Goal: Task Accomplishment & Management: Complete application form

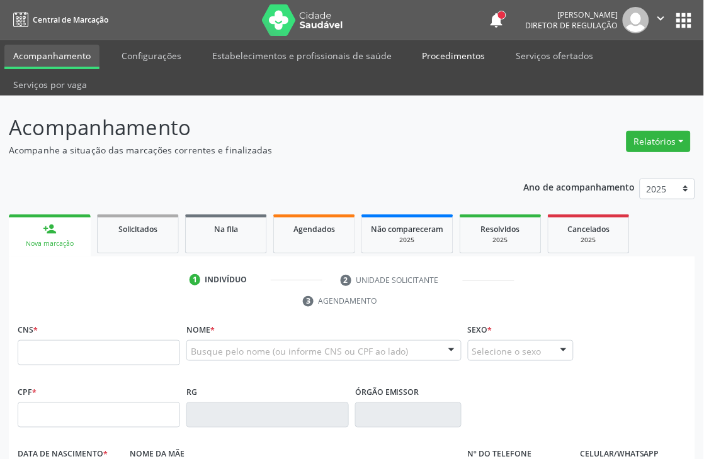
click at [469, 54] on link "Procedimentos" at bounding box center [453, 56] width 81 height 22
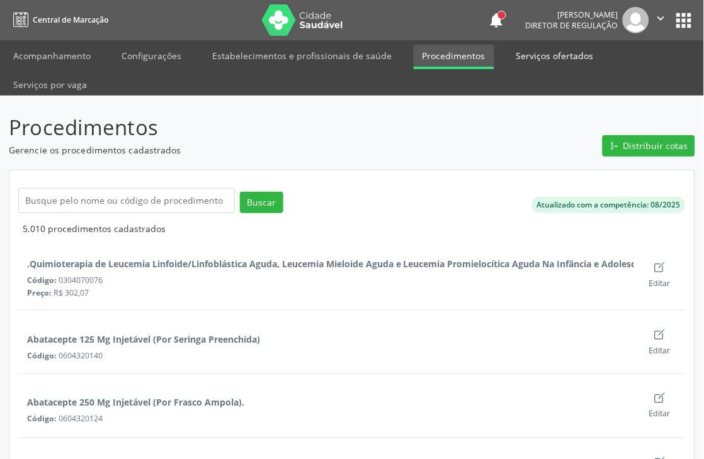
click at [551, 61] on link "Serviços ofertados" at bounding box center [554, 56] width 95 height 22
select select "7"
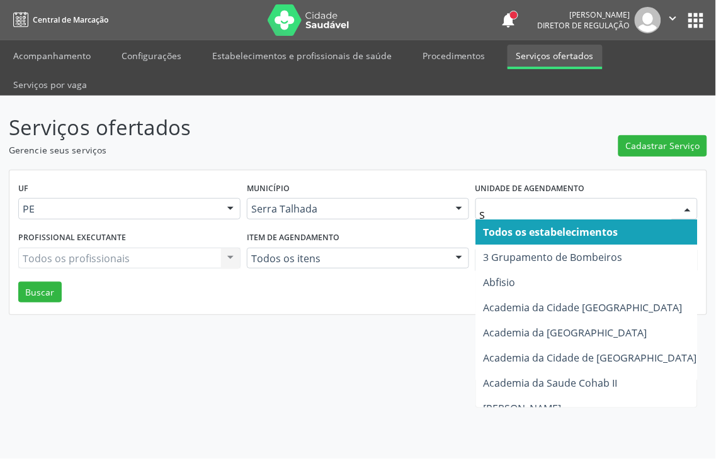
type input "S B"
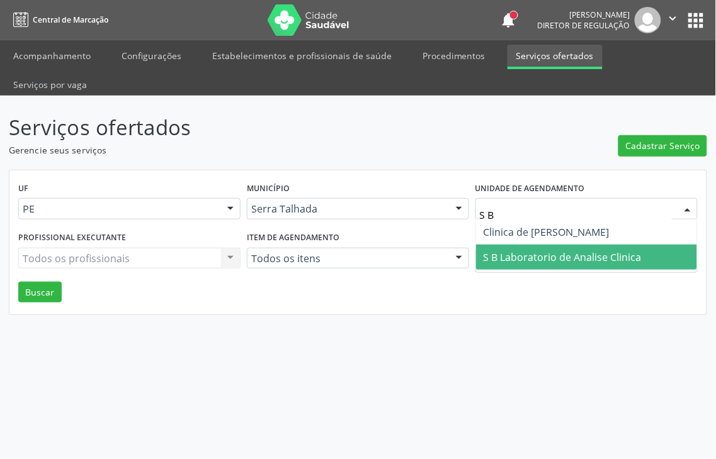
click at [556, 245] on span "S B Laboratorio de Analise Clinica" at bounding box center [586, 257] width 221 height 25
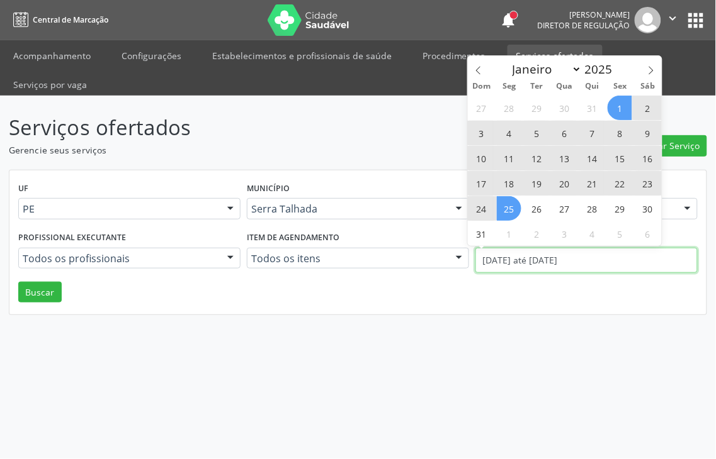
click at [554, 235] on body "Central de Marcação notifications [PERSON_NAME] Diretor de regulação  Configur…" at bounding box center [358, 229] width 716 height 459
click at [506, 213] on span "25" at bounding box center [509, 208] width 25 height 25
type input "[DATE]"
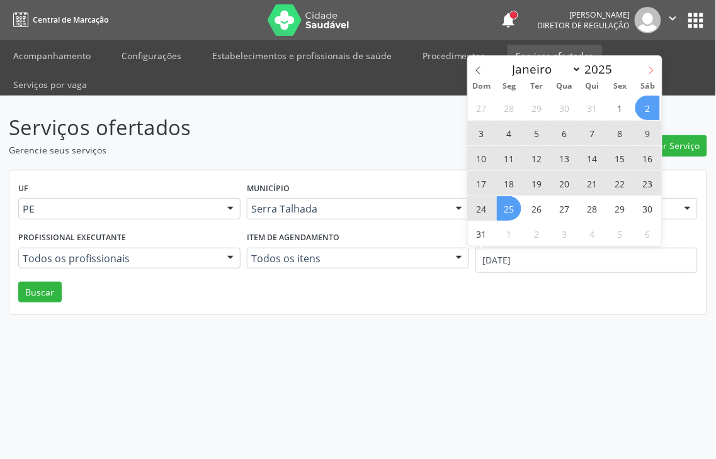
click at [650, 73] on icon at bounding box center [650, 70] width 9 height 9
select select "8"
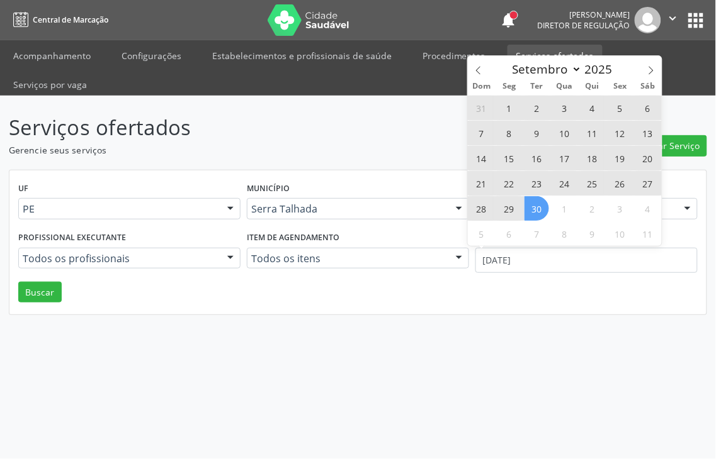
click at [542, 206] on span "30" at bounding box center [536, 208] width 25 height 25
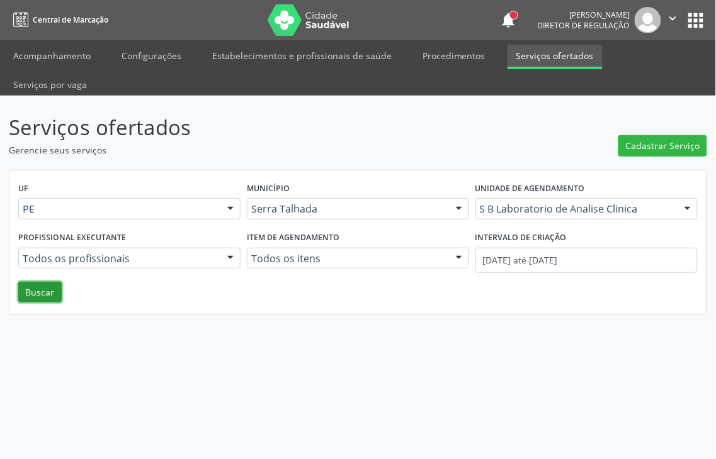
click at [30, 282] on button "Buscar" at bounding box center [39, 292] width 43 height 21
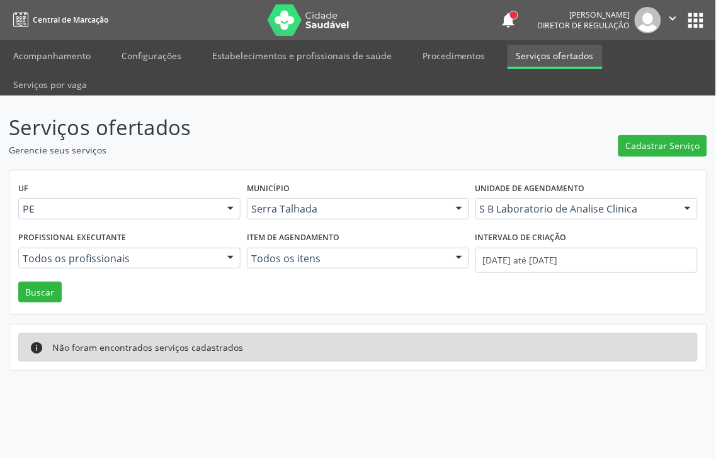
click at [378, 417] on div "Serviços ofertados Gerencie seus serviços Cadastrar Serviço UF PE PE Nenhum res…" at bounding box center [358, 278] width 716 height 364
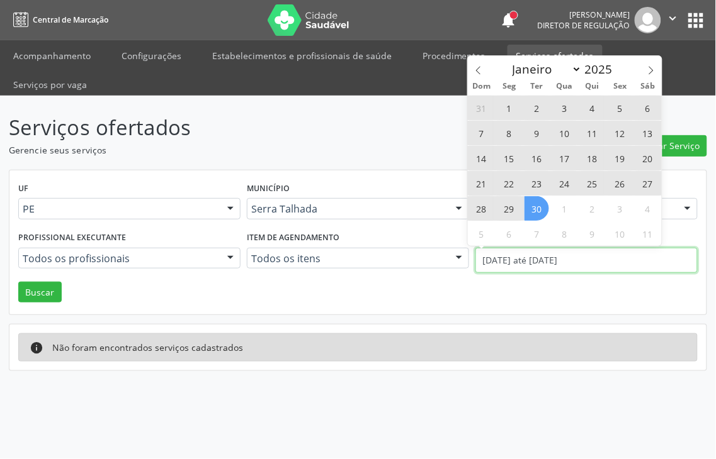
click at [512, 232] on body "Central de Marcação notifications Thaynná Vasconcelos Alves Ferreira Diretor de…" at bounding box center [358, 229] width 716 height 459
click at [475, 73] on icon at bounding box center [478, 70] width 9 height 9
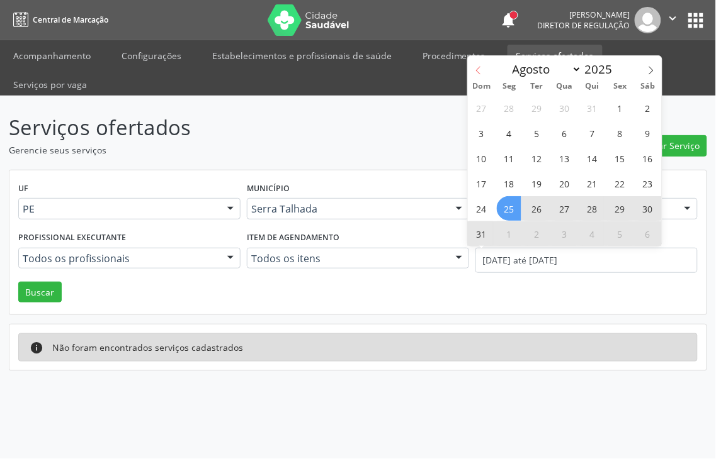
click at [475, 73] on icon at bounding box center [478, 70] width 9 height 9
select select "6"
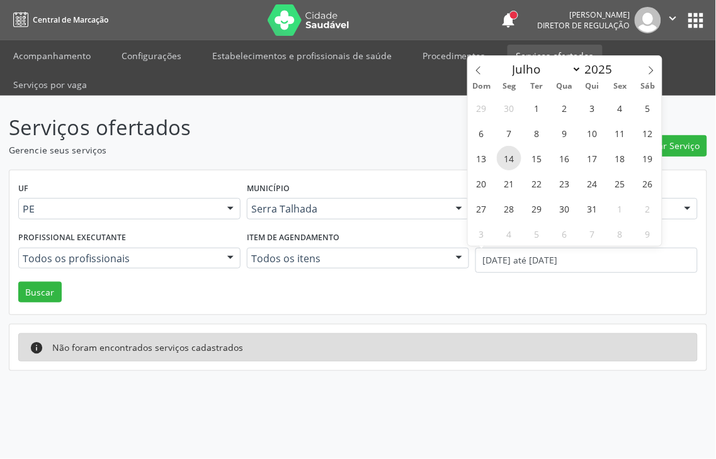
click at [500, 157] on span "14" at bounding box center [509, 158] width 25 height 25
type input "14/07/2025"
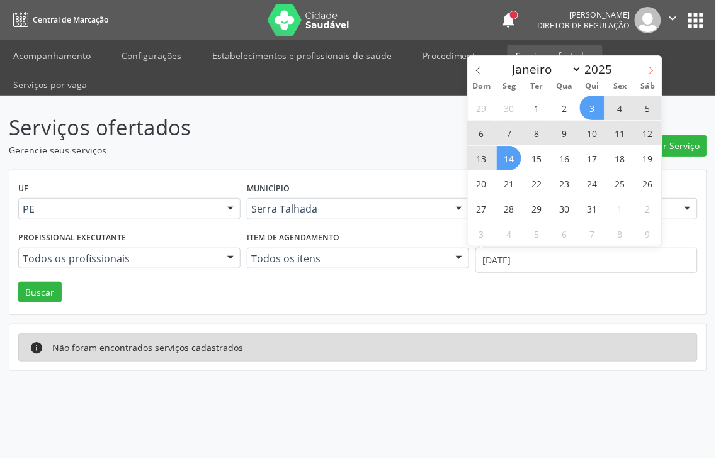
click at [651, 66] on icon at bounding box center [650, 70] width 9 height 9
select select "7"
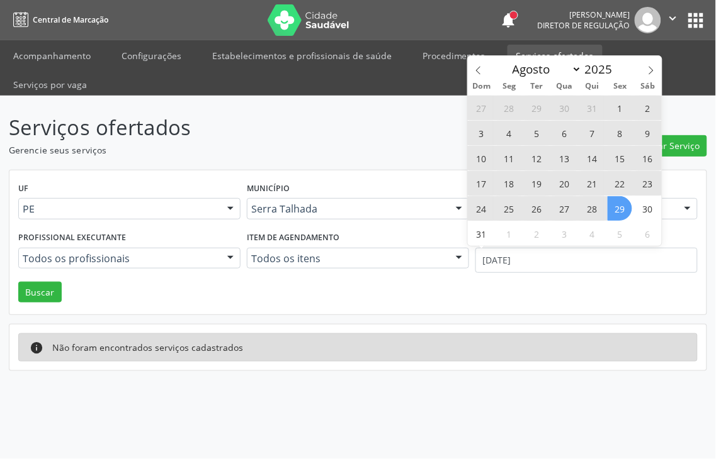
click at [610, 216] on span "29" at bounding box center [619, 208] width 25 height 25
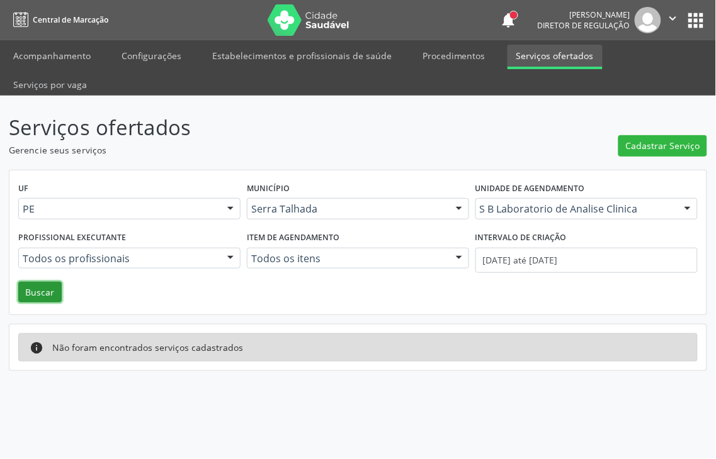
click at [22, 282] on button "Buscar" at bounding box center [39, 292] width 43 height 21
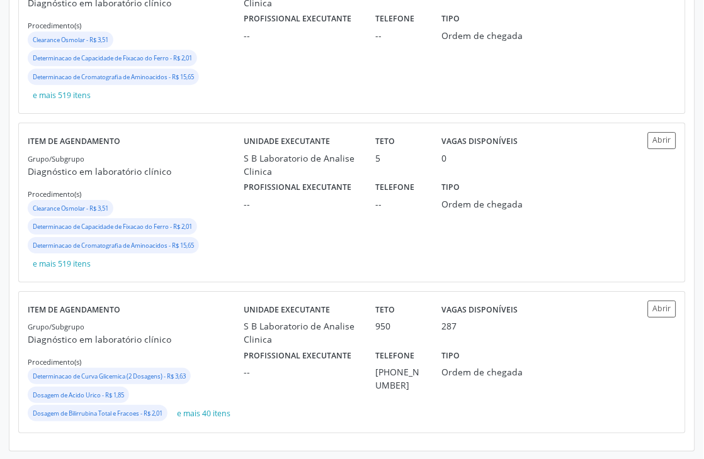
scroll to position [584, 0]
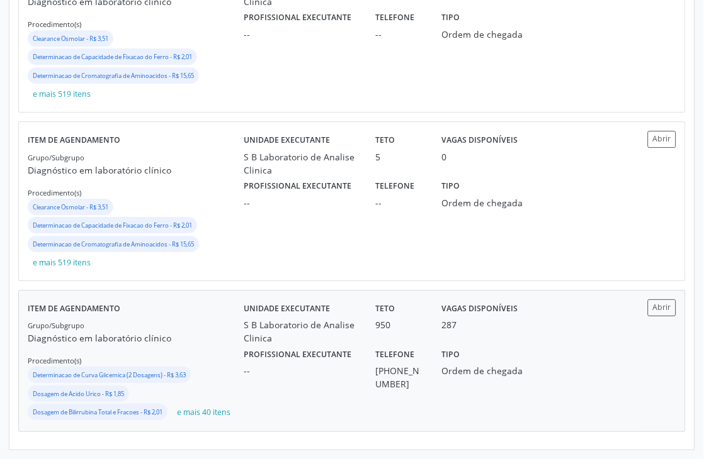
click at [244, 332] on div "S B Laboratorio de Analise Clinica" at bounding box center [301, 331] width 115 height 26
click at [481, 345] on div "Tipo Ordem de chegada" at bounding box center [482, 368] width 99 height 46
click at [210, 418] on button "e mais 40 itens" at bounding box center [204, 412] width 64 height 17
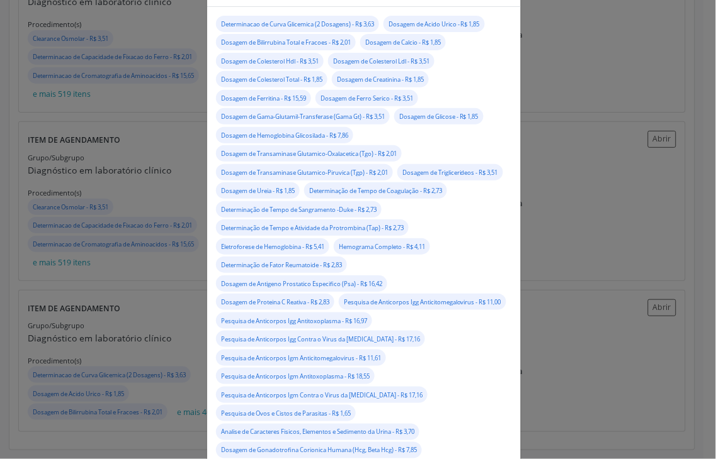
scroll to position [0, 0]
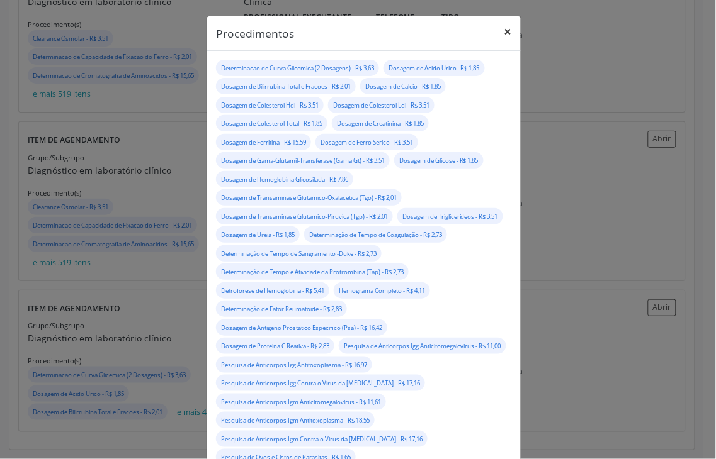
click at [497, 22] on button "×" at bounding box center [507, 31] width 25 height 31
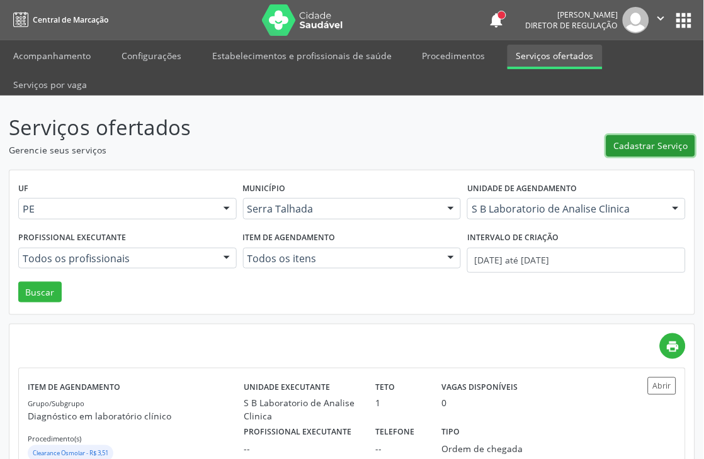
click at [651, 145] on span "Cadastrar Serviço" at bounding box center [651, 145] width 74 height 13
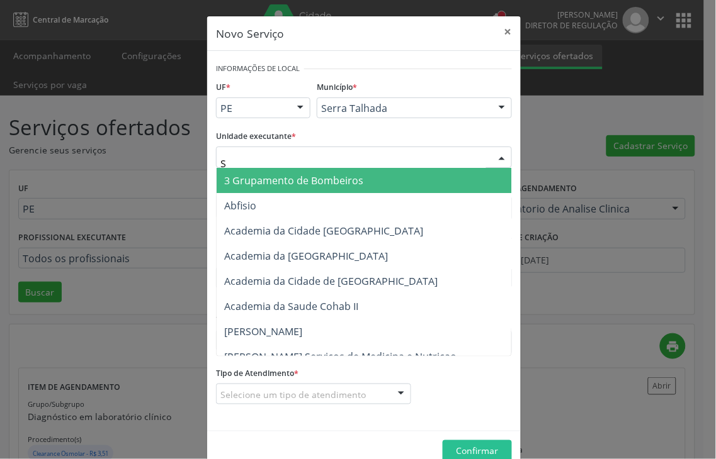
type input "S B"
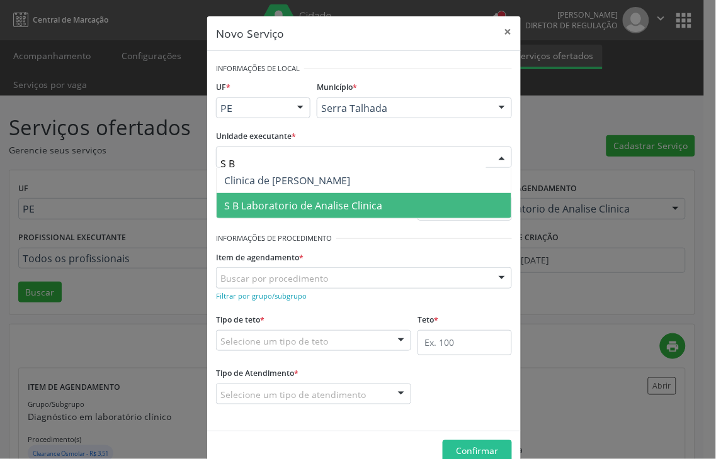
click at [293, 199] on span "S B Laboratorio de Analise Clinica" at bounding box center [303, 206] width 158 height 14
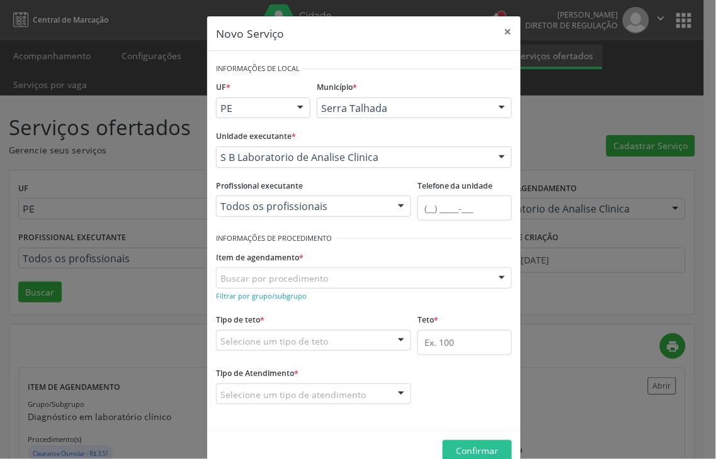
click at [383, 282] on div "Buscar por procedimento" at bounding box center [364, 277] width 296 height 21
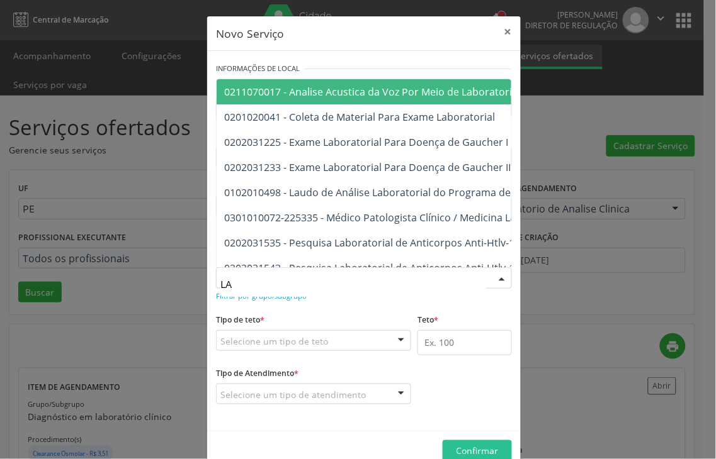
type input "L"
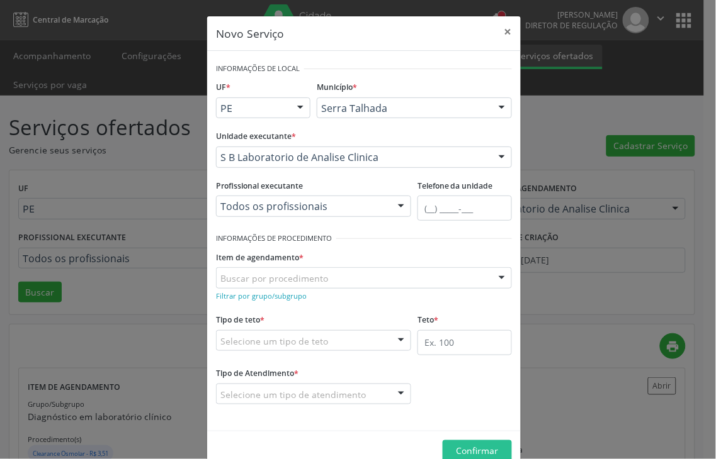
click at [207, 274] on div "Informações de Local UF * PE PE Nenhum resultado encontrado para: " " Não há ne…" at bounding box center [363, 241] width 313 height 380
click at [246, 295] on small "Filtrar por grupo/subgrupo" at bounding box center [261, 295] width 91 height 9
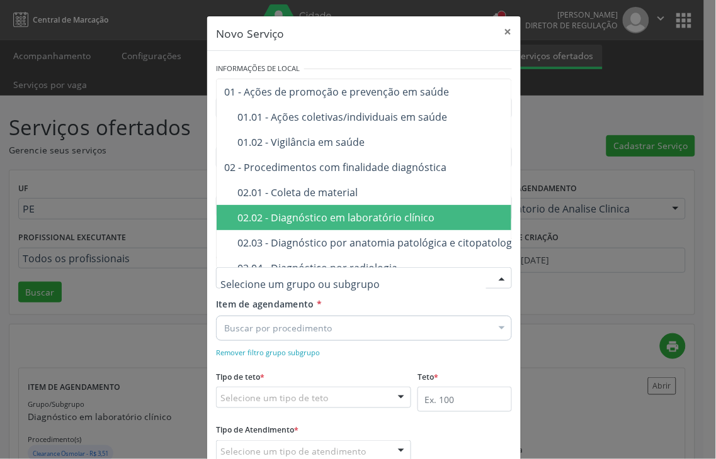
click at [311, 225] on span "02.02 - Diagnóstico em laboratório clínico" at bounding box center [443, 217] width 454 height 25
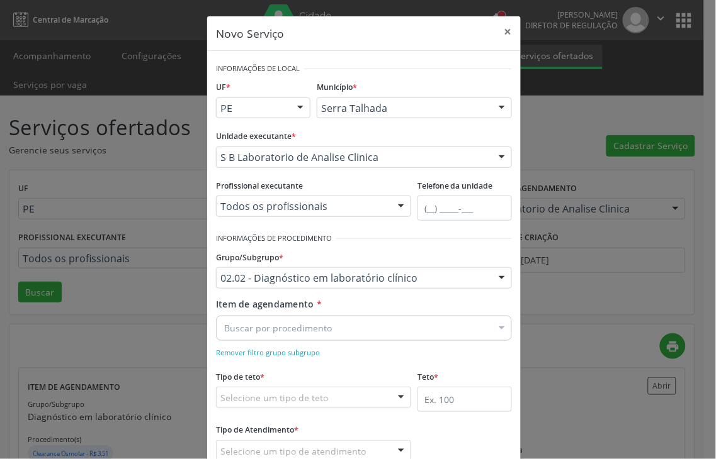
click at [458, 328] on div "Buscar por procedimento" at bounding box center [364, 328] width 296 height 25
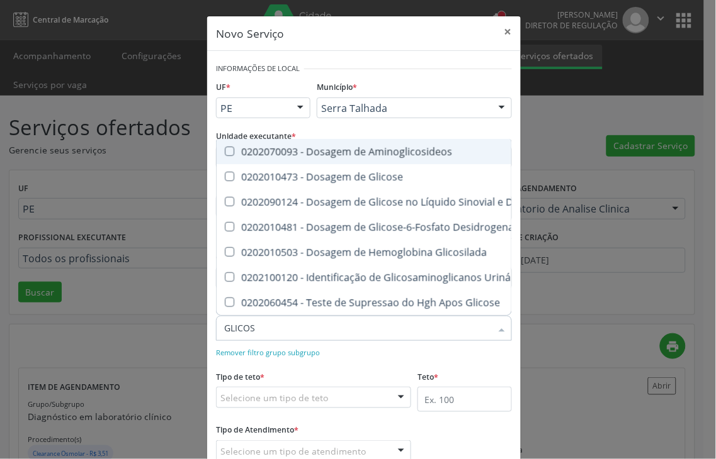
type input "GLICOSE"
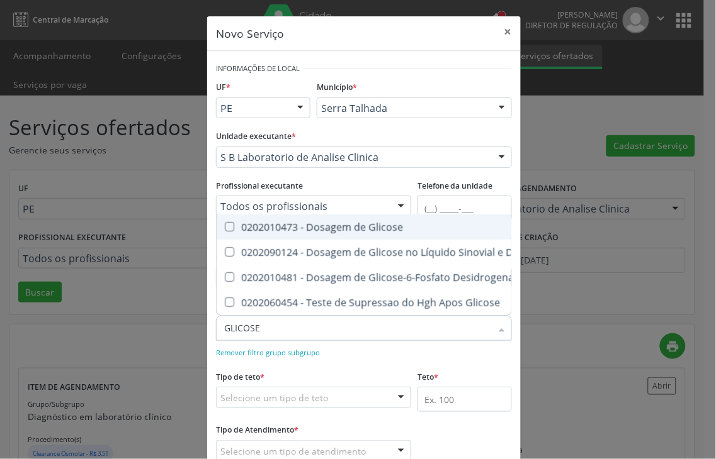
click at [403, 222] on div "0202010473 - Dosagem de Glicose" at bounding box center [388, 227] width 329 height 10
checkbox Glicose "true"
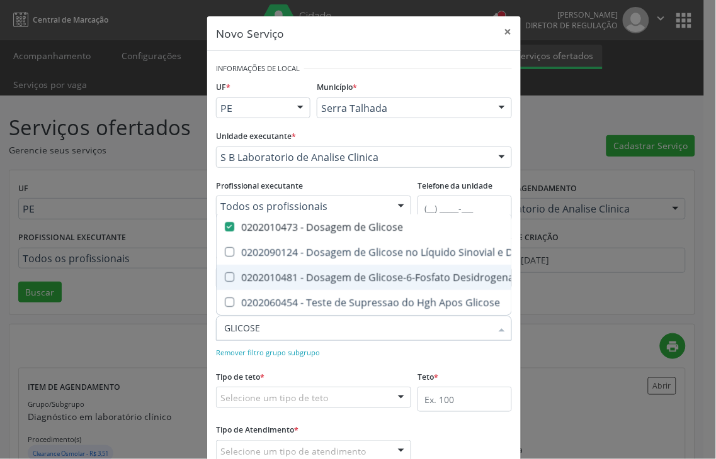
drag, startPoint x: 254, startPoint y: 335, endPoint x: 135, endPoint y: 330, distance: 119.6
click at [137, 330] on div "Novo Serviço × Informações de Local UF * PE PE Nenhum resultado encontrado para…" at bounding box center [358, 229] width 716 height 459
type input "H"
checkbox Glicose "false"
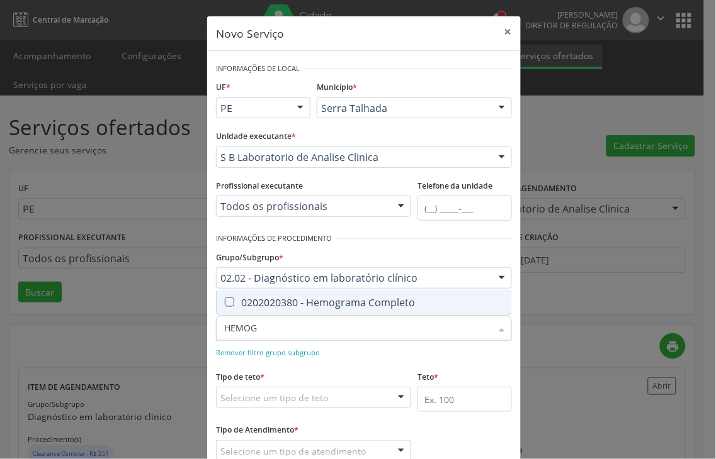
type input "HEMOGR"
click at [312, 299] on div "0202020380 - Hemograma Completo" at bounding box center [363, 303] width 279 height 10
checkbox Completo "true"
drag, startPoint x: 281, startPoint y: 327, endPoint x: 191, endPoint y: 334, distance: 89.6
click at [191, 334] on div "Novo Serviço × Informações de Local UF * PE PE Nenhum resultado encontrado para…" at bounding box center [358, 229] width 716 height 459
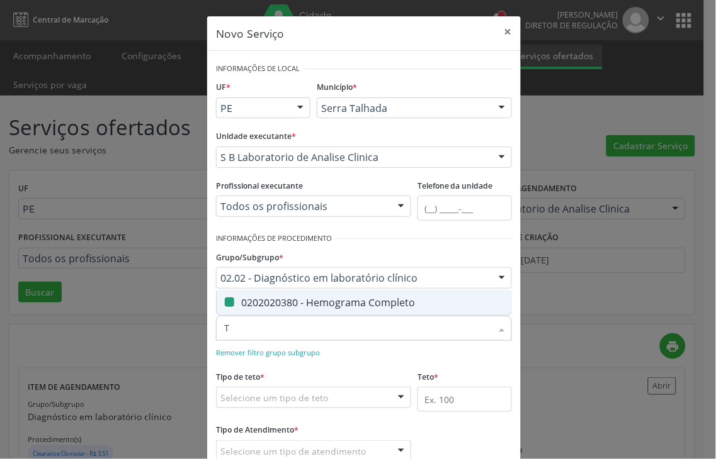
type input "TR"
checkbox Completo "false"
type input "TRIGLI"
click at [239, 305] on div "0202010678 - Dosagem de Triglicerideos" at bounding box center [363, 303] width 279 height 10
checkbox Triglicerideos "true"
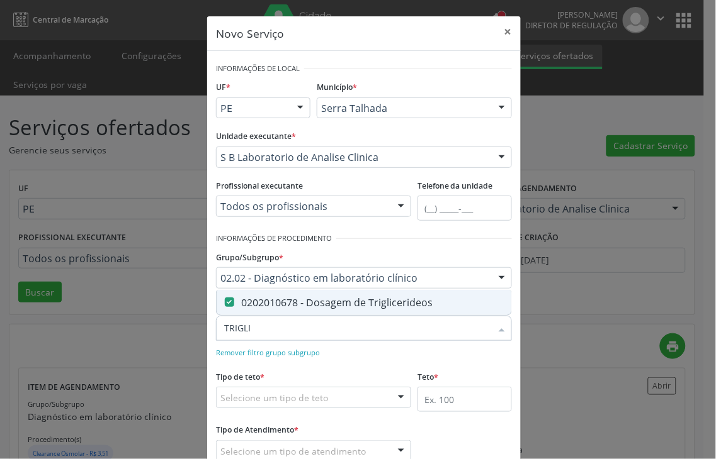
drag, startPoint x: 262, startPoint y: 330, endPoint x: 208, endPoint y: 274, distance: 77.9
click at [183, 342] on div "Novo Serviço × Informações de Local UF * PE PE Nenhum resultado encontrado para…" at bounding box center [358, 229] width 716 height 459
type input "C"
checkbox Triglicerideos "false"
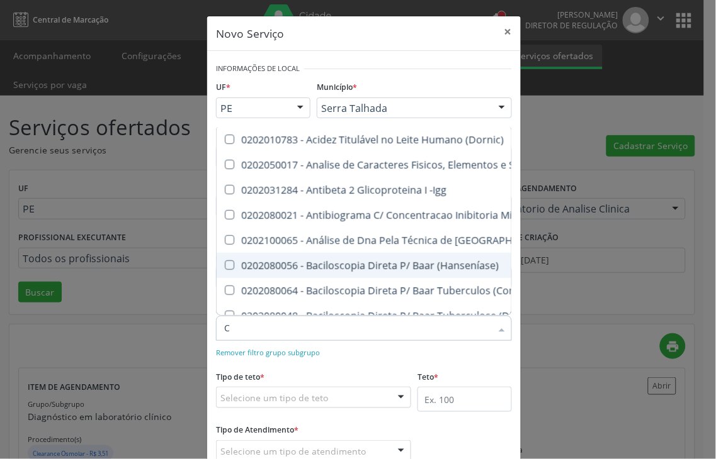
type input "CO"
checkbox Acetona "true"
checkbox Cadmio "true"
checkbox Glicose "false"
checkbox Triglicerideos "false"
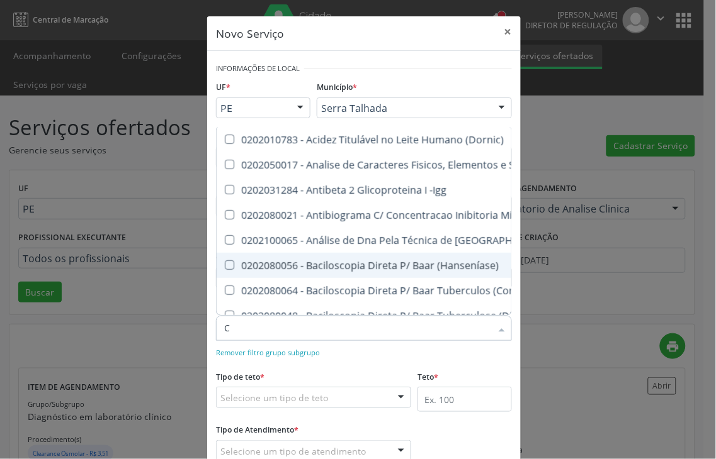
checkbox Completo "false"
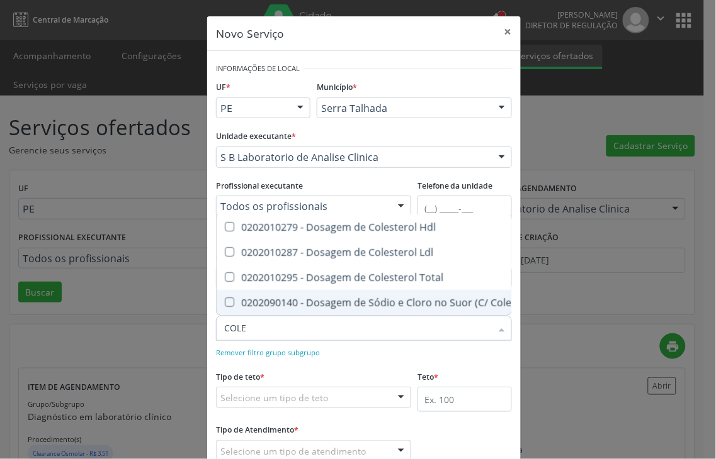
type input "COLES"
click at [257, 299] on div "0202010295 - Dosagem de Colesterol Total" at bounding box center [363, 303] width 279 height 10
checkbox Total "true"
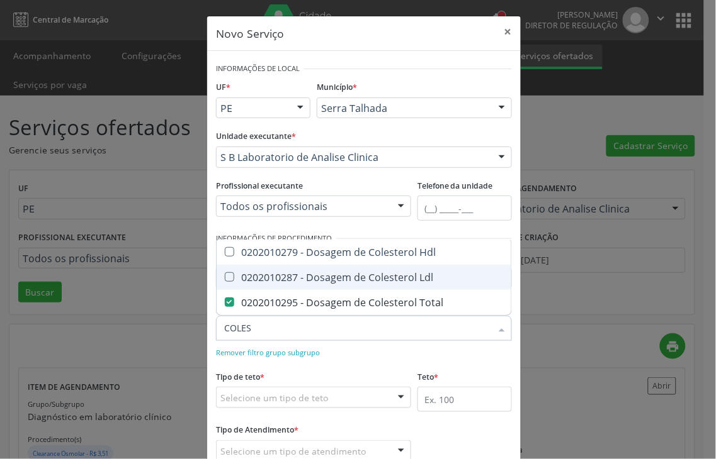
click at [250, 281] on div "0202010287 - Dosagem de Colesterol Ldl" at bounding box center [363, 277] width 279 height 10
checkbox Ldl "true"
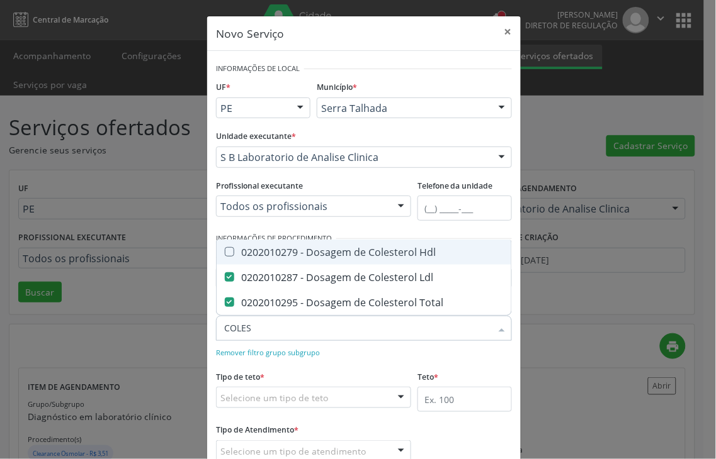
click at [243, 254] on div "0202010279 - Dosagem de Colesterol Hdl" at bounding box center [363, 252] width 279 height 10
checkbox Hdl "true"
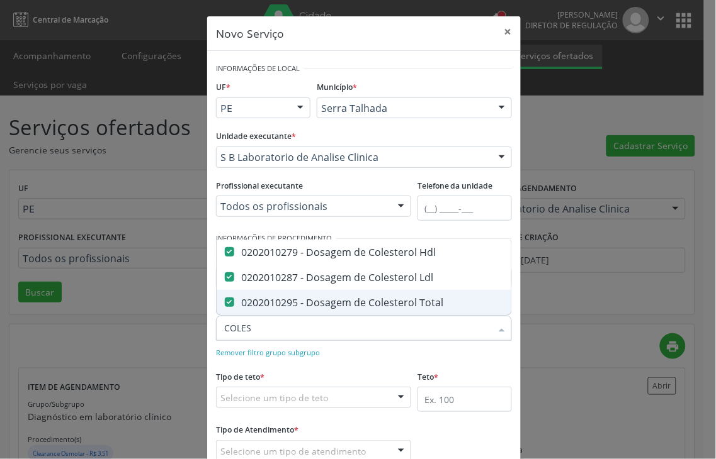
drag, startPoint x: 252, startPoint y: 332, endPoint x: 166, endPoint y: 323, distance: 87.3
click at [166, 328] on div "Novo Serviço × Informações de Local UF * PE PE Nenhum resultado encontrado para…" at bounding box center [358, 229] width 716 height 459
checkbox Hdl "false"
checkbox Ldl "false"
checkbox Total "false"
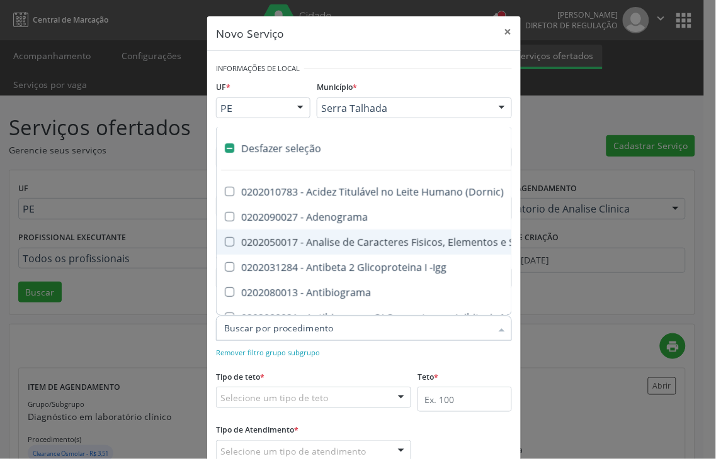
type input "T"
checkbox Anfetaminas "true"
checkbox Igm "true"
checkbox Circulante "true"
checkbox Hdl "false"
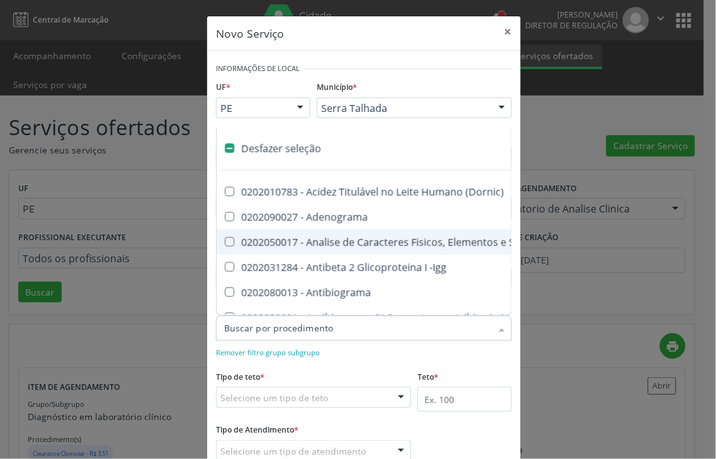
checkbox Ldl "false"
checkbox Total "false"
checkbox Glicose "false"
checkbox \(Tsh\) "true"
checkbox Reativa "true"
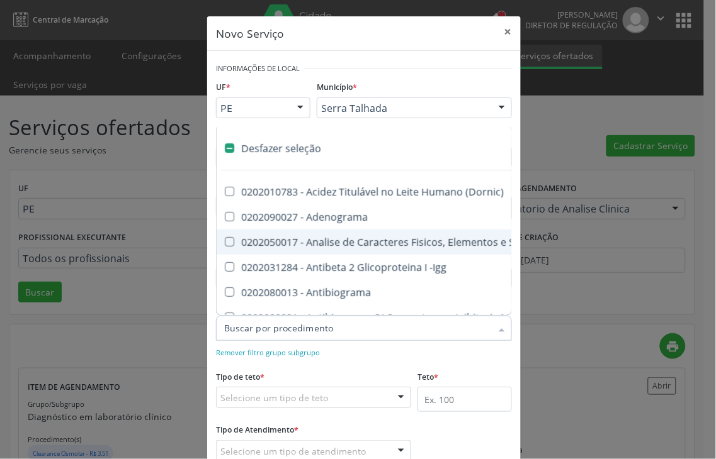
checkbox Triglicerideos "false"
checkbox Completo "false"
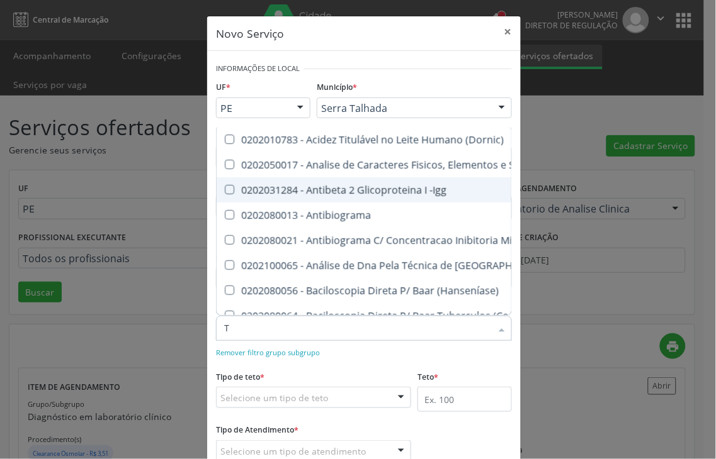
type input "TR"
checkbox \(Pos-Pasteurização\) "true"
type input "TRI"
checkbox Blot "true"
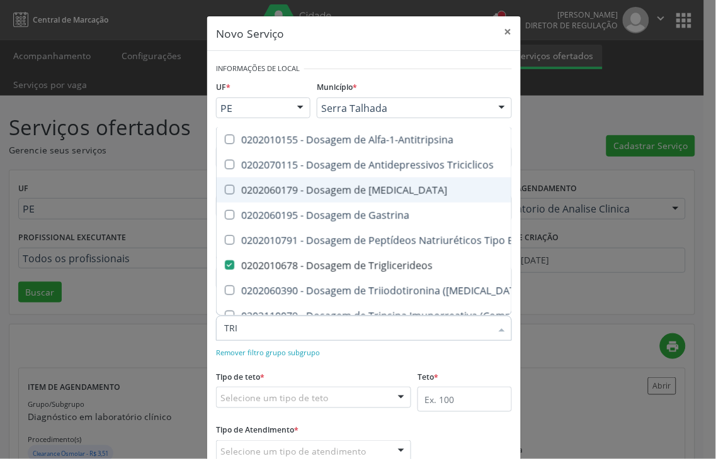
type input "TR"
checkbox Triglicerideos "false"
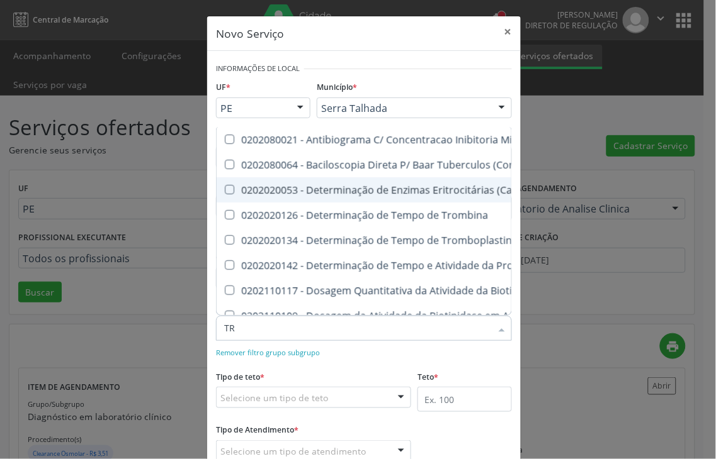
type input "T"
checkbox Triglicerideos "false"
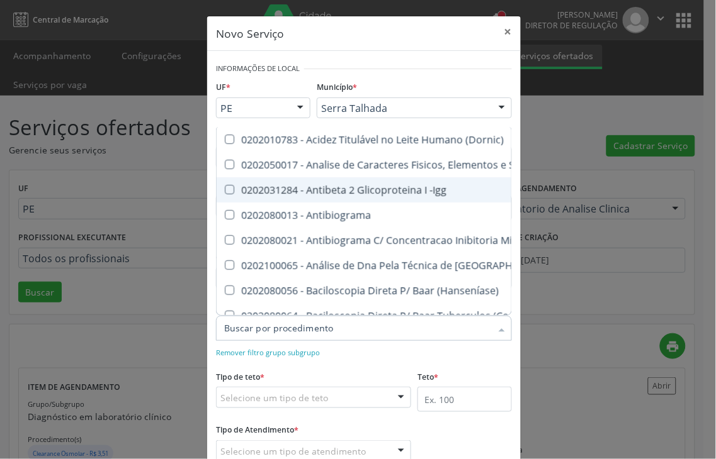
checkbox Hdl "false"
checkbox Ldl "false"
checkbox Total "false"
checkbox Viii "true"
checkbox \(Inibidor\) "true"
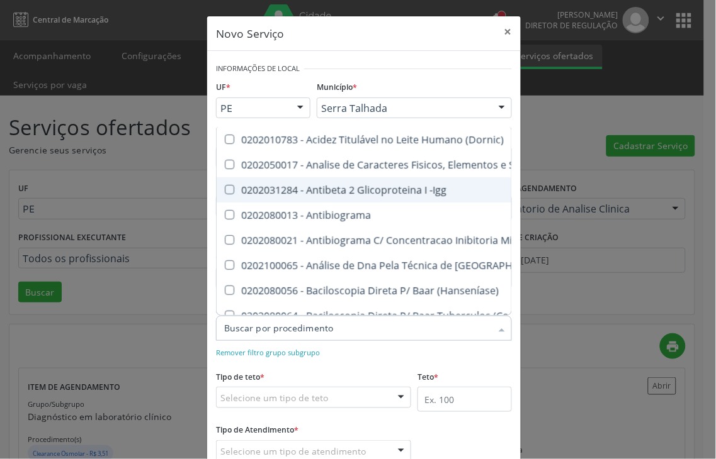
checkbox \(Antigeno\) "true"
checkbox Salicilatos "true"
checkbox Triglicerideos "false"
checkbox Completo "false"
checkbox Gestante "true"
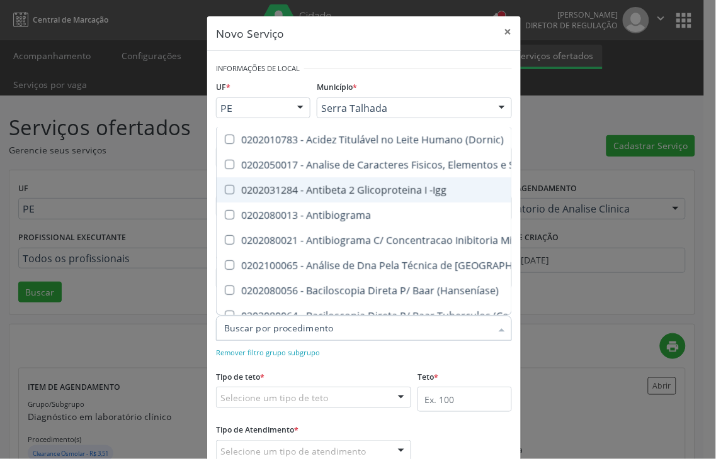
checkbox Antinucleo "true"
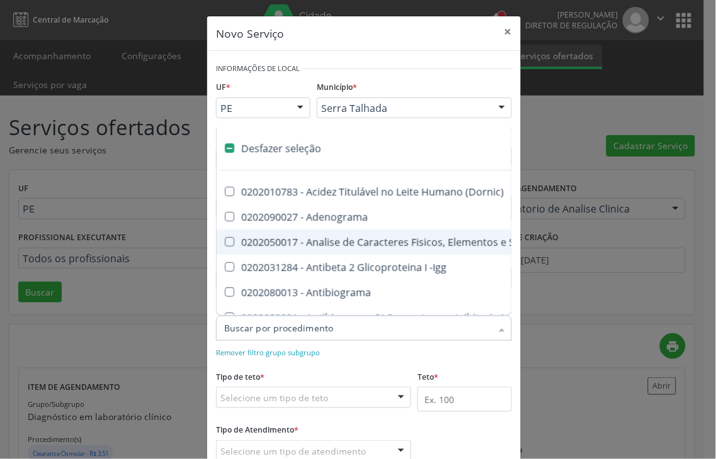
type input "H"
checkbox Congênita "true"
checkbox -Duke "true"
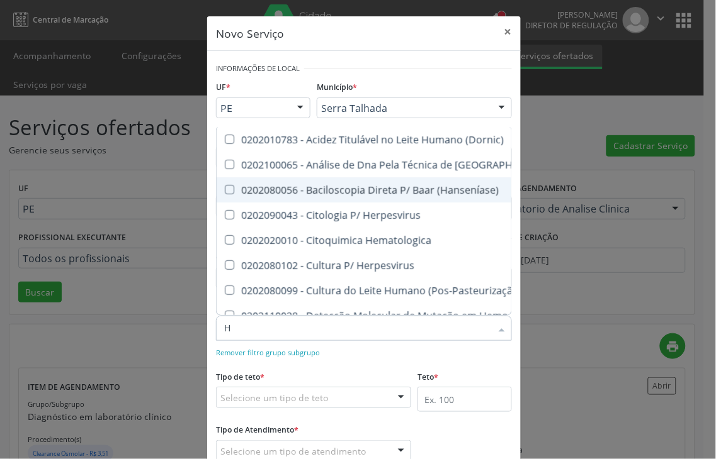
type input "HE"
checkbox Hipurico "true"
checkbox Hdl "false"
type input "HEM"
checkbox \(Vhs\) "true"
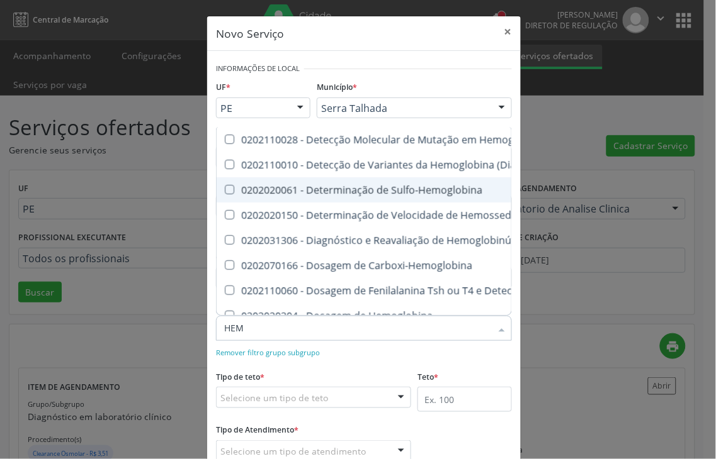
type input "HEMO"
checkbox Completo "true"
checkbox S "false"
type input "HEMOG"
checkbox Hemoglobina "true"
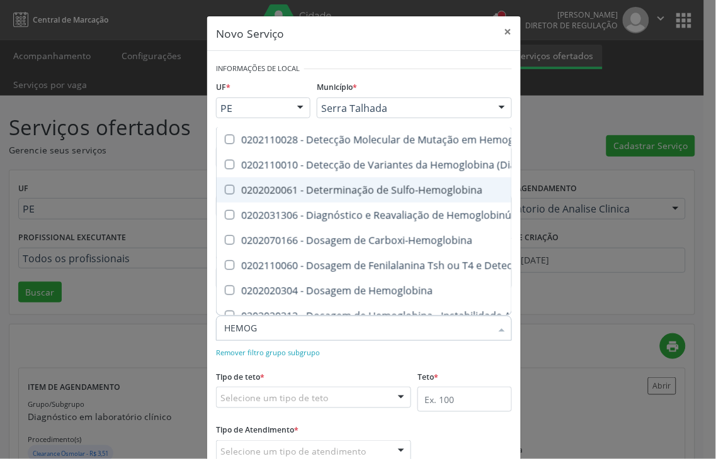
type input "HEMOGL"
checkbox Completo "false"
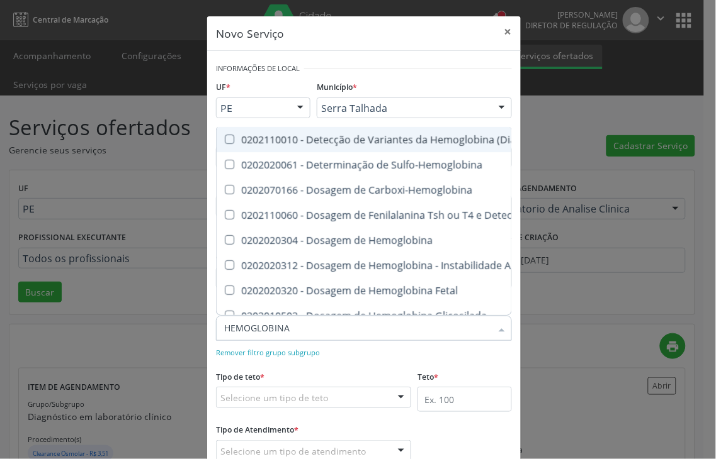
type input "HEMOGLOBINA G"
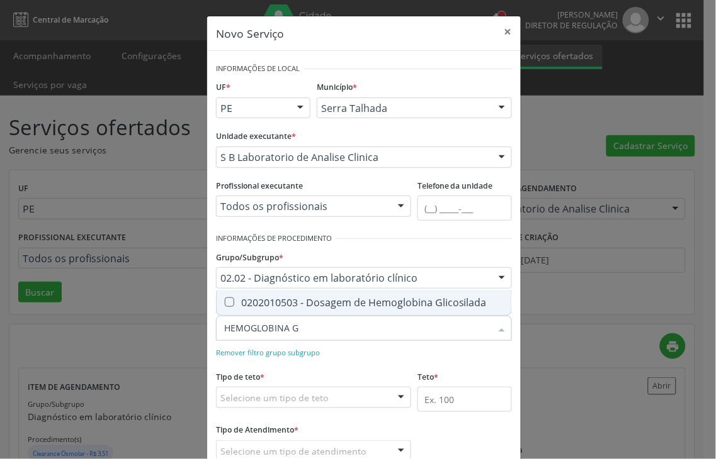
click at [272, 298] on div "0202010503 - Dosagem de Hemoglobina Glicosilada" at bounding box center [363, 303] width 279 height 10
checkbox Glicosilada "true"
drag, startPoint x: 310, startPoint y: 326, endPoint x: 169, endPoint y: 344, distance: 142.1
click at [169, 344] on div "Novo Serviço × Informações de Local UF * PE PE Nenhum resultado encontrado para…" at bounding box center [358, 229] width 716 height 459
type input "V"
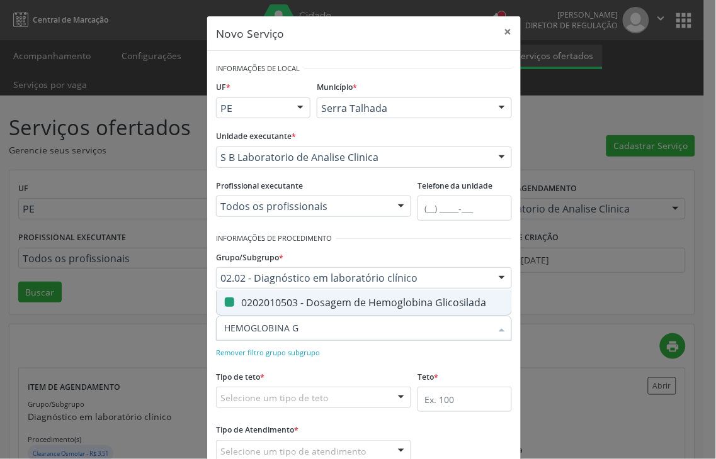
checkbox Glicosilada "false"
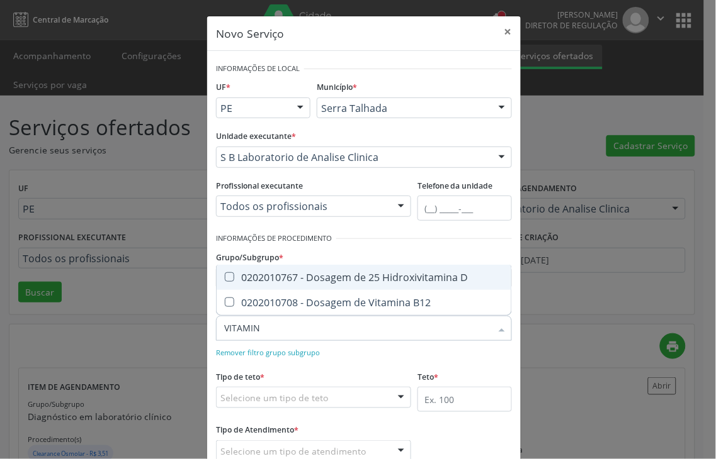
type input "VITAMINA"
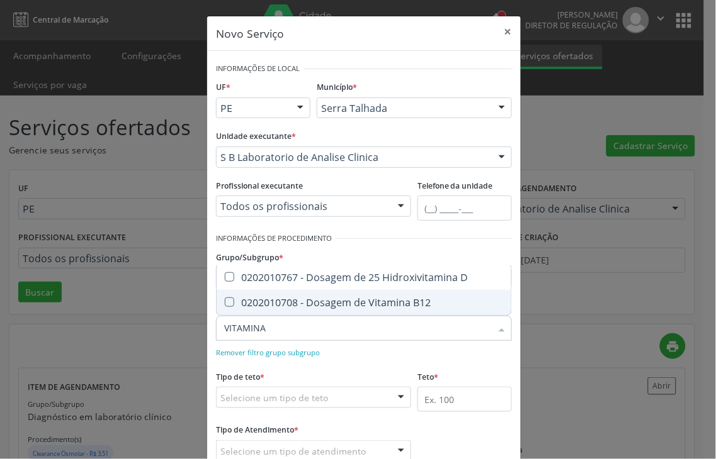
click at [276, 303] on div "0202010708 - Dosagem de Vitamina B12" at bounding box center [363, 303] width 279 height 10
checkbox B12 "true"
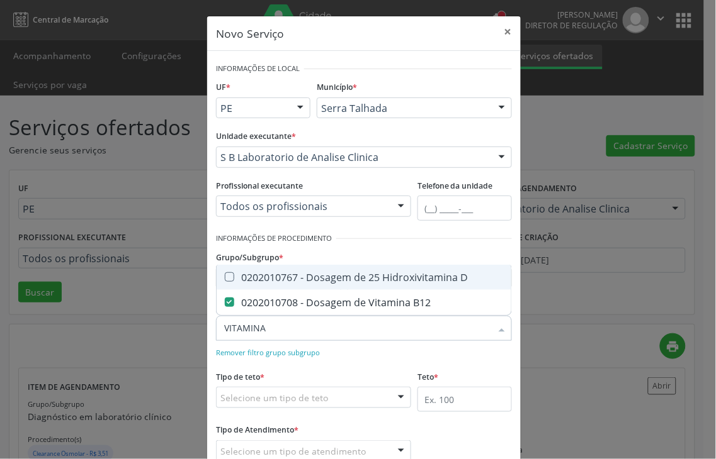
click at [267, 282] on div "0202010767 - Dosagem de 25 Hidroxivitamina D" at bounding box center [363, 277] width 279 height 10
checkbox D "true"
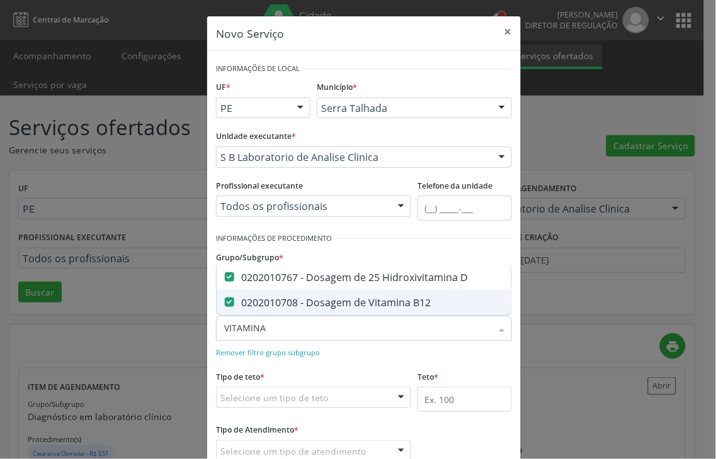
drag, startPoint x: 267, startPoint y: 326, endPoint x: 180, endPoint y: 319, distance: 87.7
click at [180, 319] on div "Novo Serviço × Informações de Local UF * PE PE Nenhum resultado encontrado para…" at bounding box center [358, 229] width 716 height 459
type input "H"
checkbox D "false"
checkbox B12 "false"
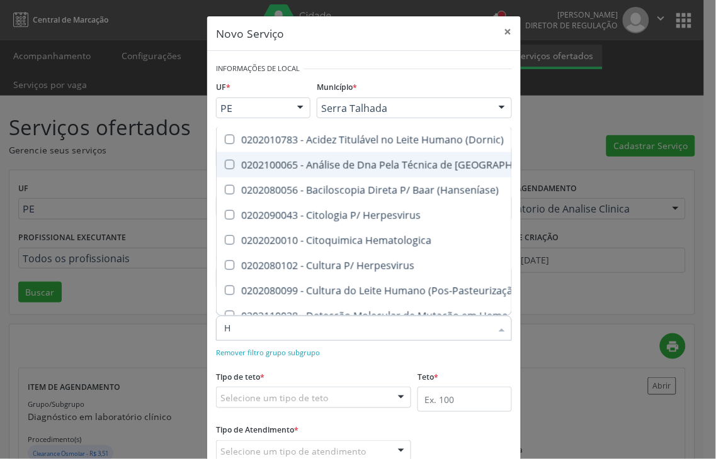
type input "HE"
checkbox Sulfo-Hemoglobina "true"
checkbox D "false"
checkbox Hipurico "true"
checkbox Hdl "false"
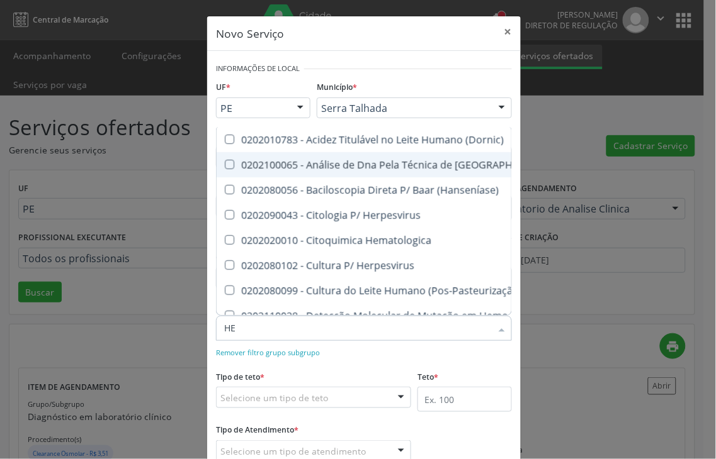
checkbox Glicosilada "false"
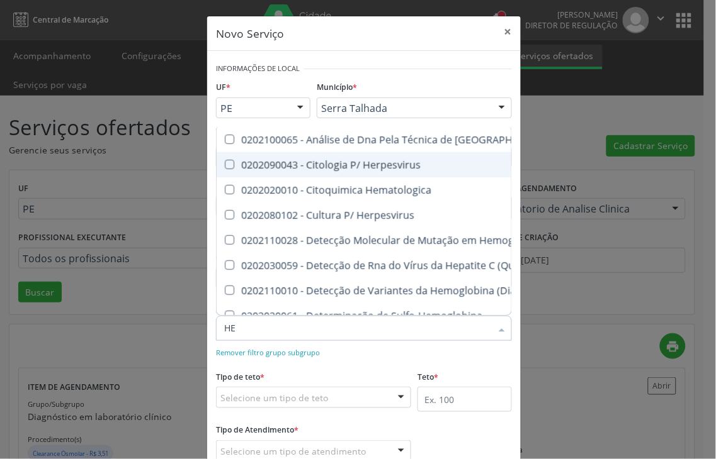
type input "HEM"
checkbox \(Dhea\) "true"
checkbox Glicosilada "false"
checkbox Isomerase-Fosfohexose "true"
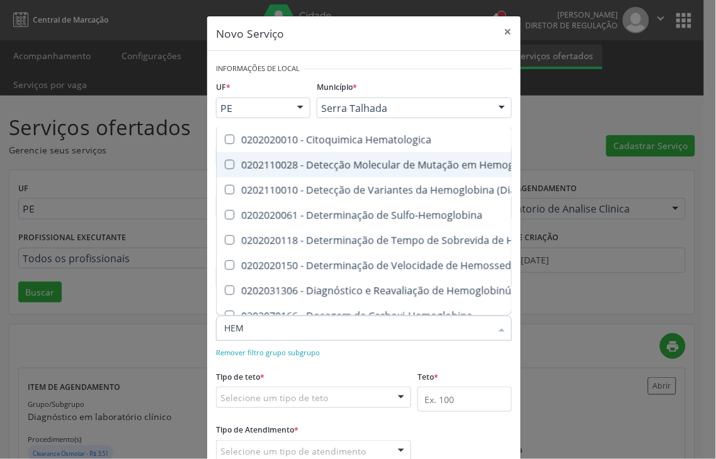
type input "HEMO"
checkbox 37Oc "true"
checkbox Glicosilada "false"
checkbox Hematocrito\) "true"
checkbox Completo "false"
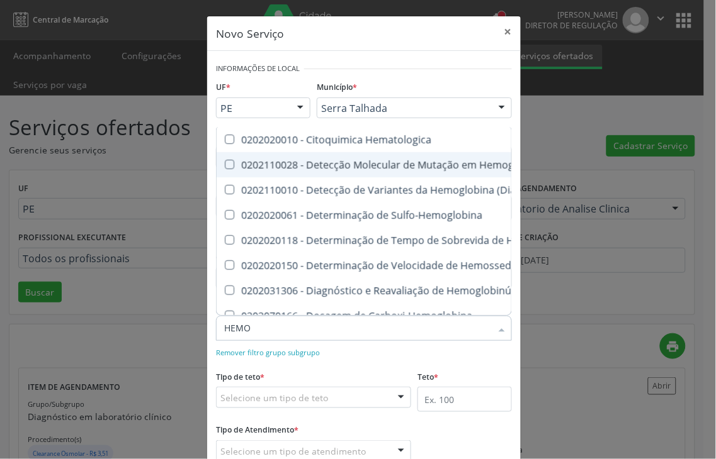
type input "HEMOG"
checkbox Hemoglobina "true"
checkbox 37Oc "false"
checkbox Hemossiderina "true"
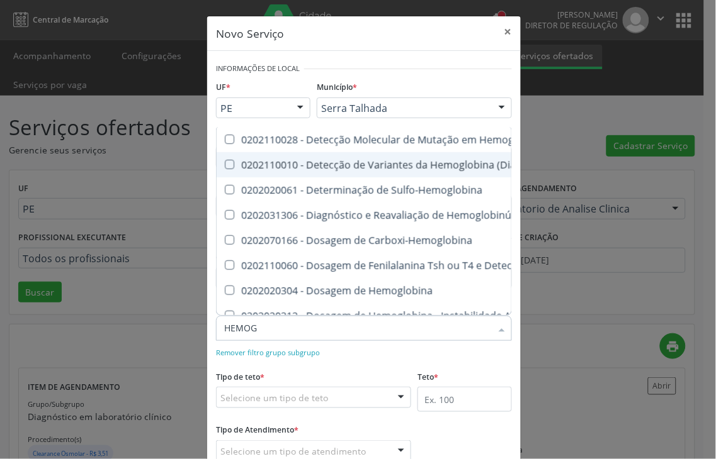
type input "HEMOGR"
checkbox \(Confirmatorio\) "true"
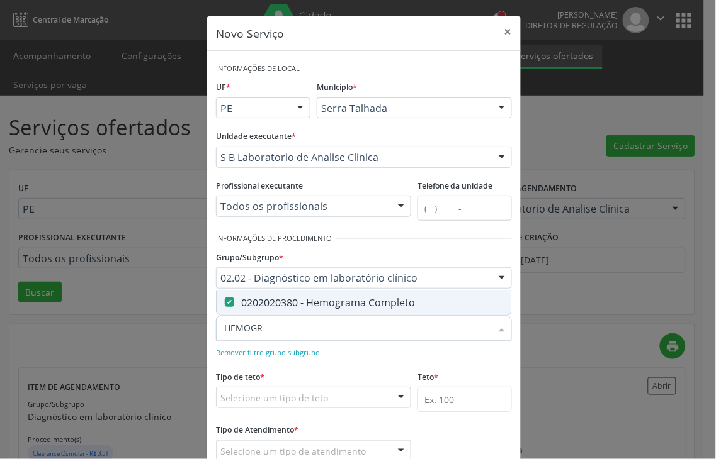
drag, startPoint x: 267, startPoint y: 329, endPoint x: 137, endPoint y: 318, distance: 130.1
click at [159, 323] on div "Novo Serviço × Informações de Local UF * PE PE Nenhum resultado encontrado para…" at bounding box center [358, 229] width 716 height 459
type input "T"
checkbox Completo "false"
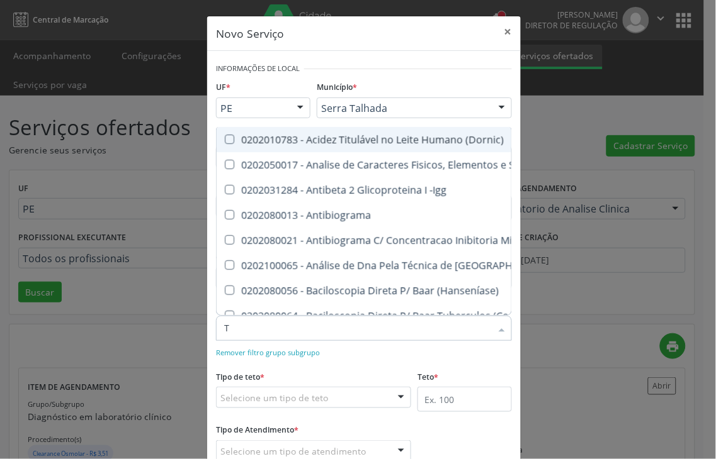
type input "T4"
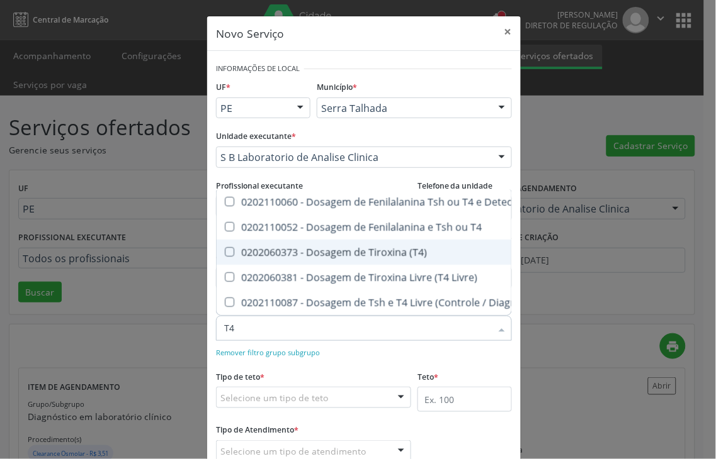
click at [368, 249] on span "0202060373 - Dosagem de Tiroxina (T4)" at bounding box center [530, 252] width 628 height 25
checkbox \(T4\) "true"
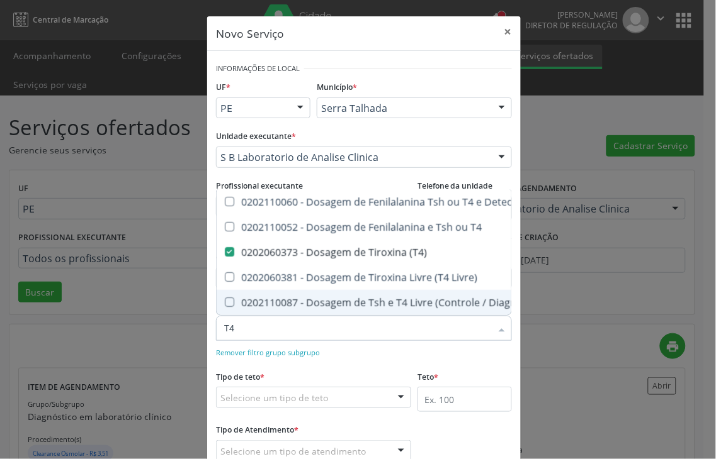
drag, startPoint x: 242, startPoint y: 332, endPoint x: 134, endPoint y: 334, distance: 108.2
click at [140, 334] on div "Novo Serviço × Informações de Local UF * PE PE Nenhum resultado encontrado para…" at bounding box center [358, 229] width 716 height 459
type input "T"
checkbox \(T4\) "false"
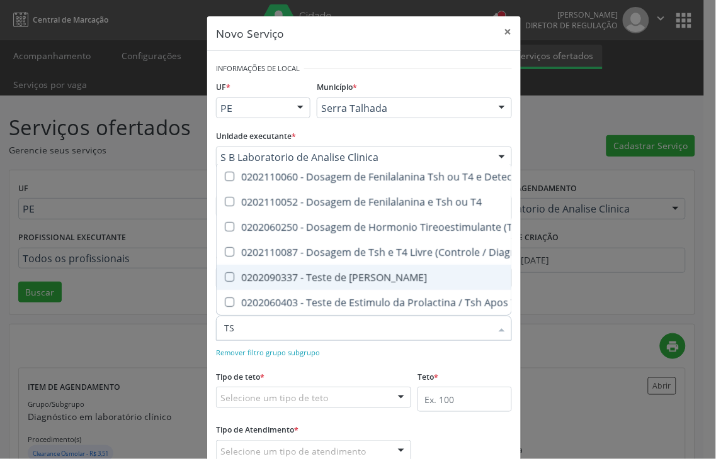
type input "TSH"
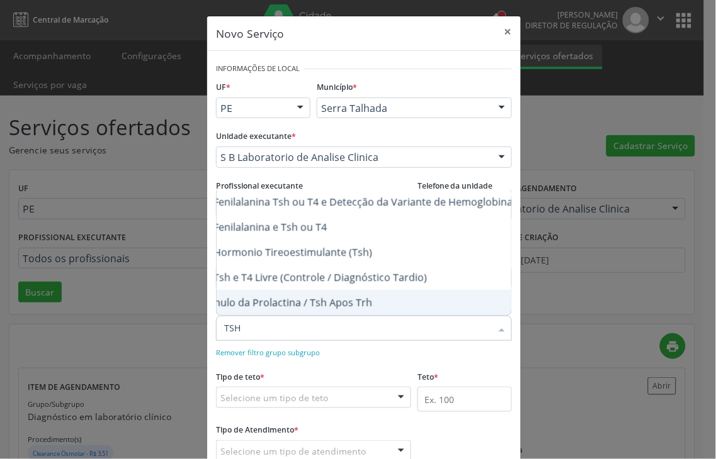
scroll to position [0, 167]
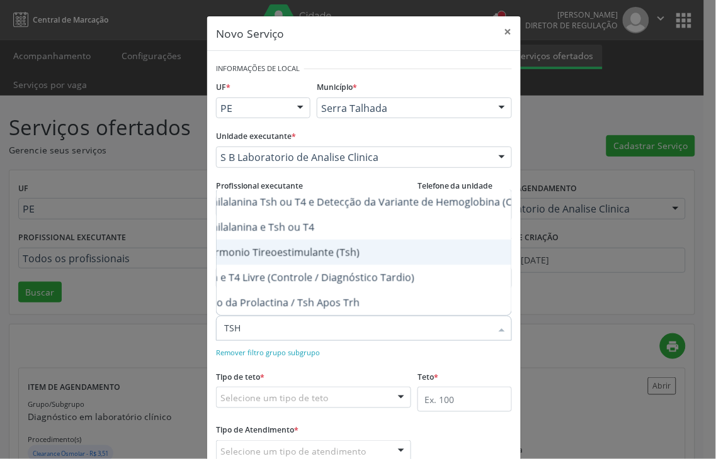
click at [336, 247] on span "0202060250 - Dosagem de Hormonio Tireoestimulante (Tsh)" at bounding box center [363, 252] width 628 height 25
checkbox \(Tsh\) "true"
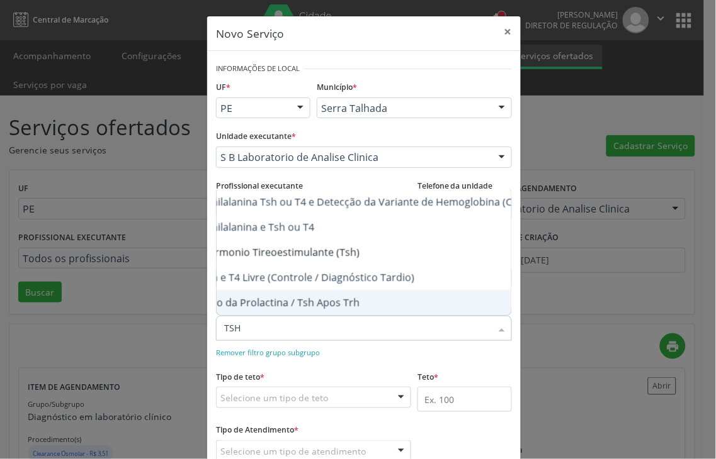
scroll to position [0, 0]
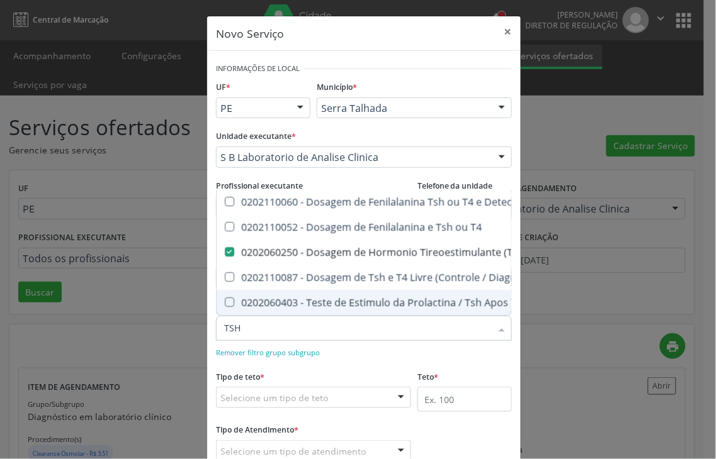
drag, startPoint x: 249, startPoint y: 325, endPoint x: 174, endPoint y: 328, distance: 75.6
click at [175, 328] on div "Novo Serviço × Informações de Local UF * PE PE Nenhum resultado encontrado para…" at bounding box center [358, 229] width 716 height 459
checkbox \(Tsh\) "false"
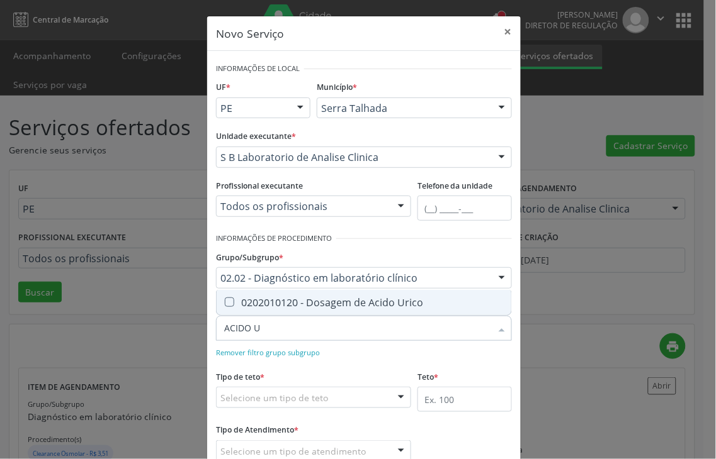
type input "ACIDO UR"
click at [341, 302] on div "0202010120 - Dosagem de Acido Urico" at bounding box center [363, 303] width 279 height 10
checkbox Urico "true"
drag, startPoint x: 294, startPoint y: 335, endPoint x: 186, endPoint y: 327, distance: 107.9
click at [186, 327] on div "Novo Serviço × Informações de Local UF * PE PE Nenhum resultado encontrado para…" at bounding box center [358, 229] width 716 height 459
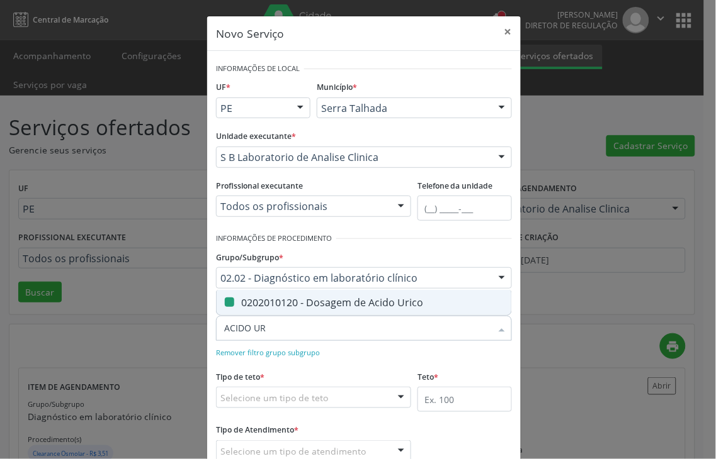
type input "C"
checkbox Urico "false"
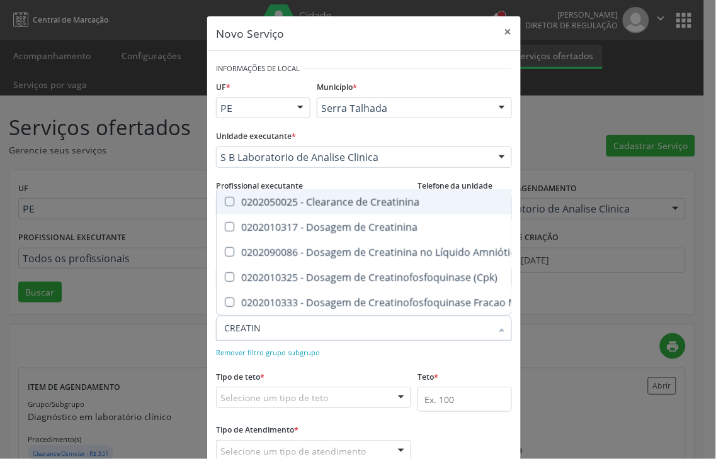
type input "CREATINI"
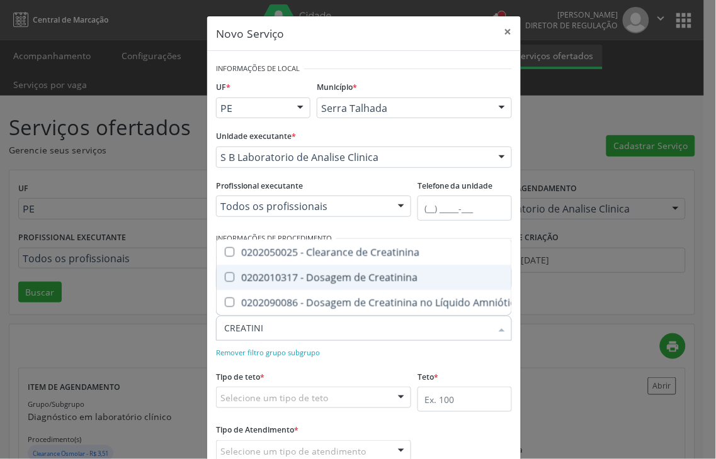
click at [257, 272] on div "0202010317 - Dosagem de Creatinina" at bounding box center [372, 277] width 297 height 10
checkbox Creatinina "true"
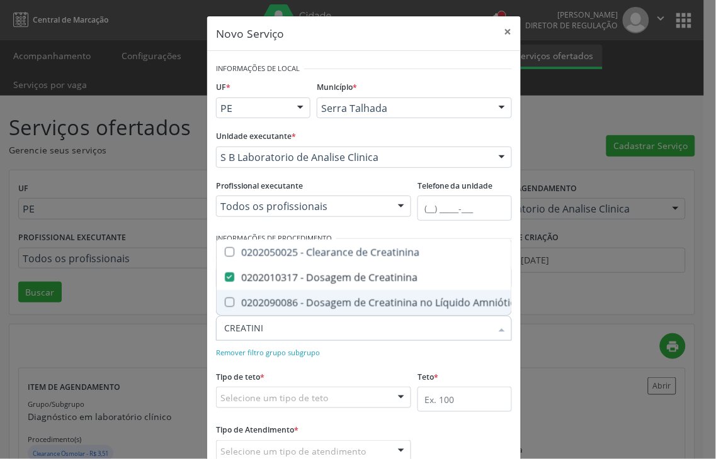
drag, startPoint x: 267, startPoint y: 332, endPoint x: 205, endPoint y: 347, distance: 64.1
click at [207, 347] on div "Informações de Local UF * PE PE Nenhum resultado encontrado para: " " Não há ne…" at bounding box center [363, 269] width 313 height 437
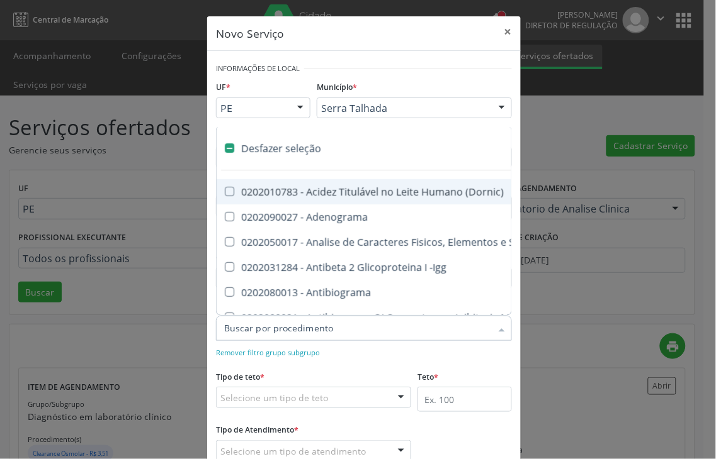
click at [483, 86] on div "Município * Serra Talhada Serra Talhada Nenhum resultado encontrado para: " " N…" at bounding box center [413, 102] width 201 height 49
checkbox Adenograma "true"
checkbox Urina "true"
checkbox -Igg "true"
checkbox Antibiograma "true"
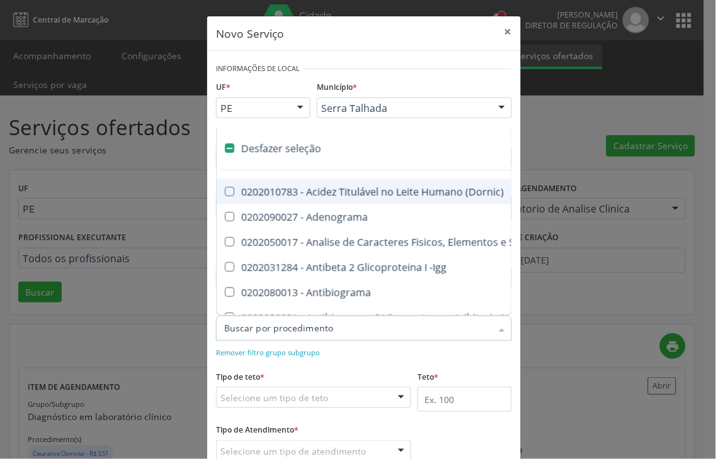
checkbox Minima "true"
checkbox Blot "true"
checkbox Mlpa "true"
checkbox \(Hanseníase\) "true"
checkbox \(Controle\) "true"
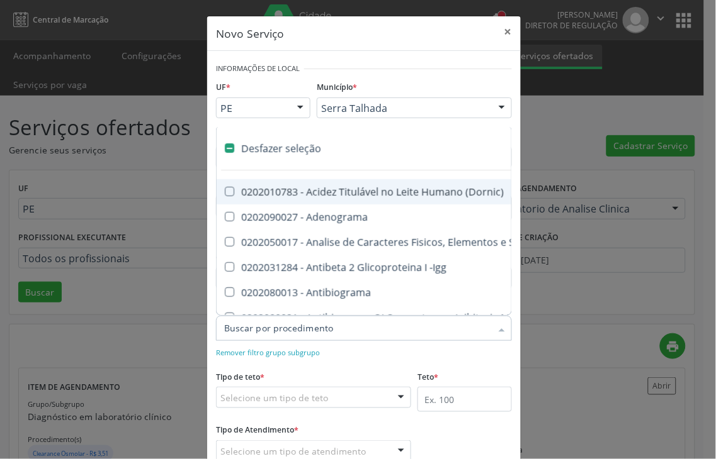
checkbox \(Diagnóstica\) "true"
checkbox \(Gram\) "true"
checkbox Clamidia "true"
checkbox Herpesvirus "true"
checkbox D "false"
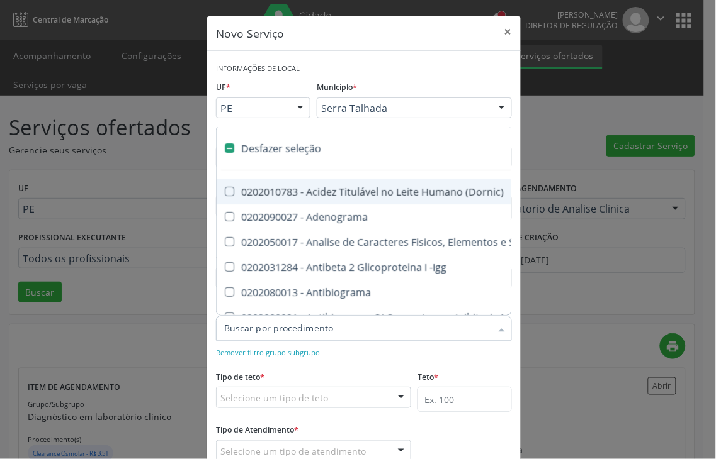
checkbox Urico "false"
checkbox Hdl "false"
checkbox Ldl "false"
checkbox Total "false"
checkbox Creatinina "false"
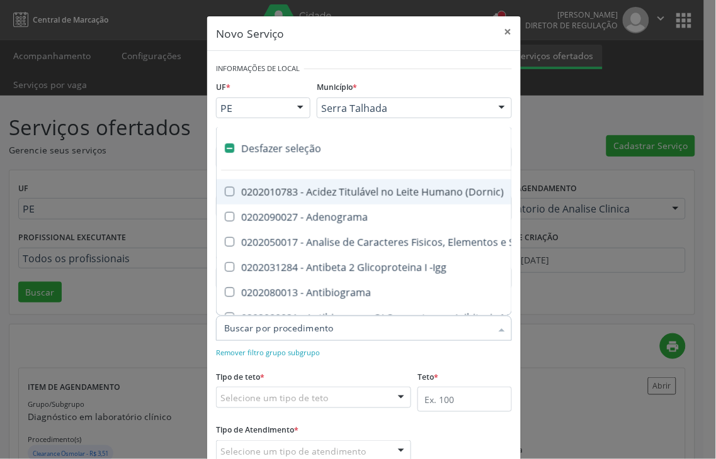
checkbox Glicose "false"
checkbox Glicosilada "false"
checkbox \(Tsh\) "false"
checkbox \(T4\) "false"
checkbox Triglicerideos "false"
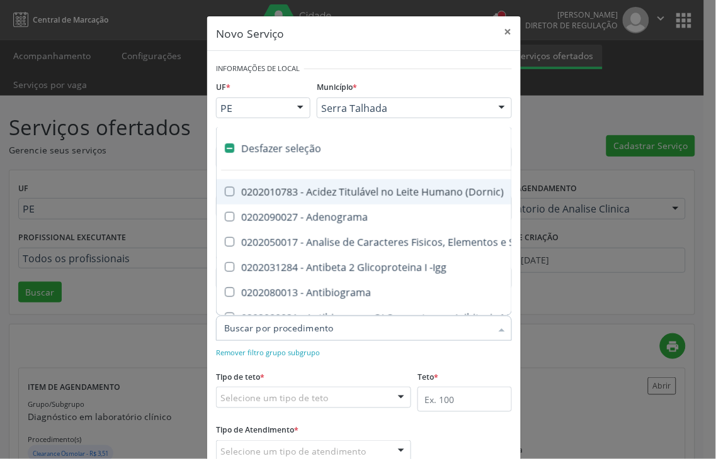
checkbox B12 "false"
checkbox Completo "false"
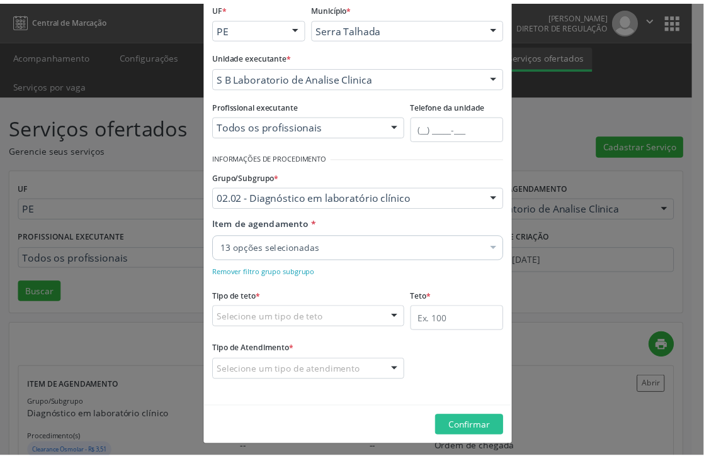
scroll to position [84, 0]
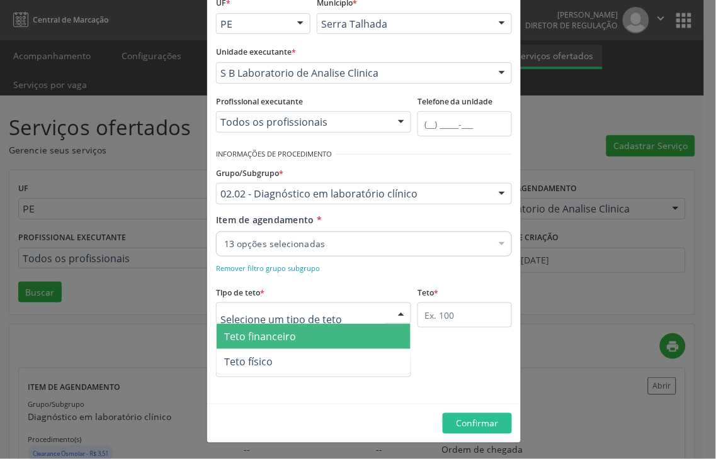
click at [392, 312] on div at bounding box center [400, 313] width 19 height 21
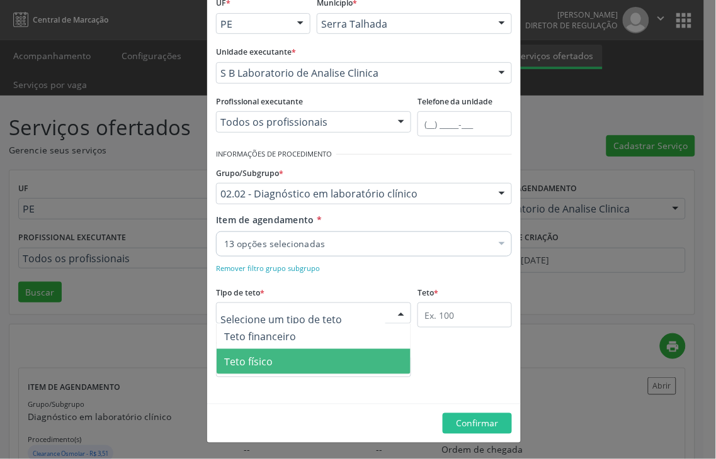
click at [293, 353] on span "Teto físico" at bounding box center [313, 361] width 194 height 25
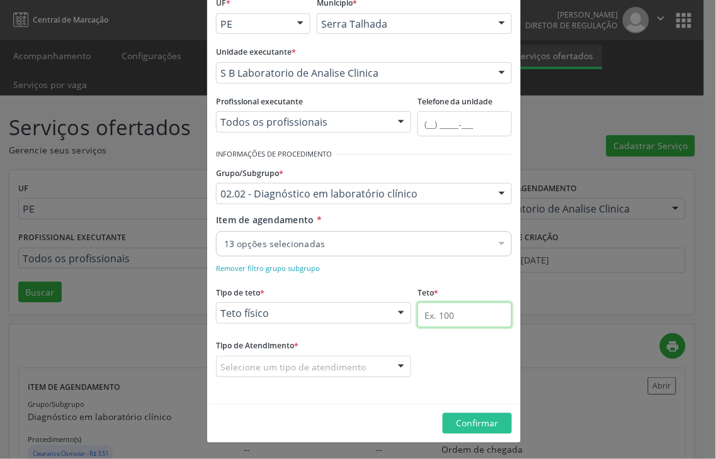
click at [436, 312] on input "text" at bounding box center [464, 315] width 94 height 25
type input "500"
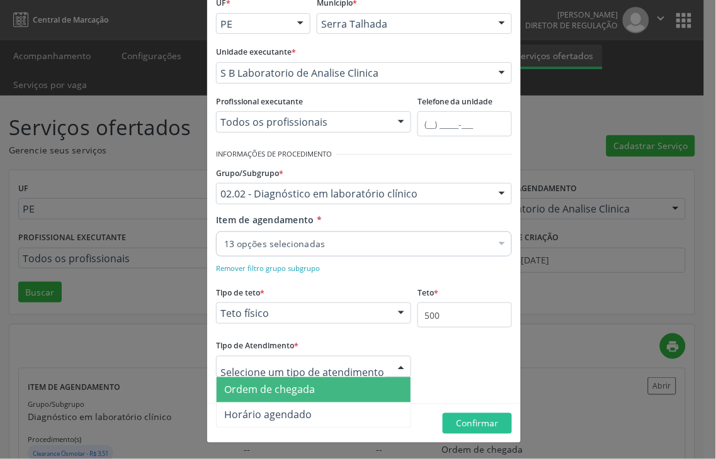
click at [335, 389] on span "Ordem de chegada" at bounding box center [313, 390] width 194 height 25
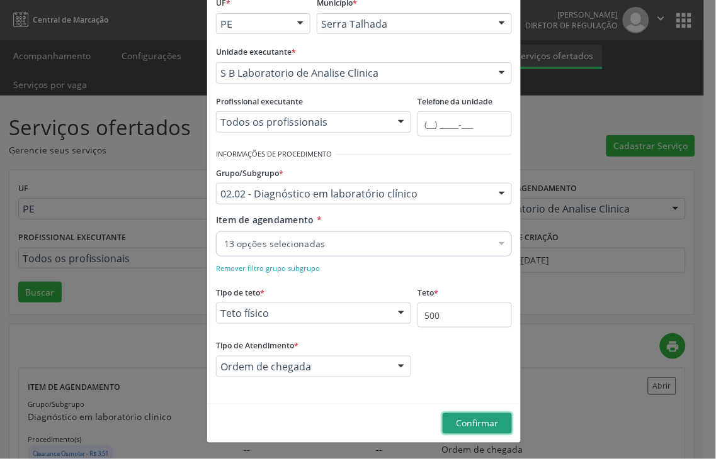
click at [464, 422] on span "Confirmar" at bounding box center [477, 424] width 42 height 12
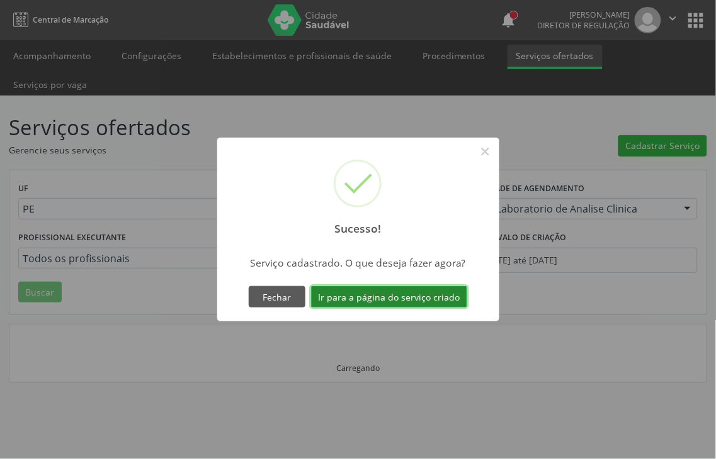
click at [397, 297] on button "Ir para a página do serviço criado" at bounding box center [389, 296] width 156 height 21
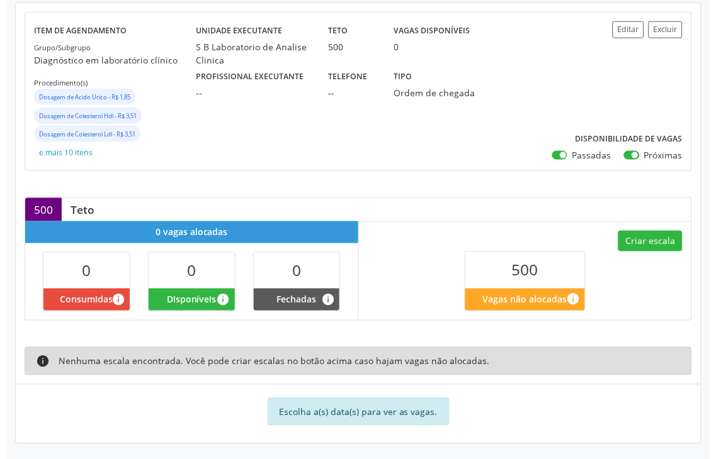
scroll to position [171, 0]
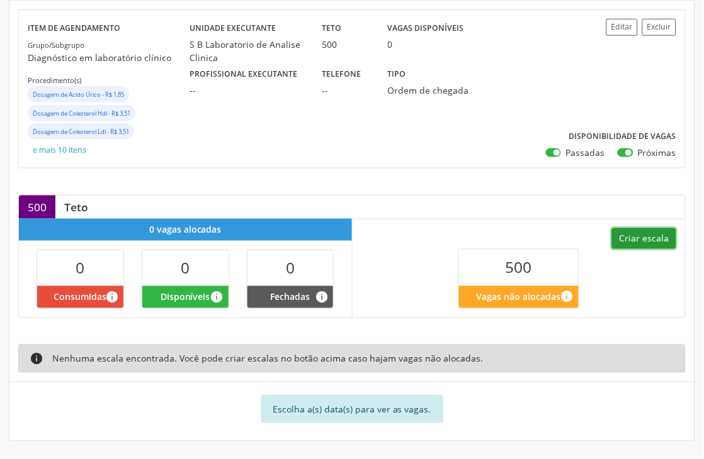
click at [658, 234] on button "Criar escala" at bounding box center [644, 238] width 64 height 21
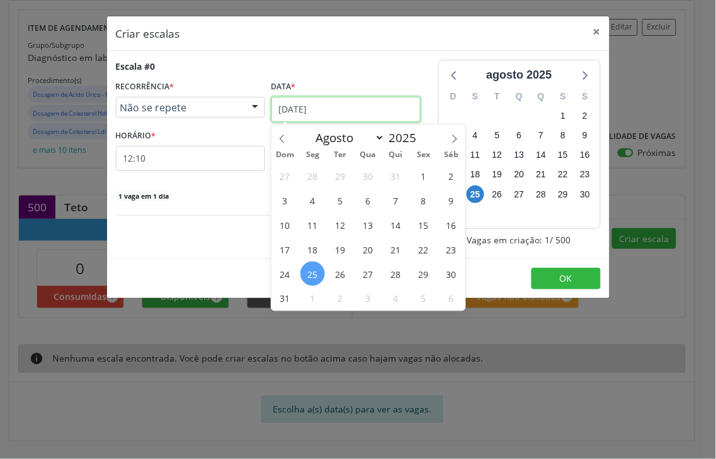
click at [353, 117] on input "25/08/2025" at bounding box center [345, 109] width 149 height 25
click at [456, 142] on icon at bounding box center [454, 139] width 9 height 9
select select "8"
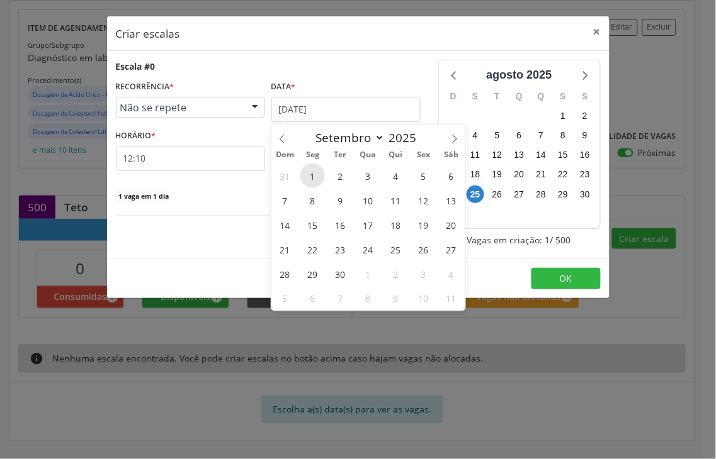
click at [316, 167] on span "1" at bounding box center [312, 176] width 25 height 25
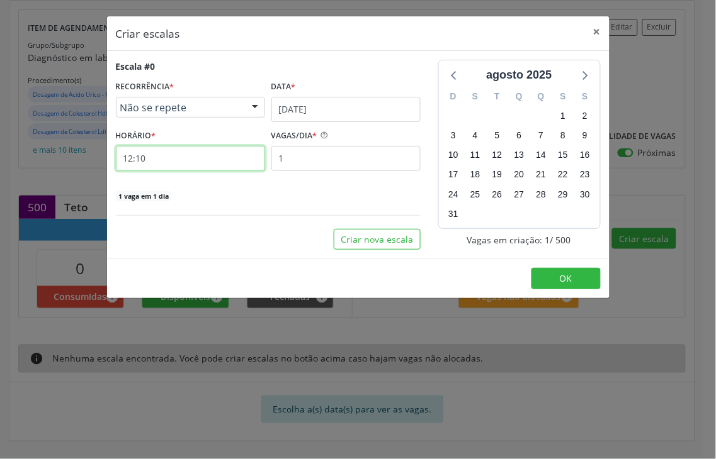
click at [164, 160] on input "12:10" at bounding box center [190, 158] width 149 height 25
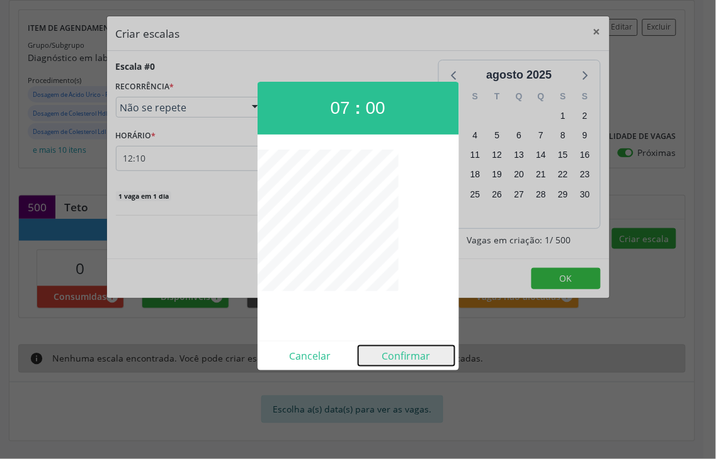
click at [426, 359] on button "Confirmar" at bounding box center [406, 356] width 96 height 20
type input "07:00"
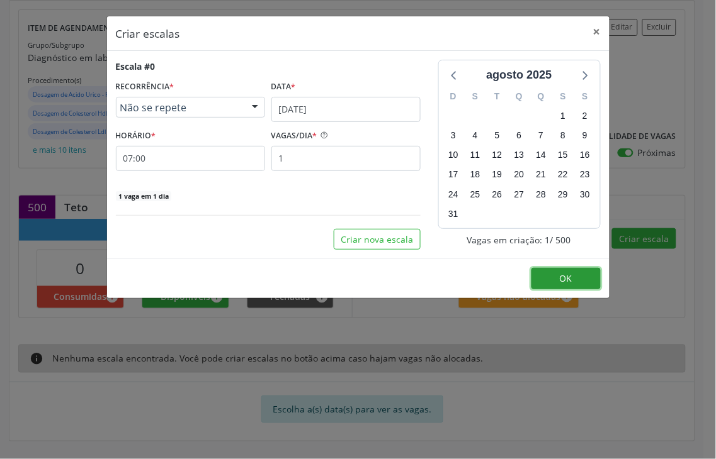
click at [549, 277] on button "OK" at bounding box center [565, 278] width 69 height 21
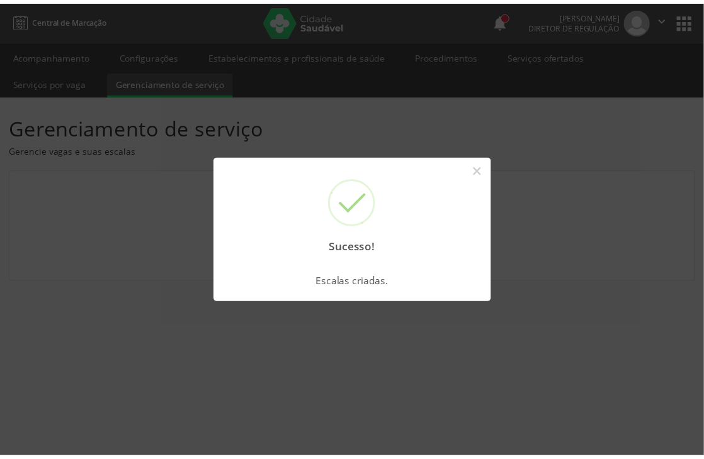
scroll to position [0, 0]
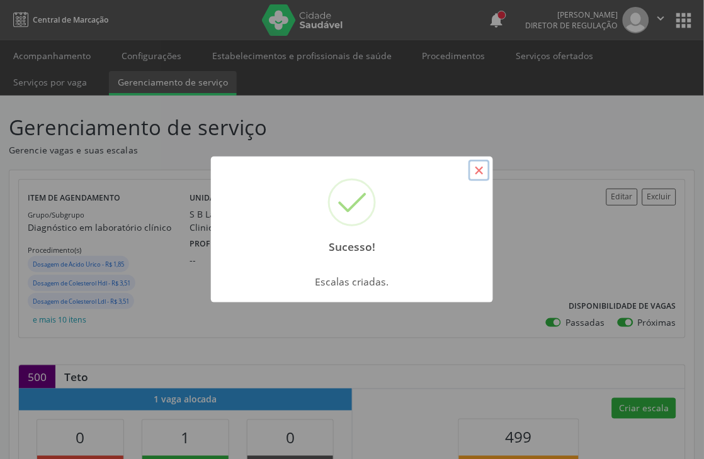
click at [481, 165] on button "×" at bounding box center [478, 170] width 21 height 21
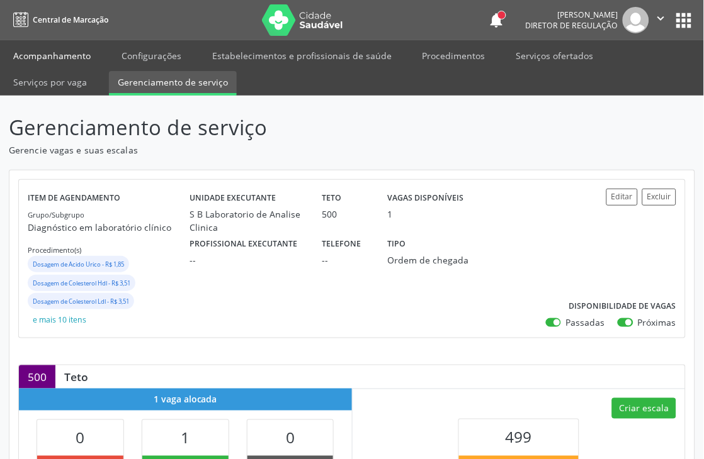
click at [67, 53] on link "Acompanhamento" at bounding box center [51, 56] width 95 height 22
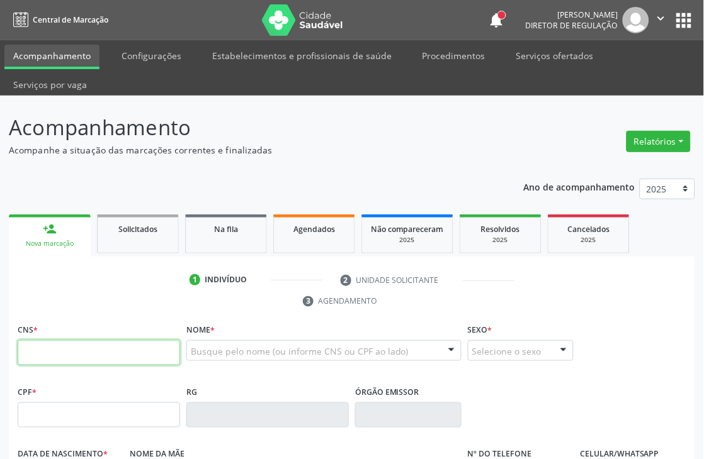
click at [52, 346] on input "text" at bounding box center [99, 352] width 162 height 25
type input "709 6046 6294 3275"
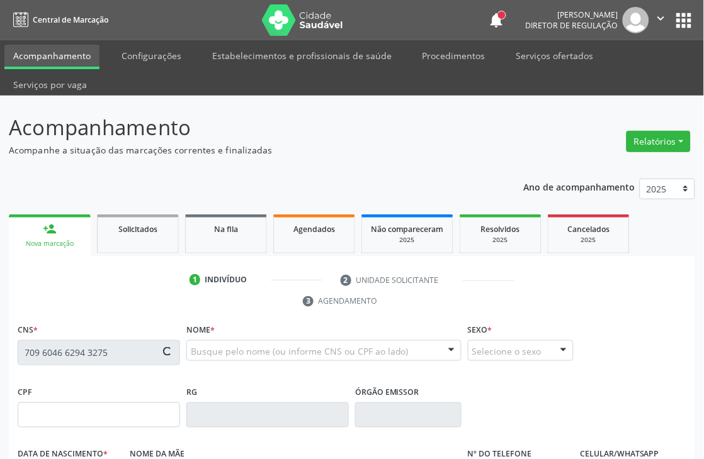
type input "881.251.734-04"
type input "02/12/1971"
type input "Maria do Socorro Barros da Silva"
type input "(87) 99999-9999"
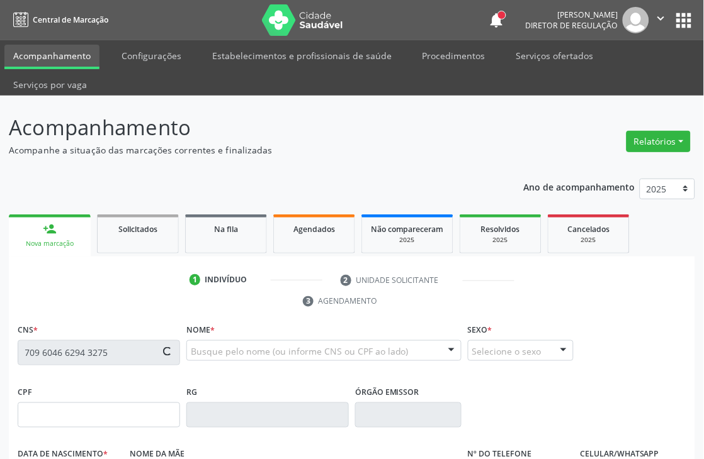
type input "755.458.964-49"
type input "310"
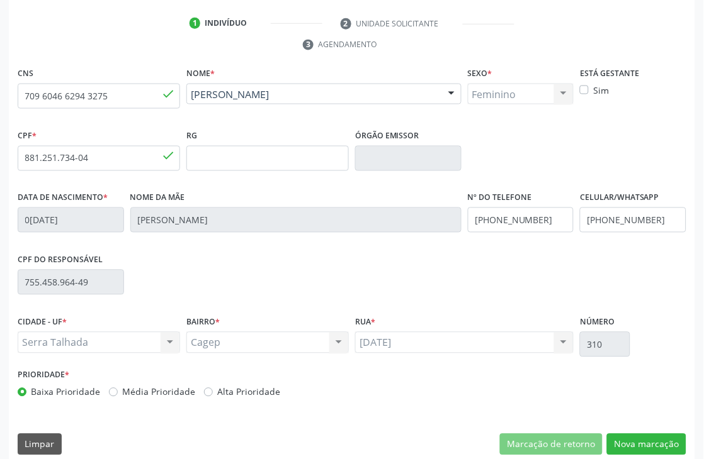
scroll to position [269, 0]
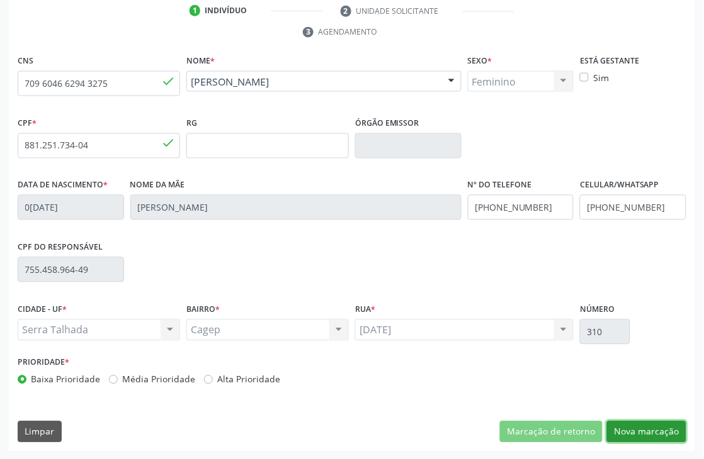
click at [634, 428] on button "Nova marcação" at bounding box center [646, 432] width 79 height 21
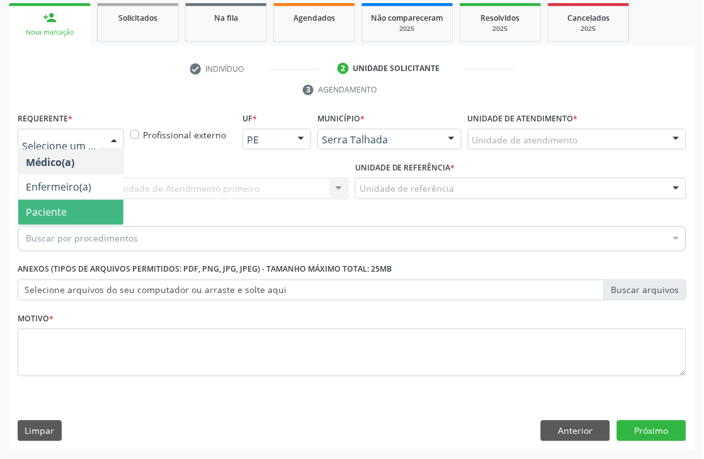
click at [66, 208] on span "Paciente" at bounding box center [70, 212] width 105 height 25
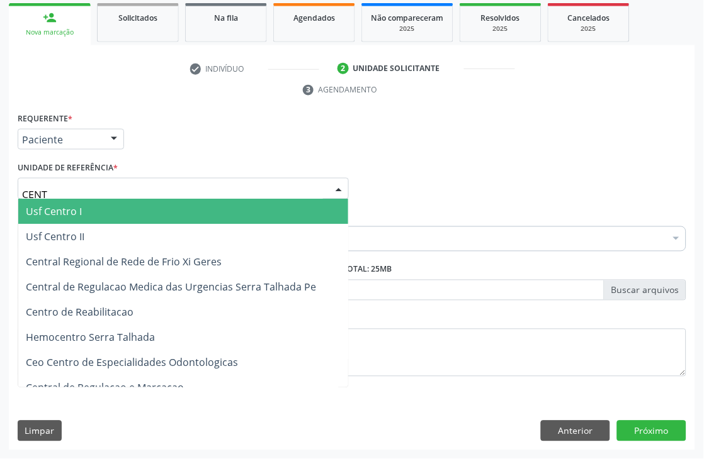
type input "CENTR"
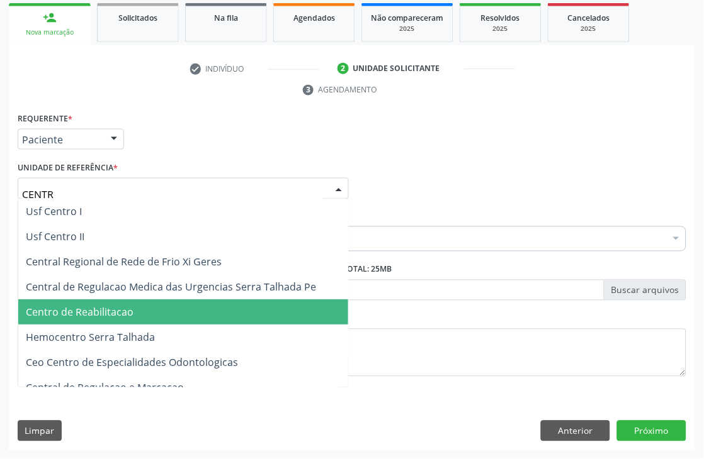
click at [105, 300] on span "Centro de Reabilitacao" at bounding box center [183, 312] width 330 height 25
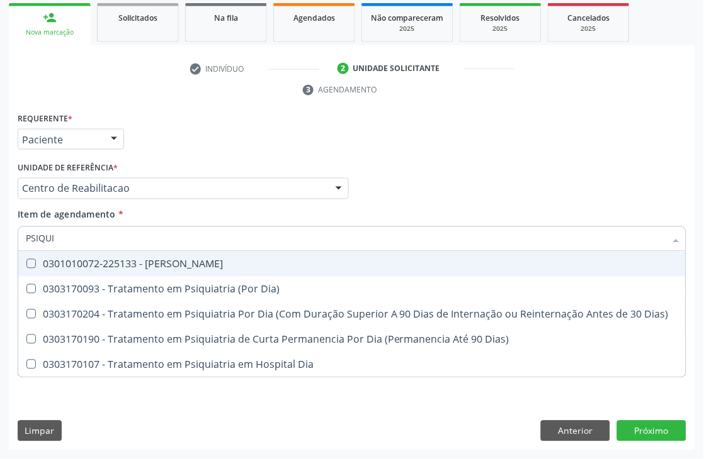
type input "PSIQUIA"
click at [61, 262] on div "0301010072-225133 - Médico Psiquiatra" at bounding box center [352, 264] width 652 height 10
checkbox Psiquiatra "true"
click at [0, 252] on div "Acompanhamento Acompanhe a situação das marcações correntes e finalizadas Relat…" at bounding box center [352, 171] width 704 height 575
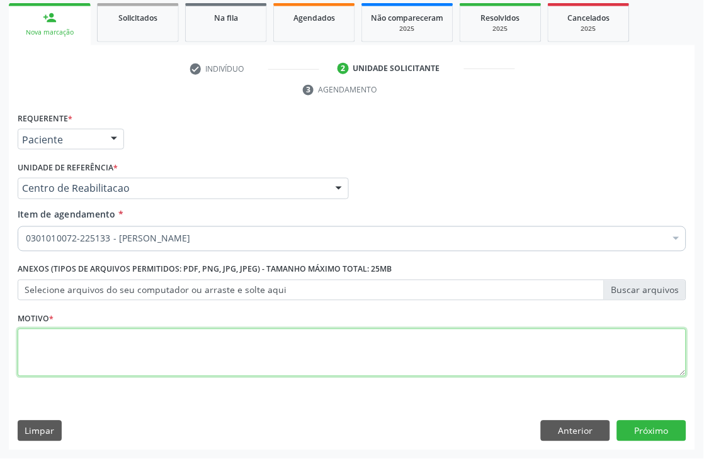
click at [93, 354] on textarea at bounding box center [352, 353] width 668 height 48
type textarea "."
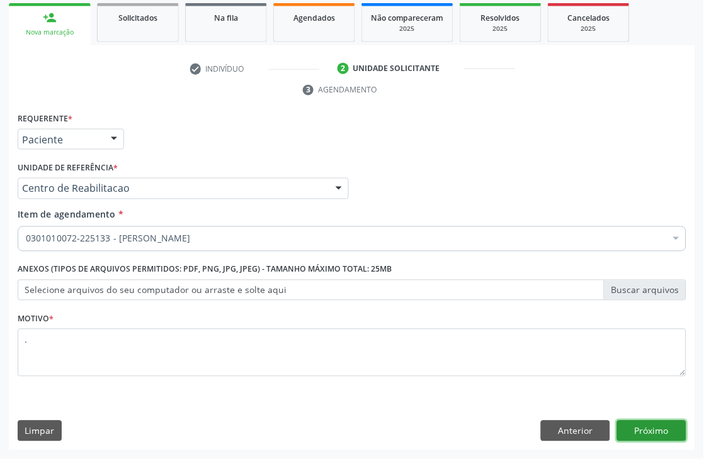
click at [649, 434] on button "Próximo" at bounding box center [651, 431] width 69 height 21
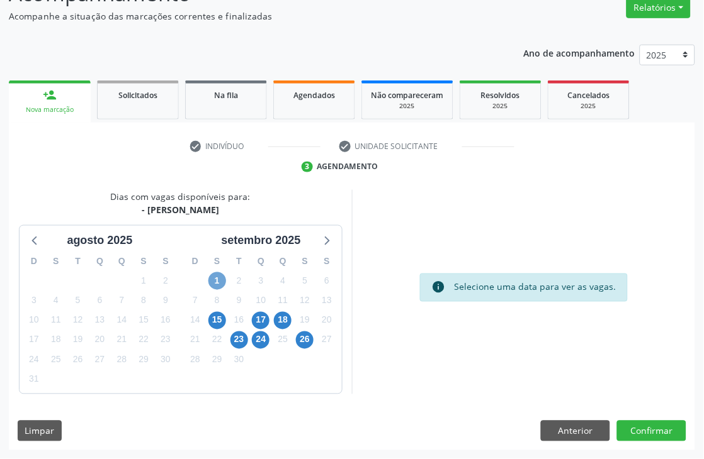
click at [211, 279] on span "1" at bounding box center [217, 281] width 18 height 18
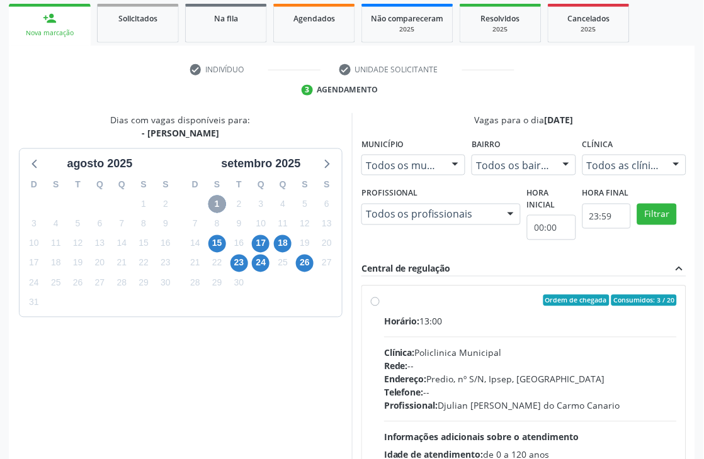
scroll to position [323, 0]
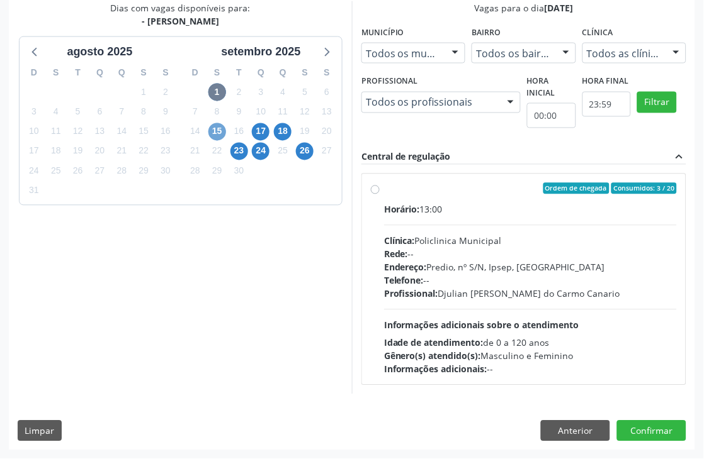
click at [221, 129] on span "15" at bounding box center [217, 132] width 18 height 18
click at [260, 135] on span "17" at bounding box center [261, 132] width 18 height 18
click at [449, 266] on div "Endereço: Predio, nº S/N, Ipsep, Serra Talhada - PE" at bounding box center [530, 267] width 293 height 13
click at [379, 194] on input "Ordem de chegada Consumidos: 14 / 15 Horário: 13:00 Clínica: Policlinica Munici…" at bounding box center [375, 188] width 9 height 11
radio input "true"
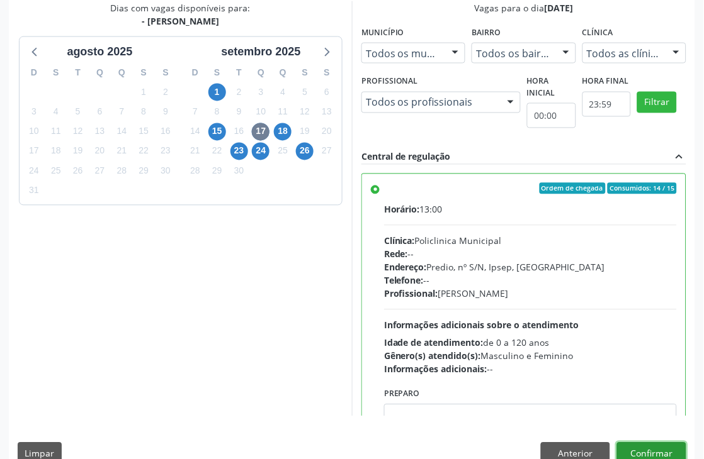
click at [654, 456] on button "Confirmar" at bounding box center [651, 453] width 69 height 21
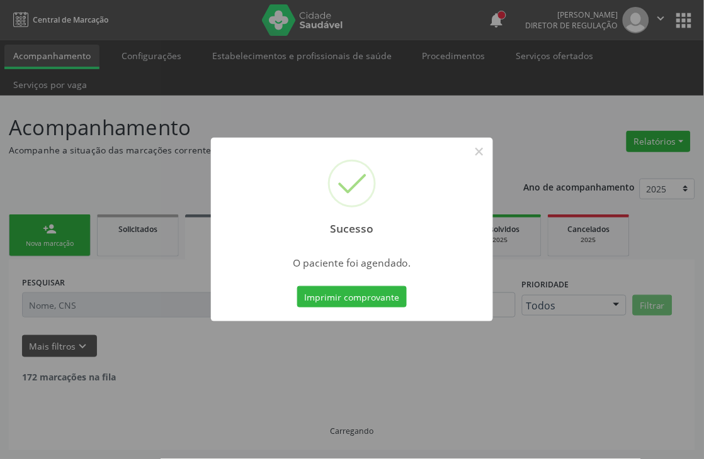
scroll to position [0, 0]
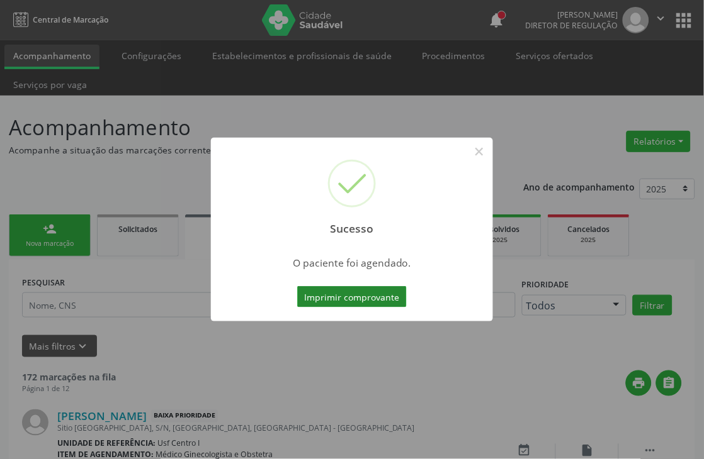
click at [349, 296] on button "Imprimir comprovante" at bounding box center [351, 296] width 109 height 21
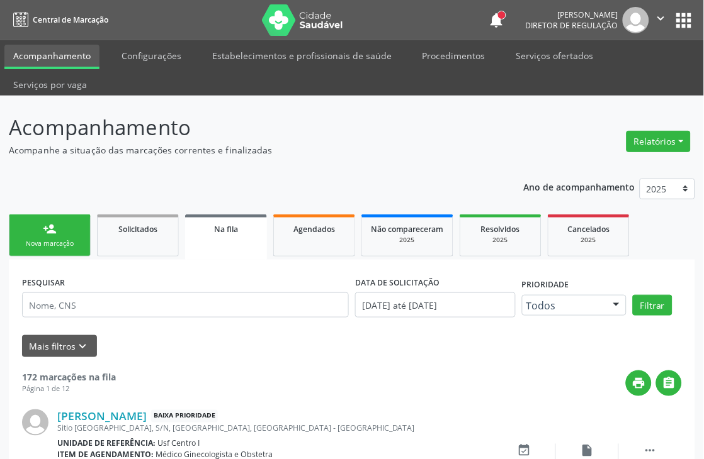
click at [70, 241] on div "Nova marcação" at bounding box center [49, 243] width 63 height 9
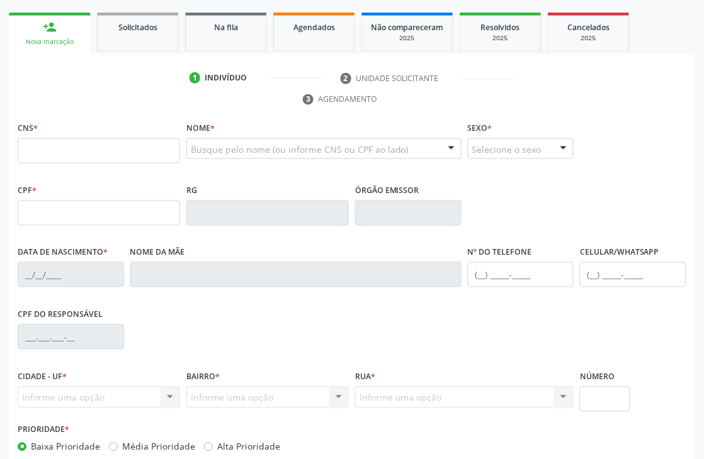
scroll to position [210, 0]
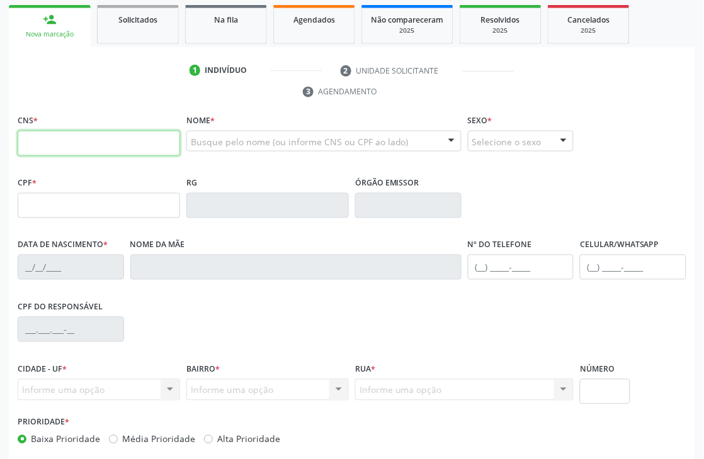
click at [126, 145] on input "text" at bounding box center [99, 143] width 162 height 25
paste input "709 2002 4309 8932"
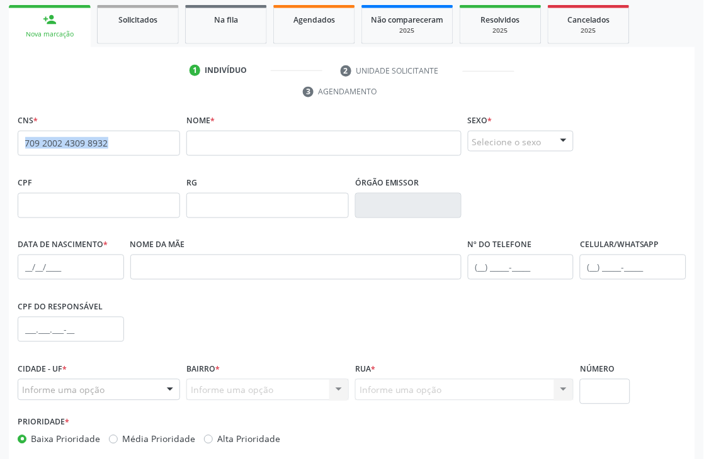
drag, startPoint x: 126, startPoint y: 141, endPoint x: 0, endPoint y: 147, distance: 126.0
click at [0, 147] on div "Acompanhamento Acompanhe a situação das marcações correntes e finalizadas Relat…" at bounding box center [352, 203] width 704 height 634
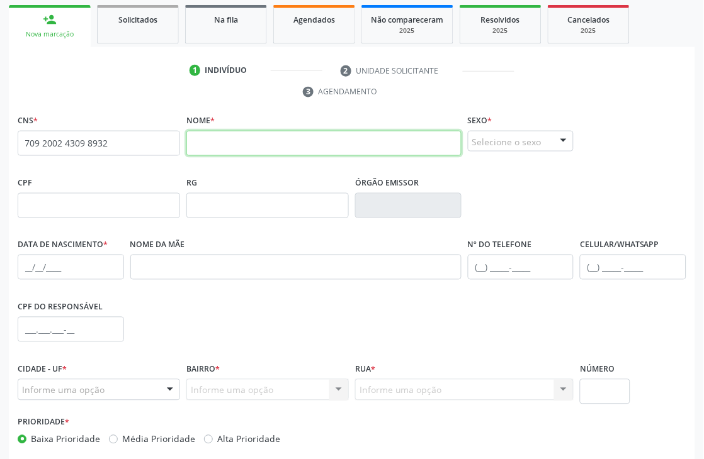
click at [257, 145] on input "text" at bounding box center [323, 143] width 275 height 25
click at [142, 142] on span "none" at bounding box center [147, 141] width 55 height 14
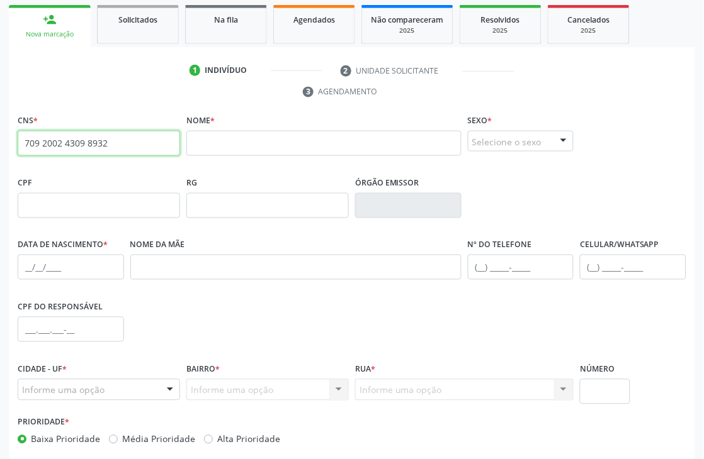
click at [115, 142] on input "709 2002 4309 8932" at bounding box center [99, 143] width 162 height 25
type input "7"
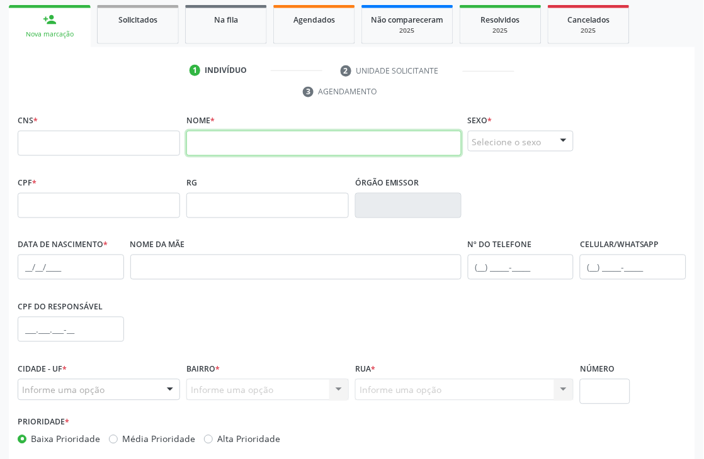
click at [227, 140] on input "text" at bounding box center [323, 143] width 275 height 25
type input "E"
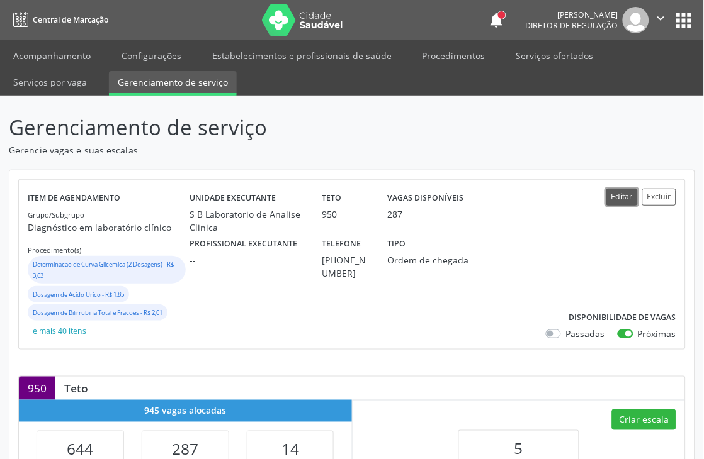
click at [621, 199] on button "Editar" at bounding box center [621, 197] width 31 height 17
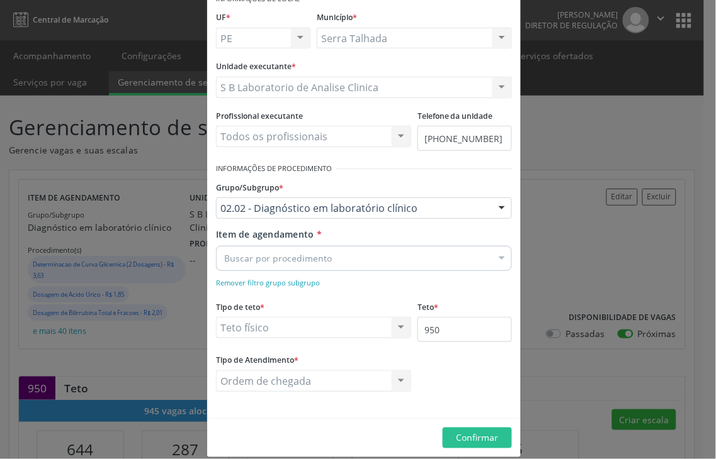
scroll to position [84, 0]
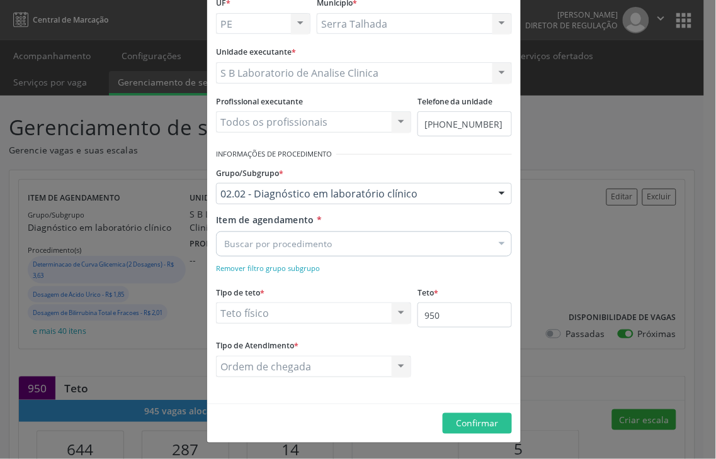
click at [492, 248] on div at bounding box center [501, 245] width 19 height 21
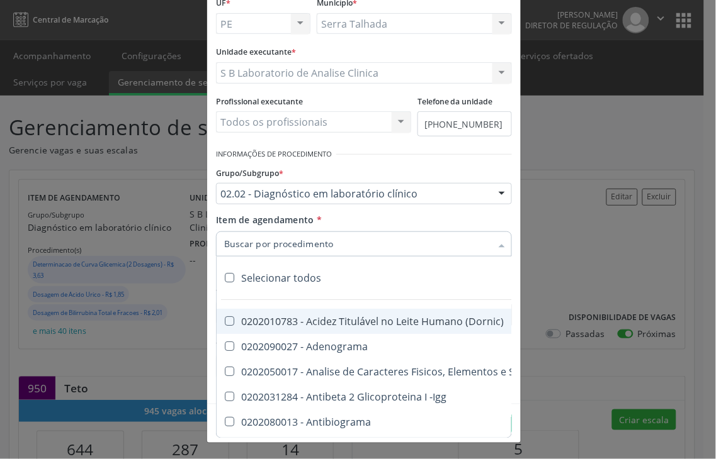
click at [296, 284] on div "Selecionar todos" at bounding box center [705, 278] width 978 height 25
checkbox input "true"
checkbox \(Dornic\) "true"
checkbox Adenograma "true"
checkbox Urina "true"
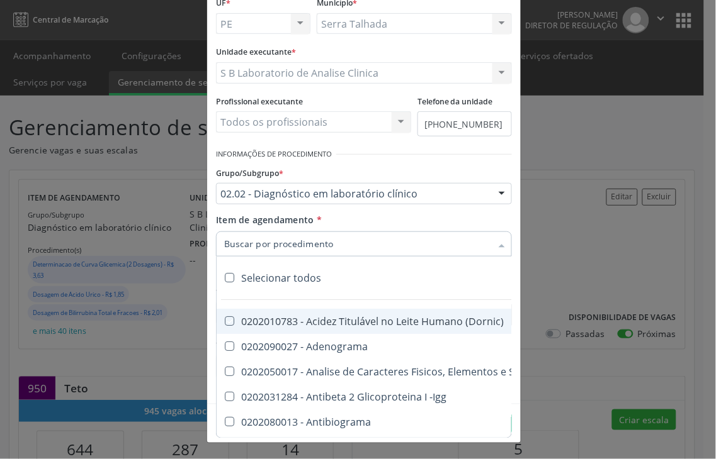
checkbox -Igg "true"
checkbox Antibiograma "true"
checkbox Minima "true"
checkbox Blot "true"
checkbox Mlpa "true"
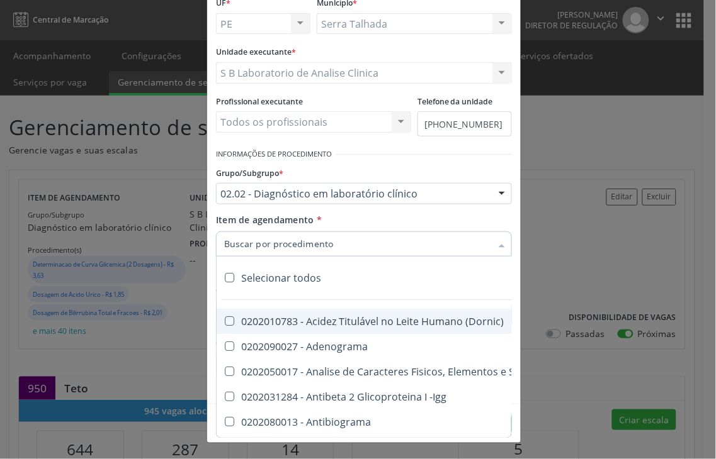
checkbox \(Hanseníase\) "true"
checkbox \(Controle\) "true"
checkbox \(Diagnóstica\) "true"
checkbox \(Gram\) "true"
checkbox Clamidia "true"
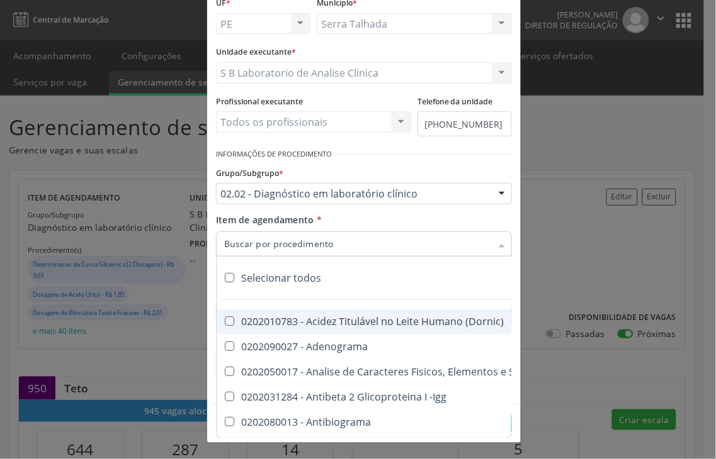
checkbox Herpesvirus "true"
checkbox Hematologica "true"
checkbox Osmolar "true"
checkbox Creatinina "true"
checkbox Fosfato "true"
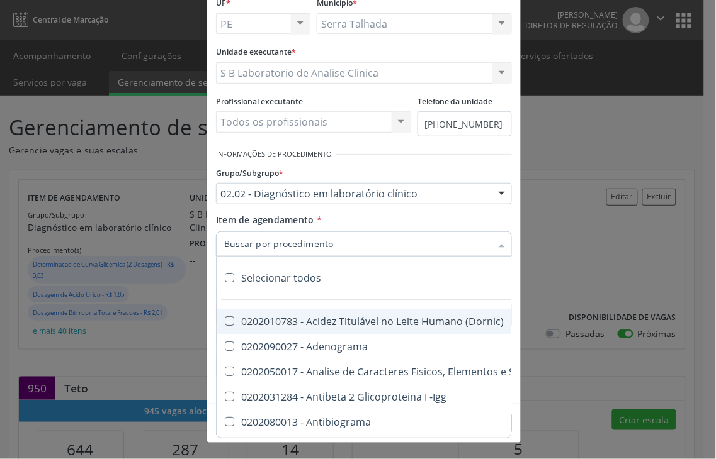
checkbox Ureia "true"
checkbox Liquor "true"
checkbox Líquor "true"
checkbox Addis "true"
checkbox B "true"
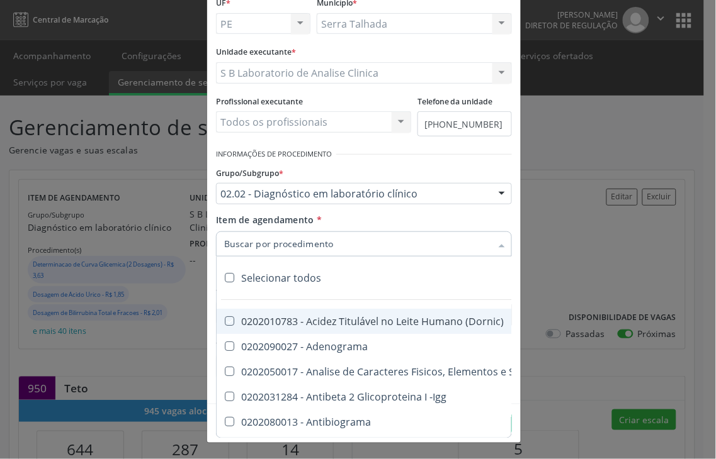
checkbox Cd4\/Cd8 "true"
checkbox Totais "true"
checkbox Plaquetas "true"
checkbox Reticulocitos "true"
checkbox Herpesvirus "true"
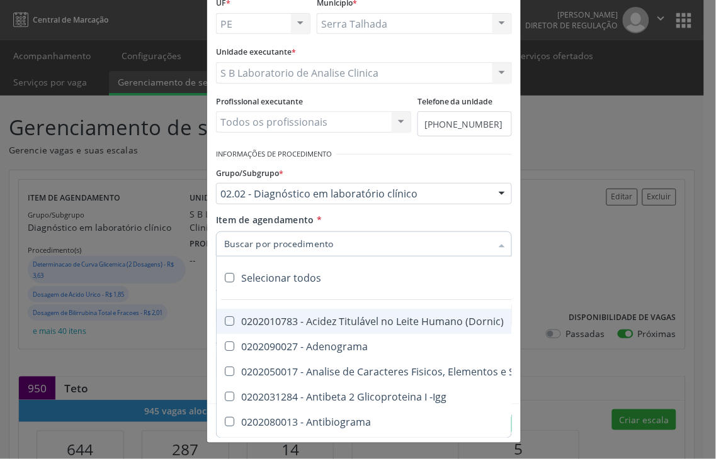
checkbox Anaerobicas "true"
checkbox Fungos "true"
checkbox Micobactérias "true"
checkbox Identificação "true"
checkbox \(Pos-Pasteurização\) "true"
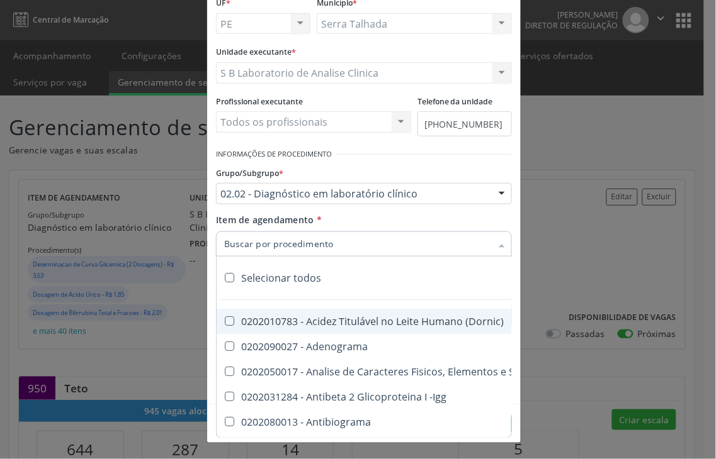
checkbox Biotinidase "true"
checkbox \(Confirmatorio\) "true"
checkbox Congênita "true"
checkbox \(Confirmatorio\) "true"
checkbox Molecular "true"
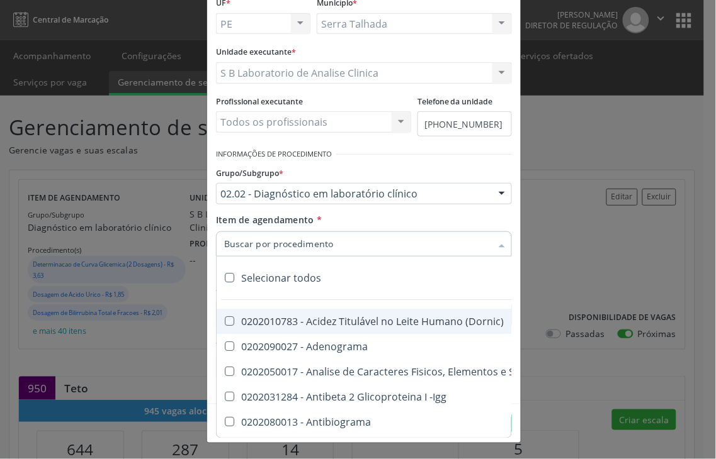
checkbox Parceria\) "true"
checkbox Gestante "true"
checkbox \(Qualitativo\) "true"
checkbox Tardio\) "true"
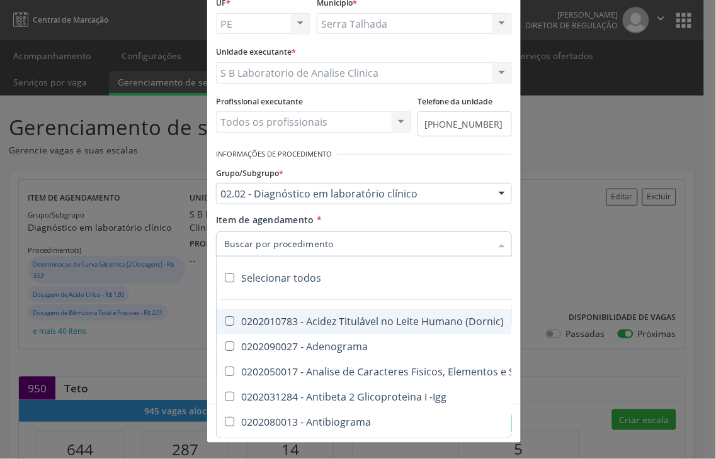
checkbox \(Qualitativo\) "true"
checkbox Abo "true"
checkbox Antiplaquetarios "true"
checkbox Ferro "true"
checkbox Bandas\) "true"
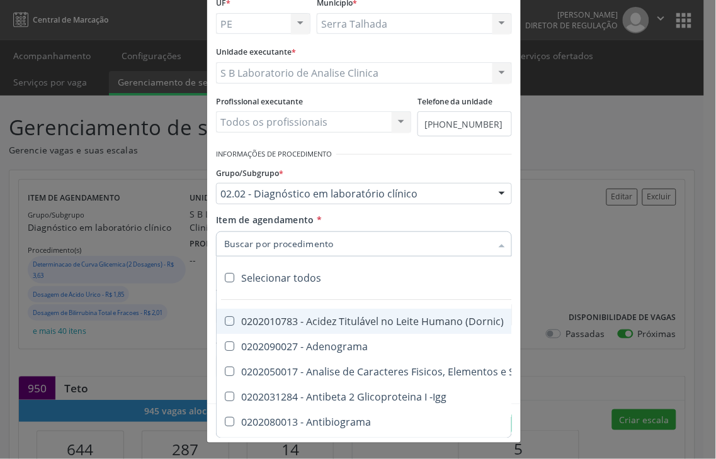
checkbox Bandas\) "true"
checkbox Aminoacidos "true"
checkbox Dosagens\) "true"
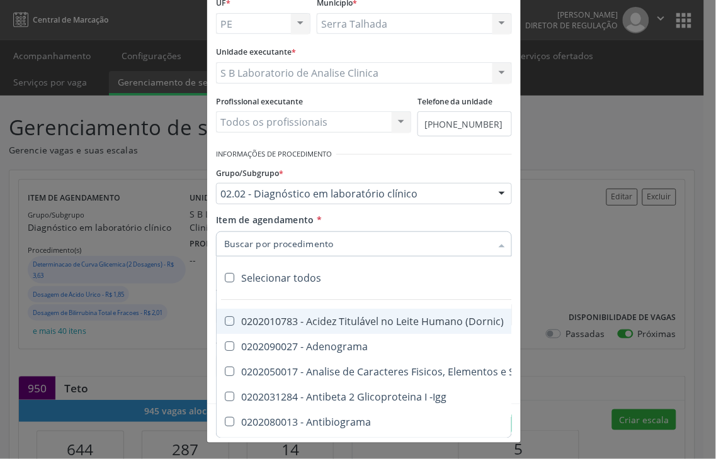
checkbox Osmolalidade "true"
checkbox Reativa "true"
checkbox \(Ch50\) "true"
checkbox Ordenhado "true"
checkbox Dosagens\) "true"
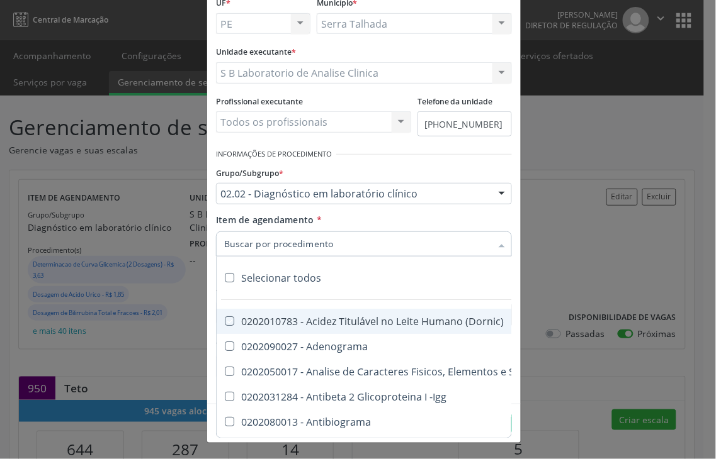
checkbox Dosagens\) "true"
checkbox Globular "true"
checkbox \(Cada\) "true"
checkbox Reumatoide "true"
checkbox Amniótico "true"
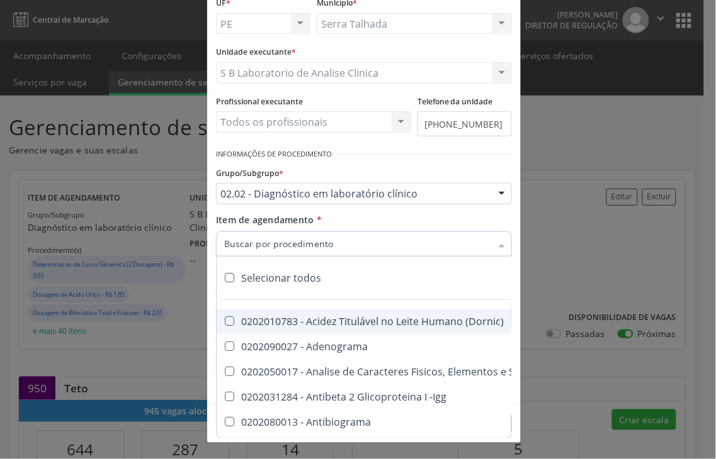
checkbox Osmolaridade "true"
checkbox T3 "true"
checkbox Sulfo-Hemoglobina "true"
checkbox Reverso "true"
checkbox Coagulação "true"
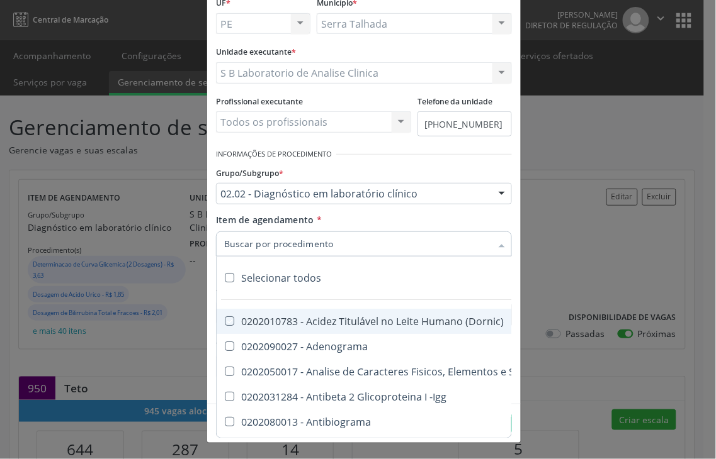
checkbox Euglobulina "true"
checkbox -Duke "true"
checkbox Ivy "true"
checkbox Hemácias "true"
checkbox Trombina "true"
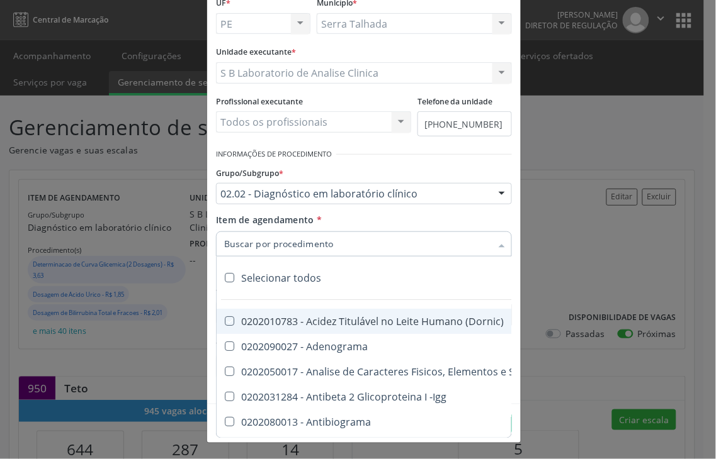
checkbox Ativada\) "true"
checkbox \(Tap\) "true"
checkbox \(Vhs\) "true"
checkbox Livre "true"
checkbox Molecular "true"
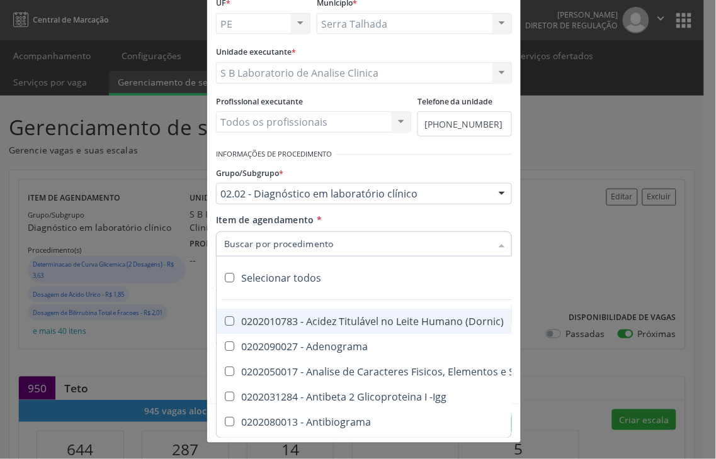
checkbox Noturna "true"
checkbox Organicos "true"
checkbox Soro "true"
checkbox Aminoácidos "true"
checkbox Acilcarnitinas "true"
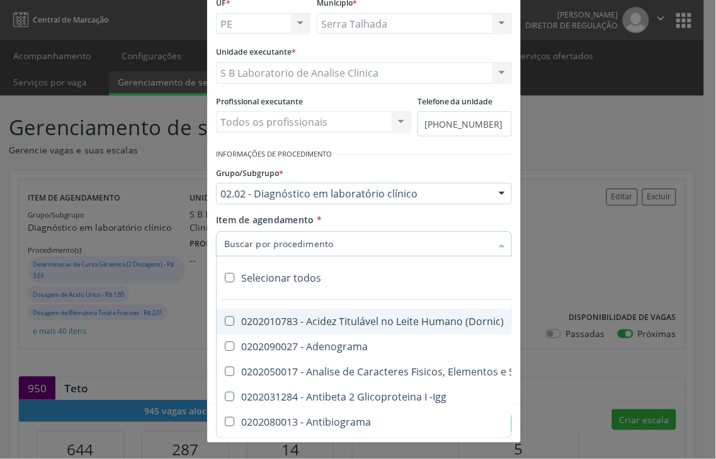
checkbox Orgânicos "true"
checkbox Pezinho\) "true"
checkbox Complemento "true"
checkbox Pezinho\) "true"
checkbox 17-Alfa-Hidroxiprogesterona "true"
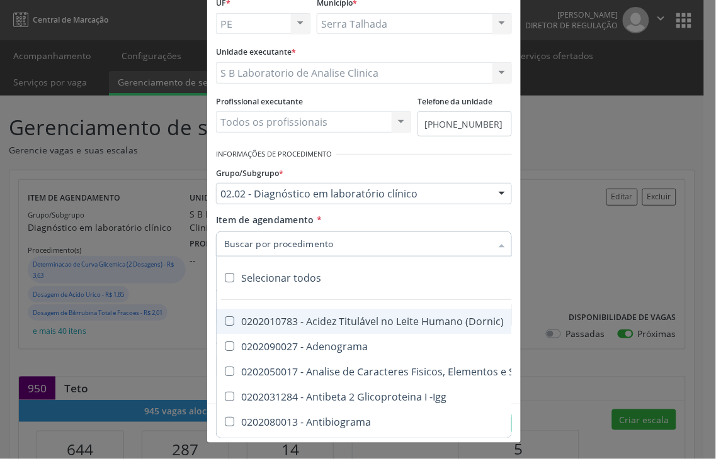
checkbox Totais "true"
checkbox 17-Hidroxicorticosteroides "true"
checkbox D "true"
checkbox 5-Nucleotidase "true"
checkbox Acetona "true"
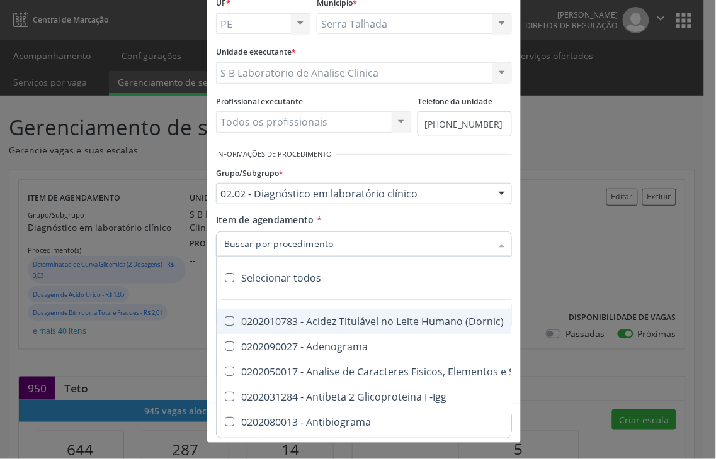
checkbox \(Serotonina\) "true"
checkbox Ascorbico "true"
checkbox Delta-Aminolevulinico "true"
checkbox Hipurico "true"
checkbox Mandelico "true"
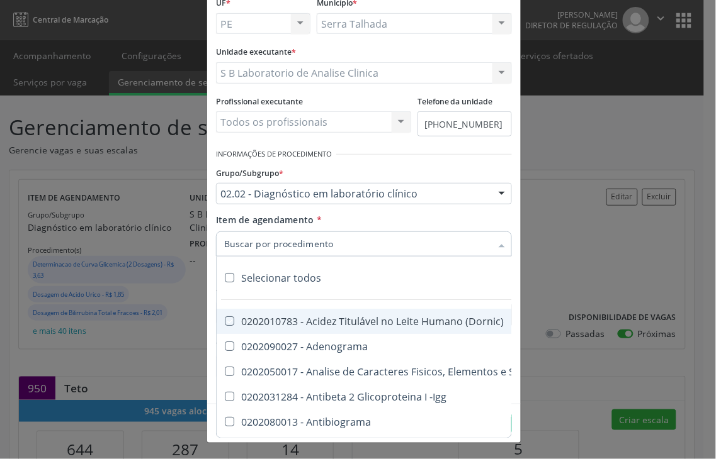
checkbox Metil-Hipurico "true"
checkbox Urico "true"
checkbox Valproico "true"
checkbox Vanilmandelico "true"
checkbox \(Ada\) "true"
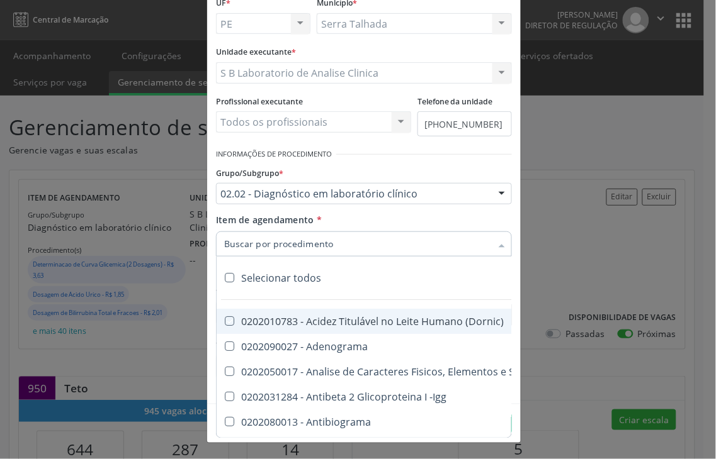
checkbox \(Acth\) "true"
checkbox Ala-Desidratase "true"
checkbox Etilico "true"
checkbox Aldolase "true"
checkbox Aldosterona "true"
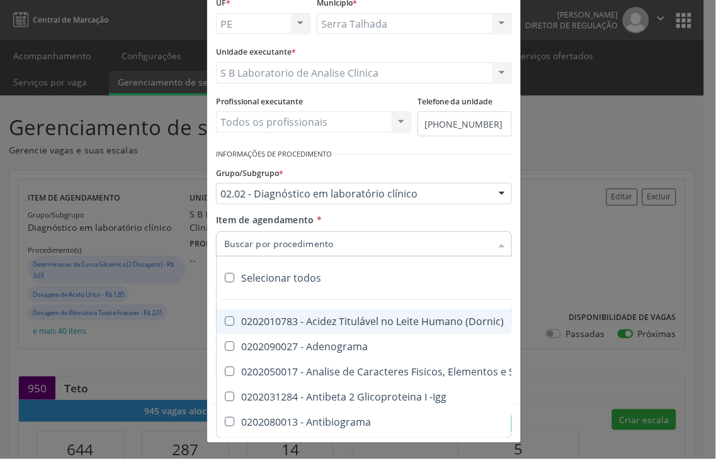
checkbox Alfa-1-Antitripsina "true"
checkbox Acida "true"
checkbox Alfa-2-Macroglobulina "true"
checkbox Alfa-Fetoproteina "true"
checkbox Aluminio "true"
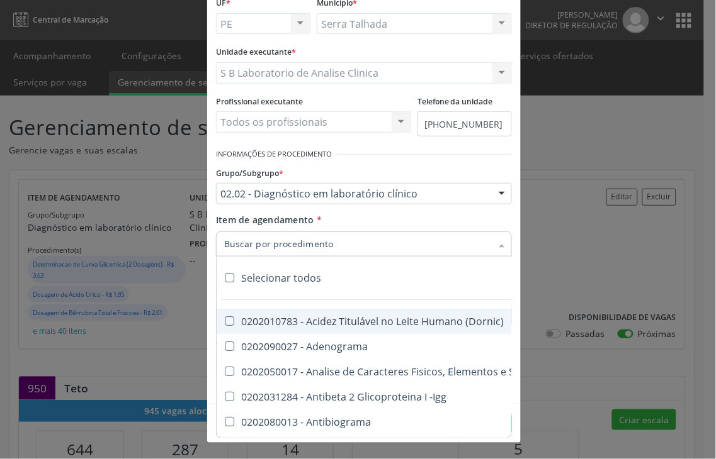
checkbox Amilase "true"
checkbox Aminoglicosideos "true"
checkbox Amonia "true"
checkbox Ciclico "true"
checkbox Androstenediona "true"
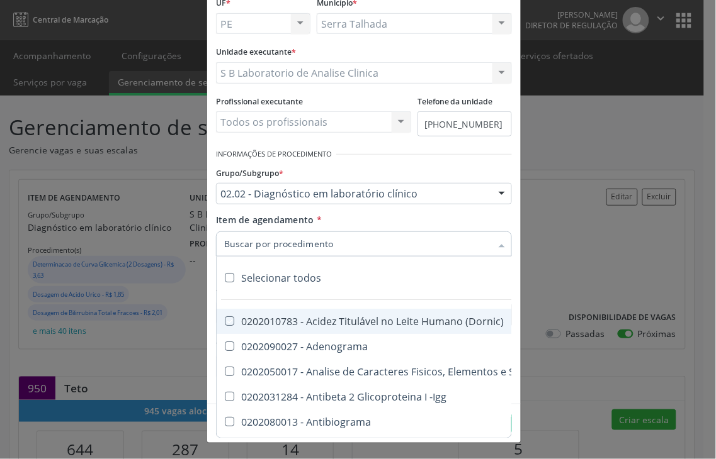
checkbox Anfetaminas "true"
checkbox Igm "true"
checkbox Circulante "true"
checkbox Anti-Achr "true"
checkbox Igg "true"
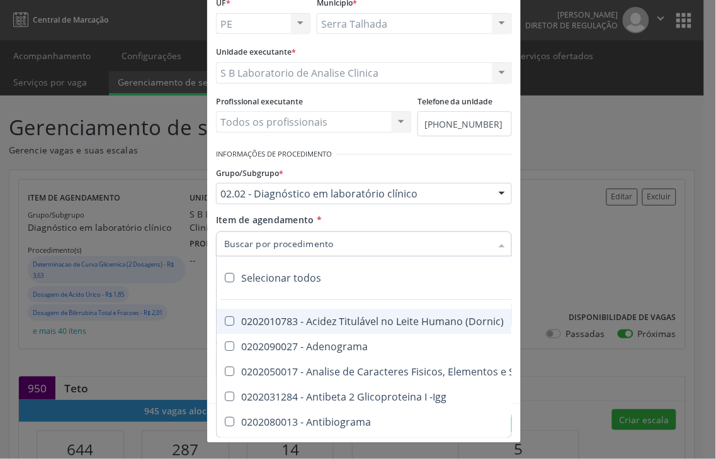
checkbox Iga "true"
checkbox Triciclicos "true"
checkbox \(Psa\) "true"
checkbox III "true"
checkbox Barbituratos "true"
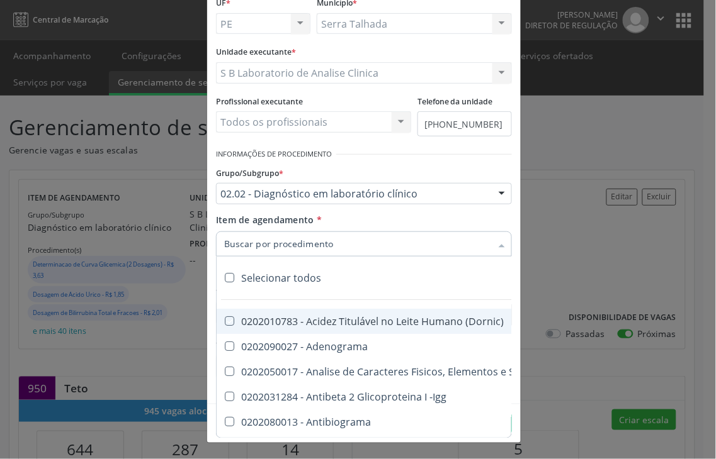
checkbox Benzodiazepinicos "true"
checkbox Beta-2-Microglobulina "true"
checkbox Fracoes "true"
checkbox Cadmio "true"
checkbox Calcio "true"
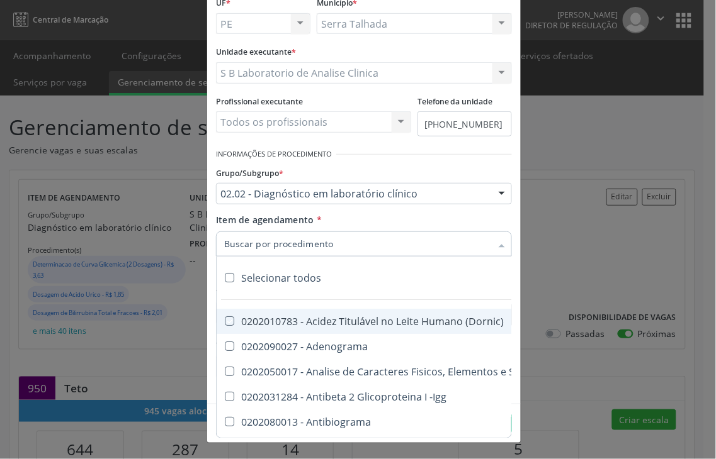
checkbox Ionizavel "true"
checkbox Calcitonina "true"
checkbox Carbamazepina "true"
checkbox Carboxi-Hemoglobina "true"
checkbox Caroteno "true"
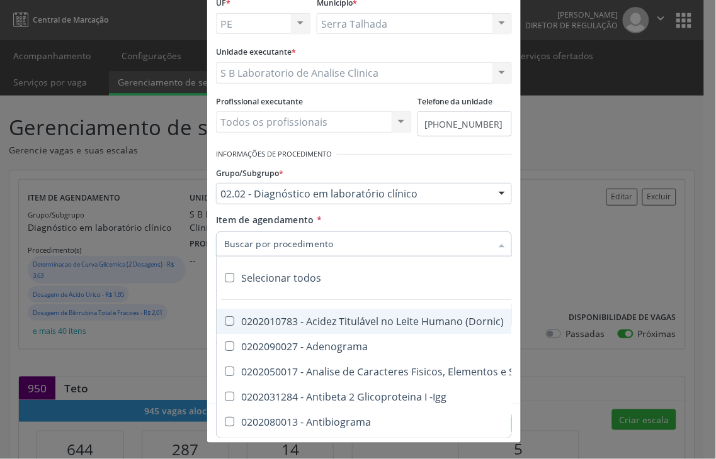
checkbox Catecolaminas "true"
checkbox Ceruloplasmina "true"
checkbox Chumbo "true"
checkbox Ciclosporina "true"
checkbox Citrato "true"
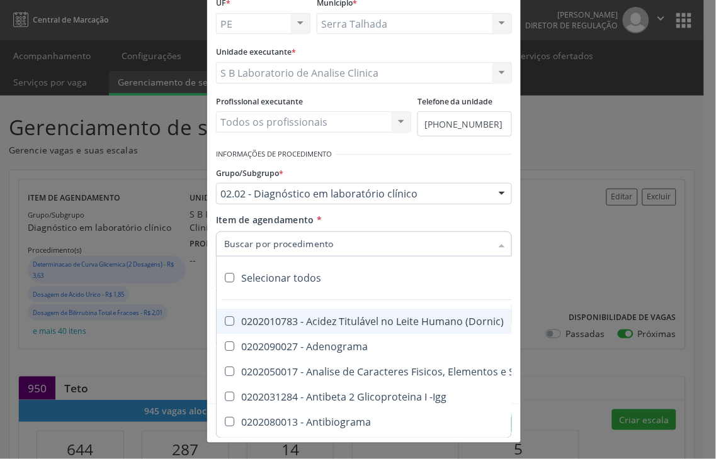
checkbox Cloreto "true"
checkbox Suor "true"
checkbox Cobre "true"
checkbox Hdl "true"
checkbox Ldl "true"
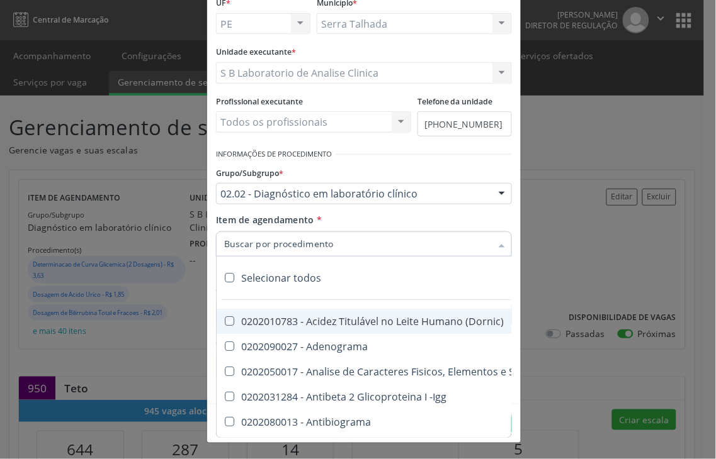
checkbox Total "true"
checkbox Colinesterase "true"
checkbox C3 "true"
checkbox C4 "true"
checkbox Cortisol "true"
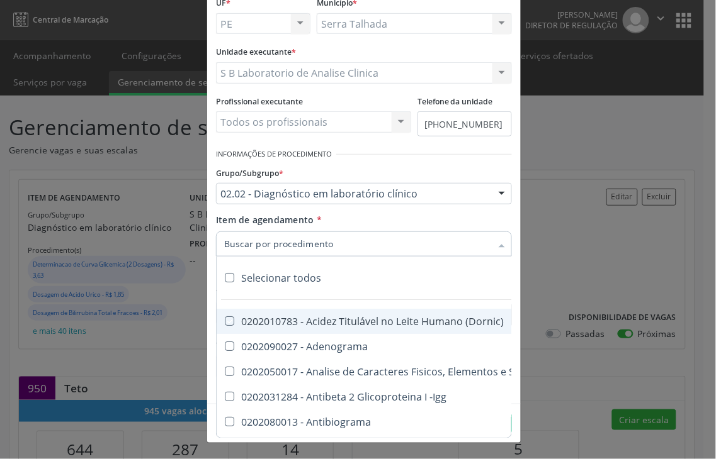
checkbox Creatinina "true"
checkbox Amniótico "true"
checkbox \(Cpk\) "true"
checkbox Mb "true"
checkbox Crioaglutinina "true"
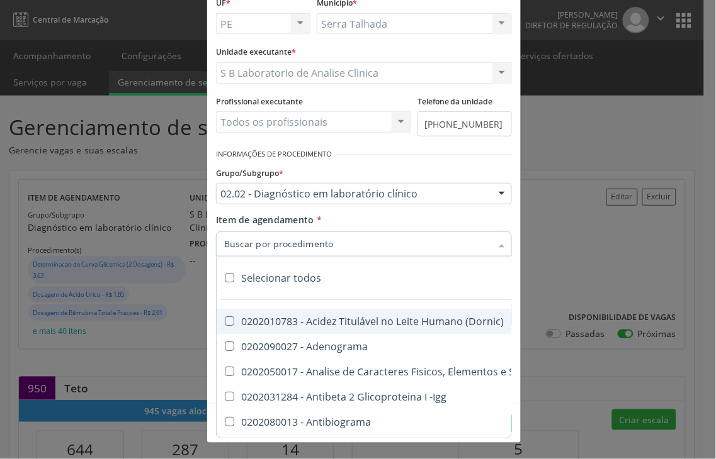
checkbox \(Dhea\) "true"
checkbox Alfa-Hidroxibutirica "true"
checkbox Glutamica "true"
checkbox Latica "true"
checkbox Fracionadas\) "true"
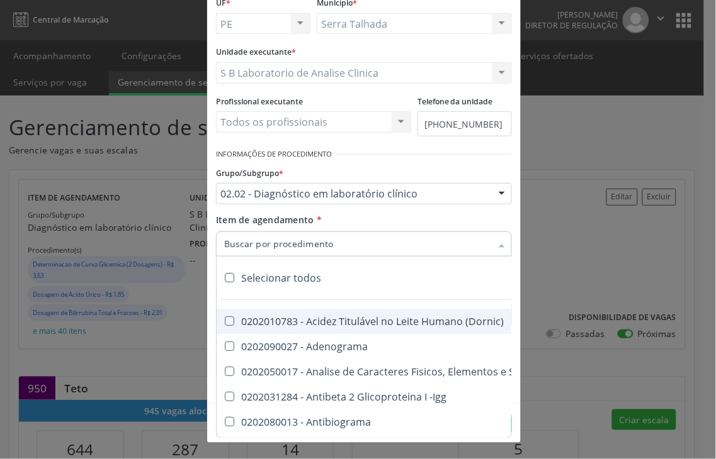
checkbox Digitoxina\) "true"
checkbox \(Dht\) "true"
checkbox Fecal "true"
checkbox Estradiol "true"
checkbox Estriol "true"
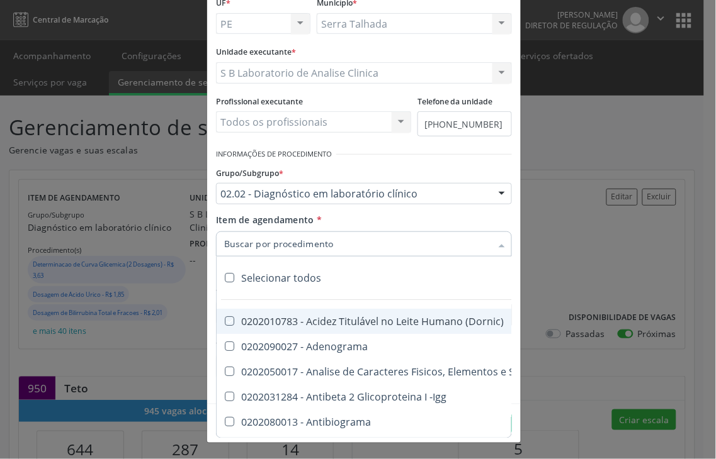
checkbox Estrona "true"
checkbox Etossuximida "true"
checkbox II "true"
checkbox Ix "true"
checkbox V "true"
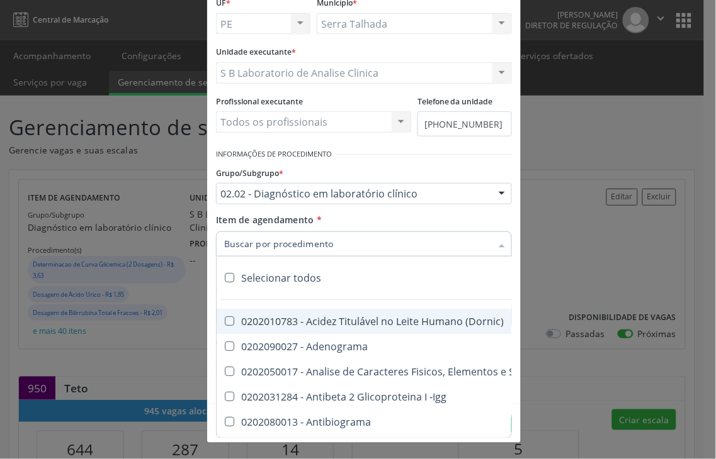
checkbox Vii "true"
checkbox Viii "true"
checkbox \(Inibidor\) "true"
checkbox \(Antigeno\) "true"
checkbox X "true"
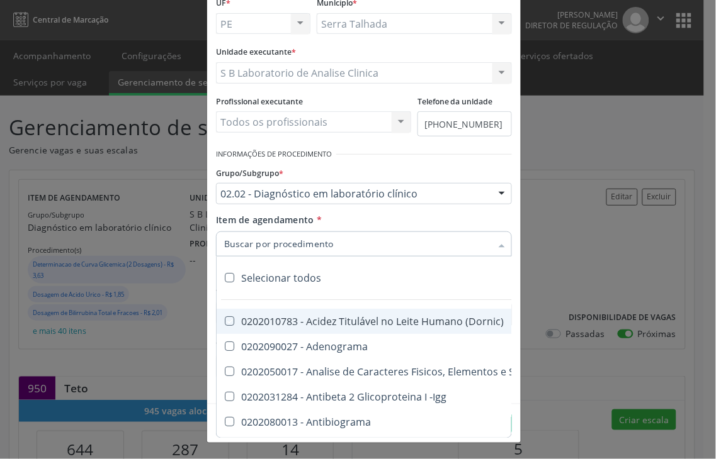
checkbox Xi "true"
checkbox Xii "true"
checkbox Xiii "true"
checkbox Tardio\) "true"
checkbox Pezinho\) "true"
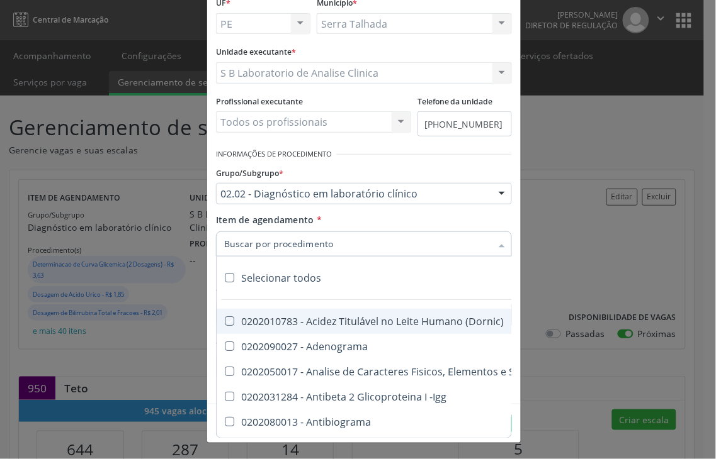
checkbox T4 "true"
checkbox Fenitoina "true"
checkbox Fenol "true"
checkbox Ferritina "true"
checkbox Serico "true"
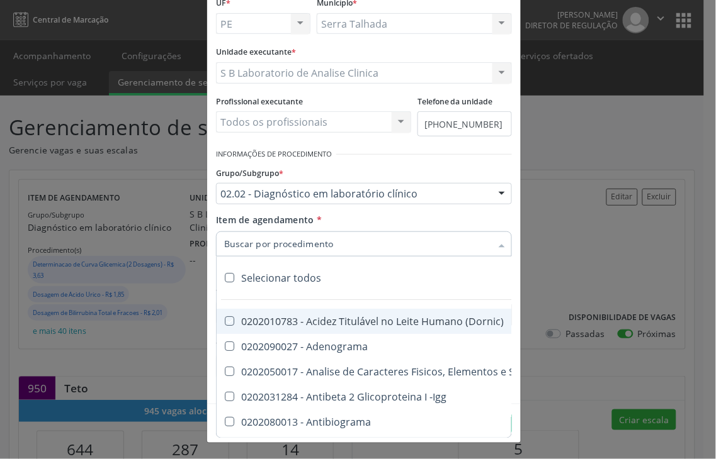
checkbox Fibrinogenio "true"
checkbox Folato "true"
checkbox Formaldeido "true"
checkbox Total "true"
checkbox Alcalina "true"
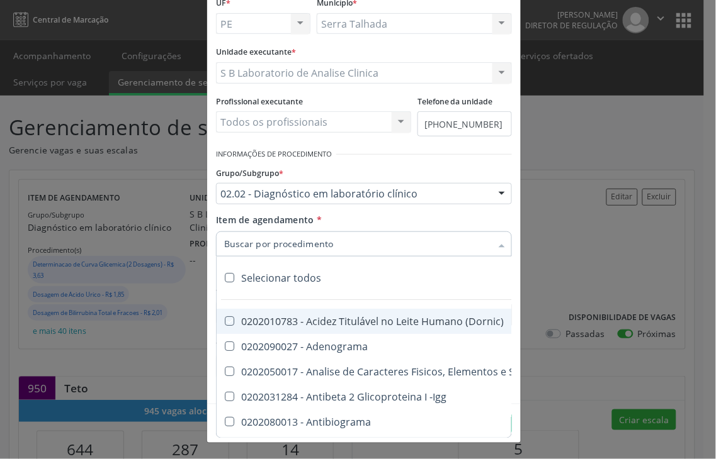
checkbox Esperma "true"
checkbox Fosforo "true"
checkbox Acida "true"
checkbox Frutose "true"
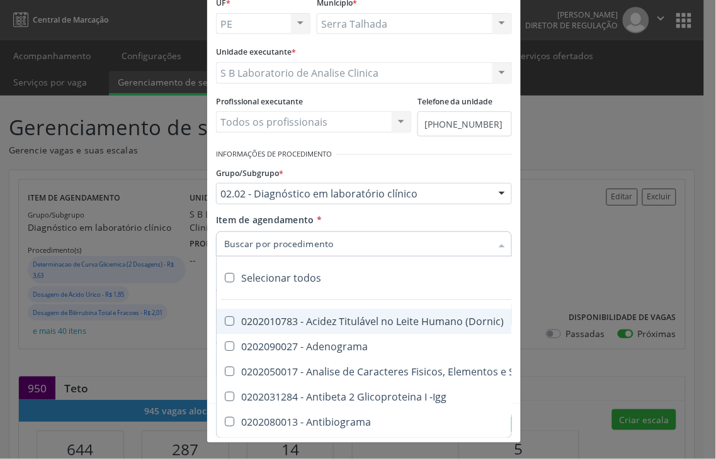
checkbox Esperma "true"
click at [279, 281] on div "Desfazer seleção" at bounding box center [705, 278] width 978 height 25
click at [225, 276] on label at bounding box center [229, 277] width 9 height 9
click at [464, 49] on div "Unidade executante * S B Laboratorio de Analise Clinica 3 Grupamento de Bombeir…" at bounding box center [364, 63] width 296 height 40
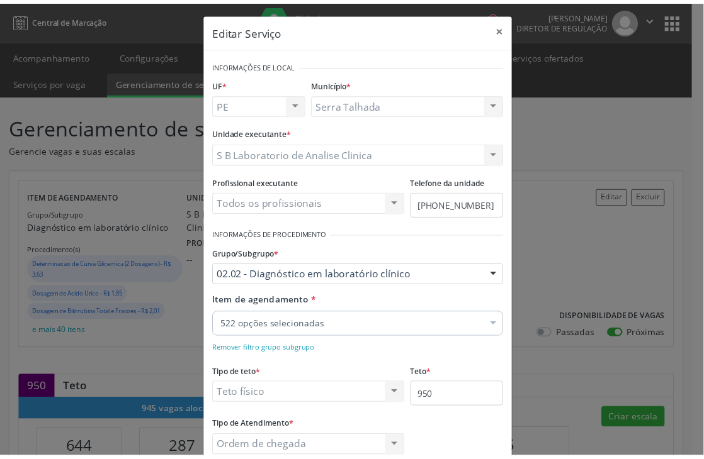
scroll to position [0, 0]
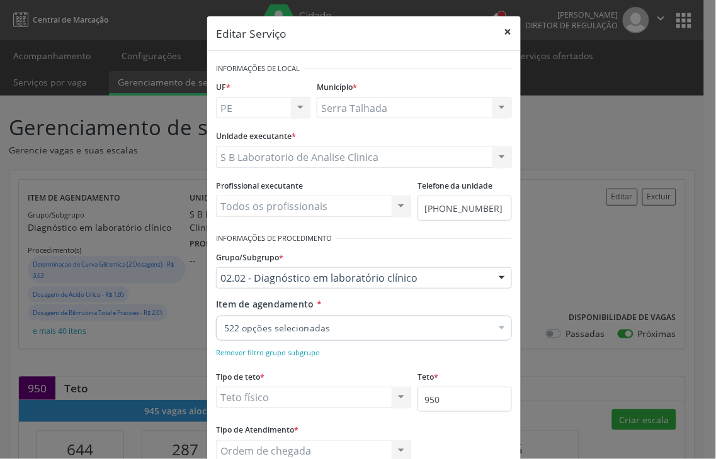
click at [503, 27] on button "×" at bounding box center [507, 31] width 25 height 31
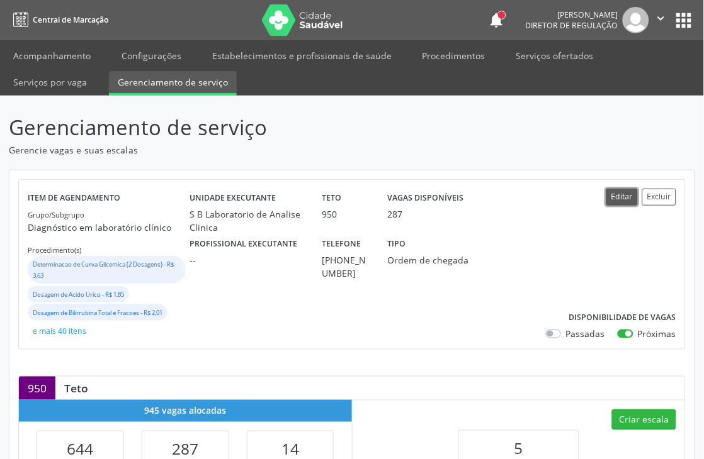
click at [626, 195] on button "Editar" at bounding box center [621, 197] width 31 height 17
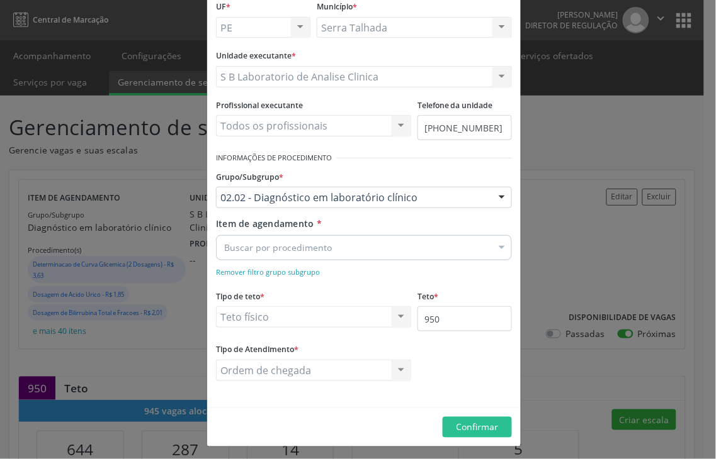
scroll to position [84, 0]
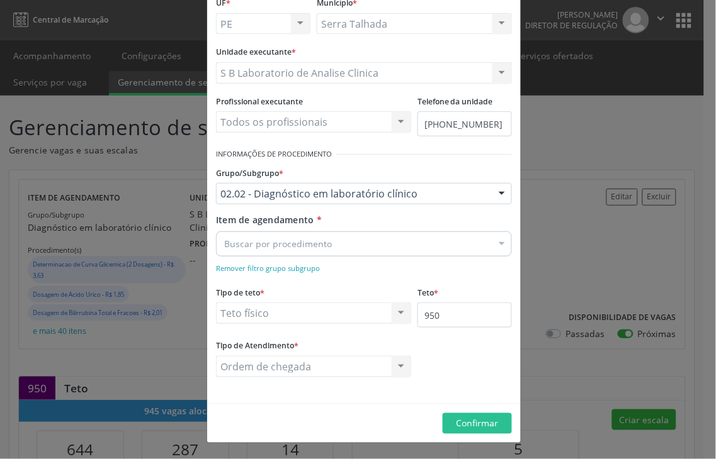
drag, startPoint x: 430, startPoint y: 237, endPoint x: 432, endPoint y: 245, distance: 8.4
click at [432, 245] on div "Buscar por procedimento" at bounding box center [364, 244] width 296 height 25
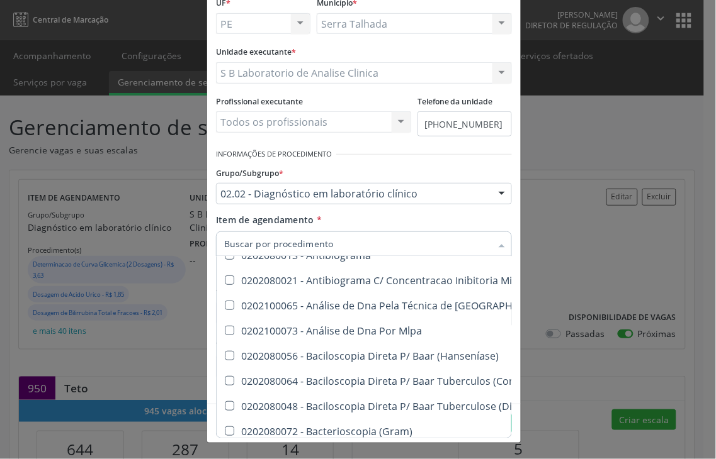
scroll to position [0, 0]
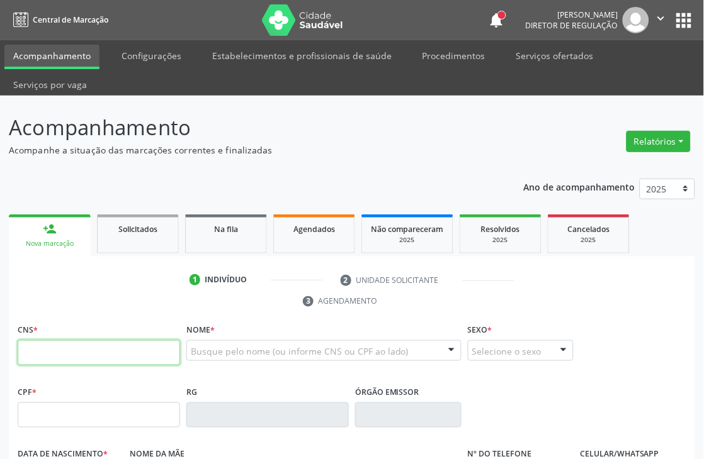
click at [116, 351] on input "text" at bounding box center [99, 352] width 162 height 25
type input "898 0058 2635 7489"
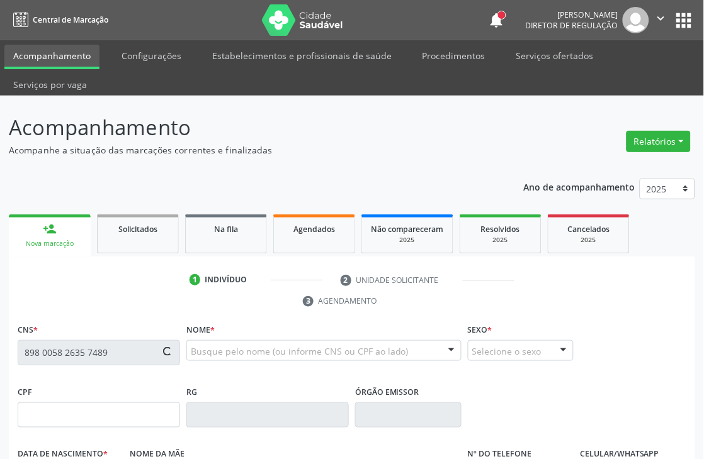
type input "04/12/2017"
type input "Anabel Kaline Ferreira de Siqueira"
type input "(87) 98878-3397"
type input "135.224.934-00"
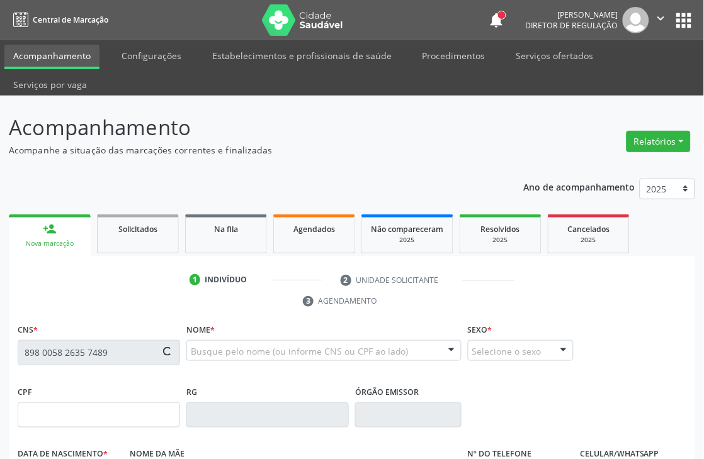
type input "S/N"
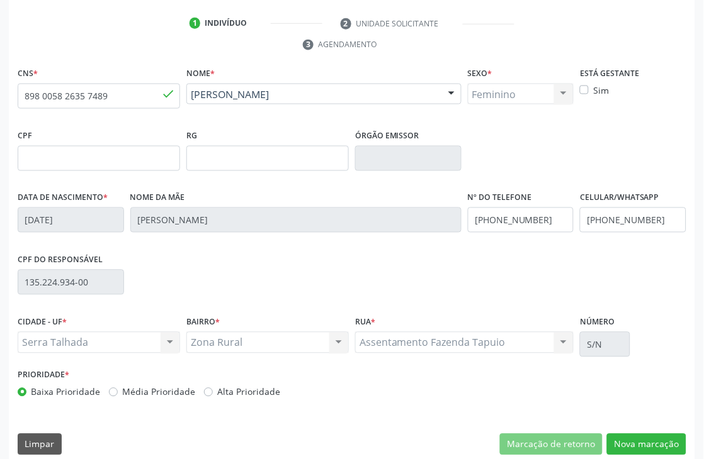
scroll to position [269, 0]
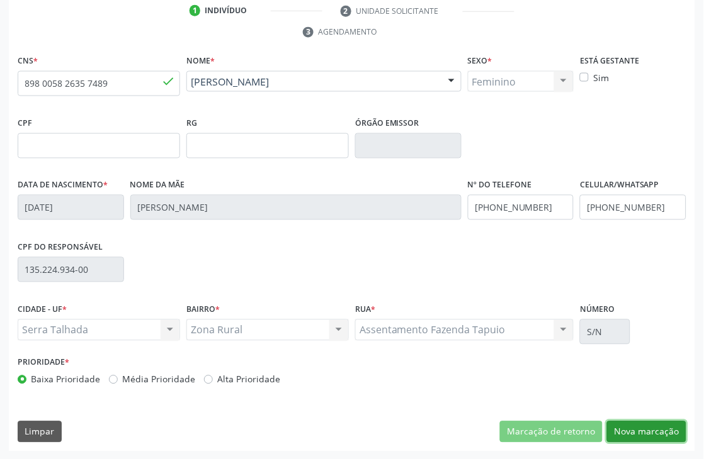
click at [622, 424] on button "Nova marcação" at bounding box center [646, 432] width 79 height 21
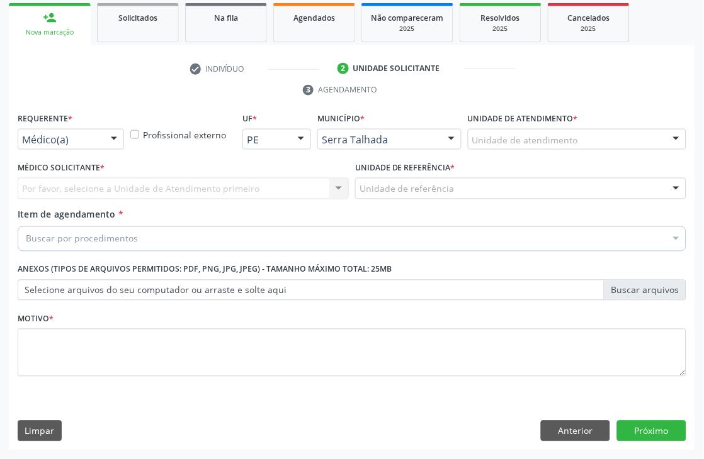
scroll to position [211, 0]
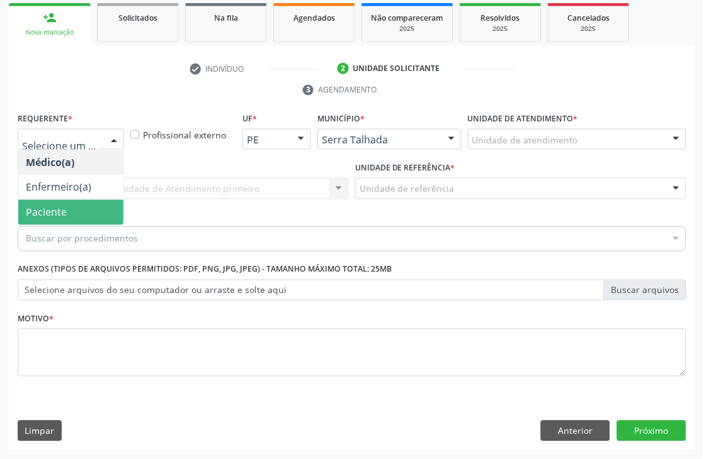
click at [86, 216] on span "Paciente" at bounding box center [70, 212] width 105 height 25
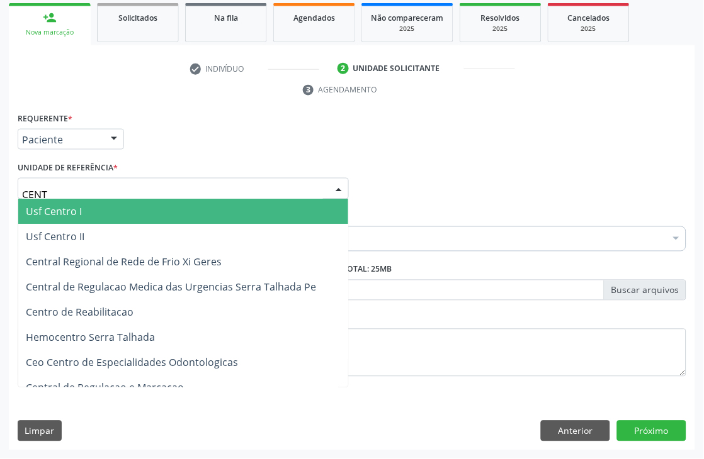
type input "CENTR"
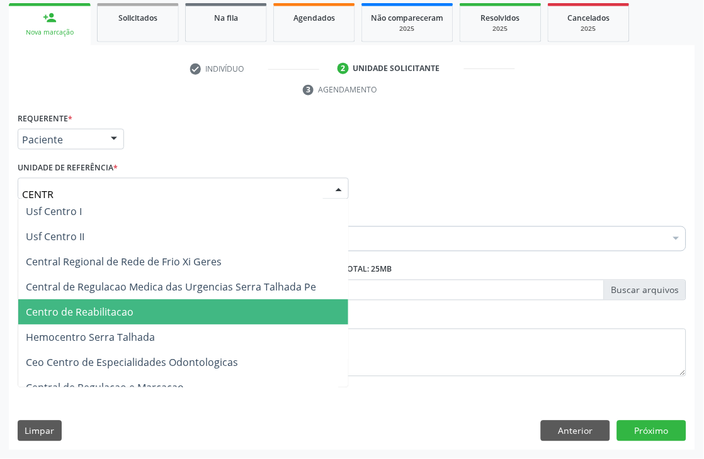
click at [97, 318] on span "Centro de Reabilitacao" at bounding box center [183, 312] width 330 height 25
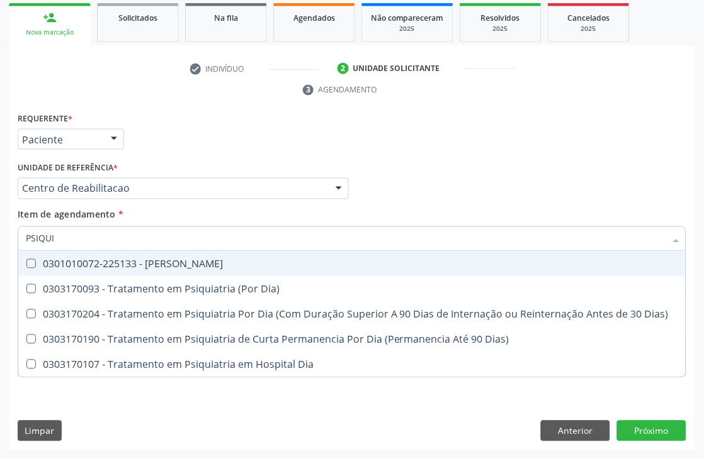
type input "PSIQUIA"
click at [77, 264] on div "0301010072-225133 - [PERSON_NAME]" at bounding box center [352, 264] width 652 height 10
checkbox Psiquiatra "true"
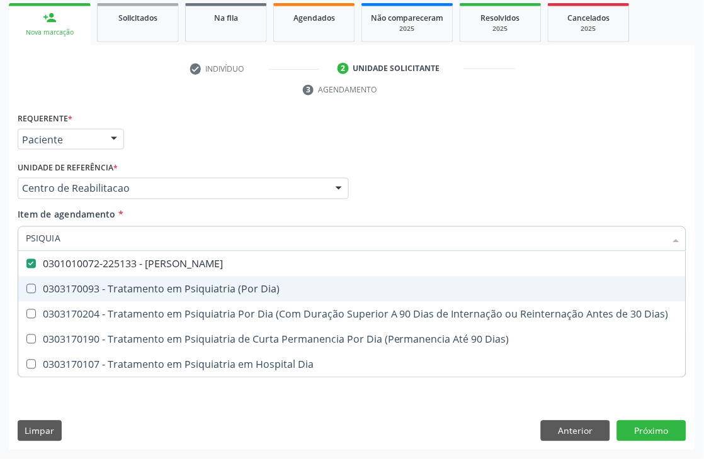
click at [7, 279] on div "Acompanhamento Acompanhe a situação das marcações correntes e finalizadas Relat…" at bounding box center [352, 171] width 704 height 575
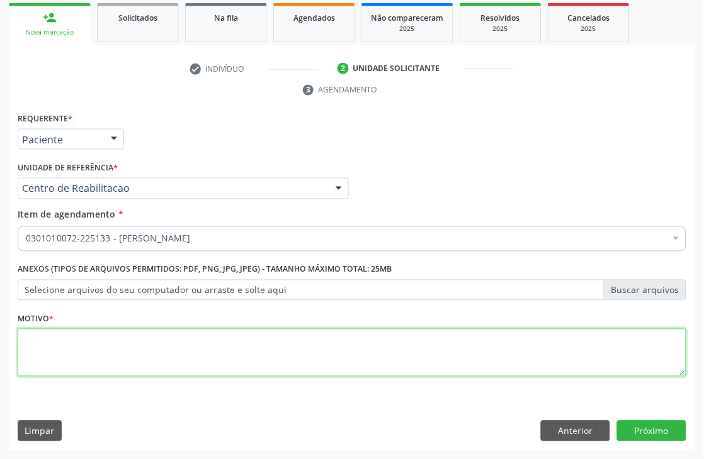
click at [63, 351] on textarea at bounding box center [352, 353] width 668 height 48
type textarea "."
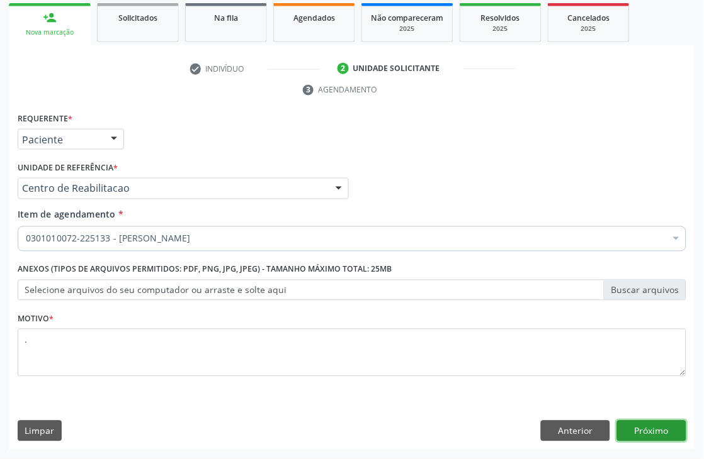
click at [649, 423] on button "Próximo" at bounding box center [651, 431] width 69 height 21
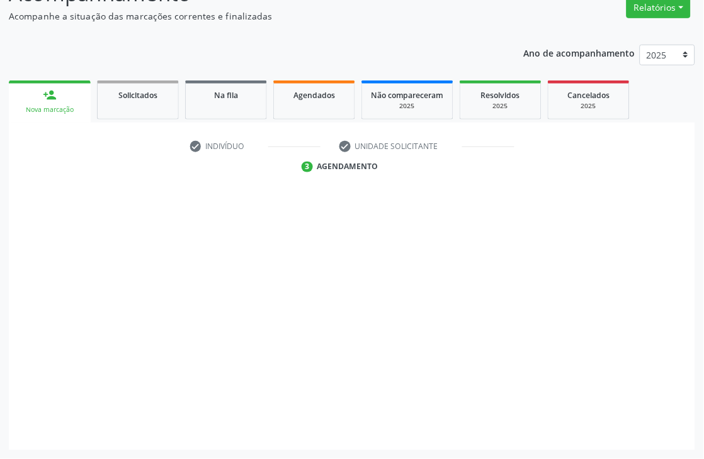
scroll to position [134, 0]
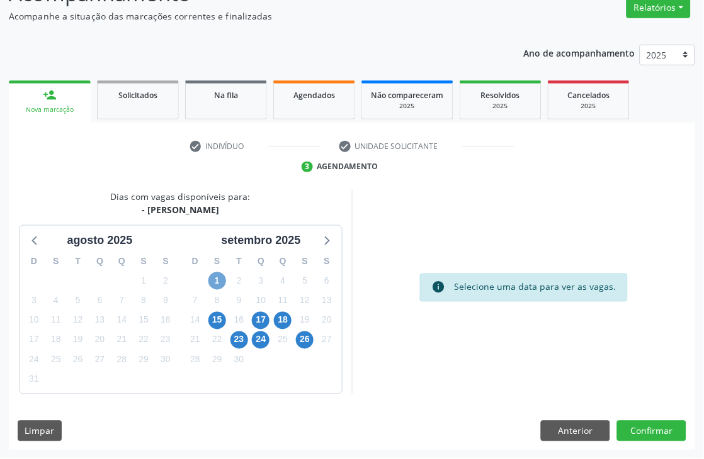
click at [211, 283] on span "1" at bounding box center [217, 281] width 18 height 18
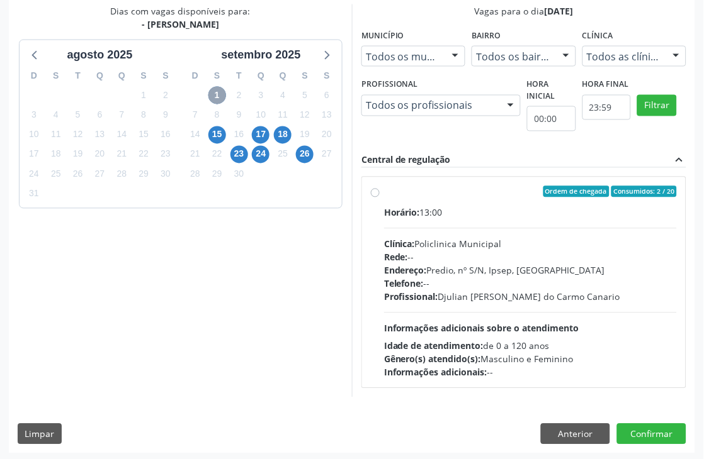
scroll to position [323, 0]
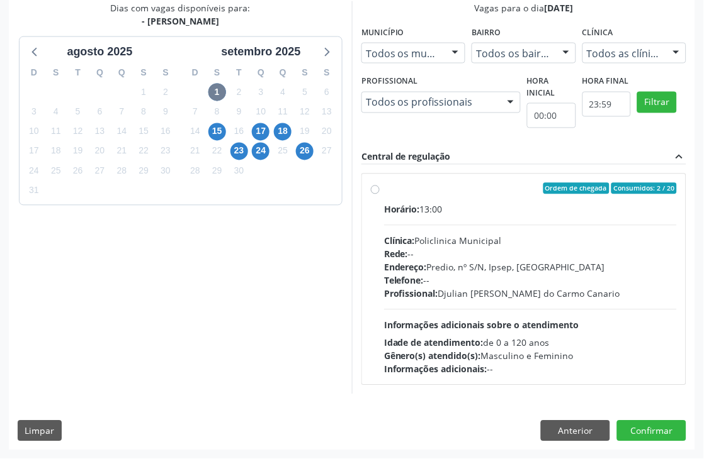
click at [478, 299] on div "Profissional: Djulian Diego Ribeiro do Carmo Canario" at bounding box center [530, 294] width 293 height 13
click at [379, 194] on input "Ordem de chegada Consumidos: 2 / 20 Horário: 13:00 Clínica: Policlinica Municip…" at bounding box center [375, 188] width 9 height 11
radio input "true"
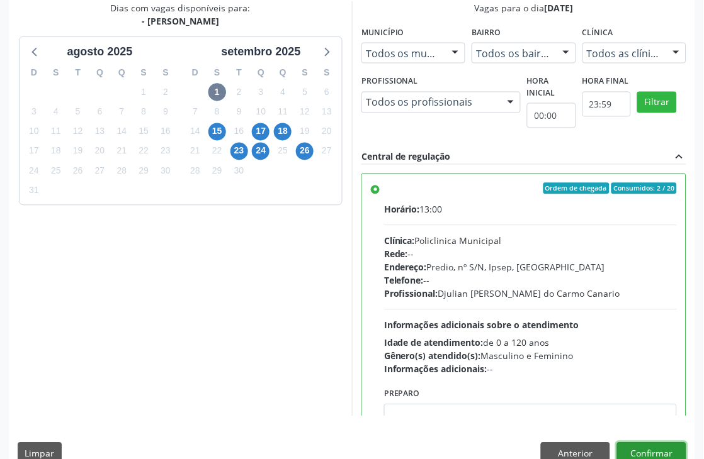
click at [675, 449] on button "Confirmar" at bounding box center [651, 453] width 69 height 21
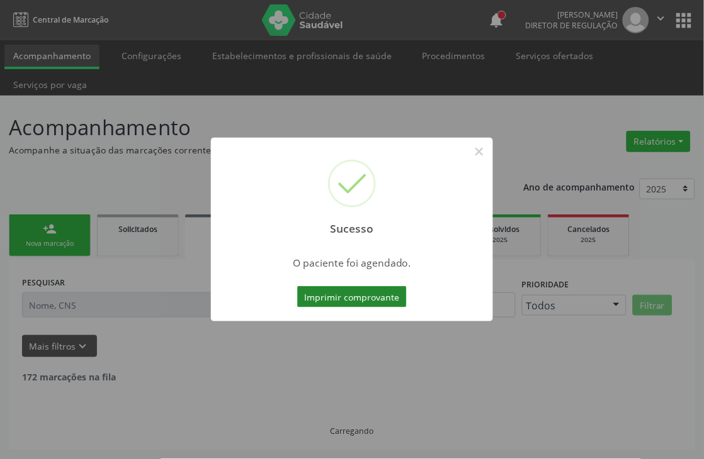
scroll to position [0, 0]
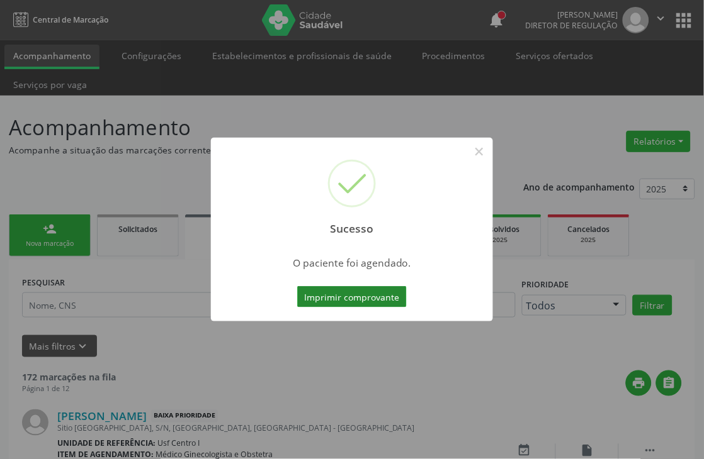
click at [365, 293] on button "Imprimir comprovante" at bounding box center [351, 296] width 109 height 21
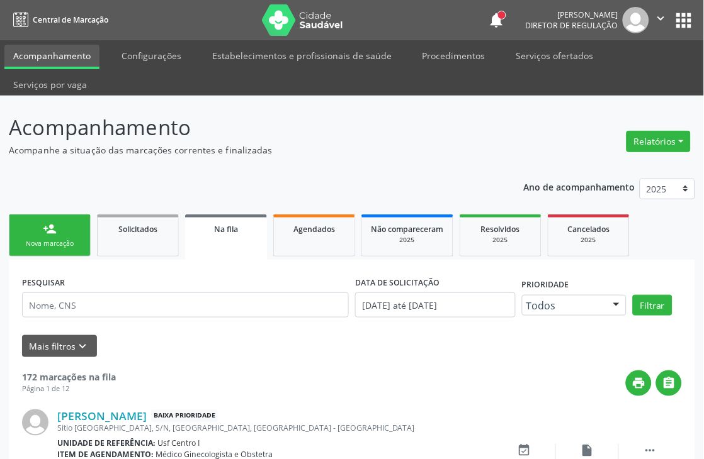
click at [20, 230] on link "person_add Nova marcação" at bounding box center [50, 236] width 82 height 42
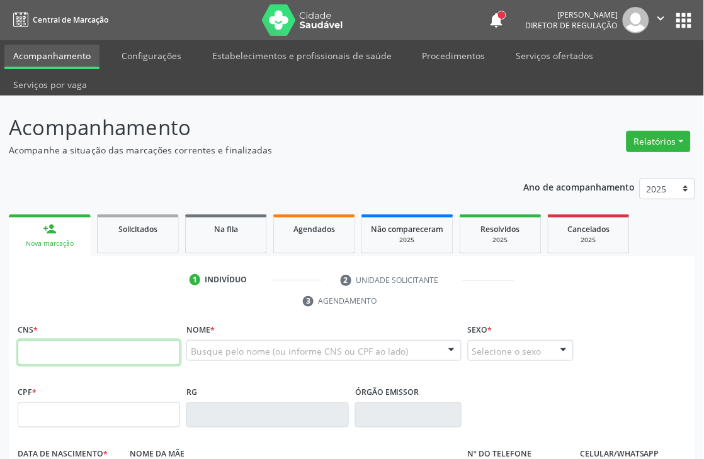
click at [68, 344] on input "text" at bounding box center [99, 352] width 162 height 25
type input "709 2002 4309 8932"
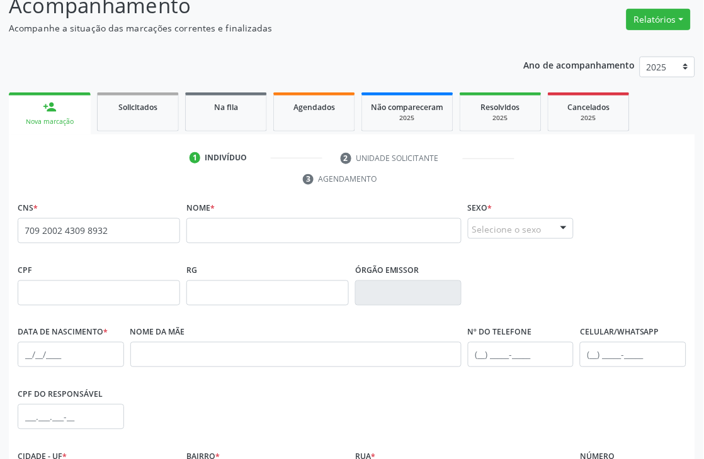
scroll to position [140, 0]
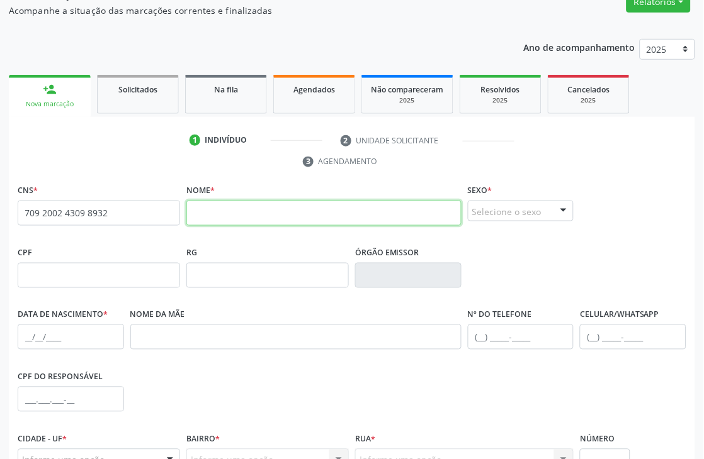
click at [210, 212] on input "text" at bounding box center [323, 213] width 275 height 25
type input "[PERSON_NAME]"
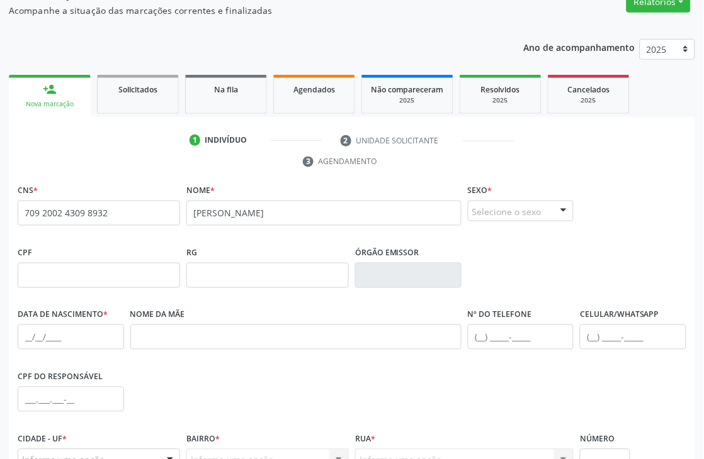
click at [557, 211] on div at bounding box center [563, 211] width 19 height 21
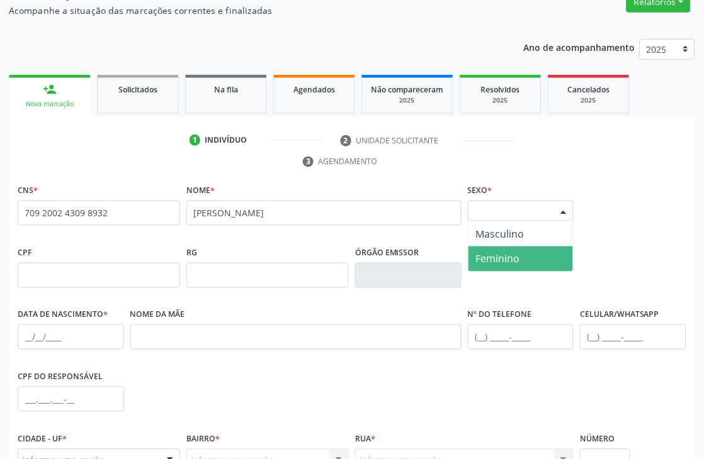
click at [531, 256] on span "Feminino" at bounding box center [520, 259] width 105 height 25
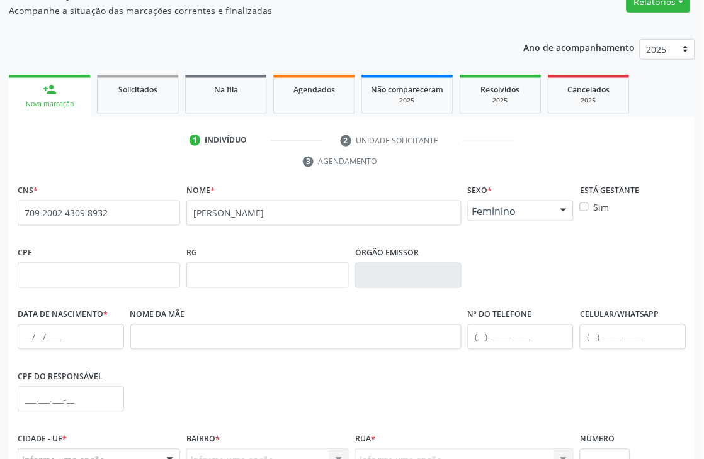
click at [514, 208] on span "Feminino" at bounding box center [510, 211] width 76 height 13
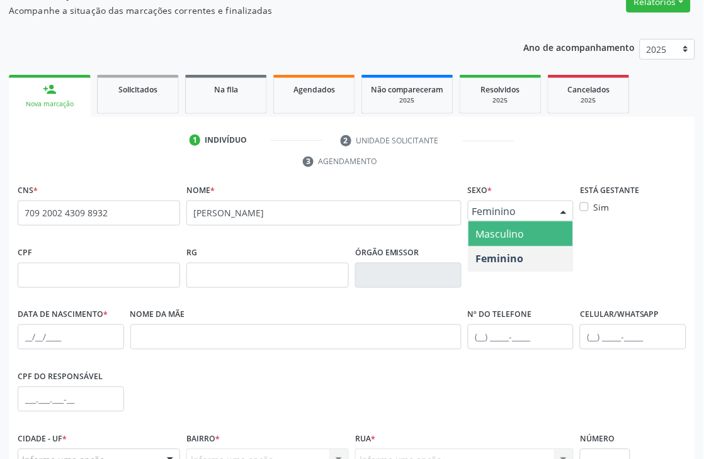
click at [508, 234] on span "Masculino" at bounding box center [500, 234] width 48 height 14
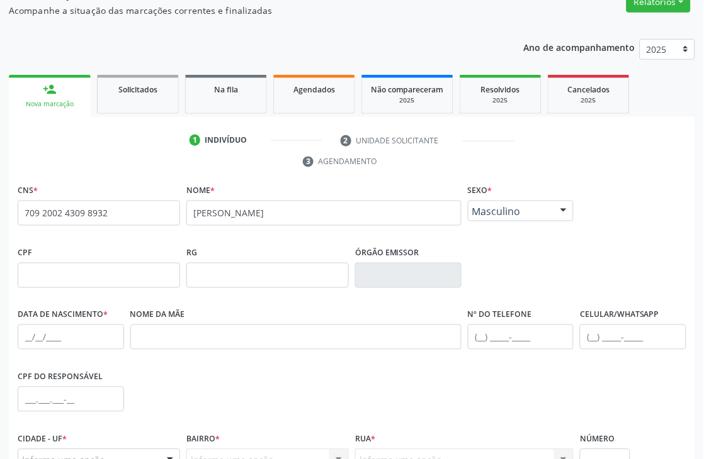
scroll to position [210, 0]
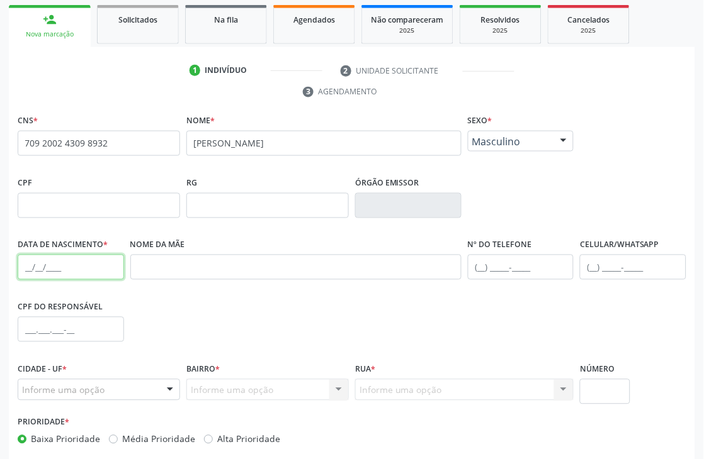
click at [22, 269] on input "text" at bounding box center [71, 267] width 106 height 25
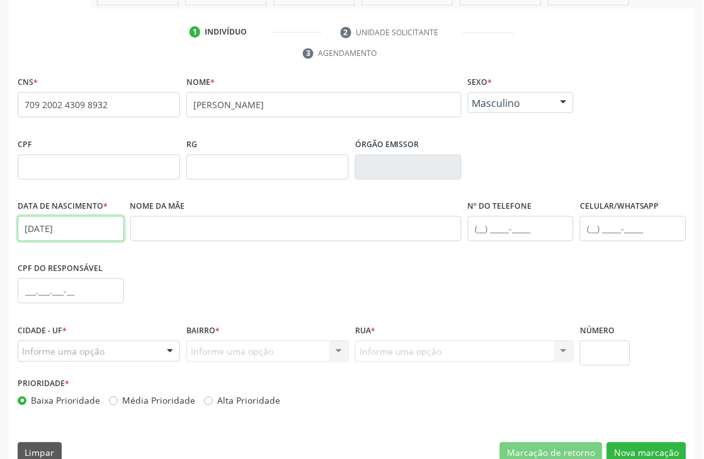
scroll to position [269, 0]
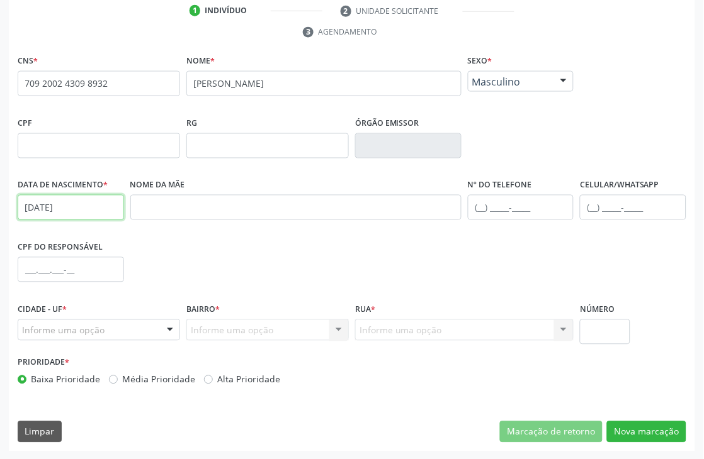
type input "2[DATE]"
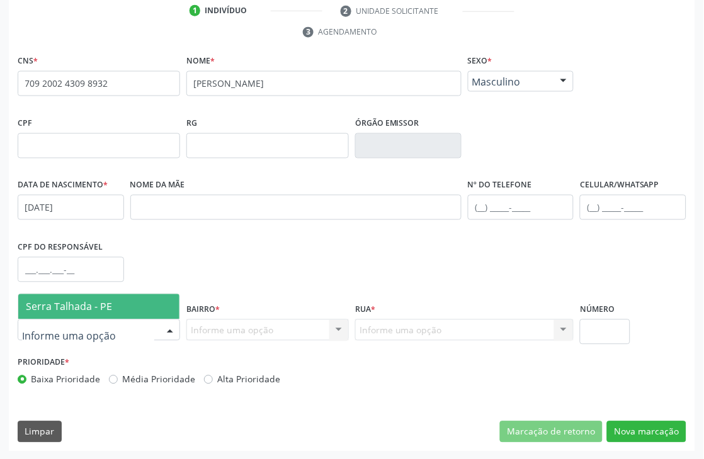
click at [101, 308] on span "Serra Talhada - PE" at bounding box center [69, 307] width 86 height 14
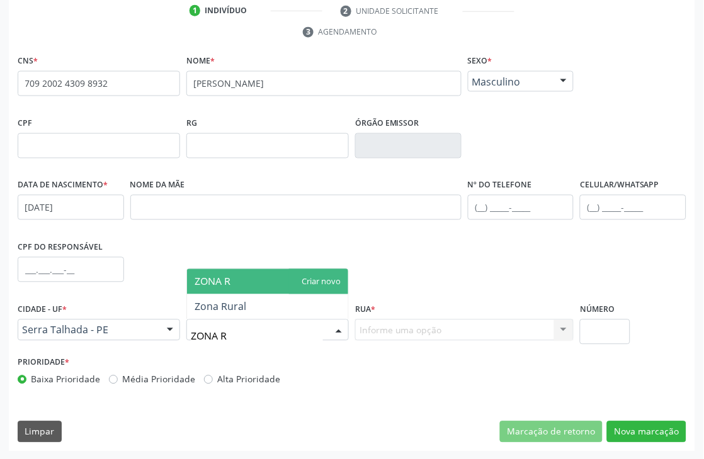
type input "ZONA RU"
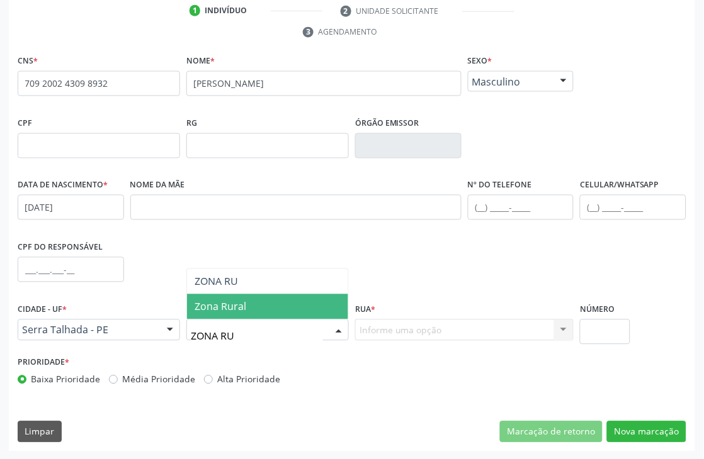
click at [243, 305] on span "Zona Rural" at bounding box center [220, 307] width 52 height 14
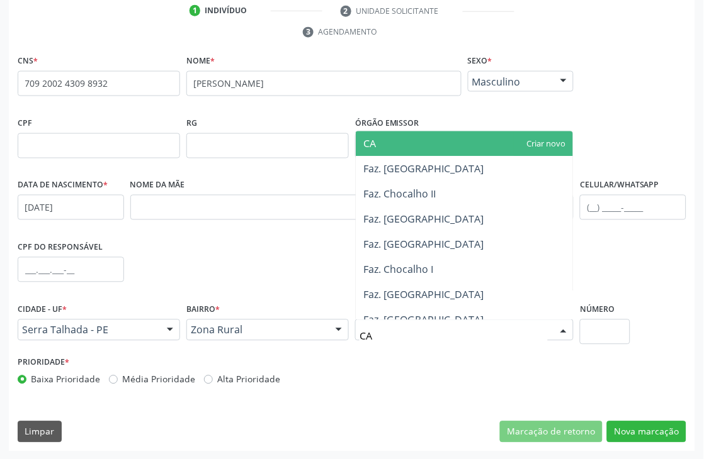
type input "C"
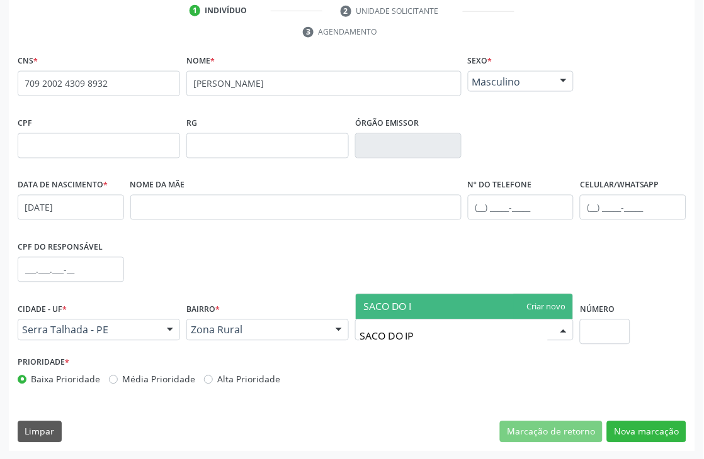
type input "SACO DO IPA"
click at [549, 303] on span "SACO DO IPA" at bounding box center [464, 307] width 217 height 25
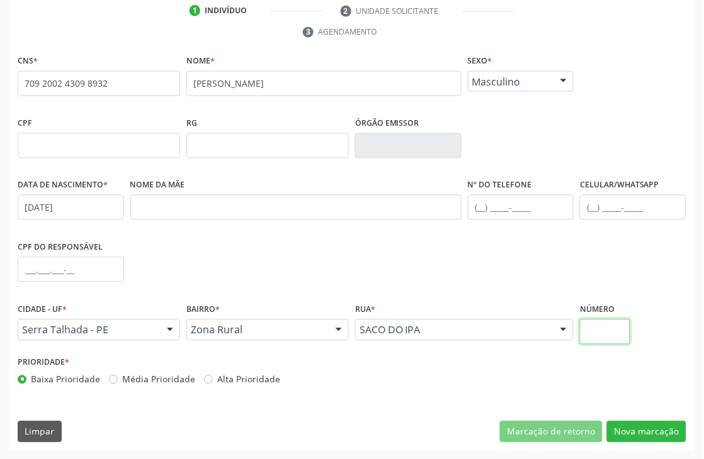
click at [589, 334] on input "text" at bounding box center [605, 332] width 50 height 25
type input "SN"
click at [656, 424] on button "Nova marcação" at bounding box center [646, 432] width 79 height 21
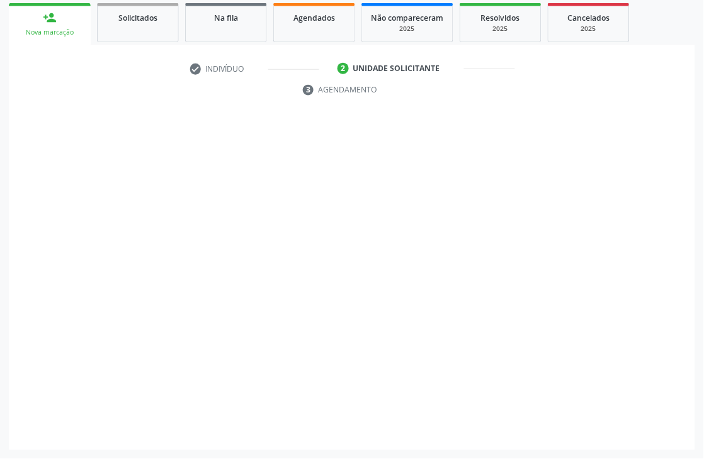
scroll to position [211, 0]
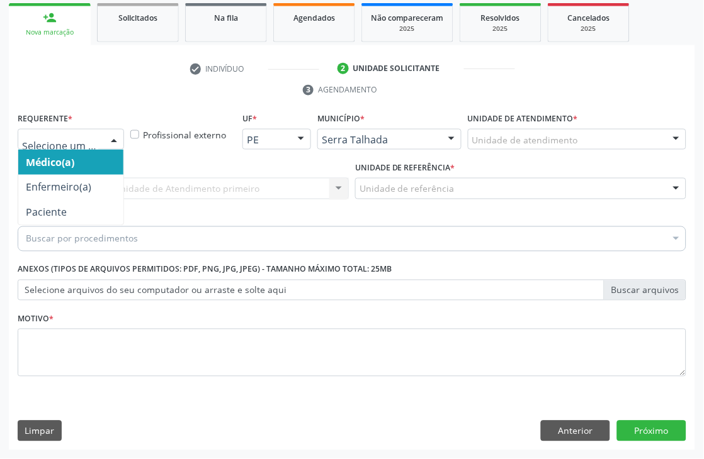
click at [97, 133] on div at bounding box center [71, 139] width 106 height 21
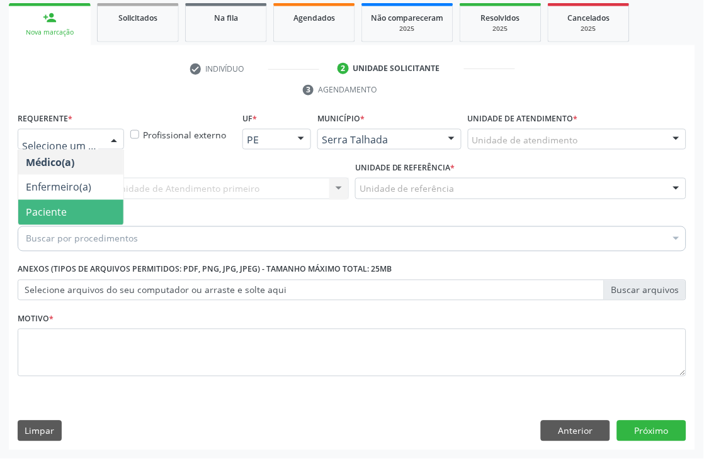
click at [74, 205] on span "Paciente" at bounding box center [70, 212] width 105 height 25
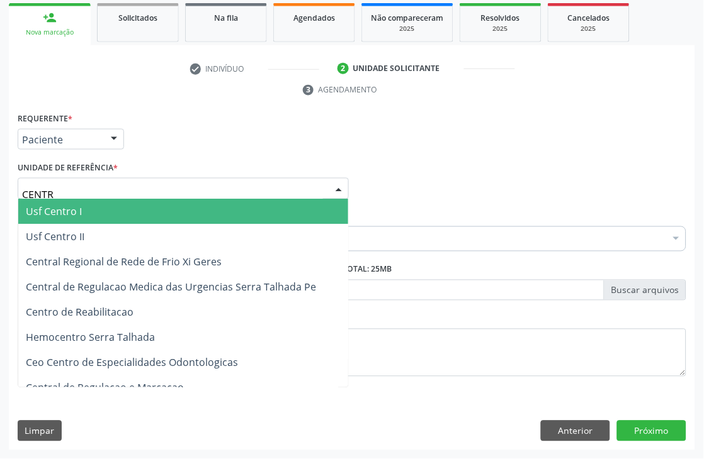
type input "CENTRO"
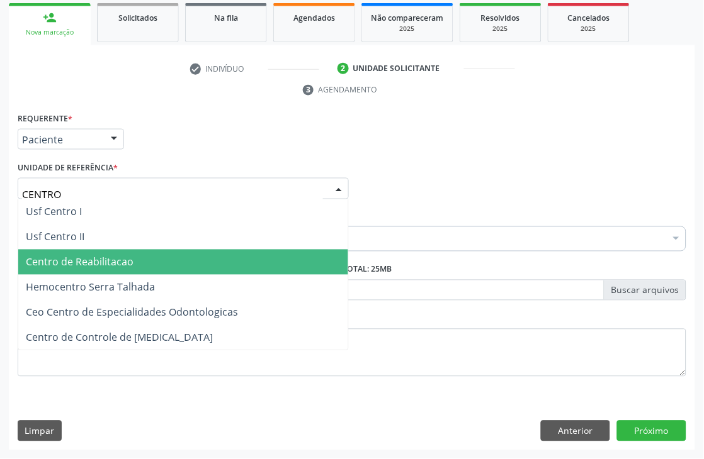
click at [135, 250] on span "Centro de Reabilitacao" at bounding box center [183, 262] width 330 height 25
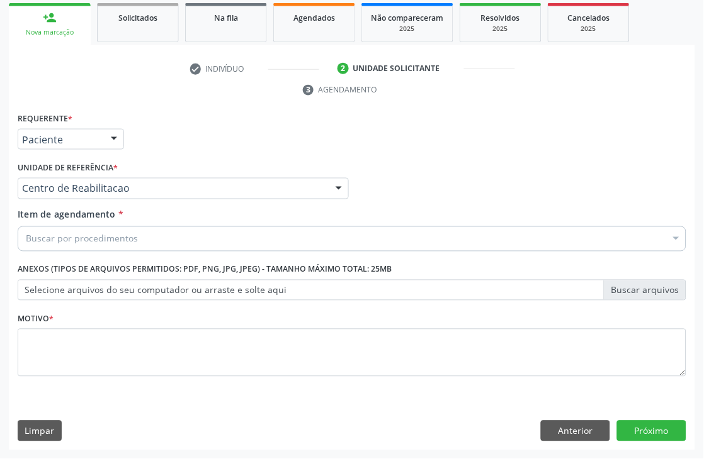
click at [140, 234] on div "Buscar por procedimentos" at bounding box center [352, 239] width 668 height 25
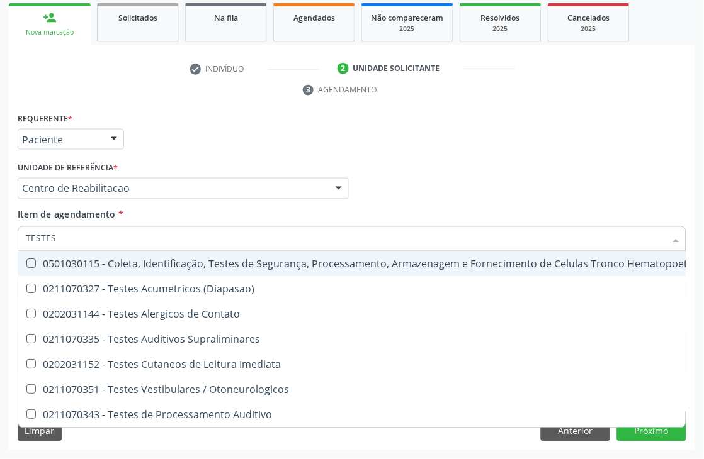
type input "TESTES A"
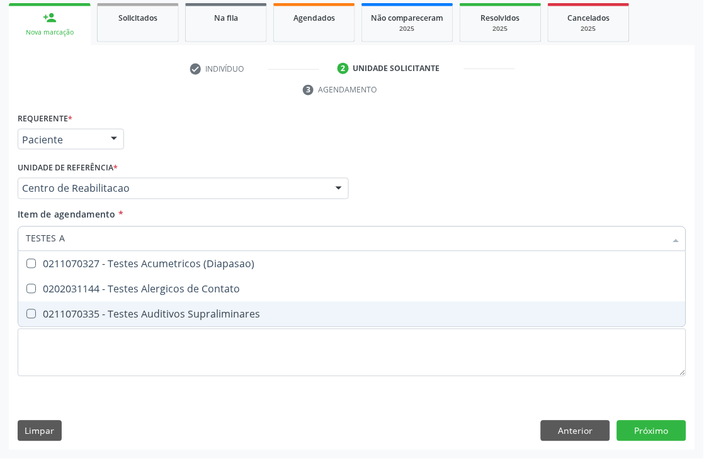
click at [145, 310] on div "0211070335 - Testes Auditivos Supraliminares" at bounding box center [352, 315] width 652 height 10
checkbox Supraliminares "true"
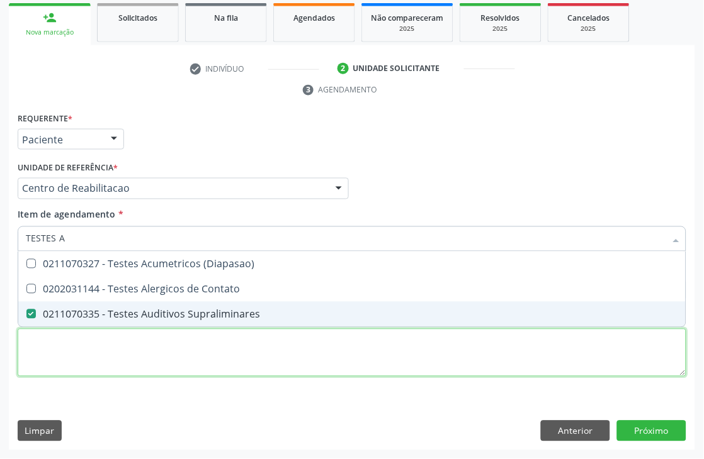
click at [125, 345] on div "Requerente * Paciente Médico(a) Enfermeiro(a) Paciente Nenhum resultado encontr…" at bounding box center [352, 251] width 668 height 285
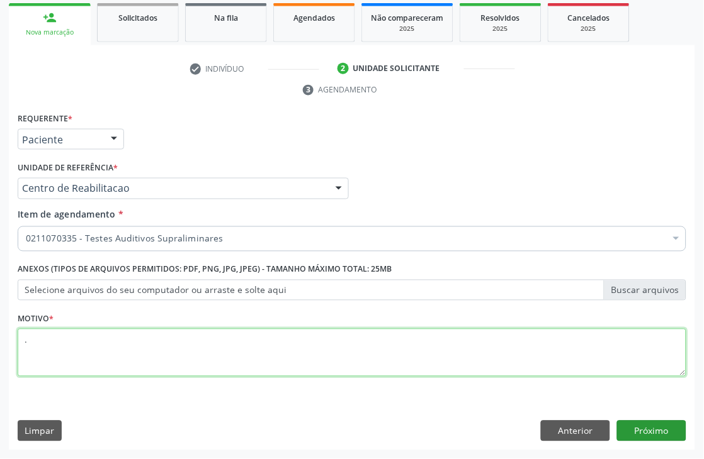
type textarea "."
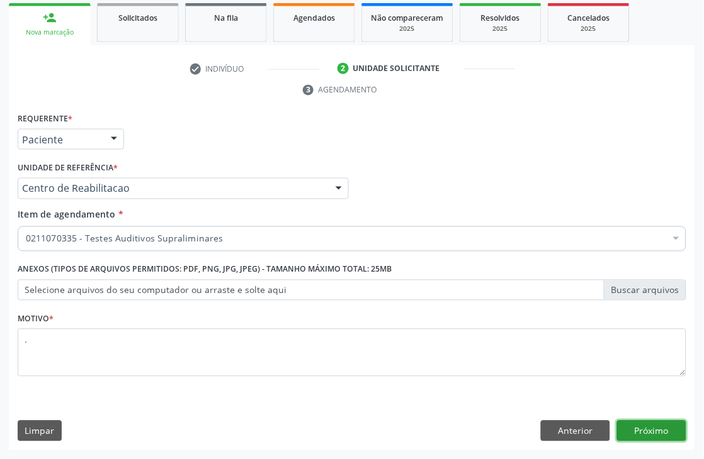
click at [650, 423] on button "Próximo" at bounding box center [651, 431] width 69 height 21
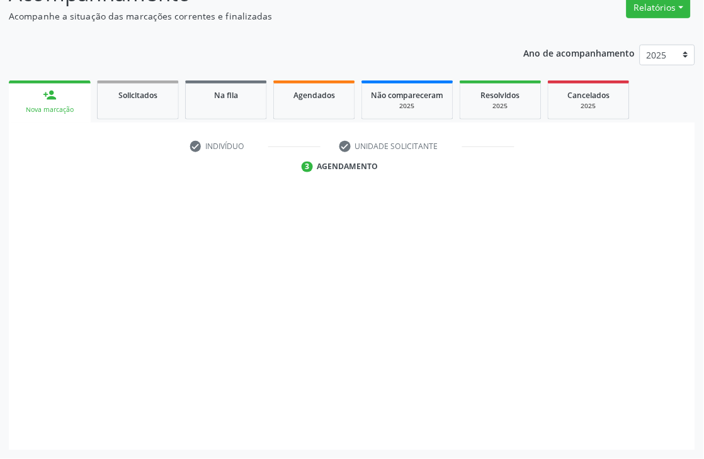
scroll to position [134, 0]
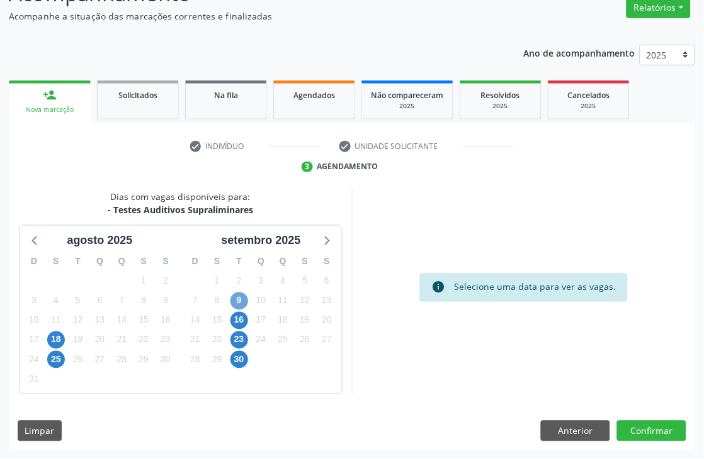
click at [239, 296] on span "9" at bounding box center [239, 302] width 18 height 18
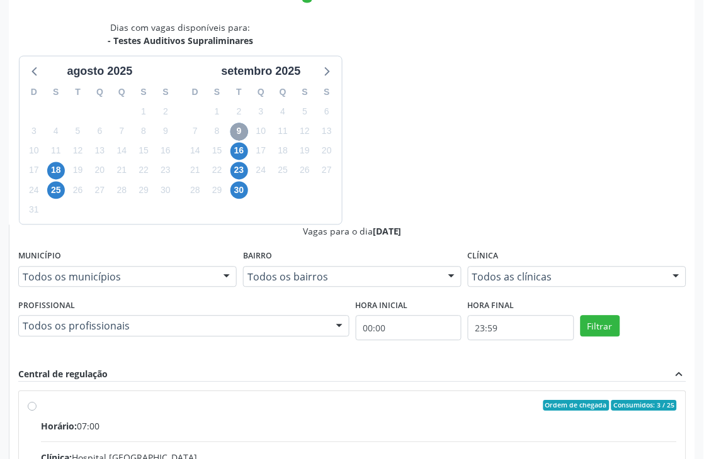
scroll to position [323, 0]
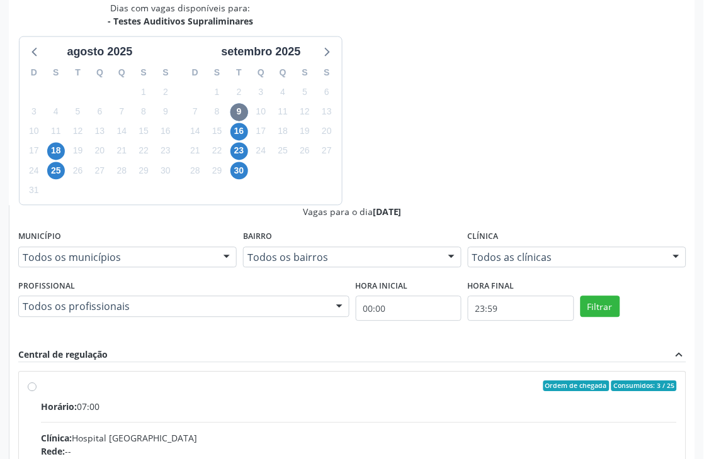
click at [36, 381] on input "Ordem de chegada Consumidos: 3 / 25 Horário: 07:00 Clínica: Hospital [GEOGRAPHI…" at bounding box center [32, 386] width 9 height 11
radio input "true"
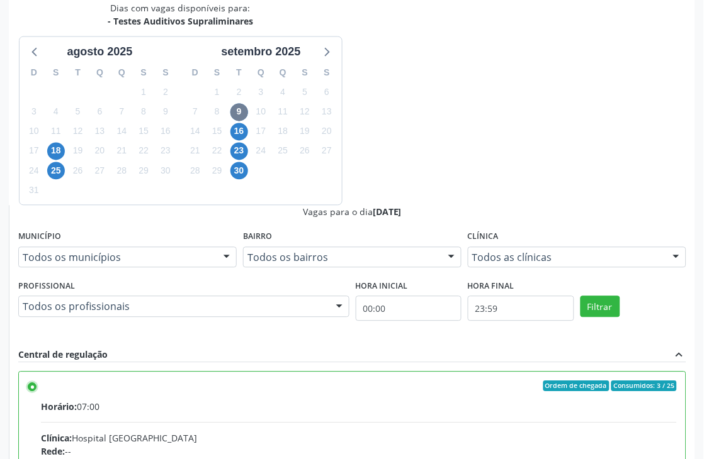
scroll to position [345, 0]
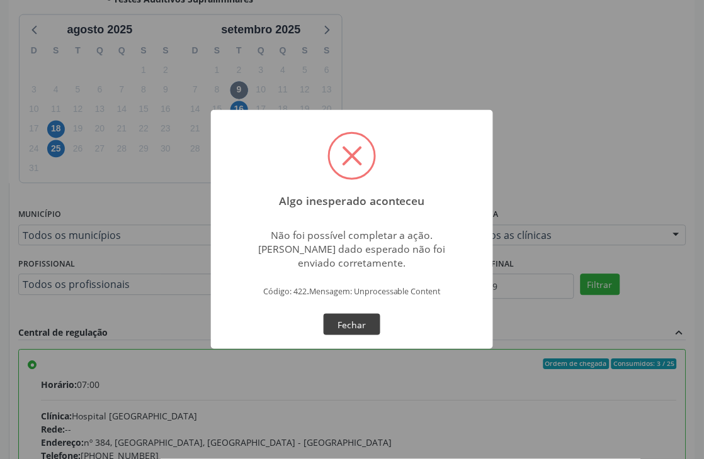
click at [349, 322] on button "Fechar" at bounding box center [351, 324] width 57 height 21
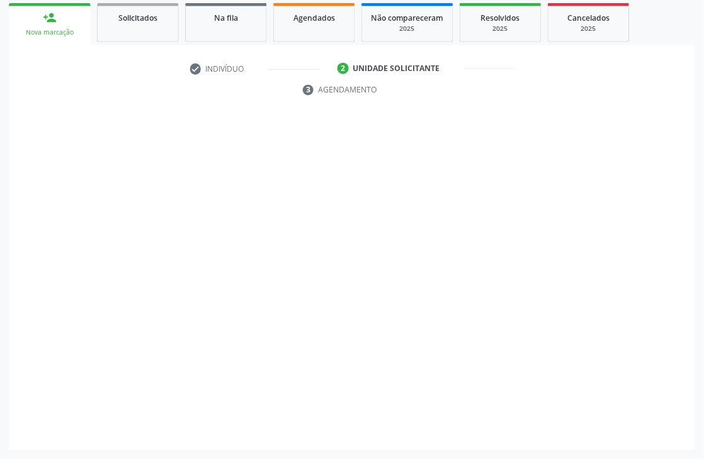
scroll to position [211, 0]
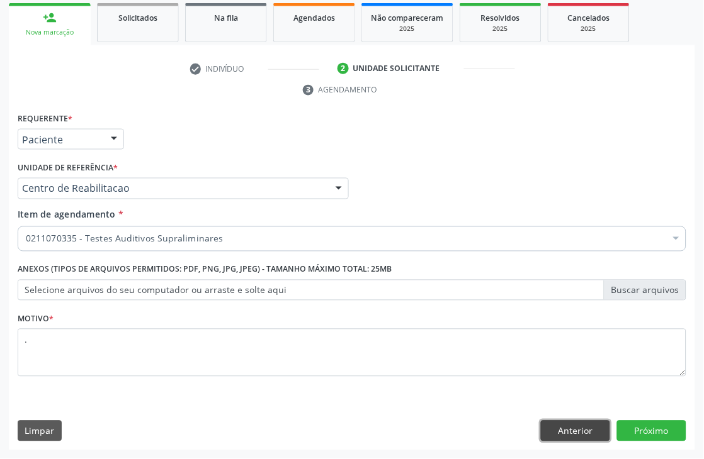
click at [563, 425] on button "Anterior" at bounding box center [575, 431] width 69 height 21
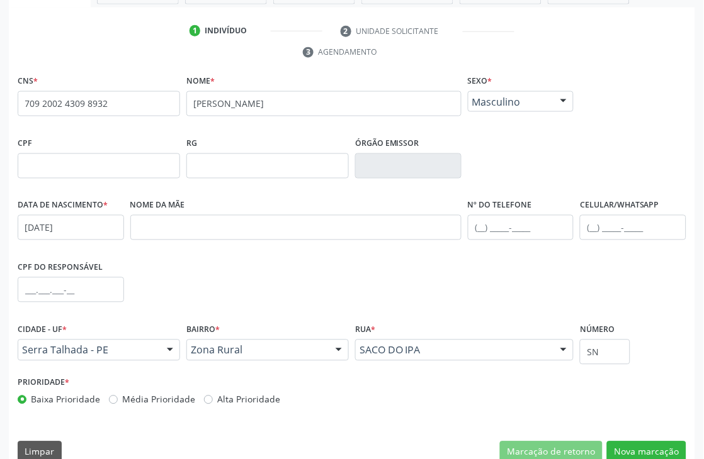
scroll to position [269, 0]
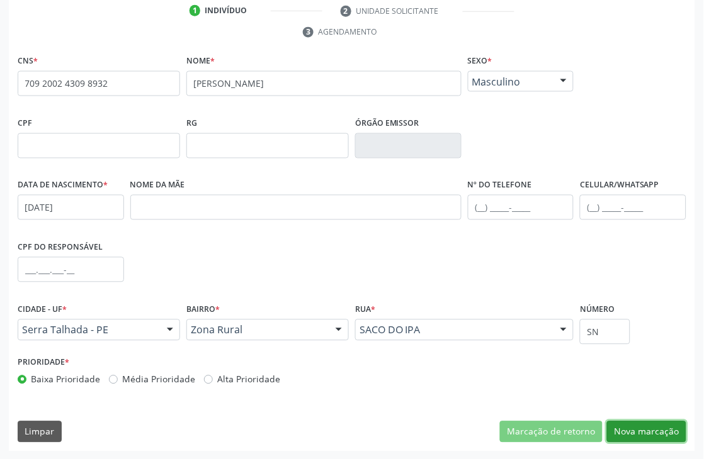
click at [630, 429] on button "Nova marcação" at bounding box center [646, 432] width 79 height 21
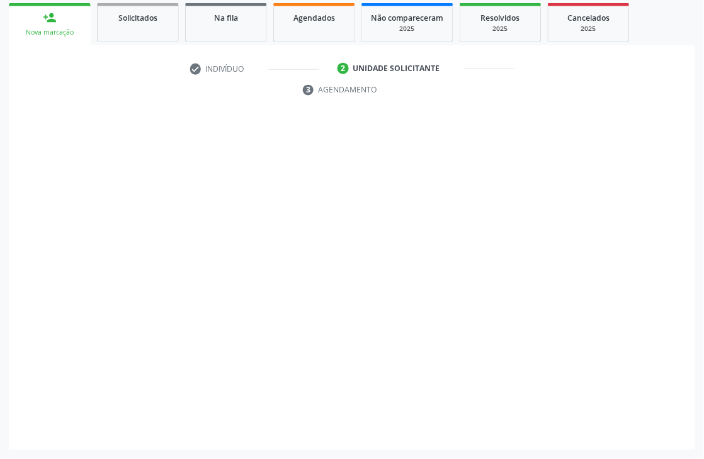
scroll to position [211, 0]
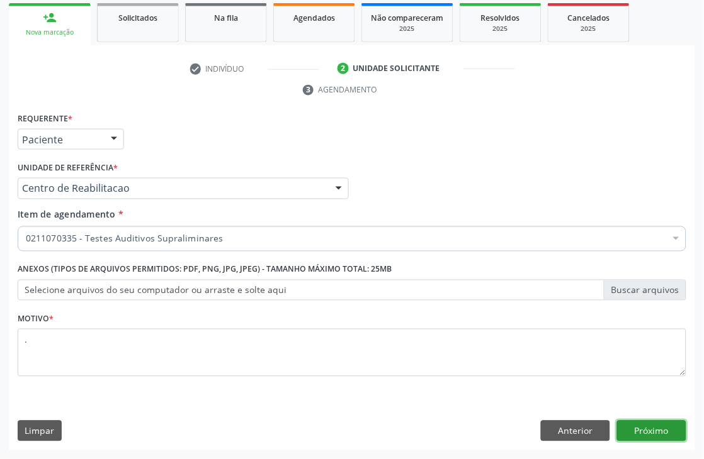
click at [630, 429] on button "Próximo" at bounding box center [651, 431] width 69 height 21
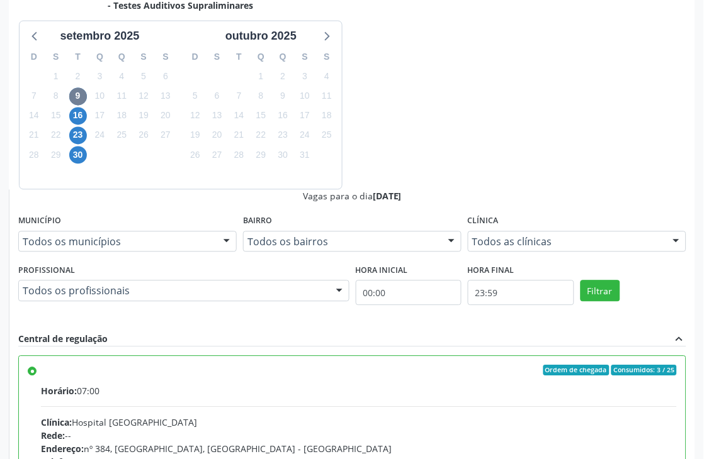
scroll to position [345, 0]
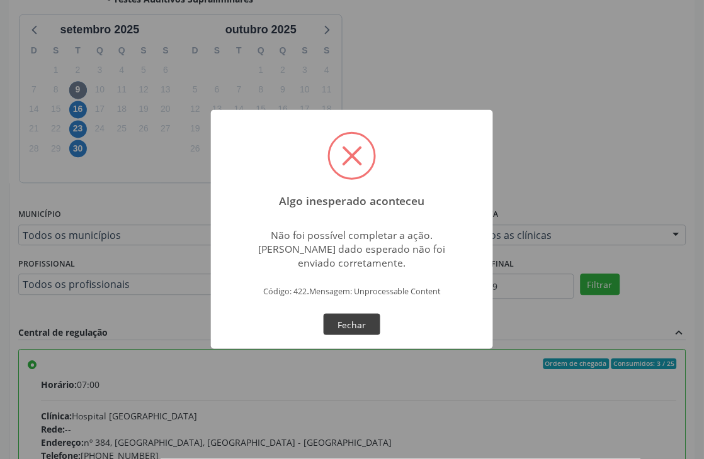
click at [360, 318] on button "Fechar" at bounding box center [351, 324] width 57 height 21
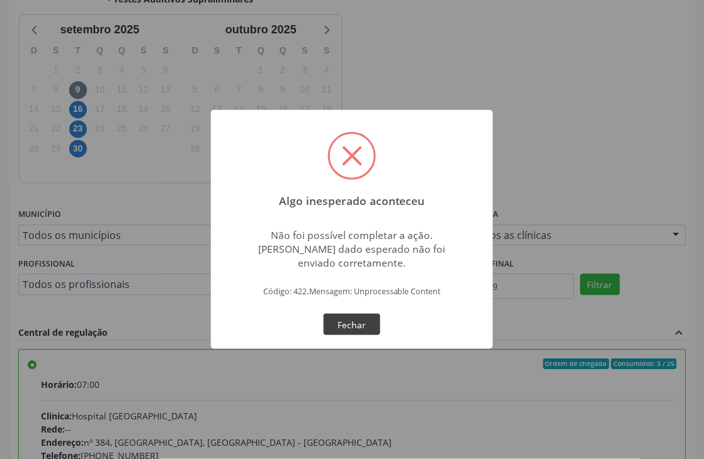
click at [354, 324] on button "Fechar" at bounding box center [351, 324] width 57 height 21
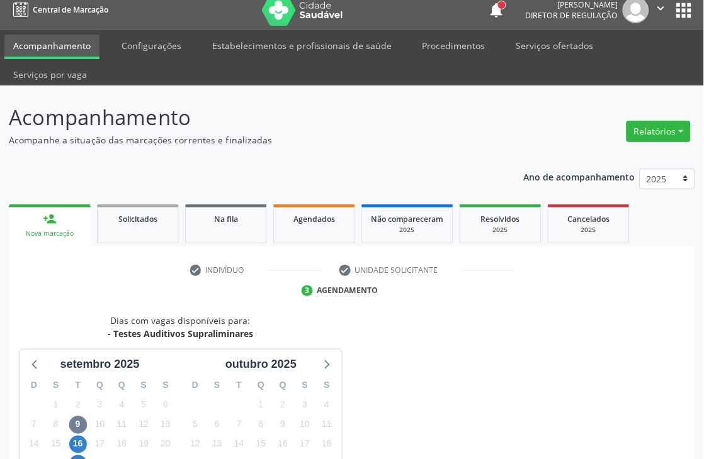
scroll to position [0, 0]
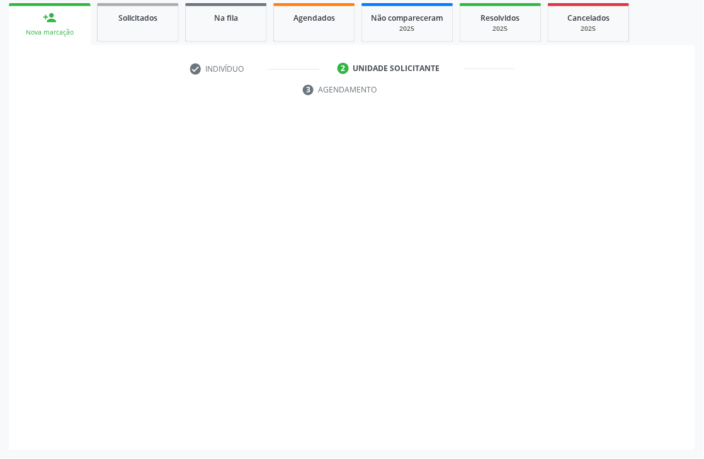
scroll to position [211, 0]
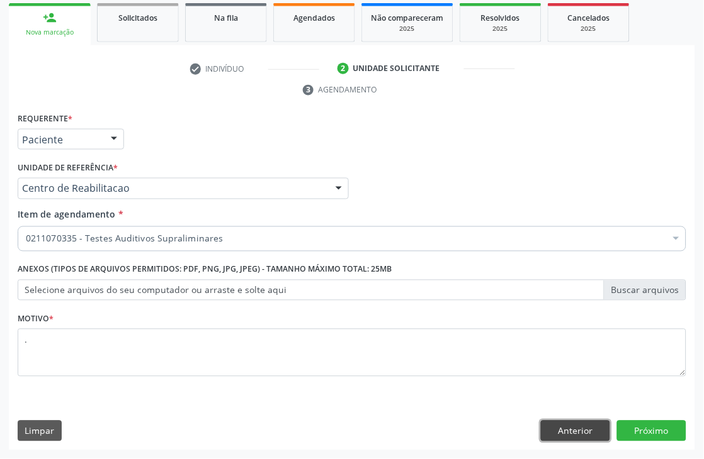
click at [573, 429] on button "Anterior" at bounding box center [575, 431] width 69 height 21
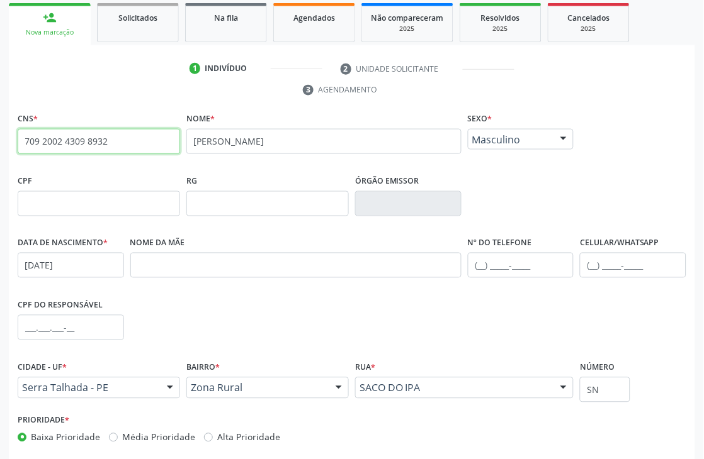
drag, startPoint x: 115, startPoint y: 145, endPoint x: 0, endPoint y: 137, distance: 114.8
click at [0, 137] on div "Acompanhamento Acompanhe a situação das marcações correntes e finalizadas Relat…" at bounding box center [352, 201] width 704 height 634
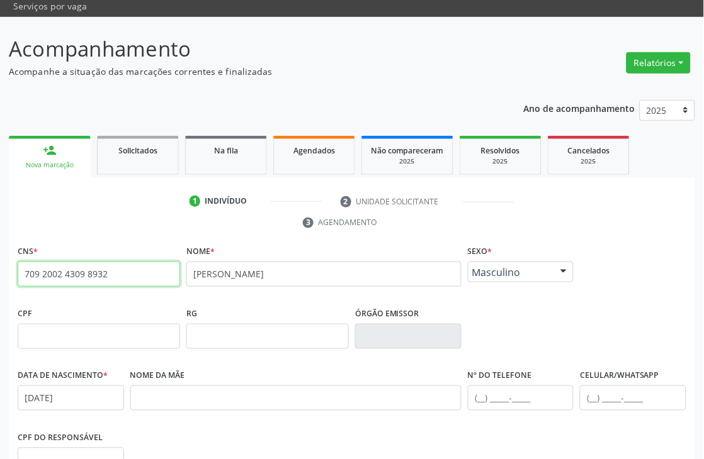
scroll to position [0, 0]
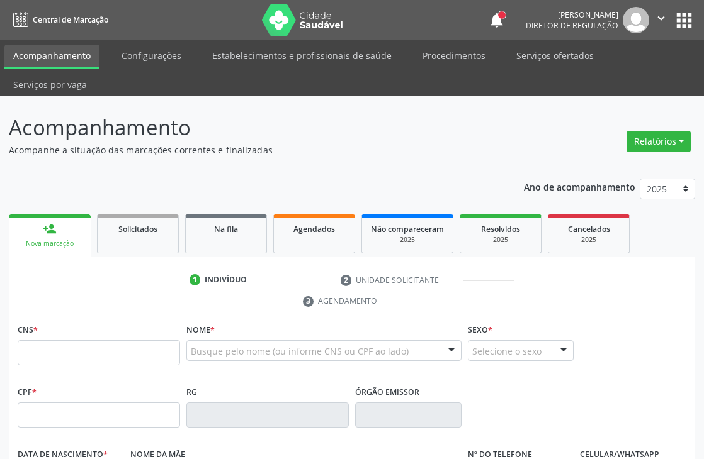
scroll to position [210, 0]
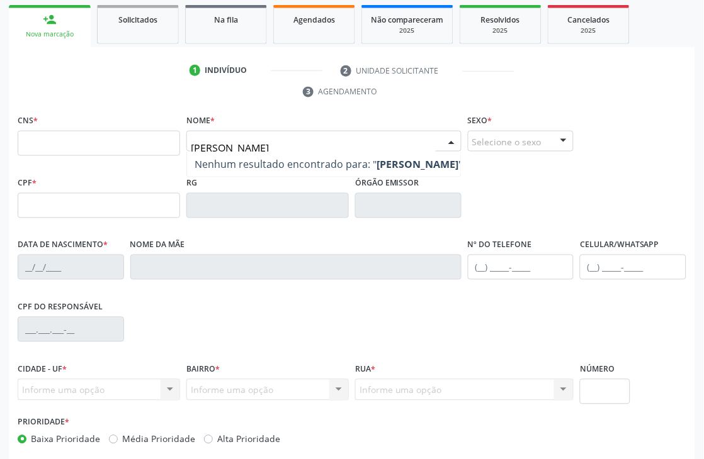
type input "[PERSON_NAME]"
drag, startPoint x: 282, startPoint y: 147, endPoint x: 149, endPoint y: 143, distance: 133.5
click at [149, 143] on div "CNS * Nome * [PERSON_NAME] resultado encontrado para: " [PERSON_NAME] " Não há …" at bounding box center [351, 142] width 675 height 62
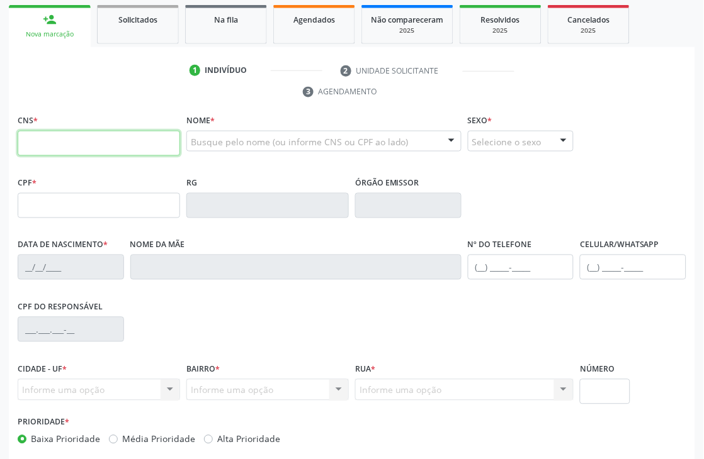
click at [149, 143] on input "text" at bounding box center [99, 143] width 162 height 25
paste input "709 2002 4309 8932"
type input "709 2002 4309 8932"
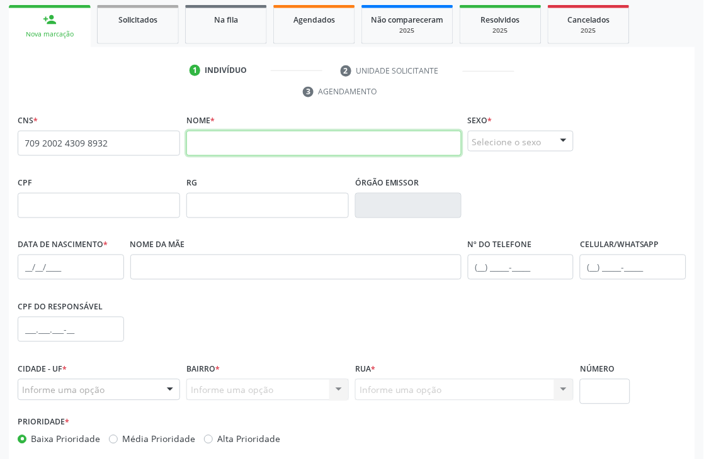
click at [197, 147] on input "text" at bounding box center [323, 143] width 275 height 25
type input "[PERSON_NAME]"
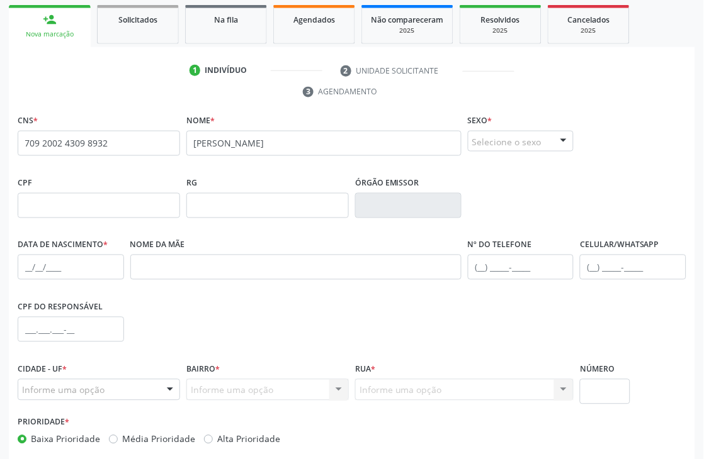
click at [551, 138] on div "Selecione o sexo" at bounding box center [521, 141] width 106 height 21
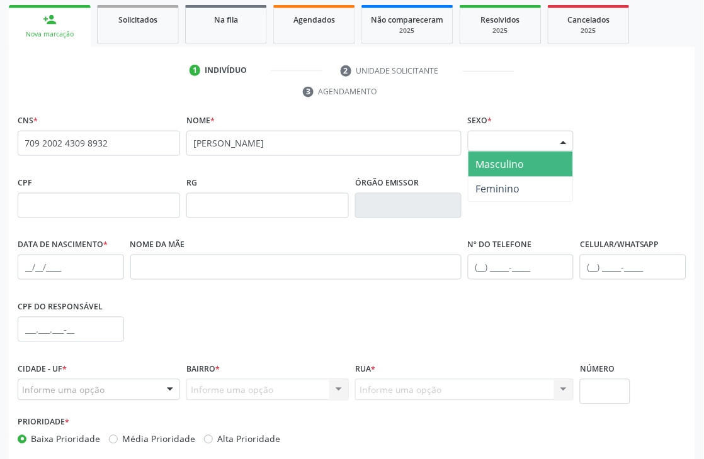
click at [527, 167] on span "Masculino" at bounding box center [520, 164] width 105 height 25
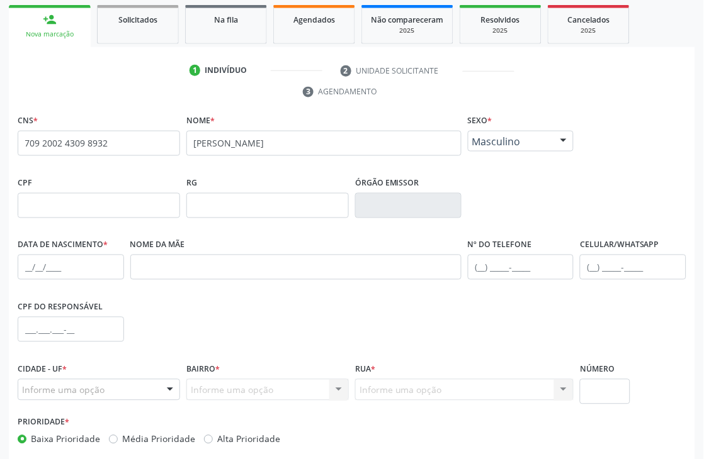
click at [16, 260] on div "Data de nascimento *" at bounding box center [70, 267] width 113 height 62
click at [22, 264] on input "text" at bounding box center [71, 267] width 106 height 25
type input "2[DATE]"
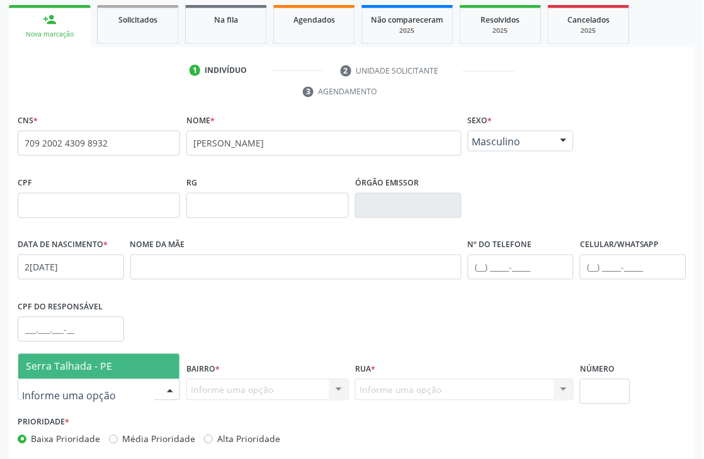
click at [104, 363] on span "Serra Talhada - PE" at bounding box center [69, 367] width 86 height 14
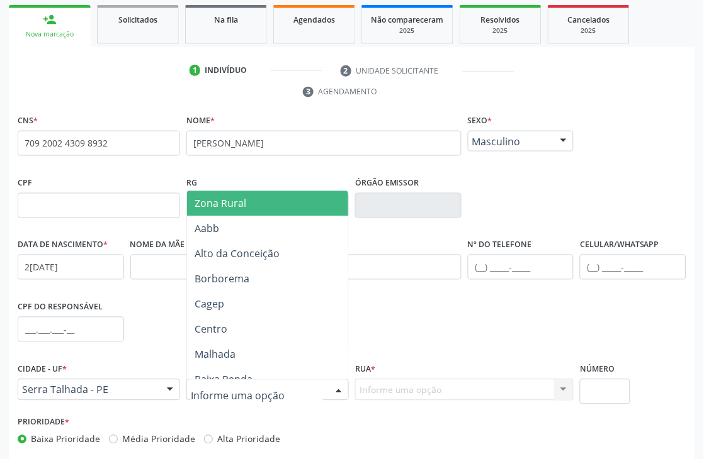
click at [272, 393] on div at bounding box center [267, 389] width 162 height 21
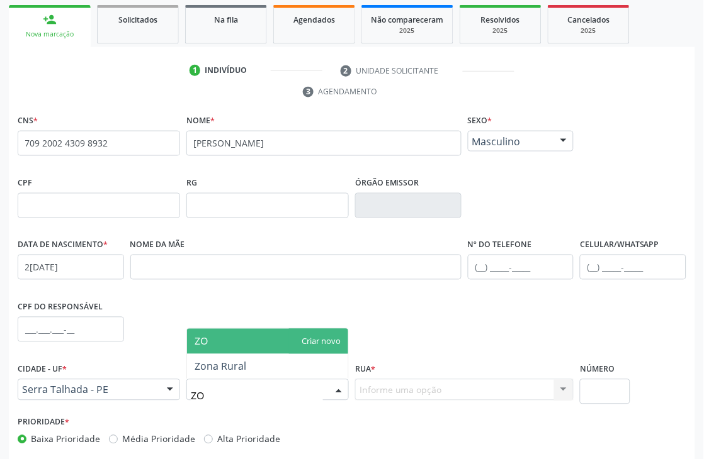
type input "ZON"
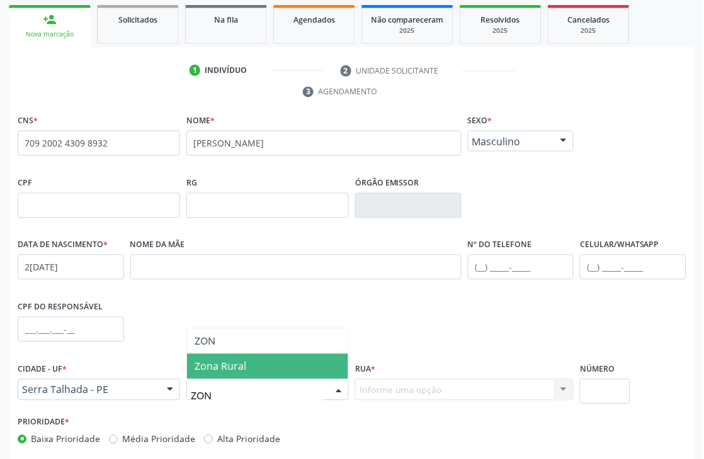
click at [277, 359] on span "Zona Rural" at bounding box center [267, 366] width 161 height 25
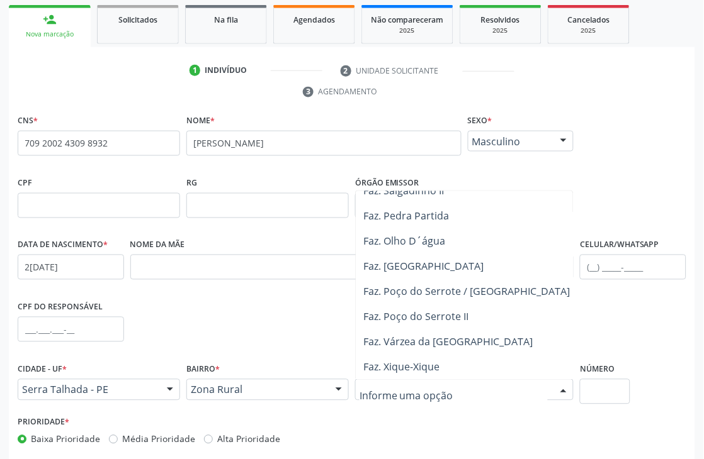
scroll to position [140, 0]
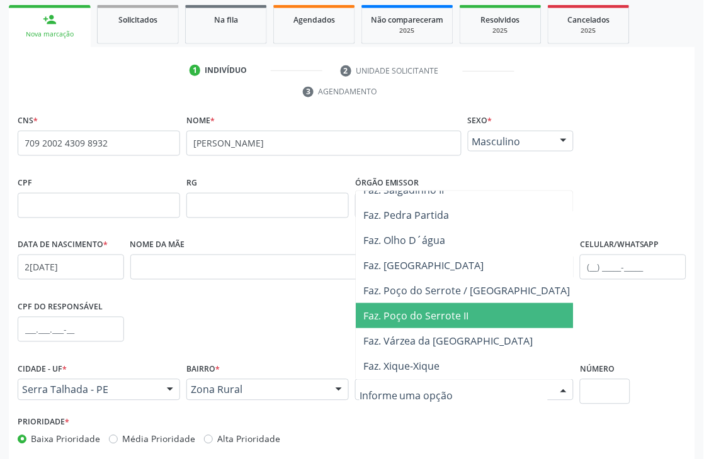
click at [432, 313] on span "Faz. Poço do Serrote II" at bounding box center [415, 316] width 105 height 14
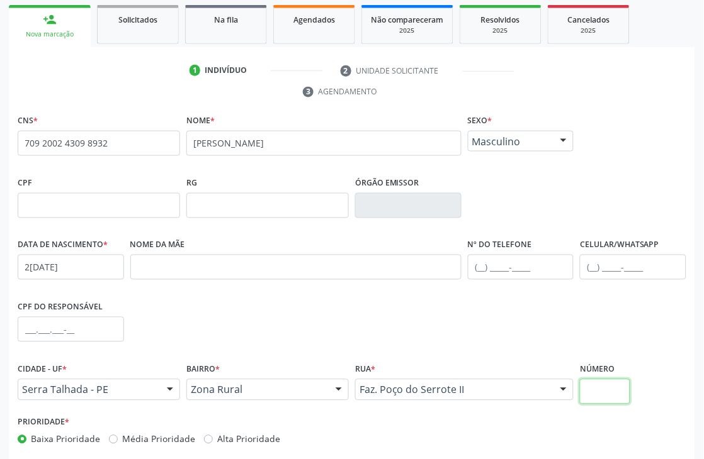
click at [612, 400] on input "text" at bounding box center [605, 391] width 50 height 25
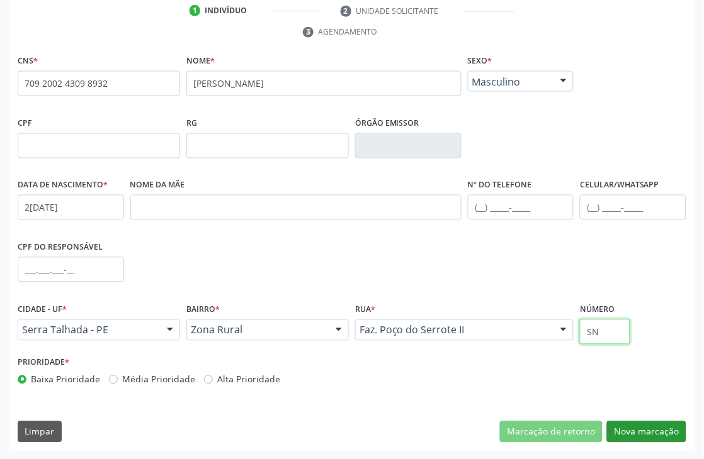
type input "SN"
click at [639, 425] on button "Nova marcação" at bounding box center [646, 432] width 79 height 21
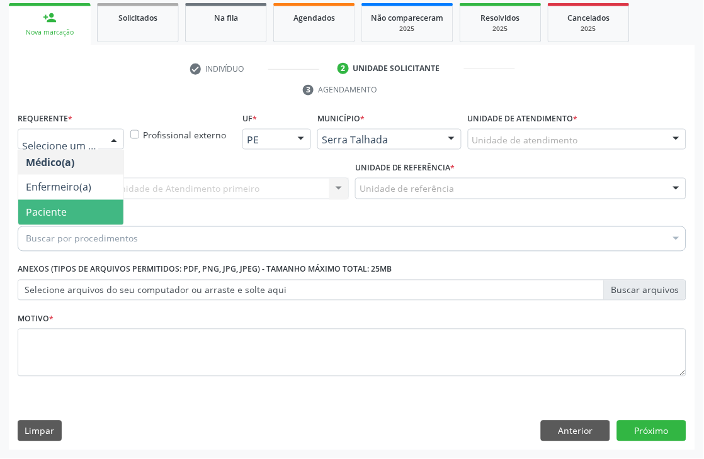
click at [87, 211] on span "Paciente" at bounding box center [70, 212] width 105 height 25
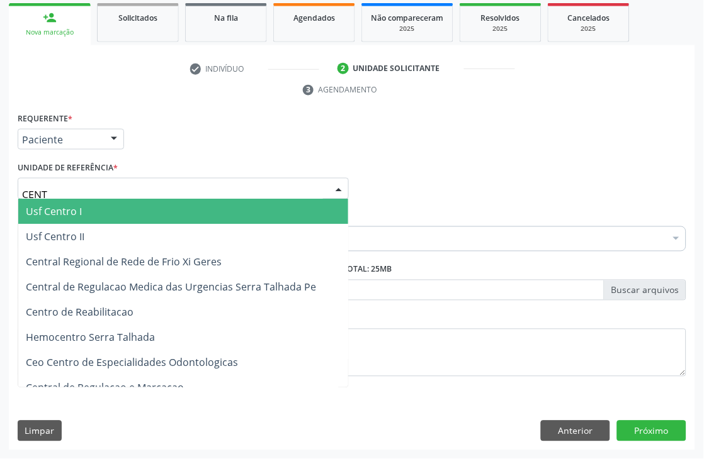
type input "CENTR"
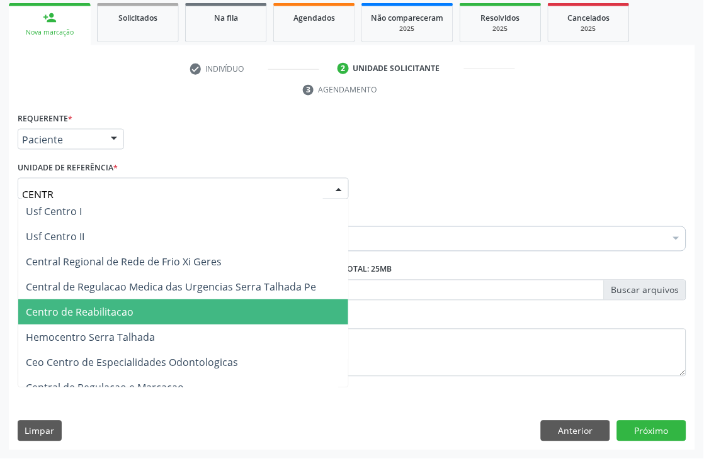
click at [118, 317] on span "Centro de Reabilitacao" at bounding box center [80, 313] width 108 height 14
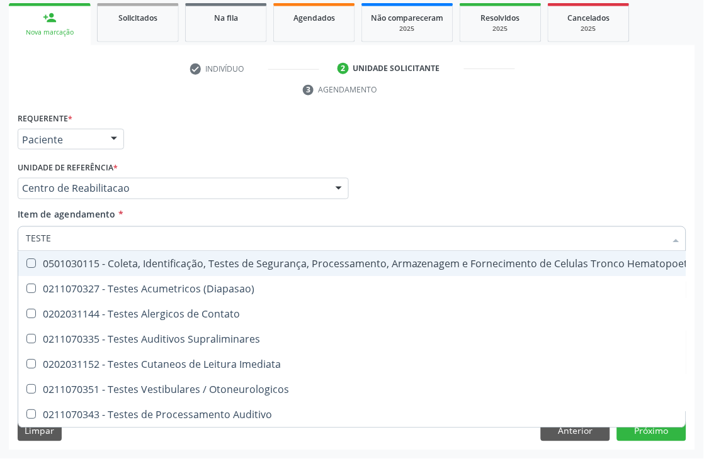
type input "TESTES"
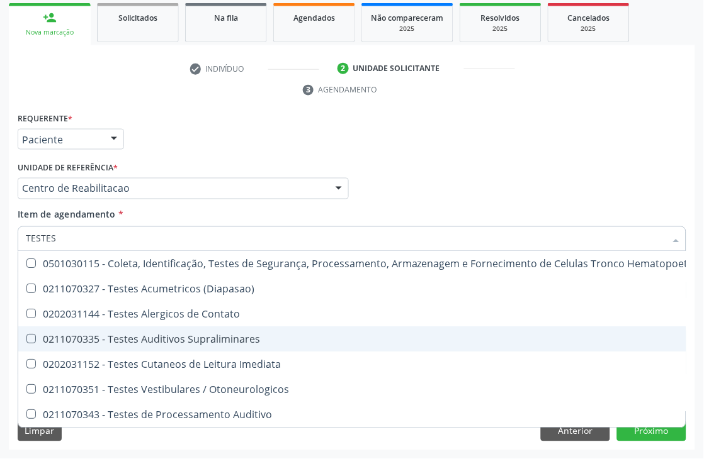
click at [243, 343] on div "0211070335 - Testes Auditivos Supraliminares" at bounding box center [448, 340] width 844 height 10
checkbox Supraliminares "true"
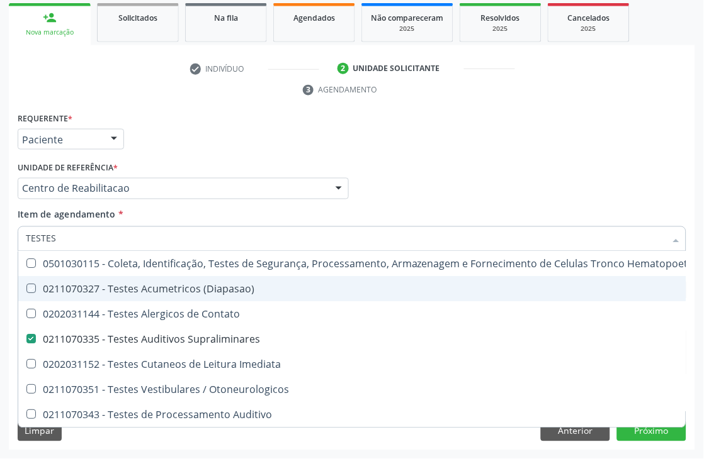
click at [0, 254] on div "Acompanhamento Acompanhe a situação das marcações correntes e finalizadas Relat…" at bounding box center [352, 171] width 704 height 575
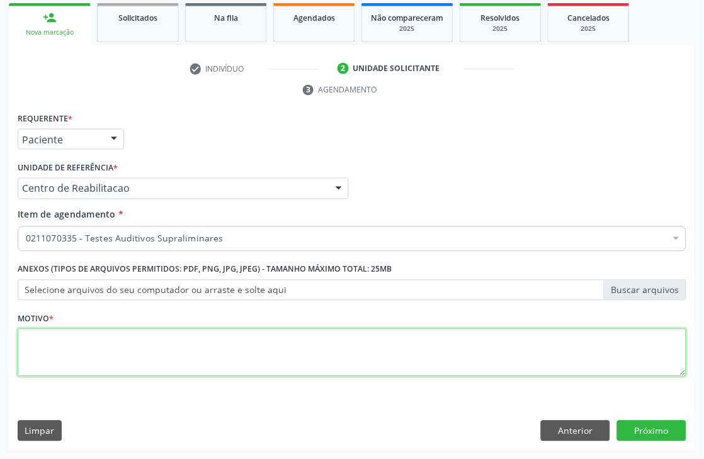
click at [108, 359] on textarea at bounding box center [352, 353] width 668 height 48
type textarea "."
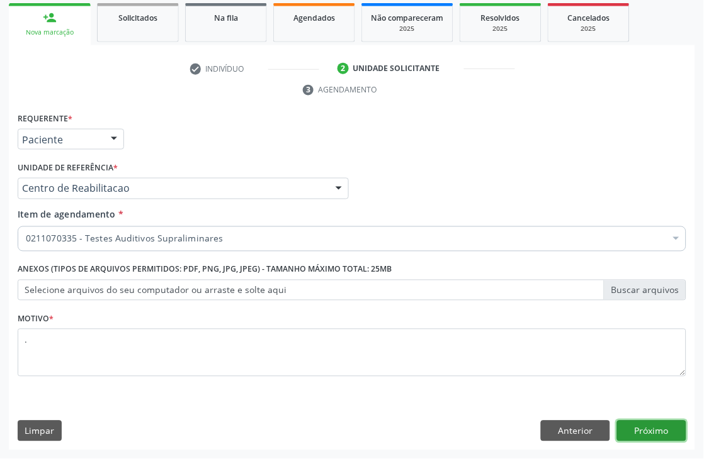
click at [637, 435] on button "Próximo" at bounding box center [651, 431] width 69 height 21
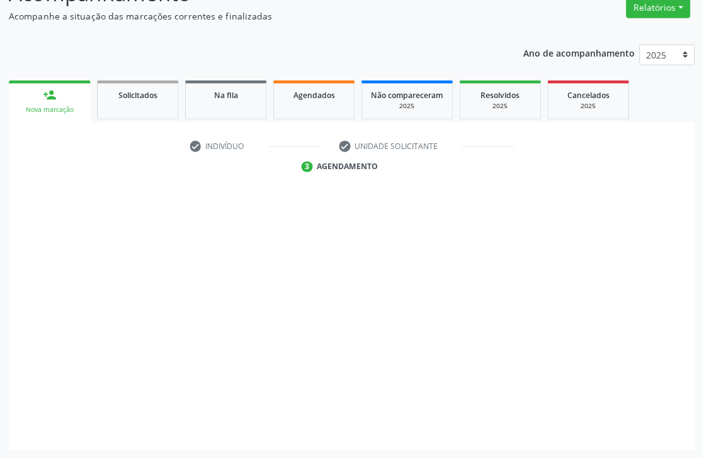
scroll to position [134, 0]
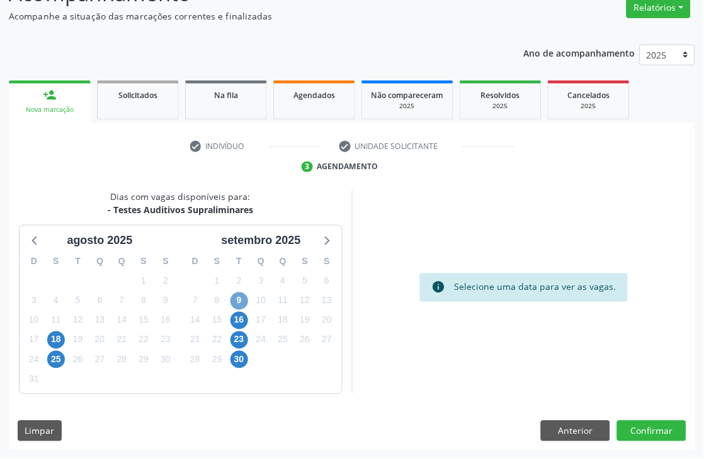
click at [237, 299] on span "9" at bounding box center [239, 302] width 18 height 18
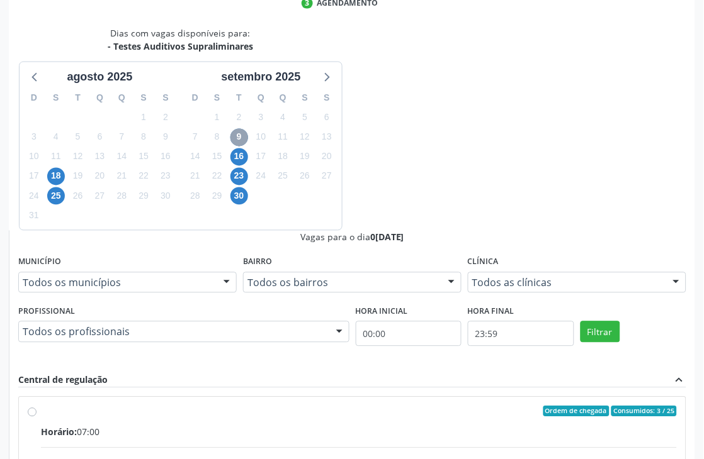
scroll to position [323, 0]
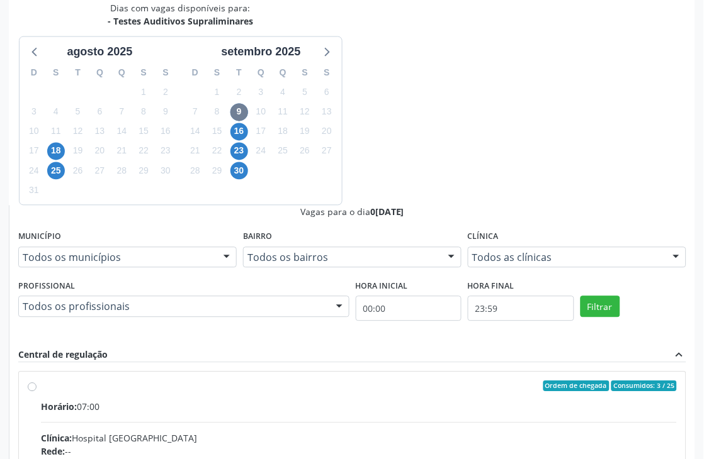
click at [36, 381] on input "Ordem de chegada Consumidos: 3 / 25 Horário: 07:00 Clínica: Hospital [GEOGRAPHI…" at bounding box center [32, 386] width 9 height 11
radio input "true"
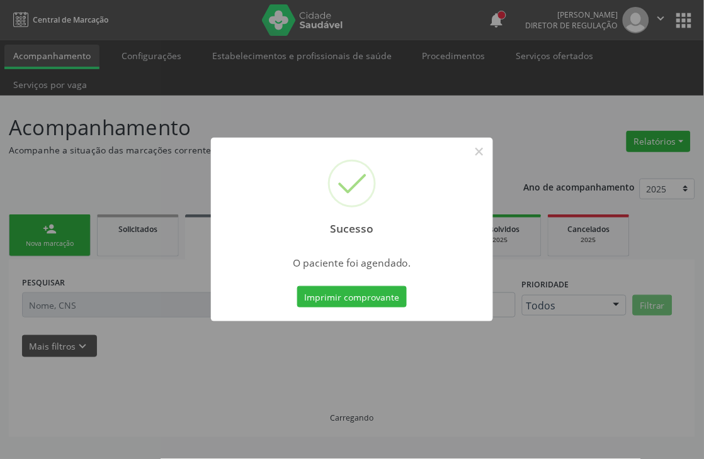
scroll to position [0, 0]
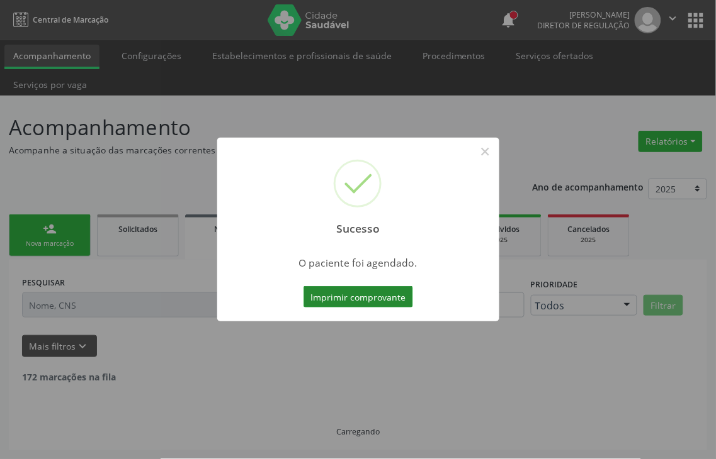
click at [349, 300] on button "Imprimir comprovante" at bounding box center [357, 296] width 109 height 21
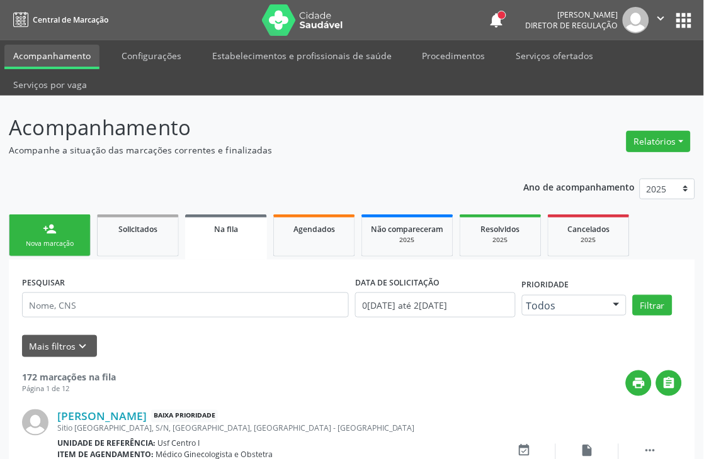
click at [55, 242] on div "Nova marcação" at bounding box center [49, 243] width 63 height 9
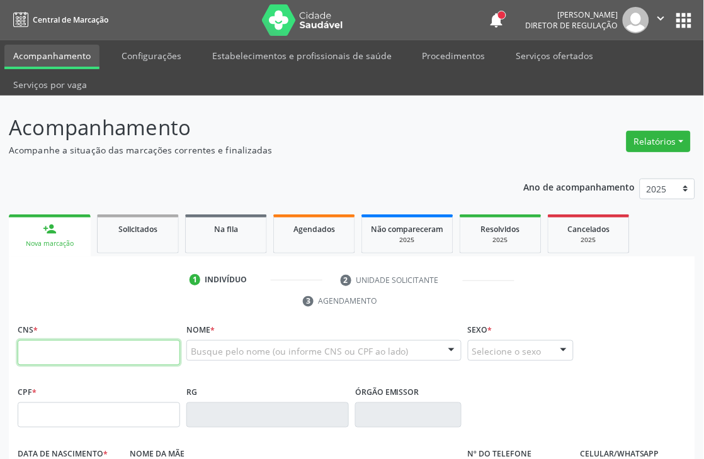
click at [146, 343] on input "text" at bounding box center [99, 352] width 162 height 25
type input "700 0043 7981 4704"
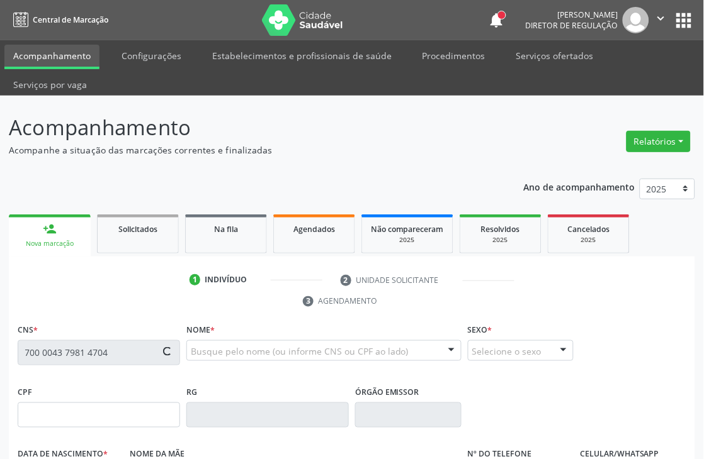
type input "239.197.014-53"
type input "[DATE]"
type input "[PERSON_NAME]"
type input "[PHONE_NUMBER]"
type input "315"
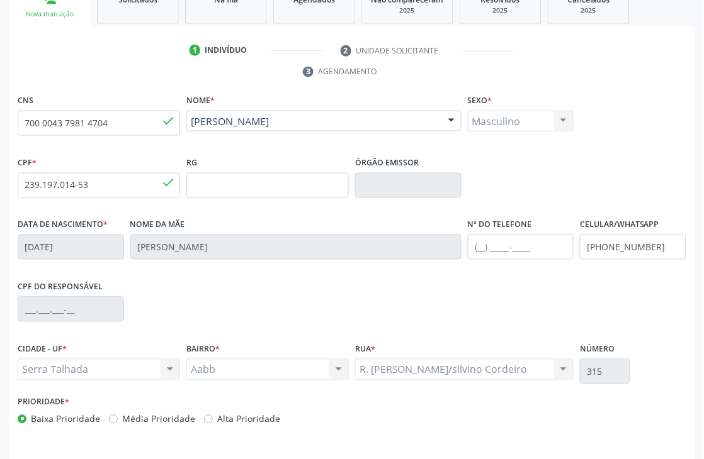
scroll to position [269, 0]
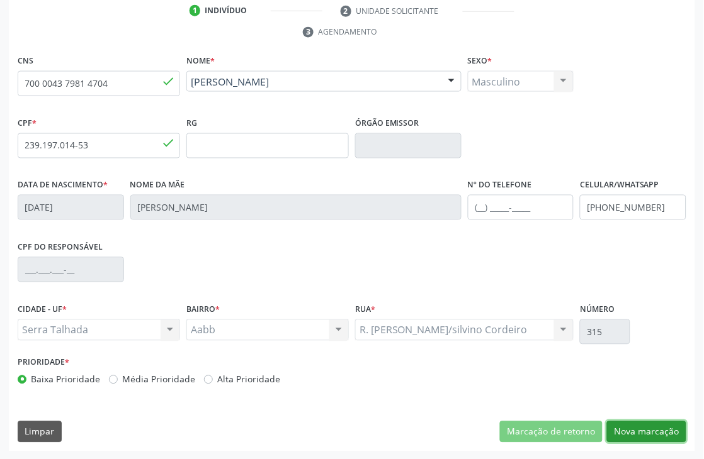
click at [660, 422] on button "Nova marcação" at bounding box center [646, 432] width 79 height 21
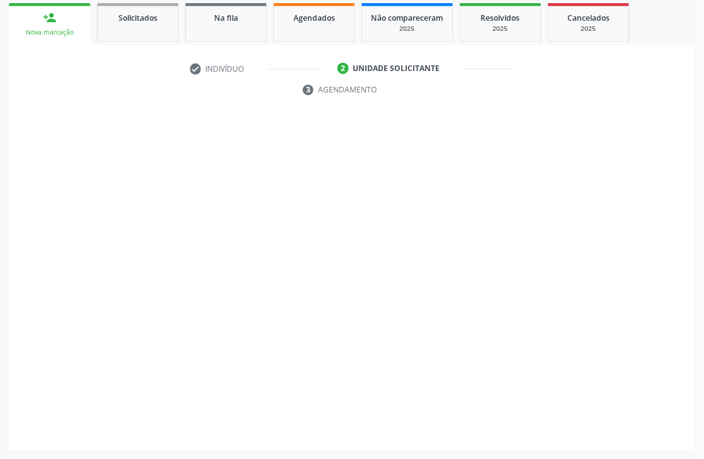
scroll to position [211, 0]
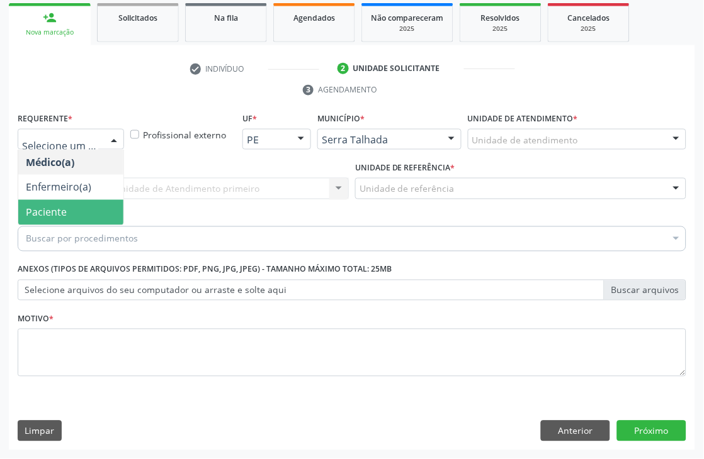
click at [69, 211] on span "Paciente" at bounding box center [70, 212] width 105 height 25
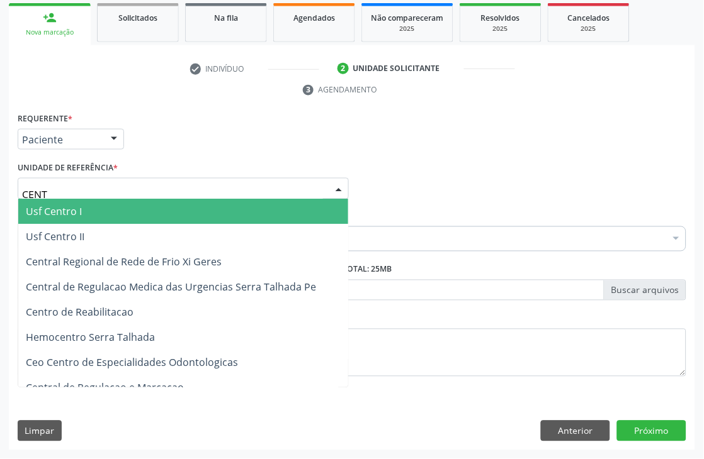
type input "CENTR"
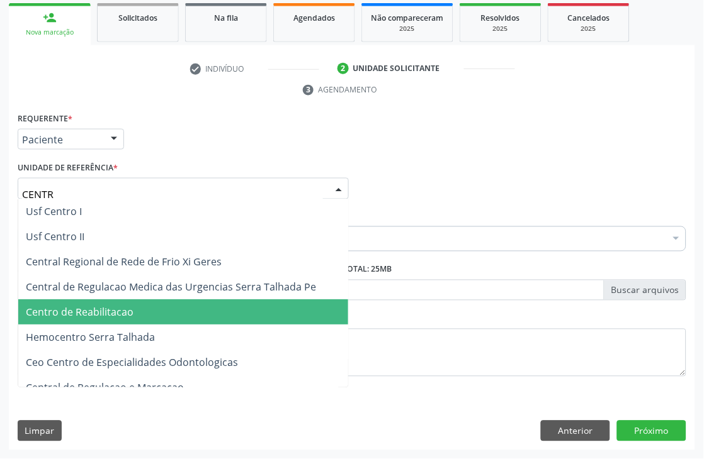
click at [134, 305] on span "Centro de Reabilitacao" at bounding box center [183, 312] width 330 height 25
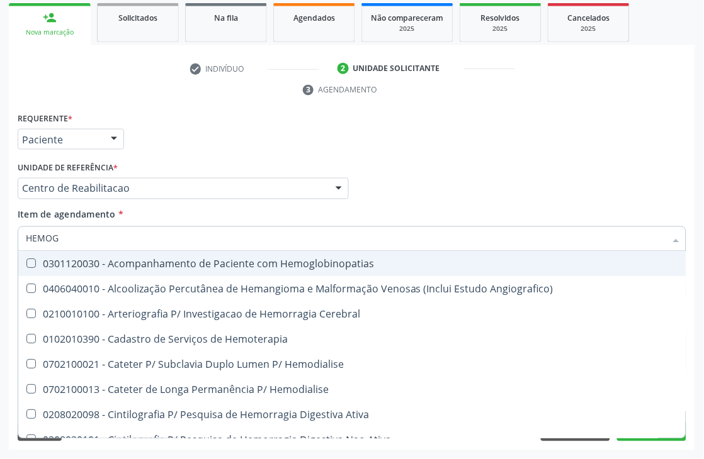
type input "HEMOGR"
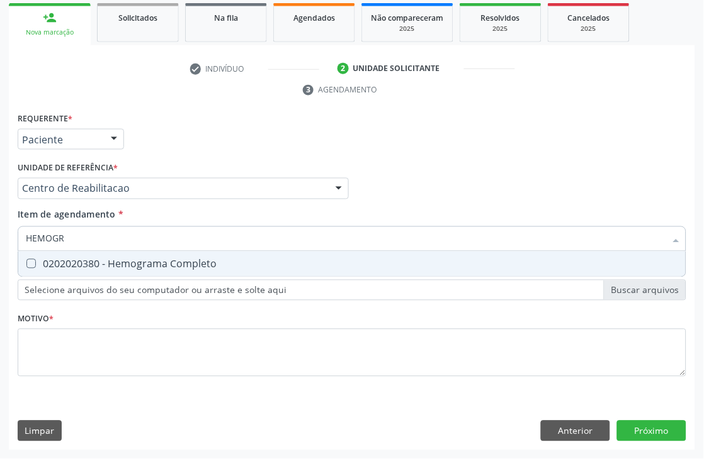
click at [125, 259] on div "0202020380 - Hemograma Completo" at bounding box center [352, 264] width 652 height 10
checkbox Completo "true"
drag, startPoint x: 90, startPoint y: 242, endPoint x: 0, endPoint y: 242, distance: 90.0
click at [0, 242] on div "Acompanhamento Acompanhe a situação das marcações correntes e finalizadas Relat…" at bounding box center [352, 171] width 704 height 575
type input "GL"
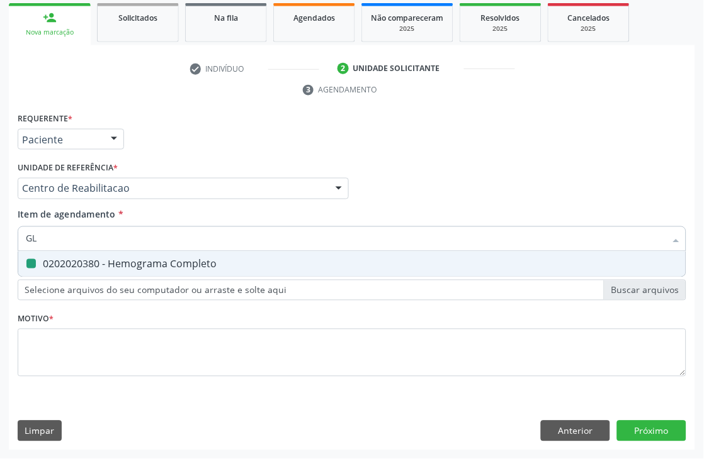
checkbox Completo "false"
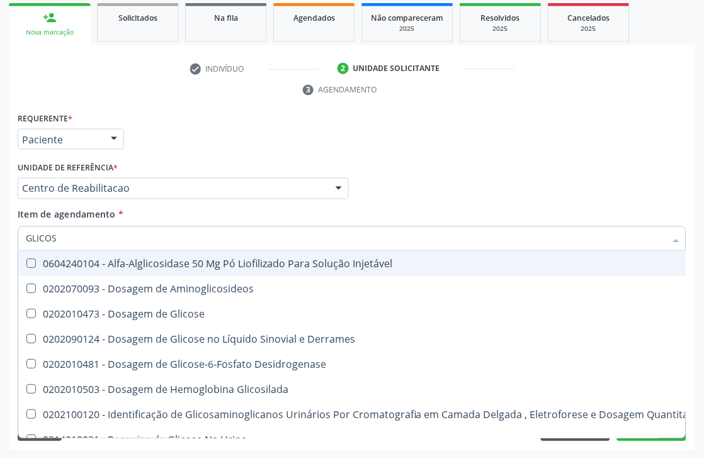
type input "GLICOSE"
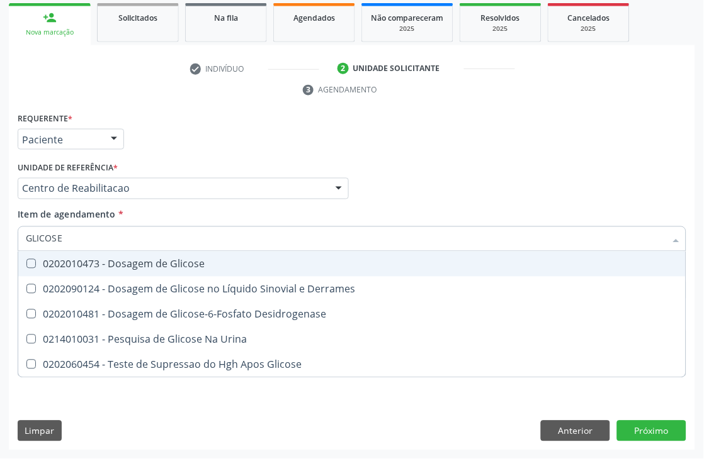
click at [51, 261] on div "0202010473 - Dosagem de Glicose" at bounding box center [352, 264] width 652 height 10
checkbox Glicose "true"
drag, startPoint x: 68, startPoint y: 239, endPoint x: 0, endPoint y: 241, distance: 68.0
click at [0, 241] on div "Acompanhamento Acompanhe a situação das marcações correntes e finalizadas Relat…" at bounding box center [352, 171] width 704 height 575
type input "COLE"
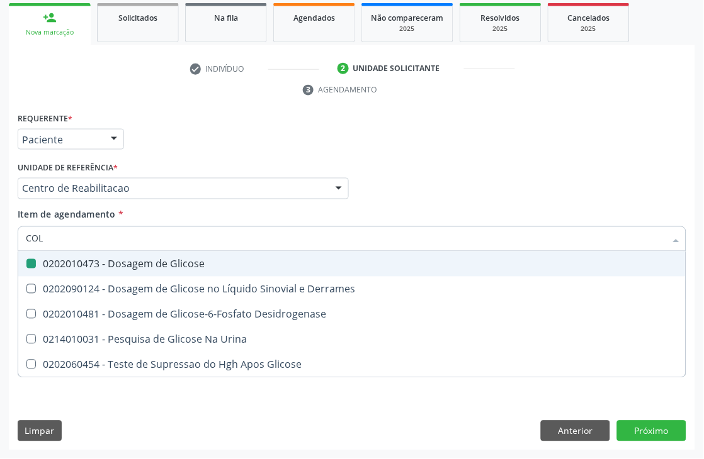
checkbox Glicose "false"
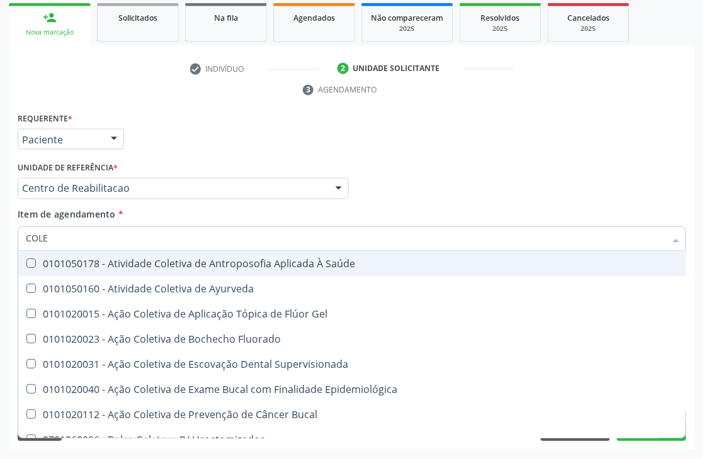
type input "COLES"
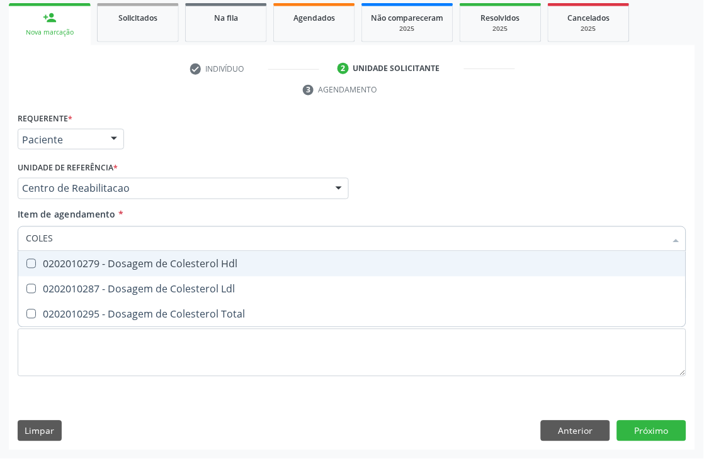
click at [44, 264] on div "0202010279 - Dosagem de Colesterol Hdl" at bounding box center [352, 264] width 652 height 10
checkbox Hdl "true"
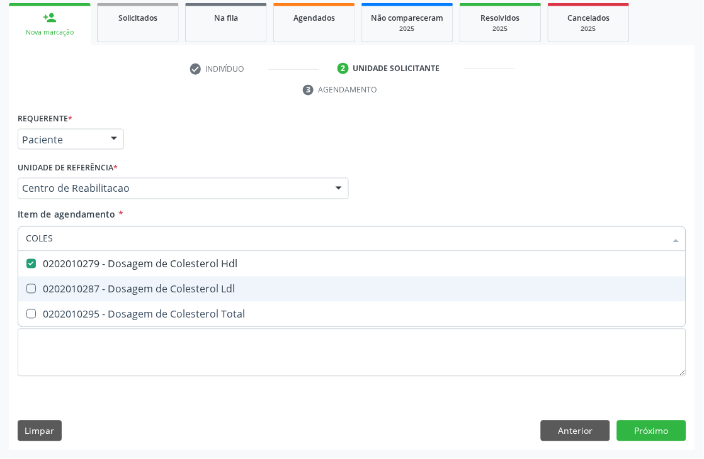
click at [36, 289] on div "0202010287 - Dosagem de Colesterol Ldl" at bounding box center [352, 289] width 652 height 10
checkbox Ldl "true"
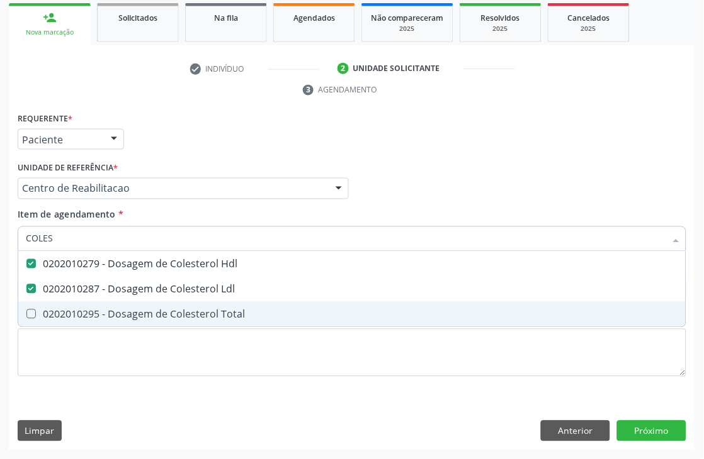
click at [34, 306] on span "0202010295 - Dosagem de Colesterol Total" at bounding box center [351, 314] width 667 height 25
checkbox Total "true"
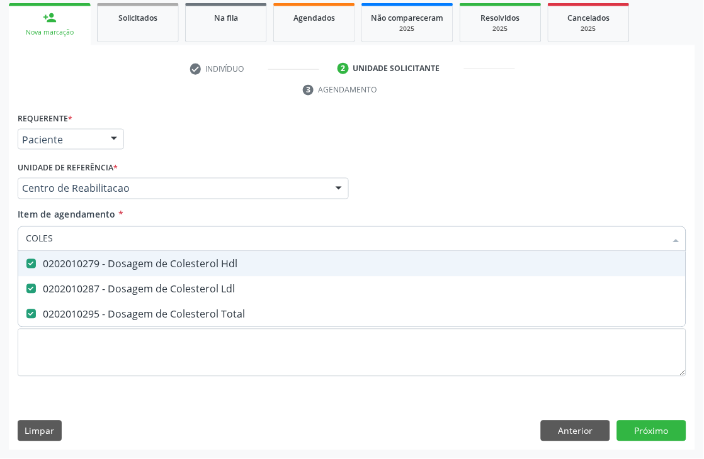
drag, startPoint x: 59, startPoint y: 232, endPoint x: 0, endPoint y: 239, distance: 59.6
click at [0, 239] on div "Acompanhamento Acompanhe a situação das marcações correntes e finalizadas Relat…" at bounding box center [352, 171] width 704 height 575
type input "TRI"
checkbox Hdl "false"
checkbox Ldl "false"
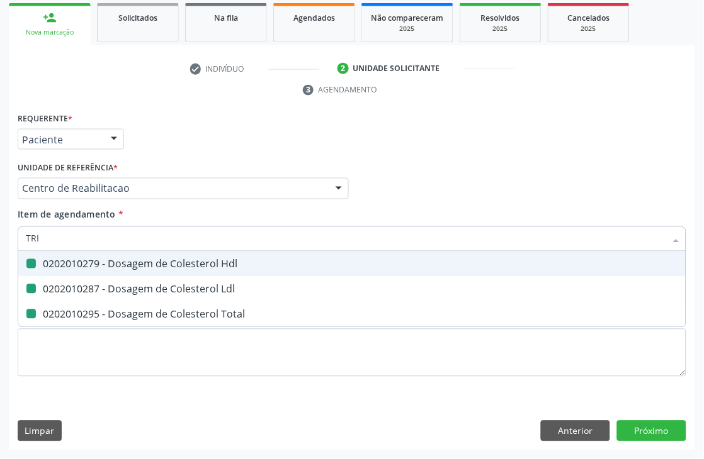
checkbox Total "false"
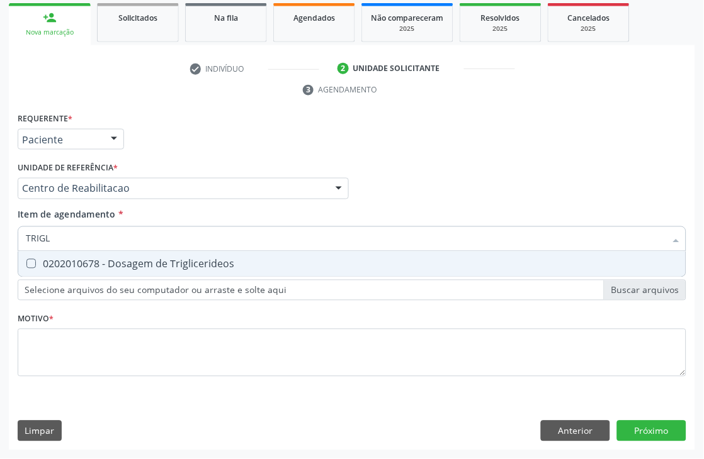
type input "TRIGLI"
click at [40, 266] on div "0202010678 - Dosagem de Triglicerideos" at bounding box center [352, 264] width 652 height 10
checkbox Triglicerideos "true"
drag, startPoint x: 65, startPoint y: 235, endPoint x: 0, endPoint y: 239, distance: 65.6
click at [0, 239] on div "Acompanhamento Acompanhe a situação das marcações correntes e finalizadas Relat…" at bounding box center [352, 171] width 704 height 575
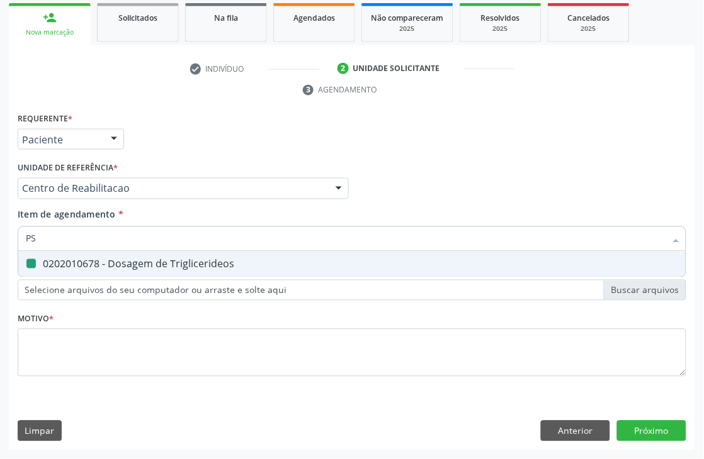
type input "PSA"
click at [99, 261] on div "0202030105 - Dosagem de Antigeno Prostatico Especifico (Psa)" at bounding box center [352, 264] width 652 height 10
checkbox \(Psa\) "true"
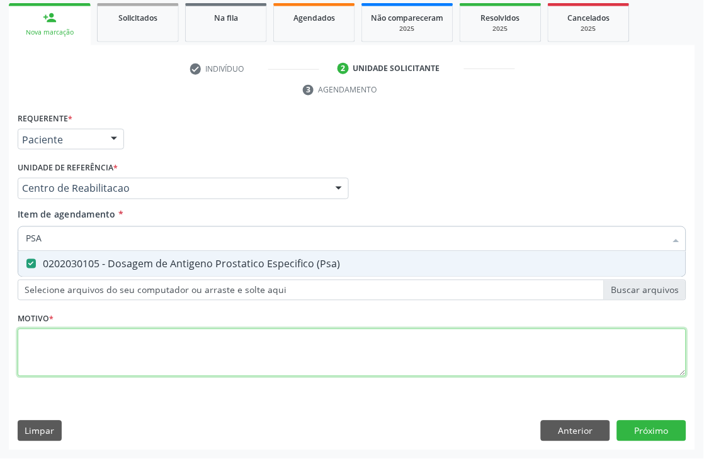
click at [104, 345] on div "Requerente * Paciente Médico(a) Enfermeiro(a) Paciente Nenhum resultado encontr…" at bounding box center [352, 251] width 668 height 285
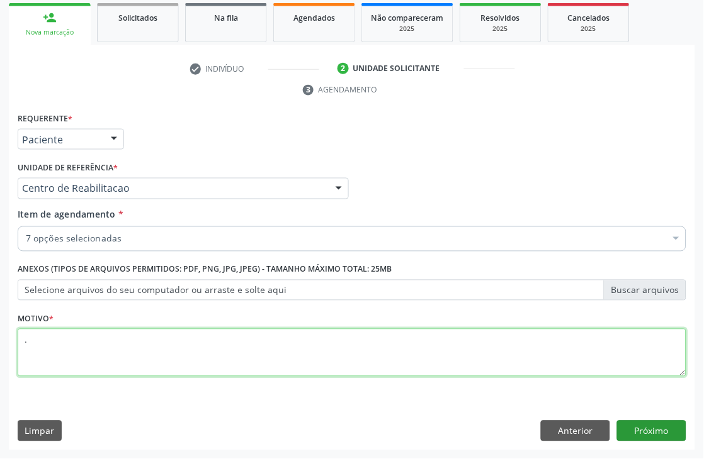
type textarea "."
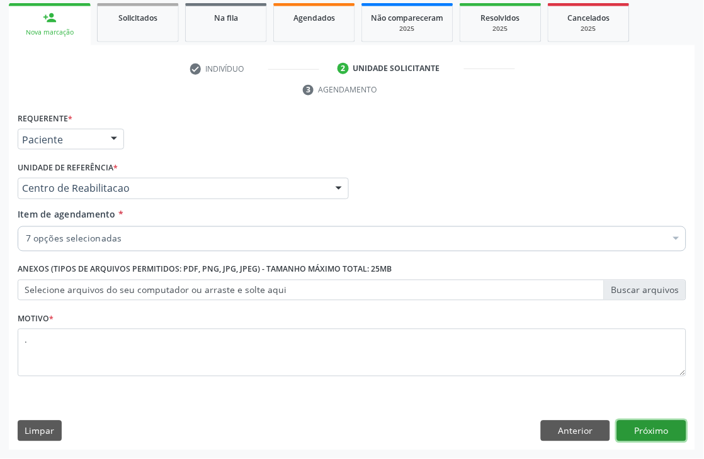
click at [655, 441] on button "Próximo" at bounding box center [651, 431] width 69 height 21
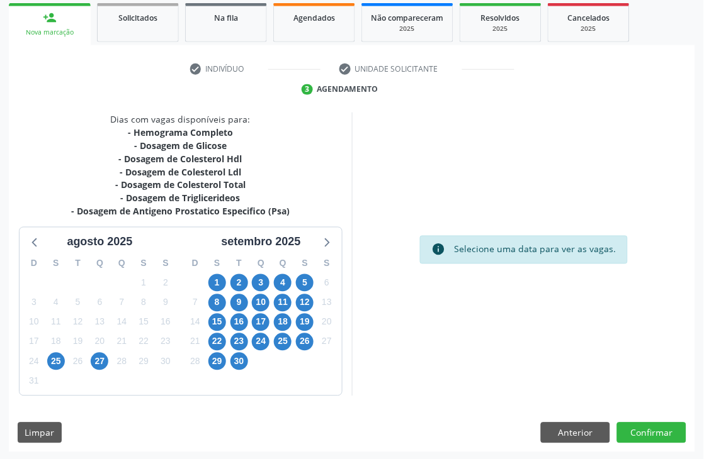
scroll to position [213, 0]
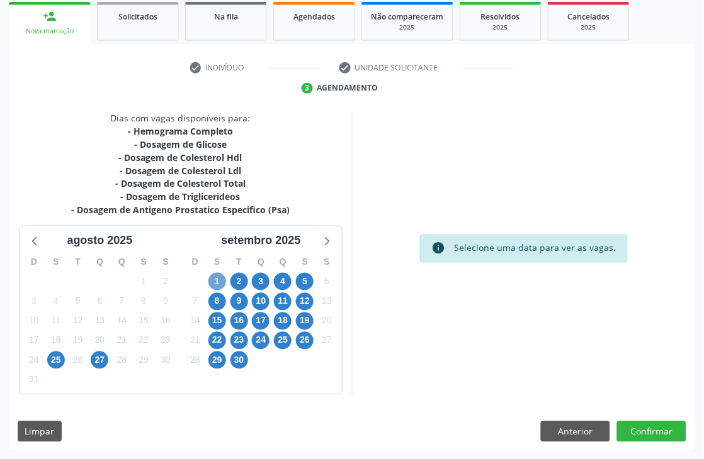
click at [210, 278] on span "1" at bounding box center [217, 282] width 18 height 18
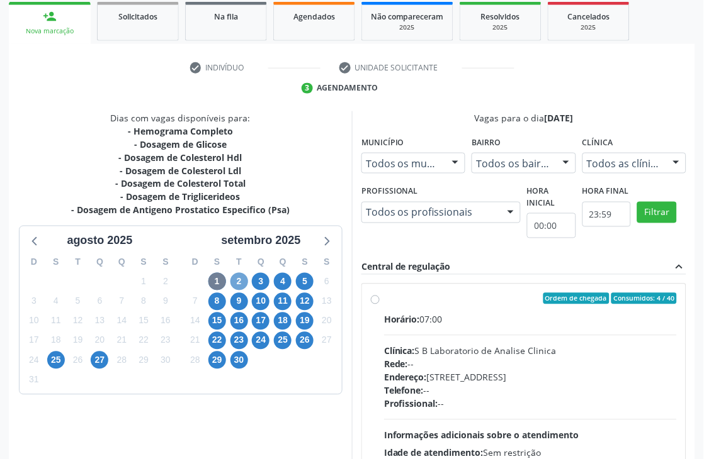
click at [237, 279] on span "2" at bounding box center [239, 282] width 18 height 18
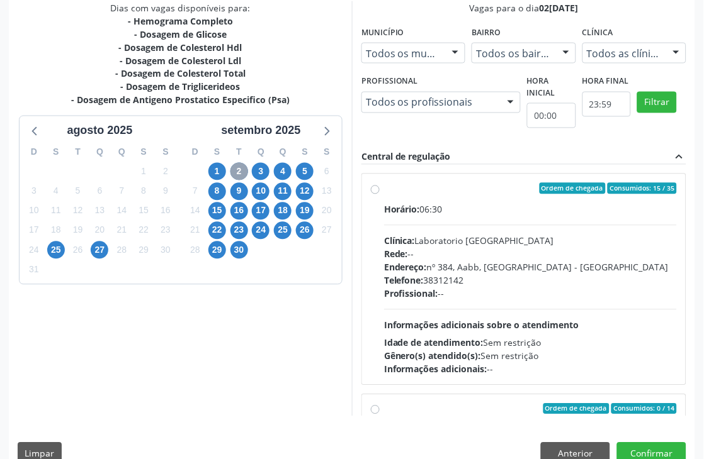
scroll to position [345, 0]
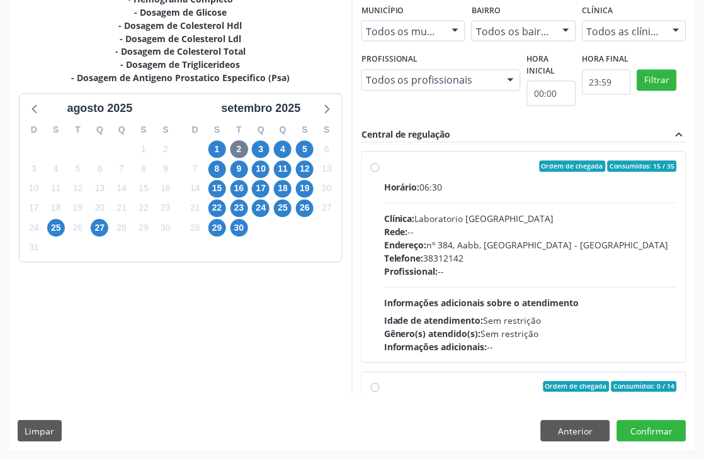
click at [486, 304] on span "Informações adicionais sobre o atendimento" at bounding box center [481, 304] width 195 height 12
click at [379, 172] on input "Ordem de chegada Consumidos: 15 / 35 Horário: 06:30 Clínica: Laboratorio [GEOGR…" at bounding box center [375, 166] width 9 height 11
radio input "true"
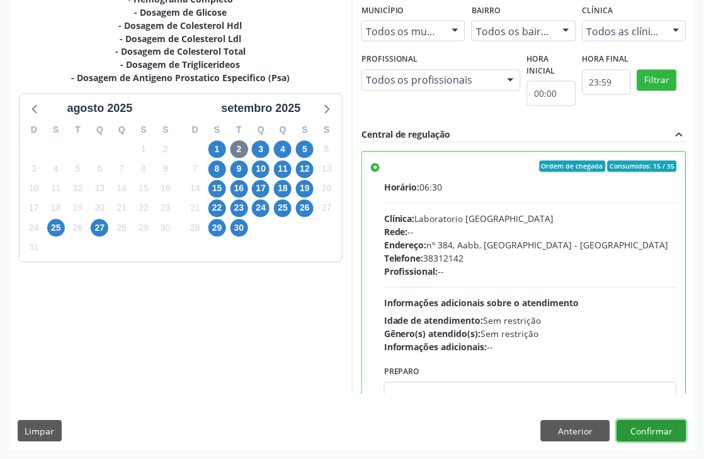
click at [644, 429] on button "Confirmar" at bounding box center [651, 431] width 69 height 21
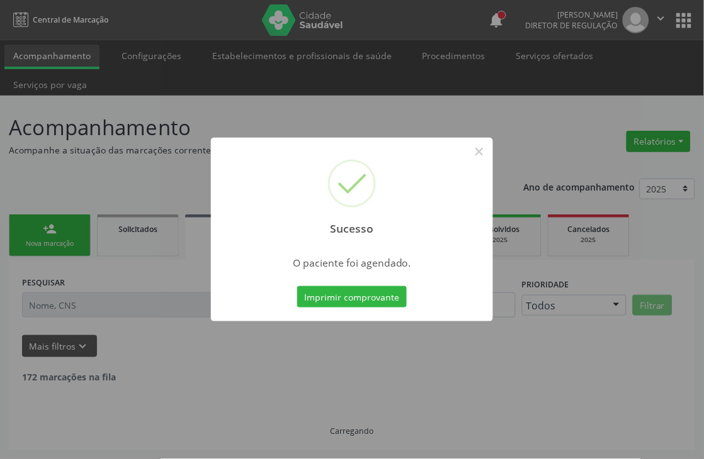
scroll to position [0, 0]
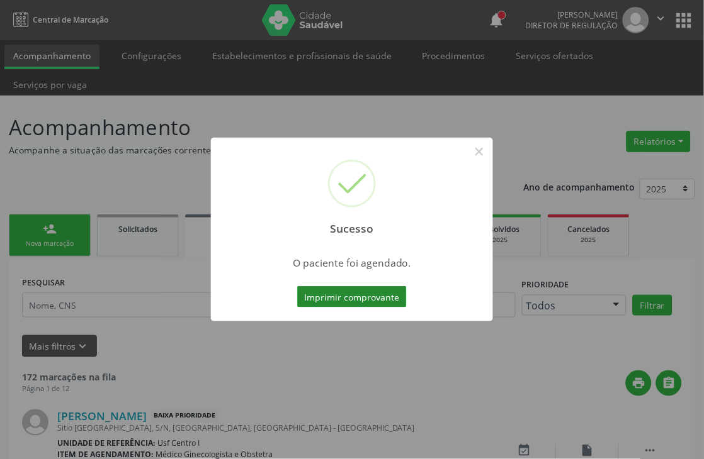
click at [384, 298] on button "Imprimir comprovante" at bounding box center [351, 296] width 109 height 21
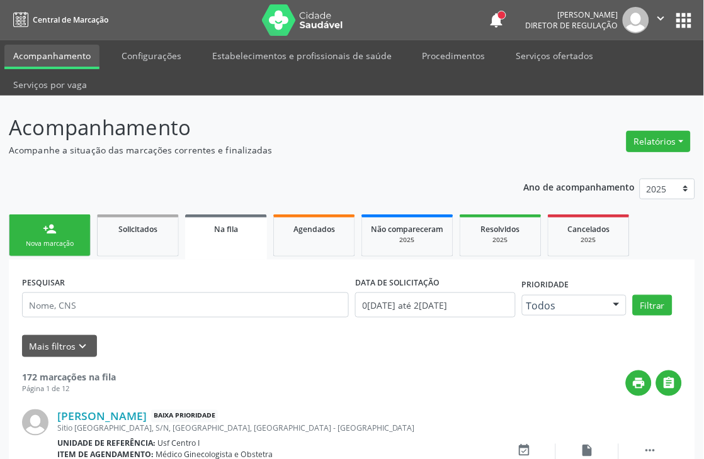
click at [52, 222] on div "person_add" at bounding box center [50, 229] width 14 height 14
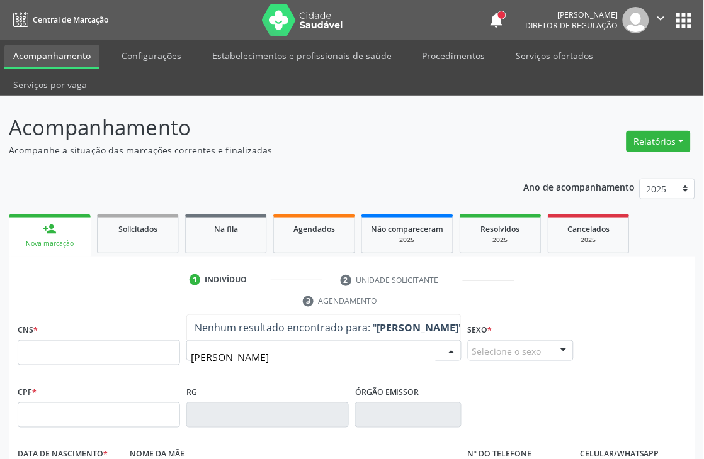
type input "[PERSON_NAME] LA"
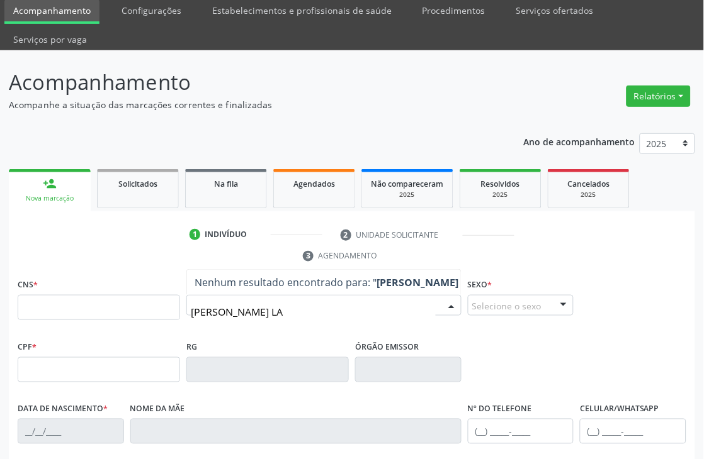
scroll to position [70, 0]
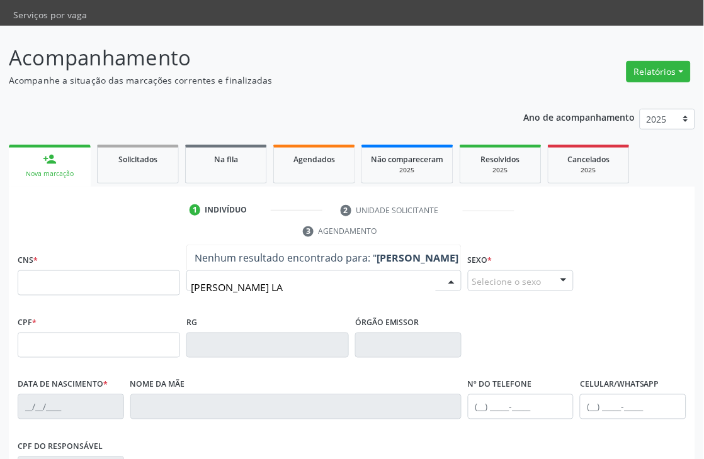
drag, startPoint x: 291, startPoint y: 284, endPoint x: 123, endPoint y: 269, distance: 169.3
click at [123, 269] on div "CNS * Nome * [PERSON_NAME] LA Nenhum resultado encontrado para: " MARIVALDA LA …" at bounding box center [351, 282] width 675 height 62
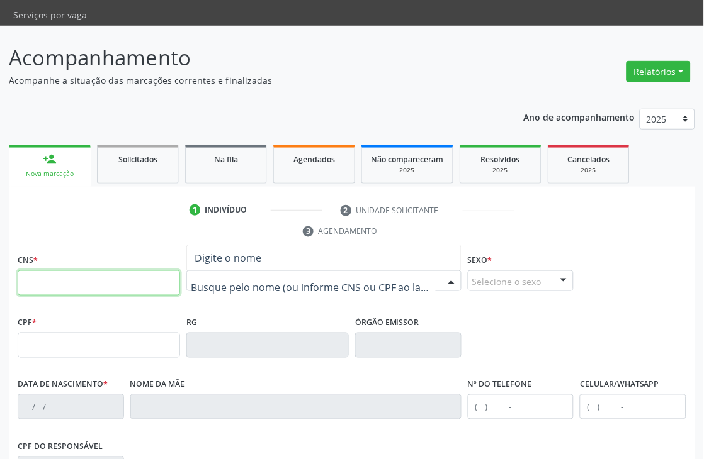
click at [140, 284] on input "text" at bounding box center [99, 283] width 162 height 25
type input "706 2065 9368 1263"
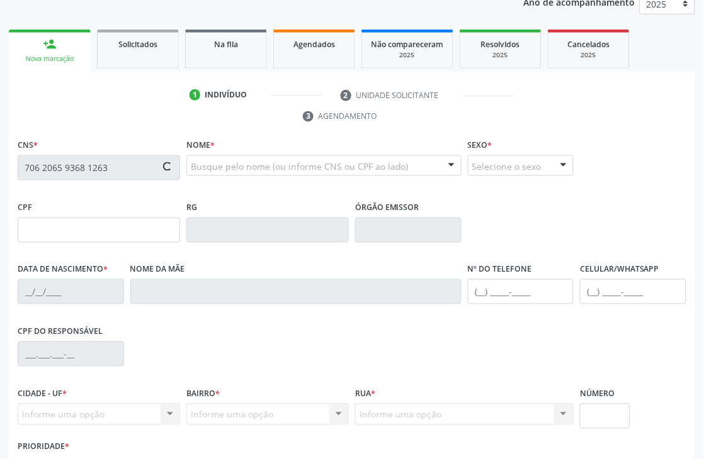
scroll to position [210, 0]
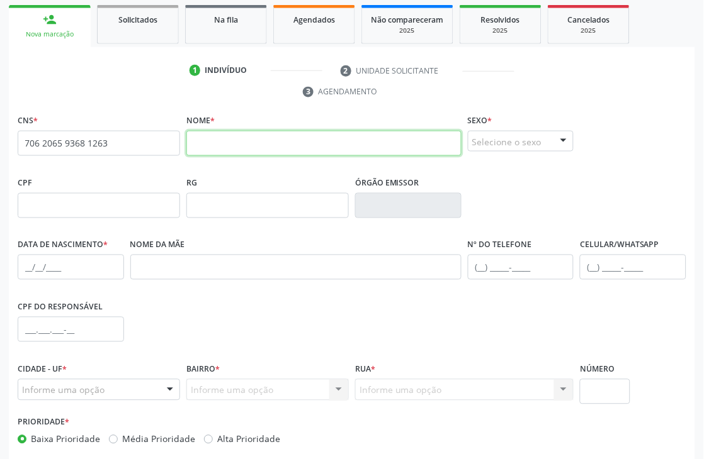
click at [218, 143] on input "text" at bounding box center [323, 143] width 275 height 25
type input "[PERSON_NAME]"
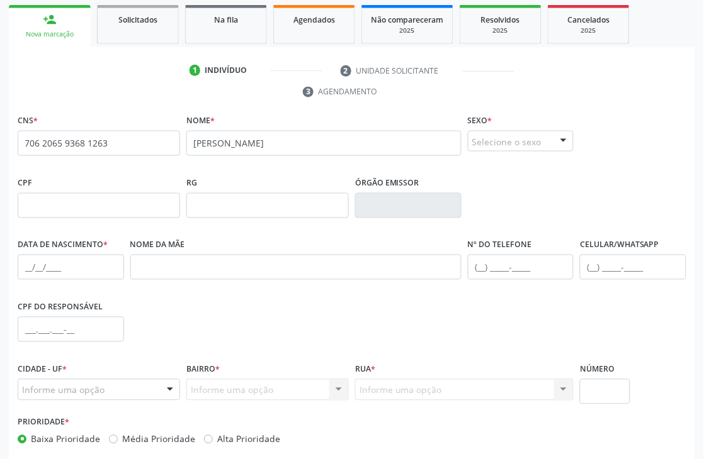
click at [502, 136] on div "Selecione o sexo" at bounding box center [521, 141] width 106 height 21
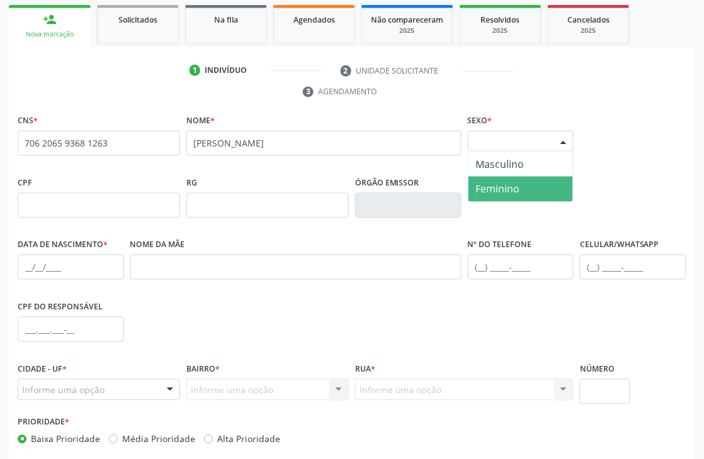
click at [507, 193] on span "Feminino" at bounding box center [498, 189] width 44 height 14
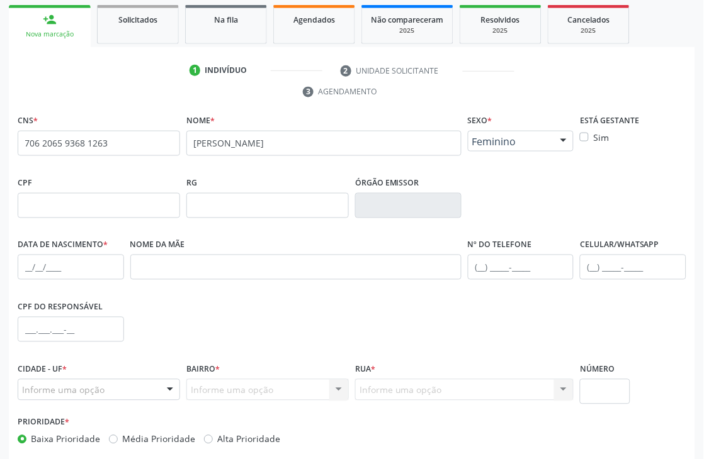
click at [14, 276] on div "Data de nascimento *" at bounding box center [70, 267] width 113 height 62
click at [18, 267] on input "text" at bounding box center [71, 267] width 106 height 25
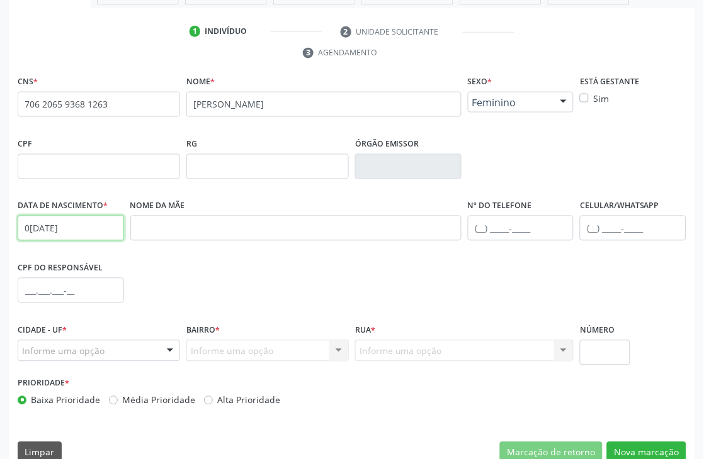
scroll to position [269, 0]
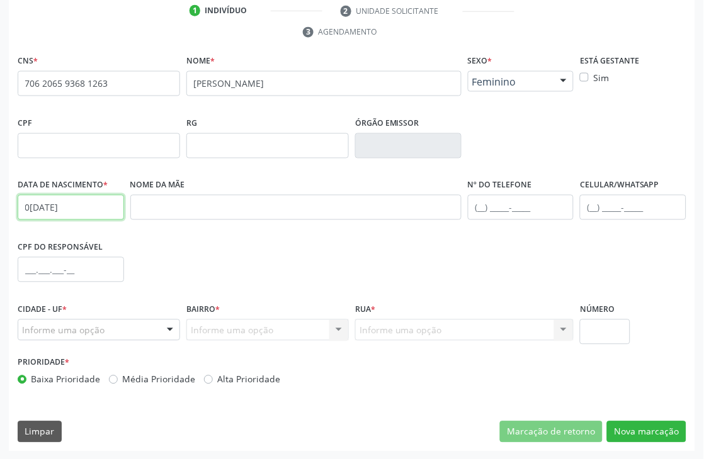
type input "0[DATE]"
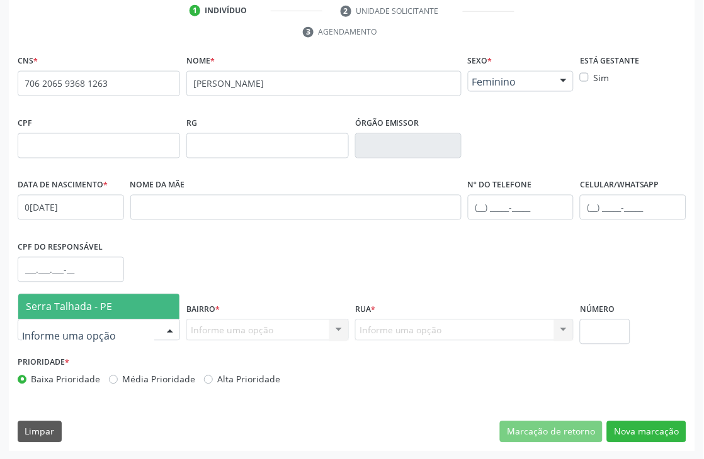
click at [83, 307] on span "Serra Talhada - PE" at bounding box center [69, 307] width 86 height 14
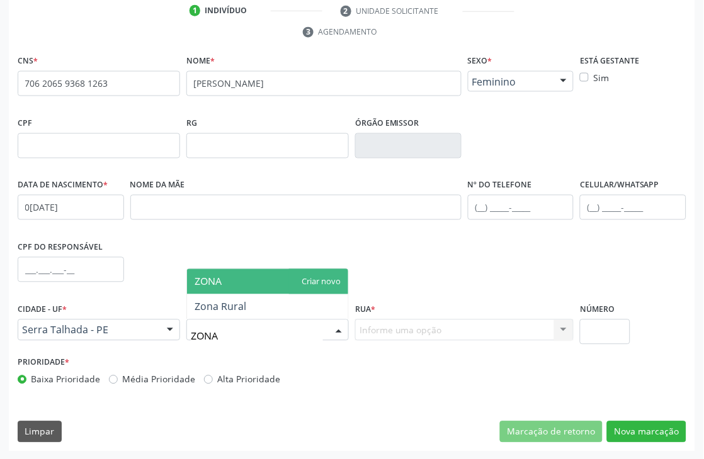
type input "ZONA R"
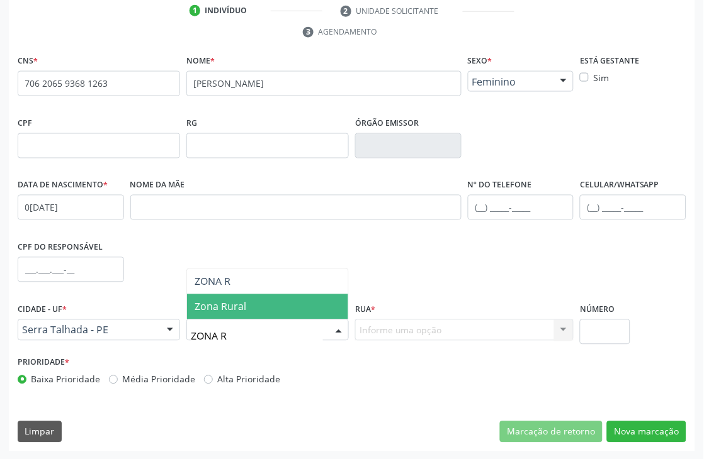
click at [206, 305] on span "Zona Rural" at bounding box center [220, 307] width 52 height 14
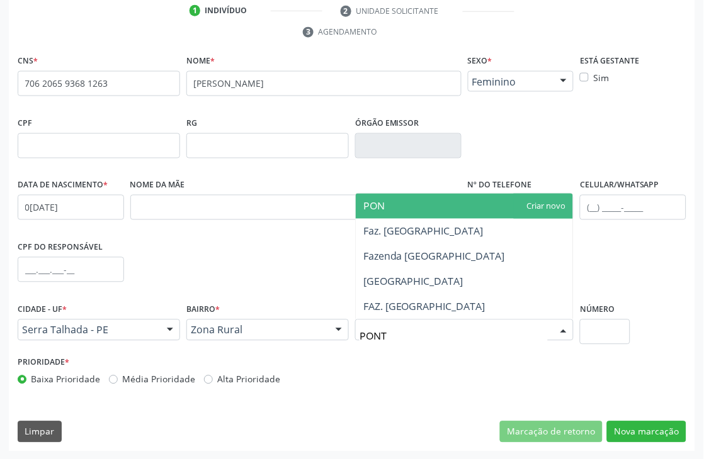
type input "PONTA"
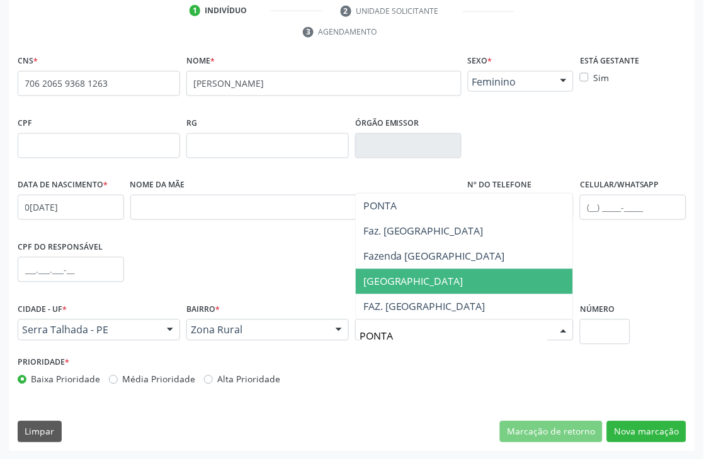
click at [417, 283] on span "[GEOGRAPHIC_DATA]" at bounding box center [413, 282] width 100 height 14
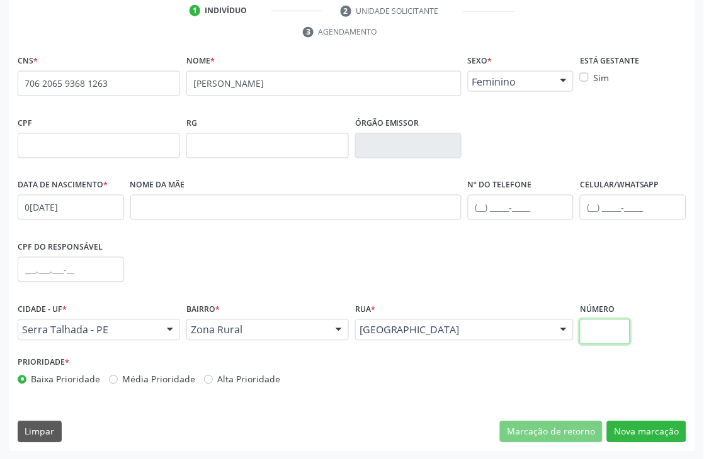
click at [608, 332] on input "text" at bounding box center [605, 332] width 50 height 25
type input "SN"
click at [627, 424] on button "Nova marcação" at bounding box center [646, 432] width 79 height 21
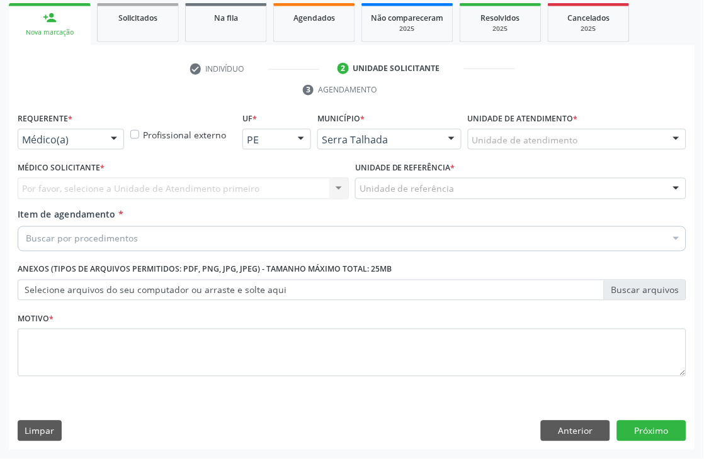
scroll to position [211, 0]
click at [113, 135] on div at bounding box center [113, 140] width 19 height 21
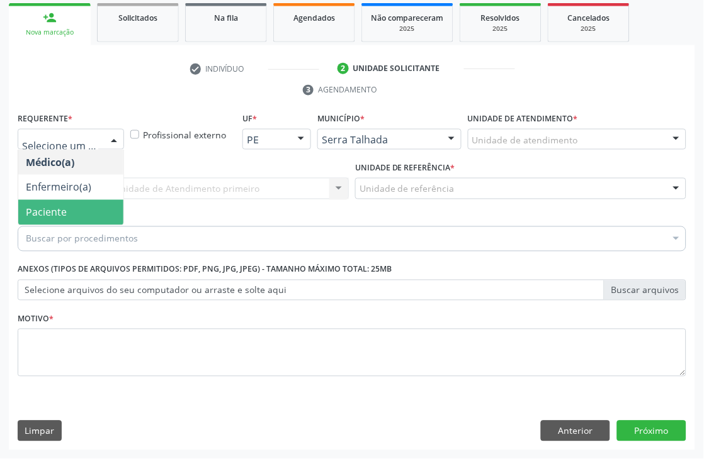
click at [34, 220] on span "Paciente" at bounding box center [70, 212] width 105 height 25
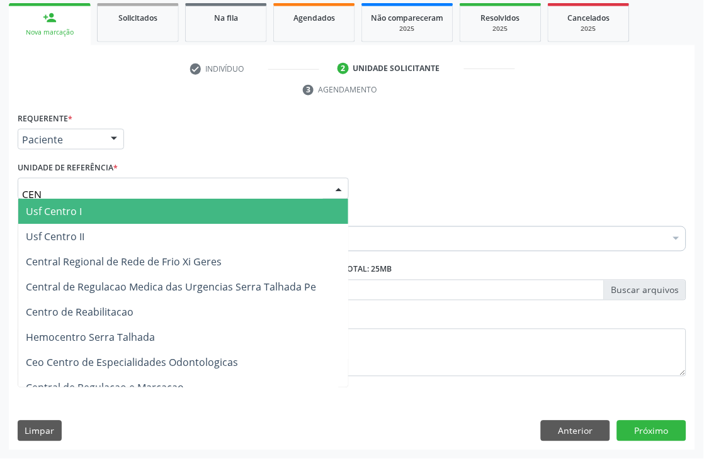
type input "CENT"
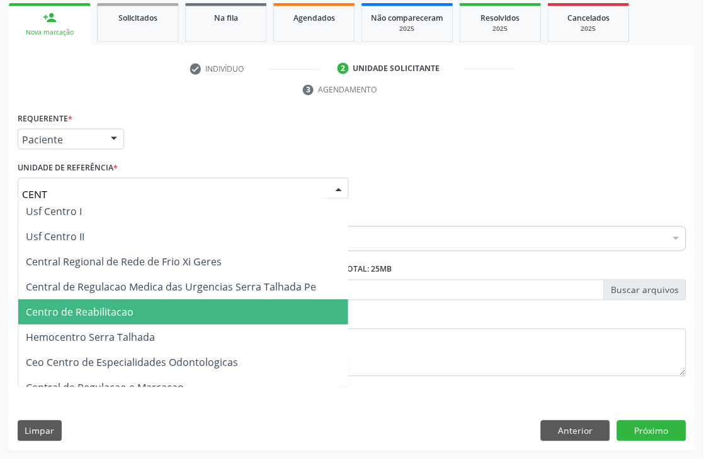
click at [101, 306] on span "Centro de Reabilitacao" at bounding box center [80, 313] width 108 height 14
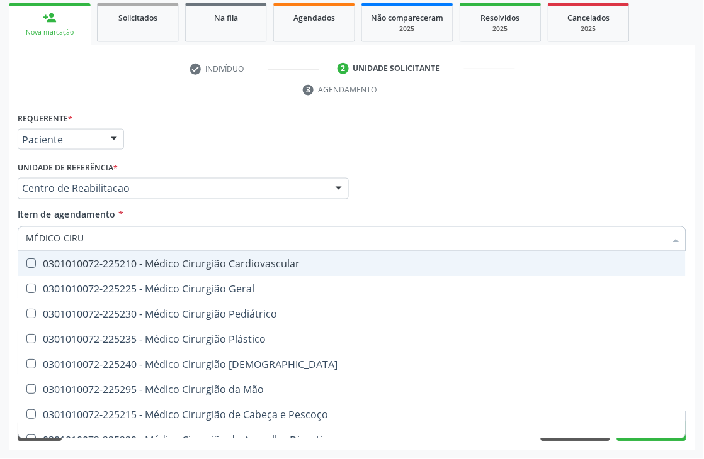
type input "MÉDICO CIRUR"
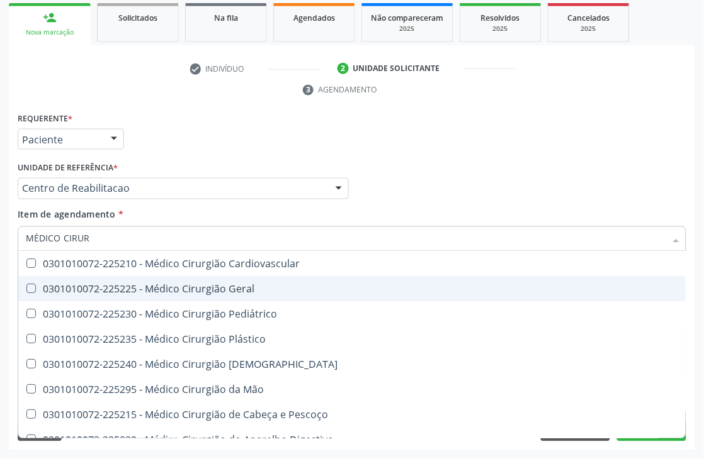
click at [106, 277] on span "0301010072-225225 - Médico Cirurgião Geral" at bounding box center [351, 289] width 667 height 25
checkbox Geral "true"
click at [0, 284] on div "Acompanhamento Acompanhe a situação das marcações correntes e finalizadas Relat…" at bounding box center [352, 171] width 704 height 575
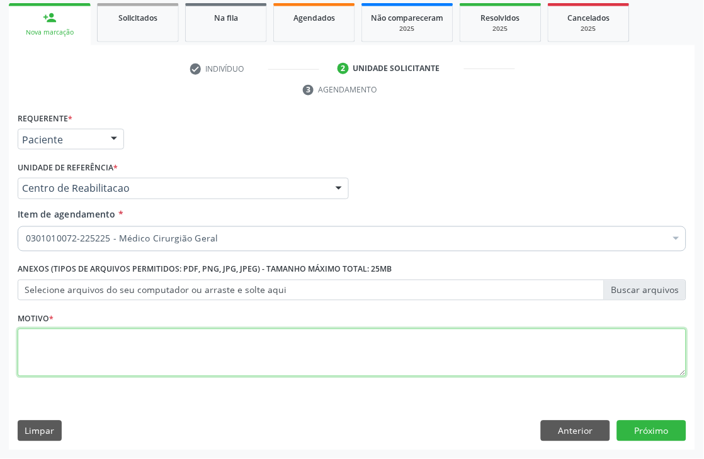
click at [68, 339] on textarea at bounding box center [352, 353] width 668 height 48
type textarea "."
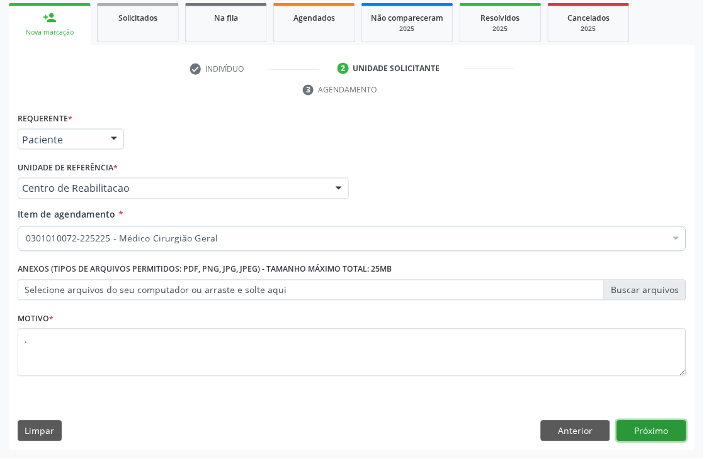
click at [656, 429] on button "Próximo" at bounding box center [651, 431] width 69 height 21
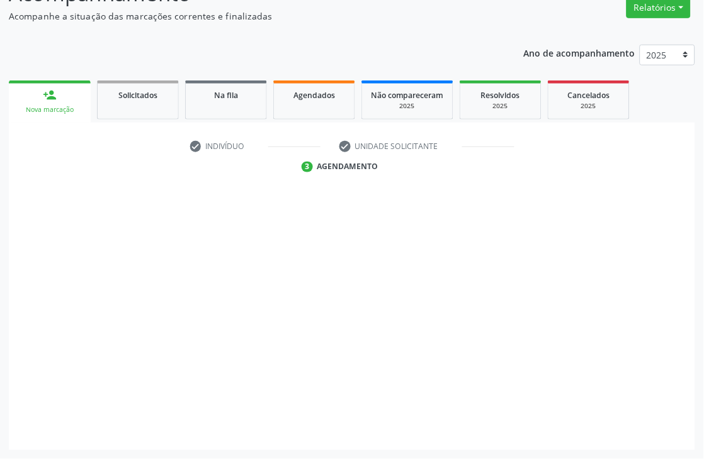
scroll to position [134, 0]
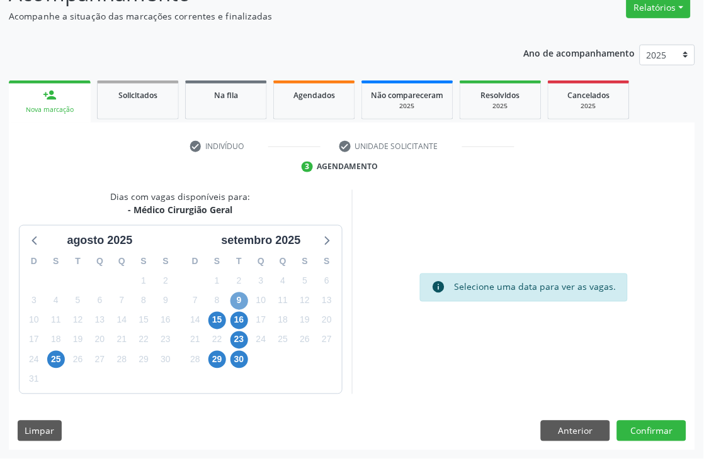
click at [244, 306] on span "9" at bounding box center [239, 302] width 18 height 18
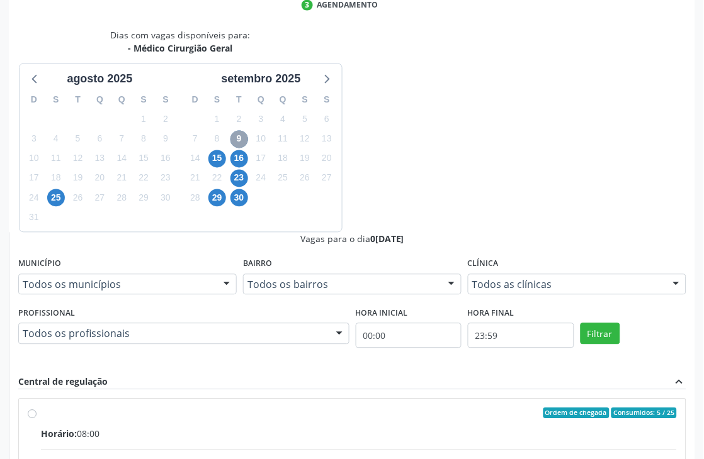
scroll to position [323, 0]
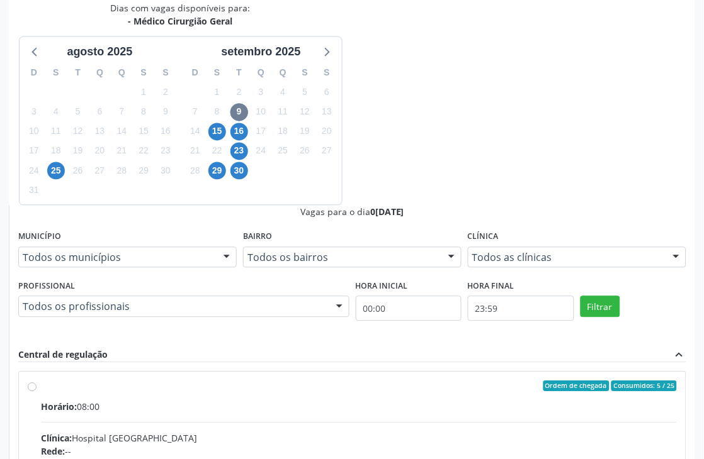
click at [225, 128] on div "15" at bounding box center [217, 132] width 18 height 20
click at [220, 130] on span "15" at bounding box center [217, 132] width 18 height 18
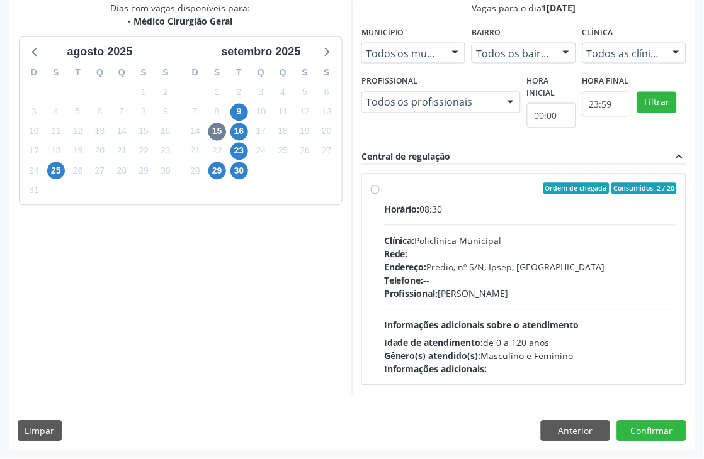
click at [474, 255] on div "Rede: --" at bounding box center [530, 254] width 293 height 13
click at [379, 194] on input "Ordem de chegada Consumidos: 2 / 20 Horário: 08:30 Clínica: Policlinica Municip…" at bounding box center [375, 188] width 9 height 11
radio input "true"
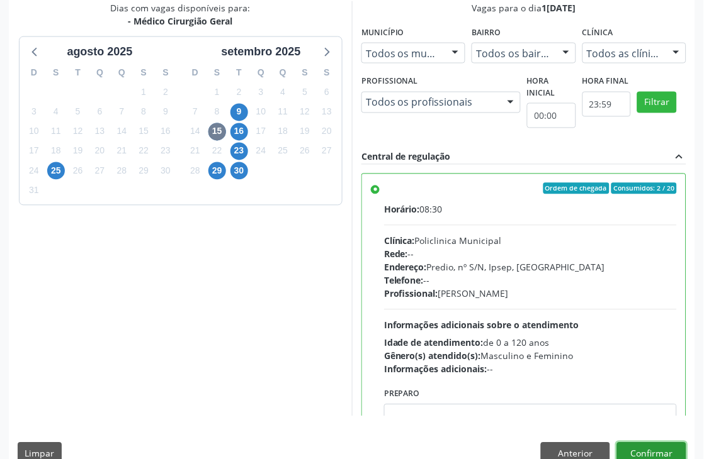
click at [658, 447] on button "Confirmar" at bounding box center [651, 453] width 69 height 21
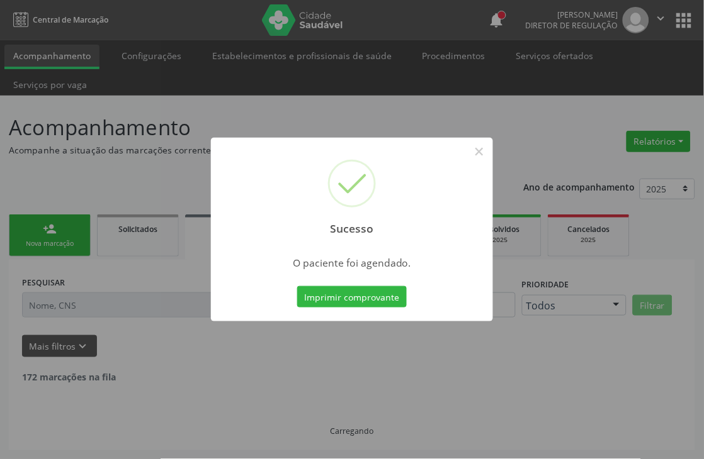
scroll to position [0, 0]
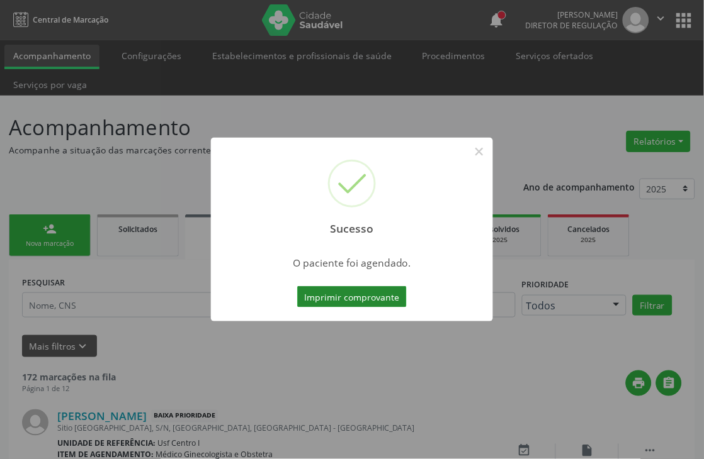
click at [361, 298] on button "Imprimir comprovante" at bounding box center [351, 296] width 109 height 21
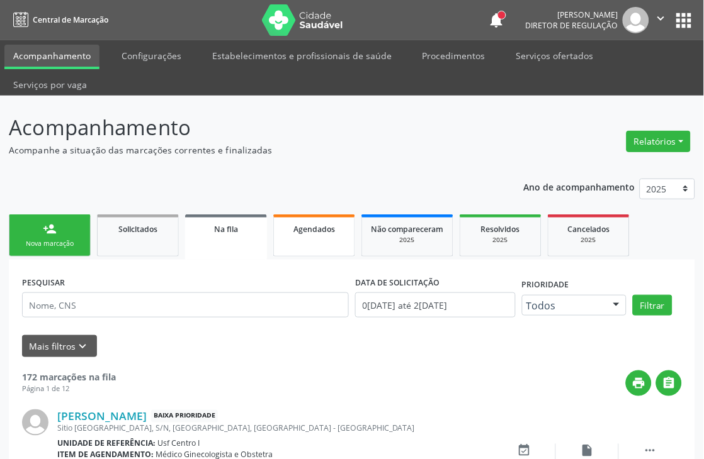
click at [341, 224] on div "Agendados" at bounding box center [314, 228] width 63 height 13
select select "7"
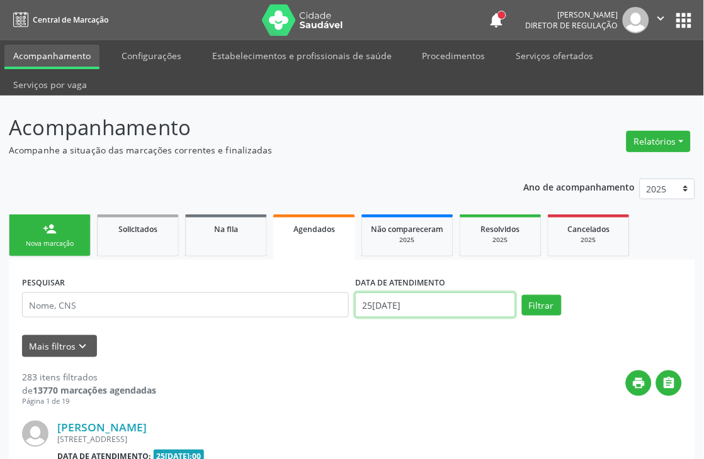
click at [442, 299] on input "25/08/2025" at bounding box center [435, 305] width 160 height 25
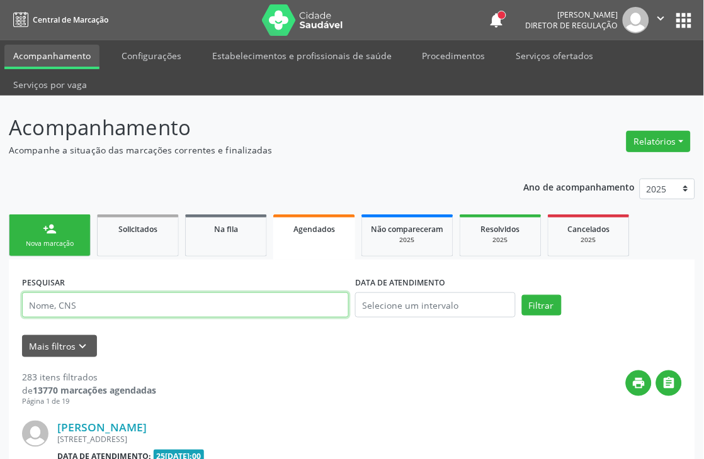
click at [139, 298] on input "text" at bounding box center [185, 305] width 327 height 25
click at [522, 295] on button "Filtrar" at bounding box center [542, 305] width 40 height 21
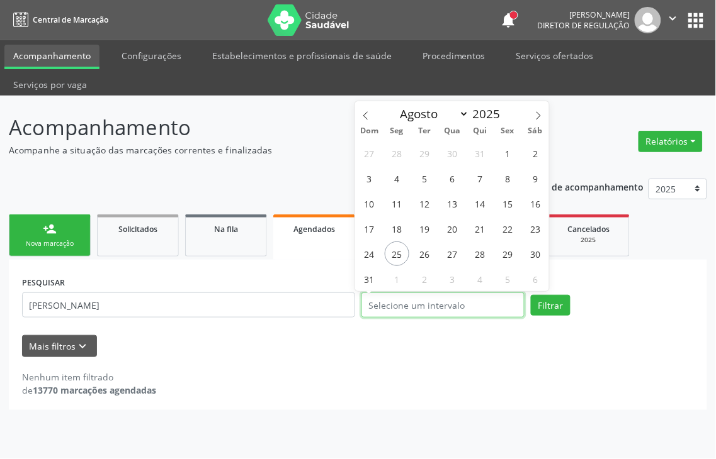
click at [456, 278] on body "Central de Marcação notifications Thaynná Vasconcelos Alves Ferreira Diretor de…" at bounding box center [358, 229] width 716 height 459
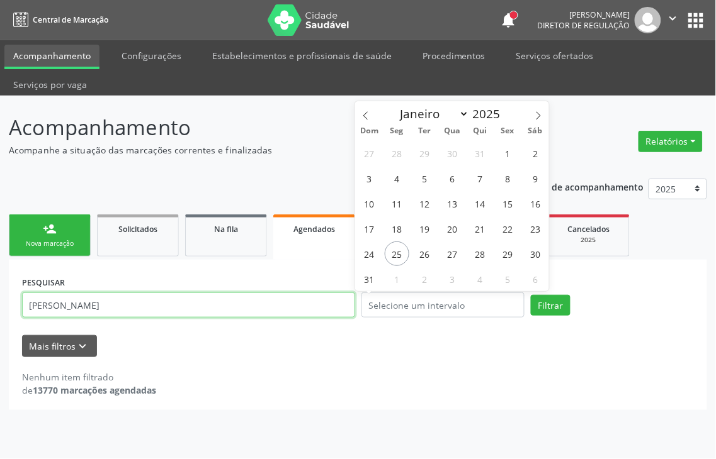
click at [126, 293] on input "WELLINGTON RUFIN" at bounding box center [188, 305] width 333 height 25
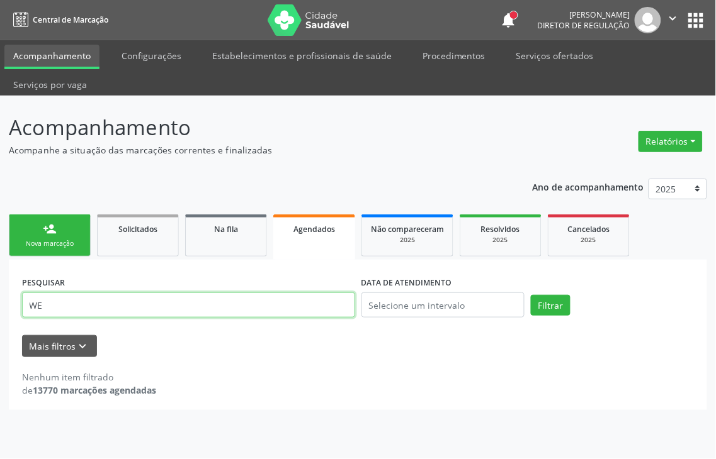
type input "W"
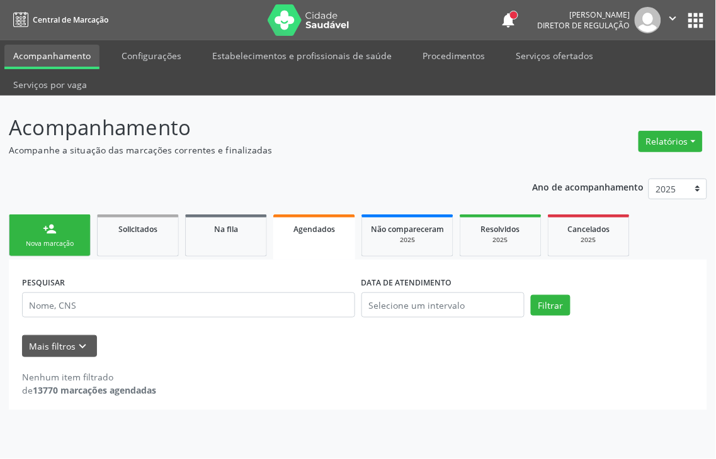
click at [67, 239] on div "Nova marcação" at bounding box center [49, 243] width 63 height 9
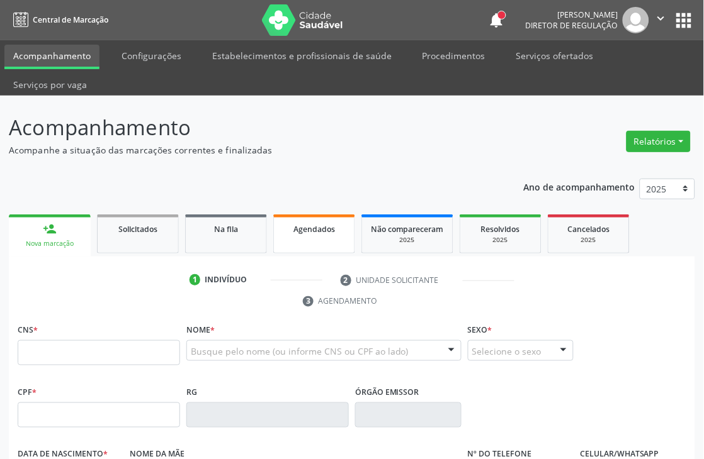
click at [337, 232] on div "Agendados" at bounding box center [314, 228] width 63 height 13
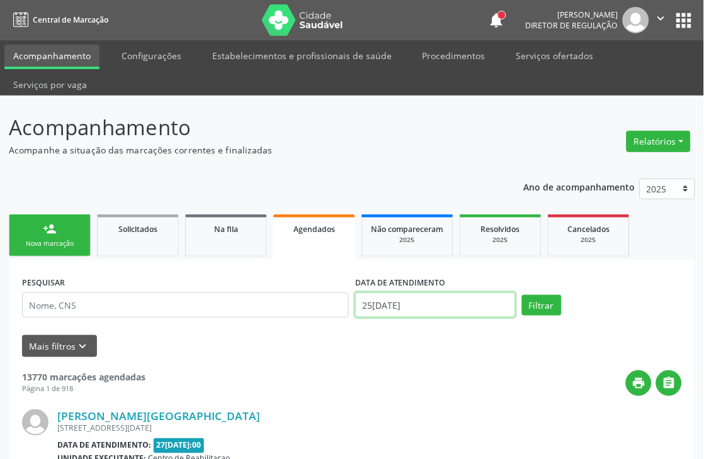
click at [403, 297] on input "25/08/2025" at bounding box center [435, 305] width 160 height 25
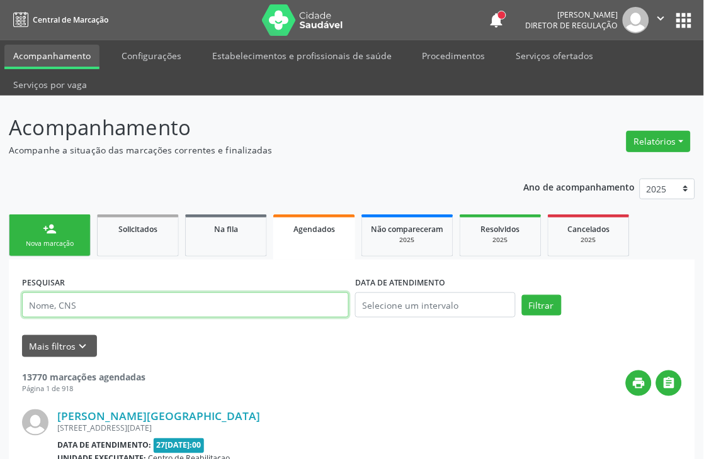
click at [205, 303] on input "text" at bounding box center [185, 305] width 327 height 25
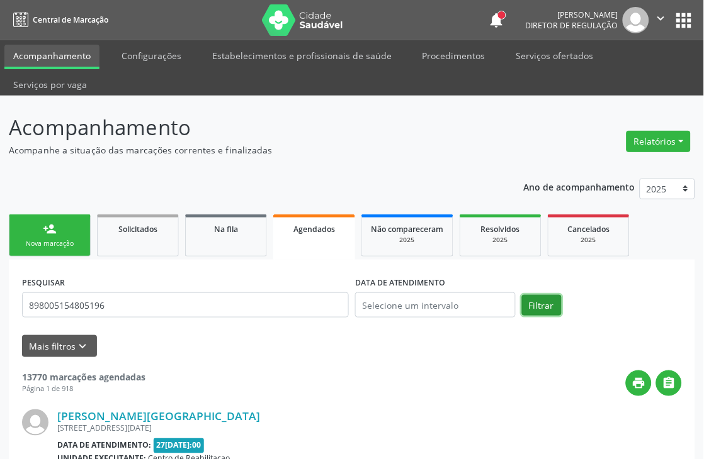
click at [527, 305] on button "Filtrar" at bounding box center [542, 305] width 40 height 21
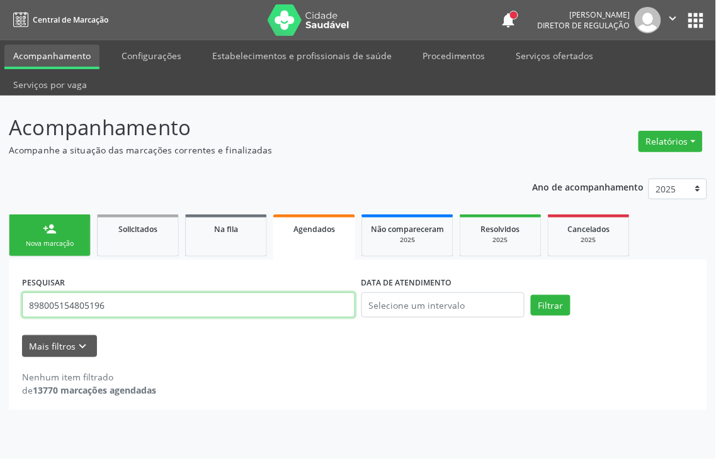
drag, startPoint x: 126, startPoint y: 272, endPoint x: 0, endPoint y: 274, distance: 126.5
click at [0, 274] on div "Acompanhamento Acompanhe a situação das marcações correntes e finalizadas Relat…" at bounding box center [358, 278] width 716 height 364
type input "898005154805196"
click at [531, 295] on button "Filtrar" at bounding box center [551, 305] width 40 height 21
click at [92, 293] on input "898005154805196" at bounding box center [188, 305] width 333 height 25
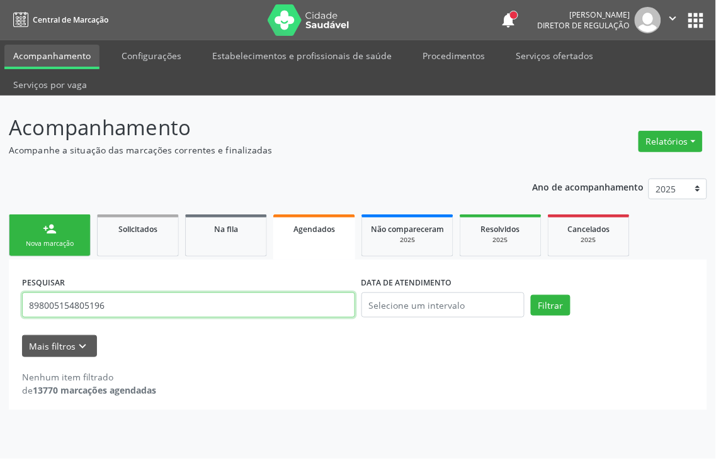
click at [92, 293] on input "898005154805196" at bounding box center [188, 305] width 333 height 25
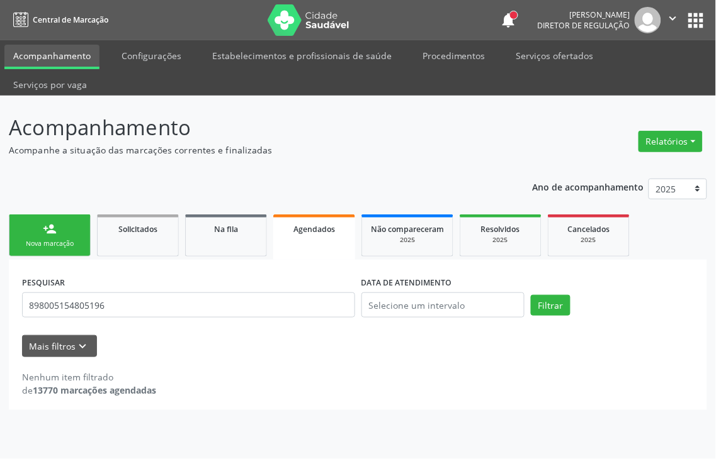
click at [49, 222] on div "person_add" at bounding box center [50, 229] width 14 height 14
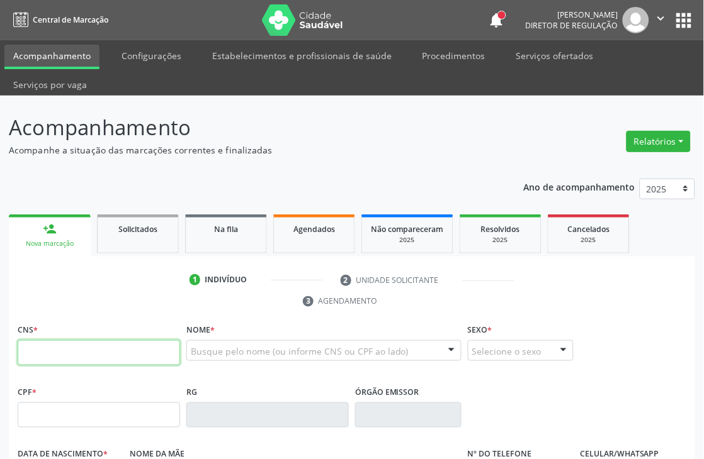
click at [65, 354] on input "text" at bounding box center [99, 352] width 162 height 25
paste input "898 0051 5480 5196"
type input "898 0051 5480 5196"
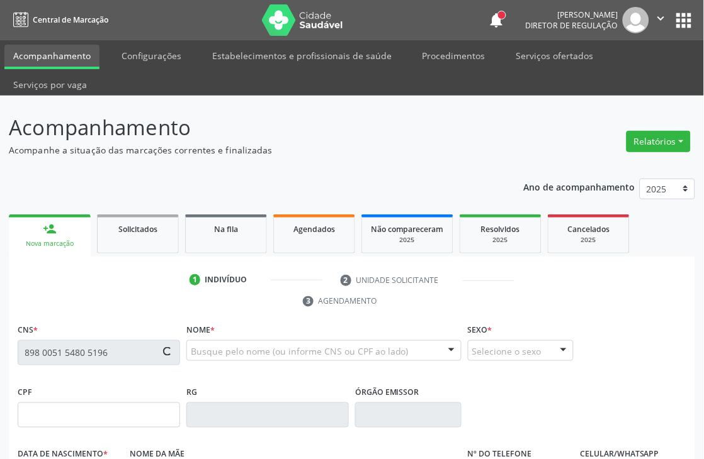
type input "142.441.834-85"
type input "10/01/2017"
type input "Ronailda Rufino de Melo"
type input "(87) 99992-1475"
type input "368.323.258-78"
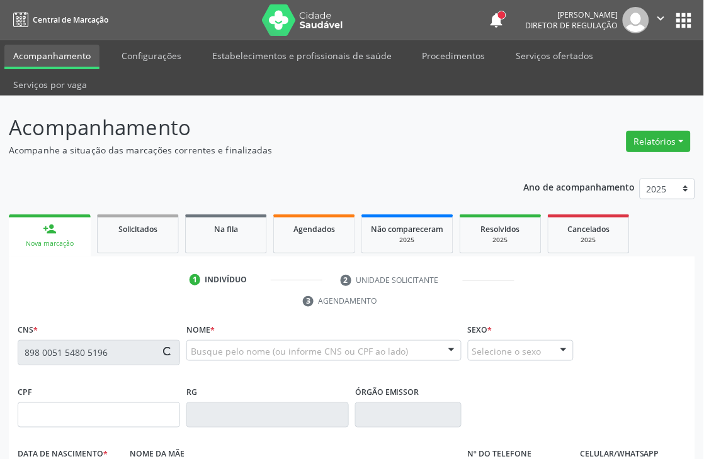
type input "8"
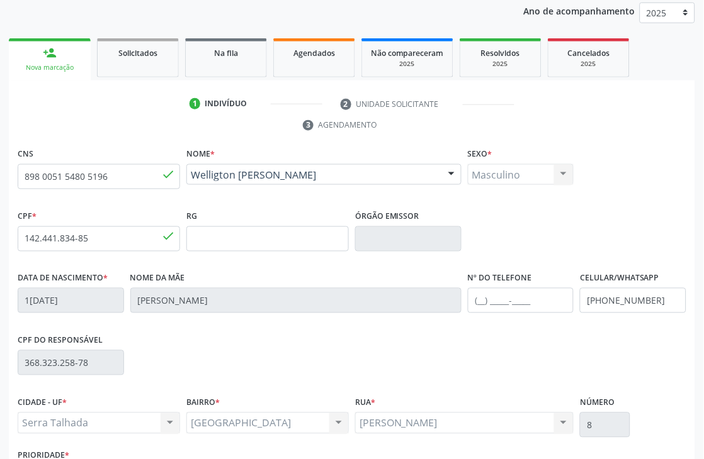
scroll to position [269, 0]
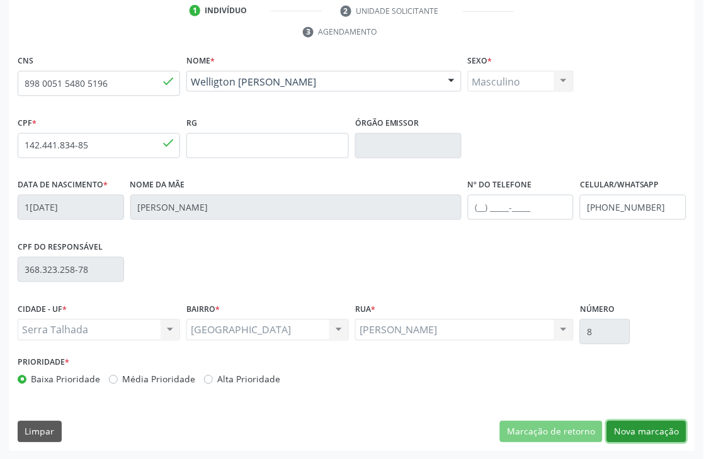
click at [636, 423] on button "Nova marcação" at bounding box center [646, 432] width 79 height 21
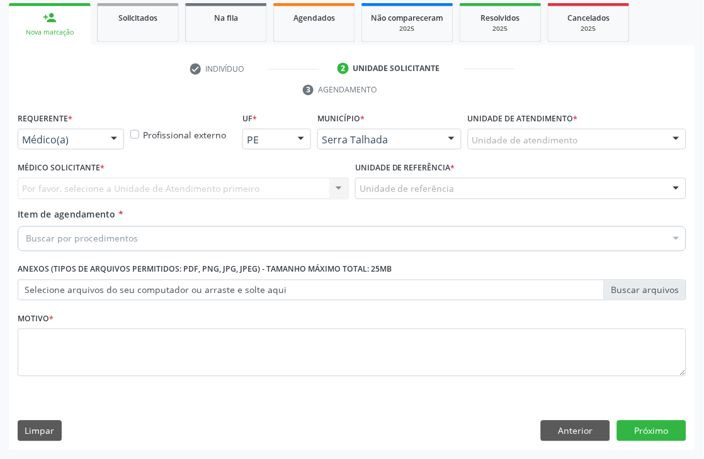
scroll to position [211, 0]
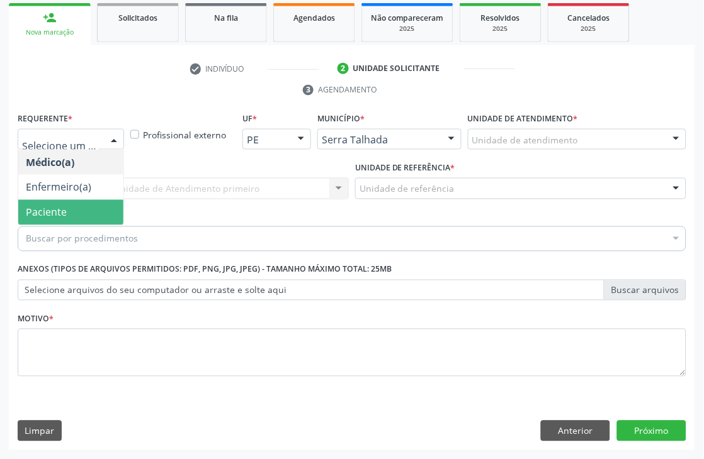
click at [91, 203] on span "Paciente" at bounding box center [70, 212] width 105 height 25
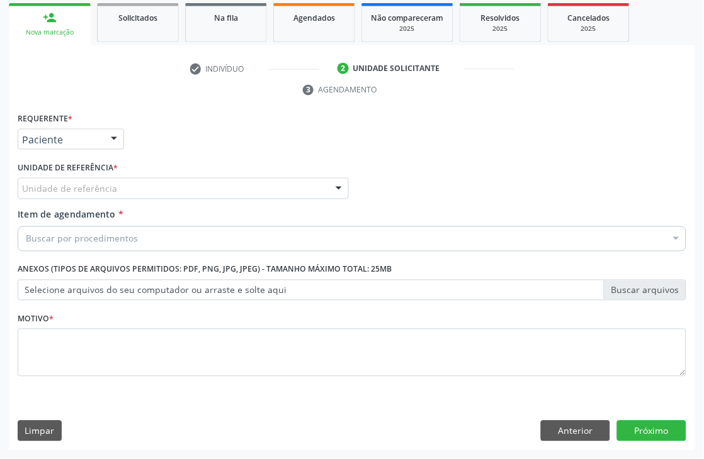
click at [177, 191] on div "Unidade de referência" at bounding box center [183, 188] width 331 height 21
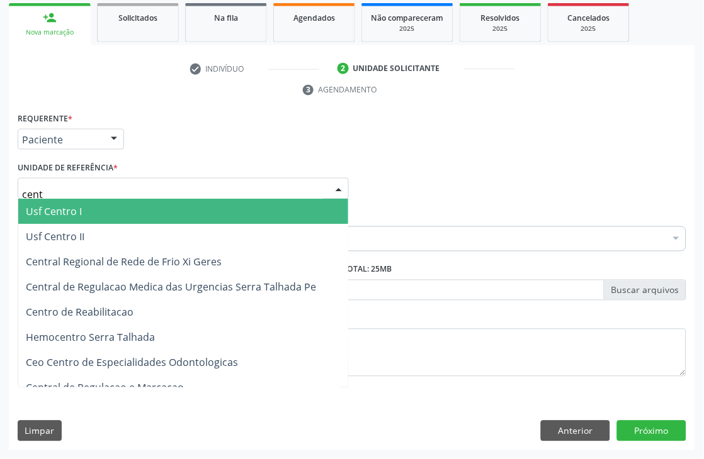
type input "centr"
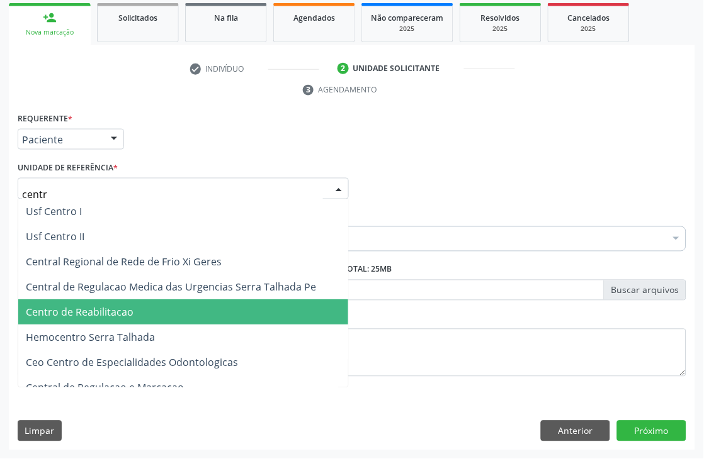
click at [138, 302] on span "Centro de Reabilitacao" at bounding box center [183, 312] width 330 height 25
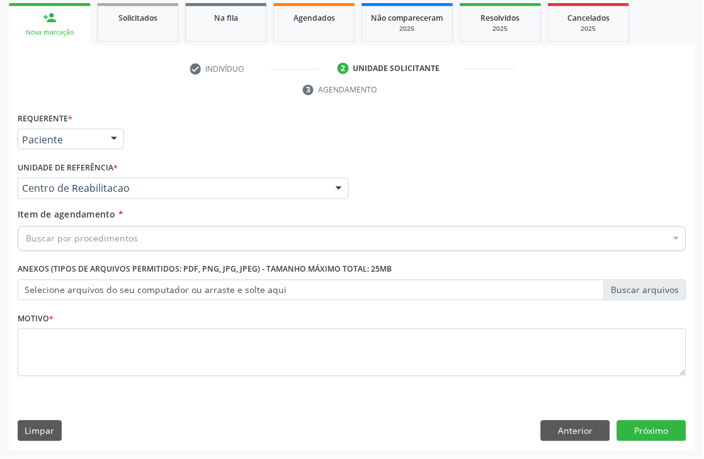
click at [143, 244] on div "Buscar por procedimentos" at bounding box center [352, 239] width 668 height 25
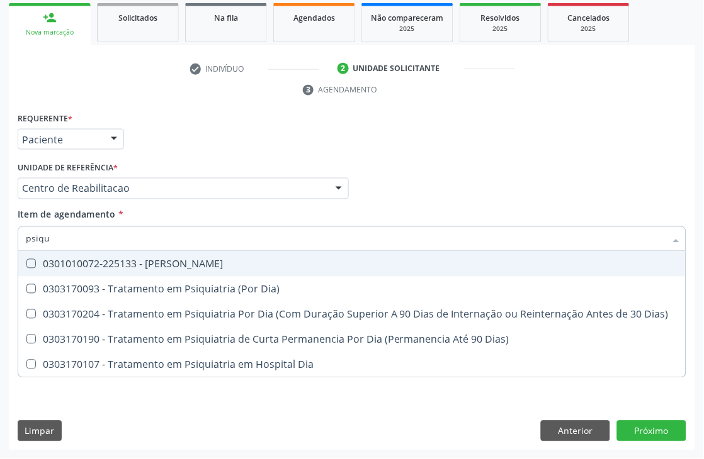
type input "psiqui"
click at [199, 266] on div "0301010072-225133 - Médico Psiquiatra" at bounding box center [352, 264] width 652 height 10
checkbox Psiquiatra "true"
click at [0, 262] on div "Acompanhamento Acompanhe a situação das marcações correntes e finalizadas Relat…" at bounding box center [352, 171] width 704 height 575
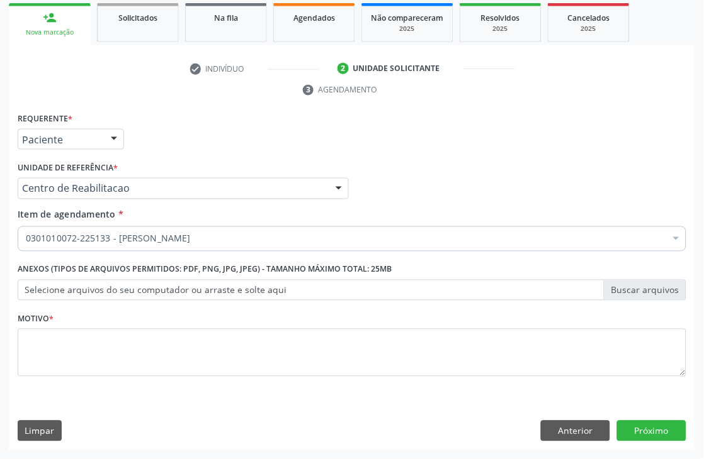
click at [140, 411] on div "0604320140 - Abatacepte 125 Mg Injetável (Por Seringa Preenchida)" at bounding box center [516, 415] width 980 height 10
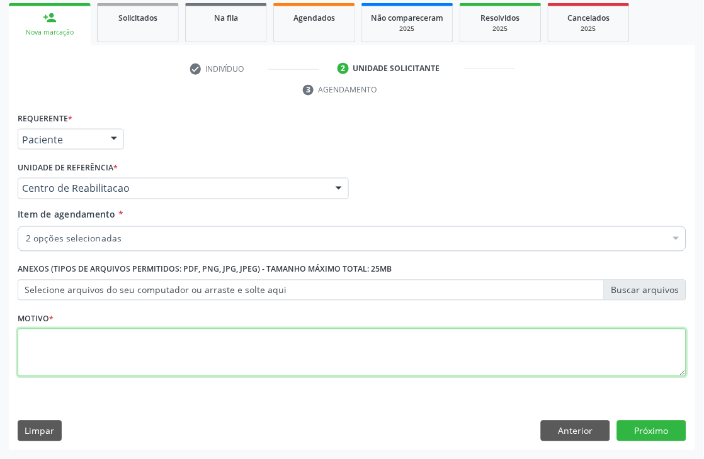
click at [155, 361] on textarea at bounding box center [352, 353] width 668 height 48
type textarea "."
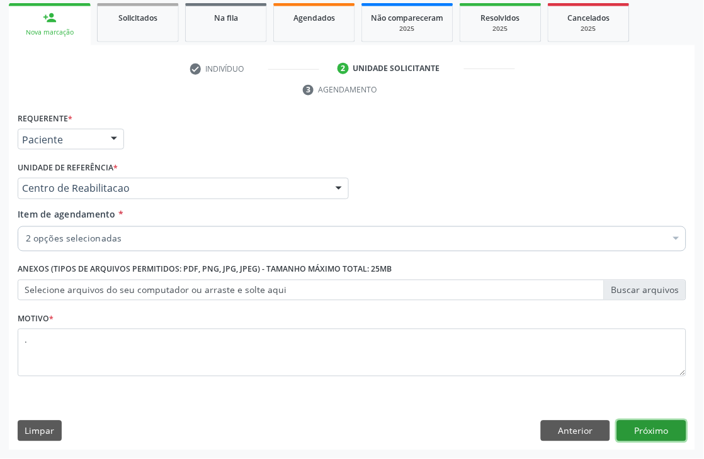
click at [678, 421] on button "Próximo" at bounding box center [651, 431] width 69 height 21
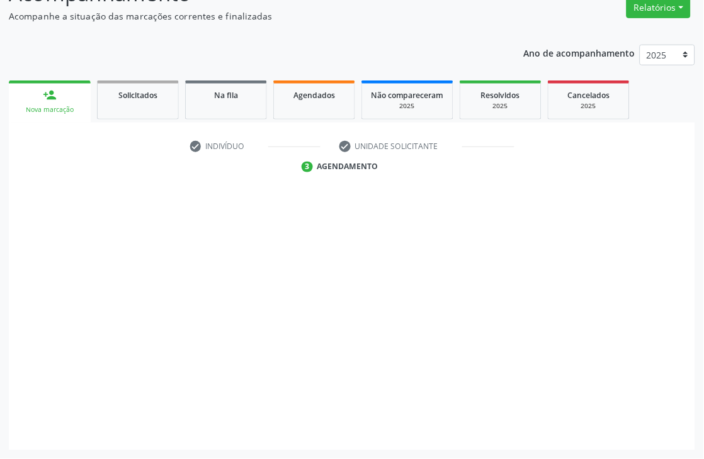
scroll to position [134, 0]
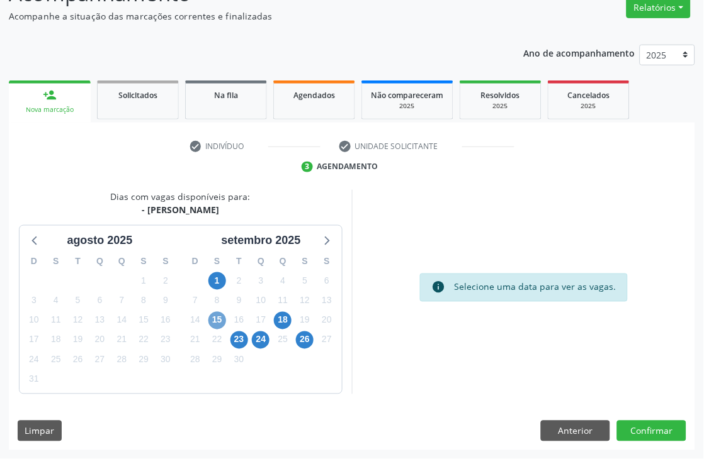
click at [210, 322] on span "15" at bounding box center [217, 321] width 18 height 18
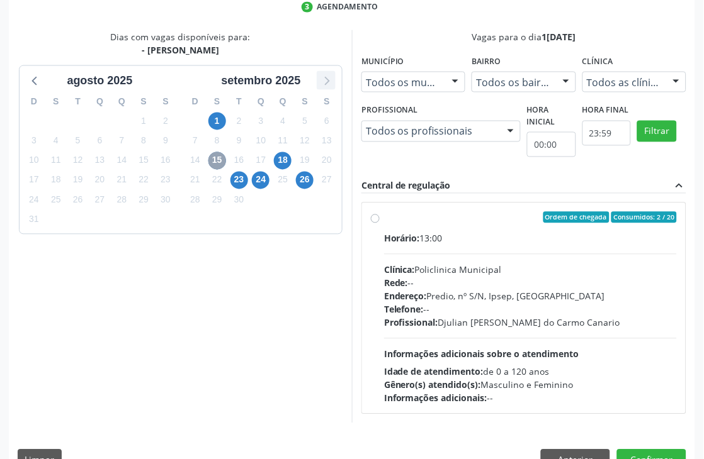
scroll to position [323, 0]
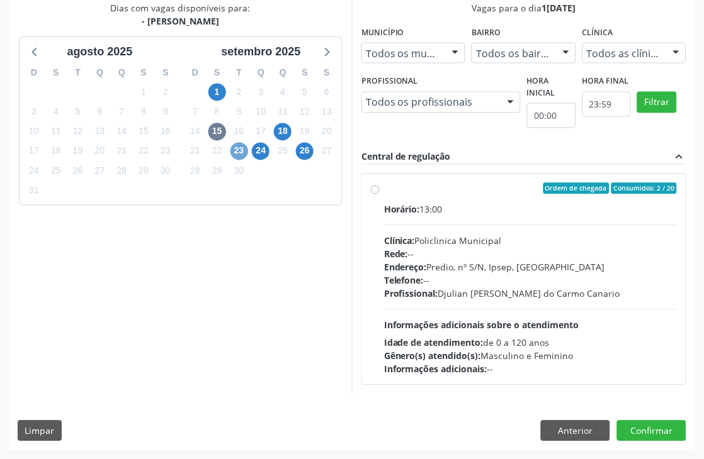
click at [233, 150] on span "23" at bounding box center [239, 152] width 18 height 18
click at [253, 150] on span "24" at bounding box center [261, 152] width 18 height 18
click at [282, 127] on span "18" at bounding box center [283, 132] width 18 height 18
click at [306, 148] on span "26" at bounding box center [305, 152] width 18 height 18
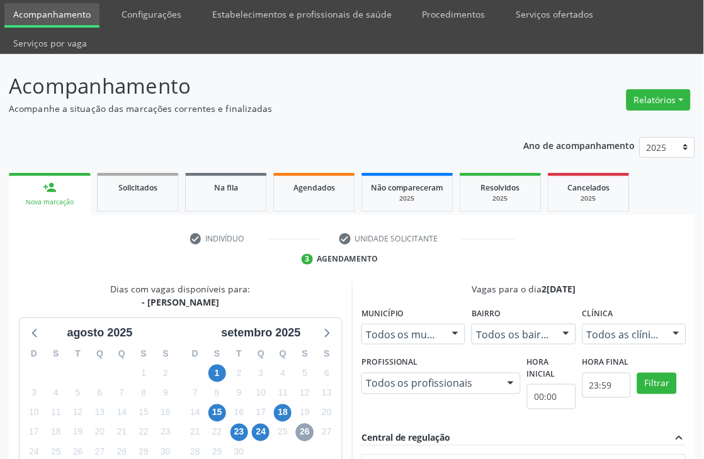
scroll to position [0, 0]
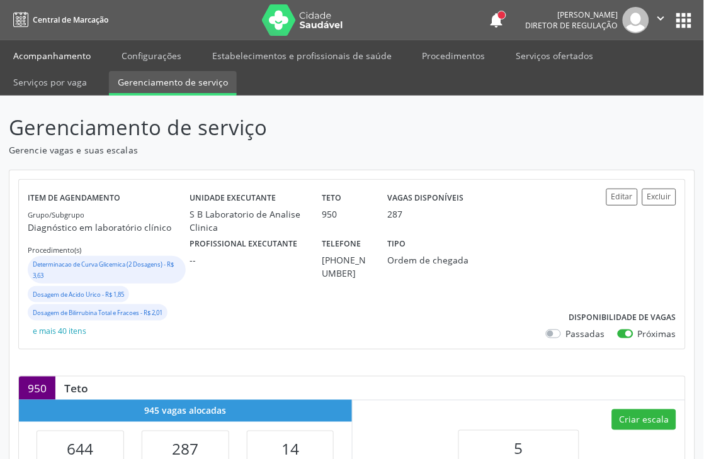
click at [62, 54] on link "Acompanhamento" at bounding box center [51, 56] width 95 height 22
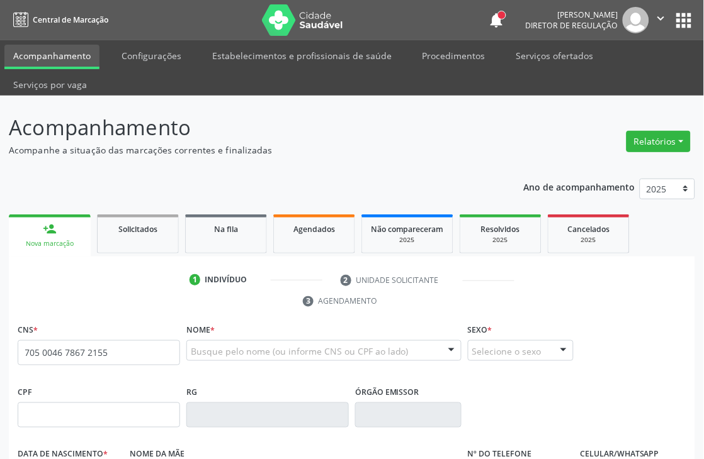
type input "705 0046 7867 2155"
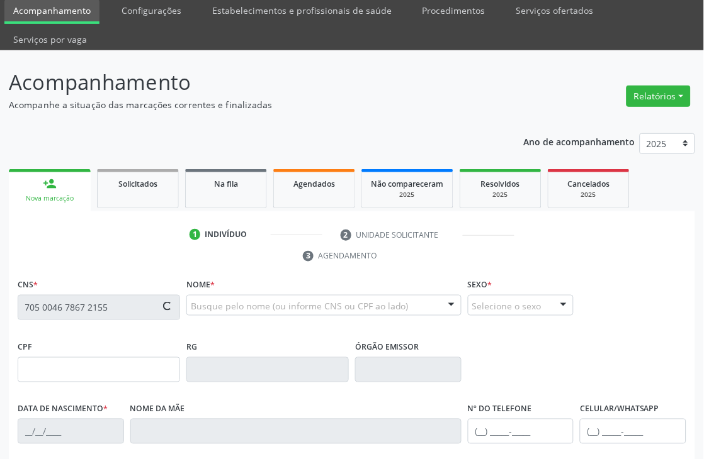
type input "0[DATE]"
type input "[PERSON_NAME]"
type input "[PHONE_NUMBER]"
type input "773"
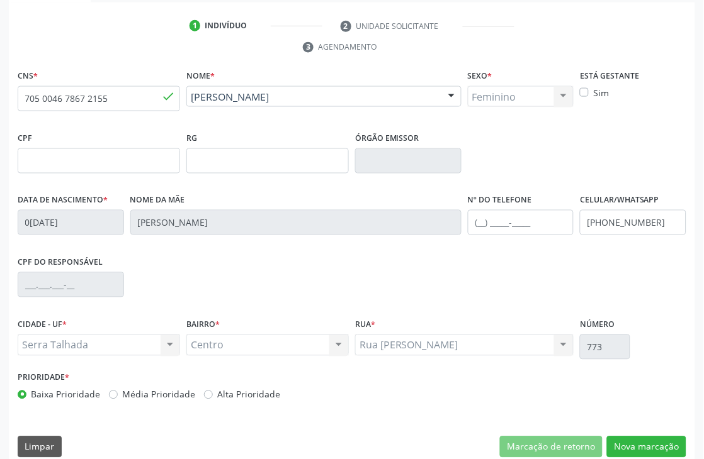
scroll to position [269, 0]
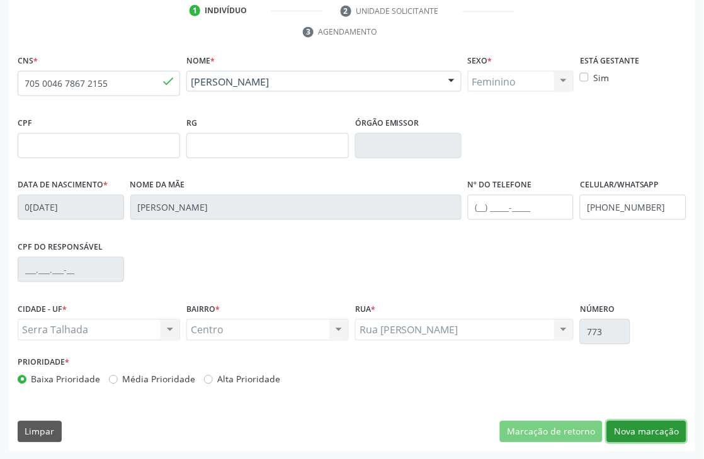
click at [653, 435] on button "Nova marcação" at bounding box center [646, 432] width 79 height 21
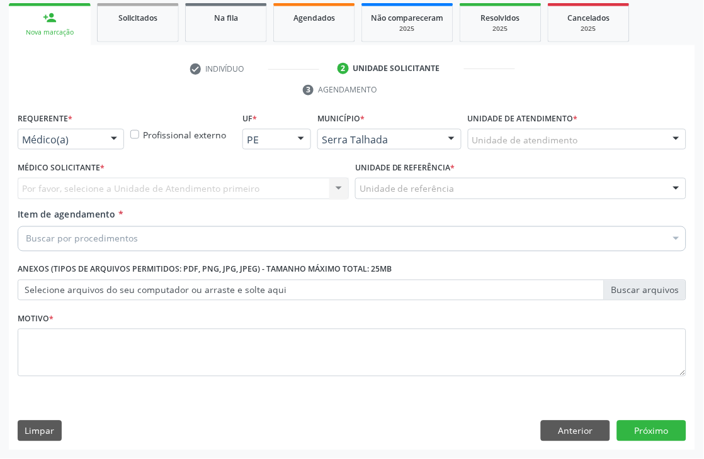
scroll to position [211, 0]
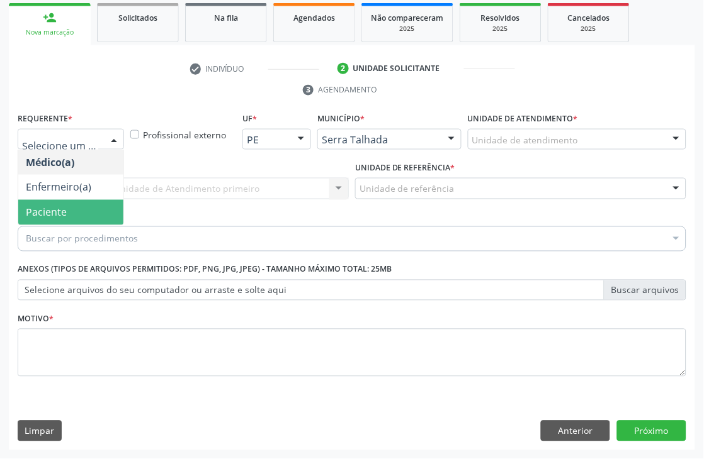
click at [65, 213] on span "Paciente" at bounding box center [46, 213] width 41 height 14
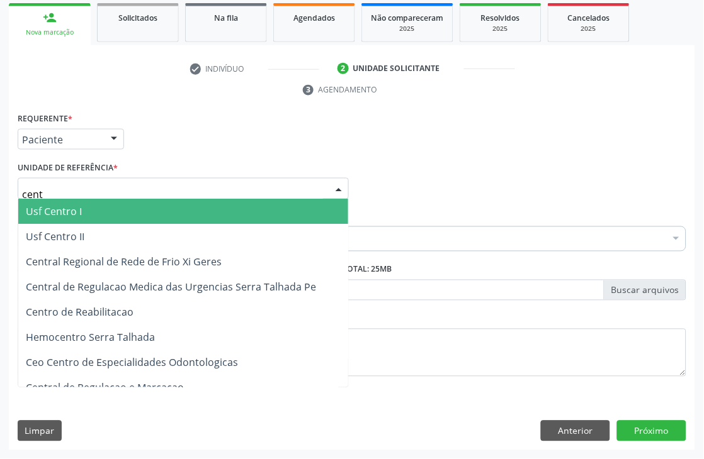
type input "centr"
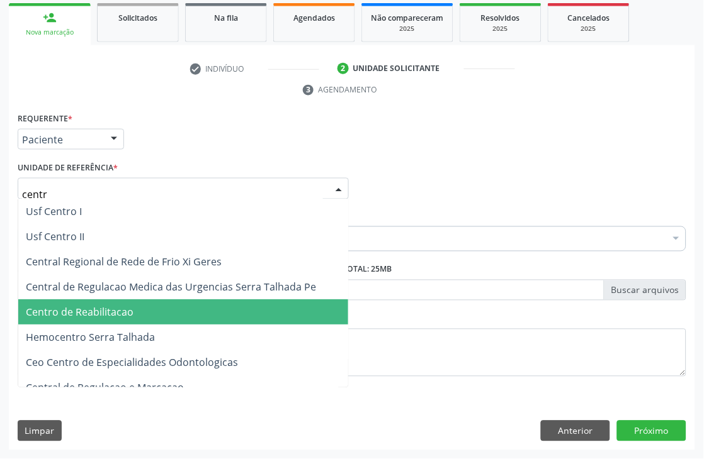
click at [103, 309] on span "Centro de Reabilitacao" at bounding box center [80, 313] width 108 height 14
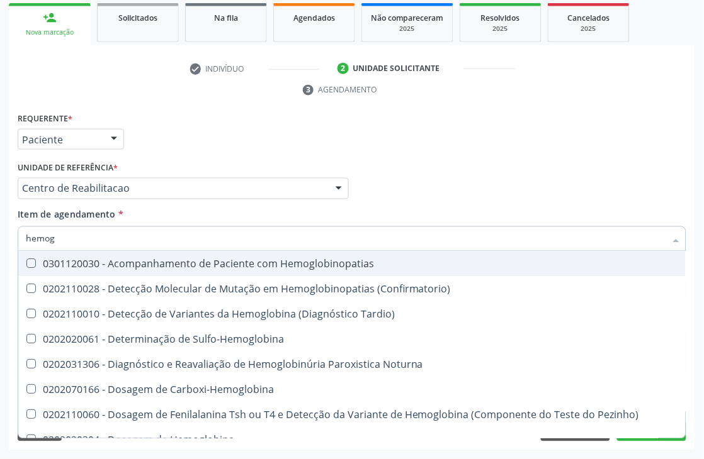
type input "hemogr"
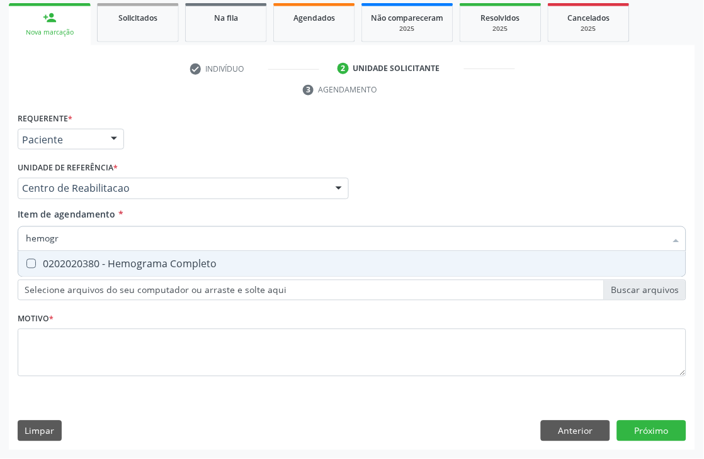
click at [116, 259] on div "0202020380 - Hemograma Completo" at bounding box center [352, 264] width 652 height 10
checkbox Completo "true"
drag, startPoint x: 93, startPoint y: 238, endPoint x: 0, endPoint y: 239, distance: 92.5
click at [0, 239] on div "Acompanhamento Acompanhe a situação das marcações correntes e finalizadas Relat…" at bounding box center [352, 171] width 704 height 575
type input "gli"
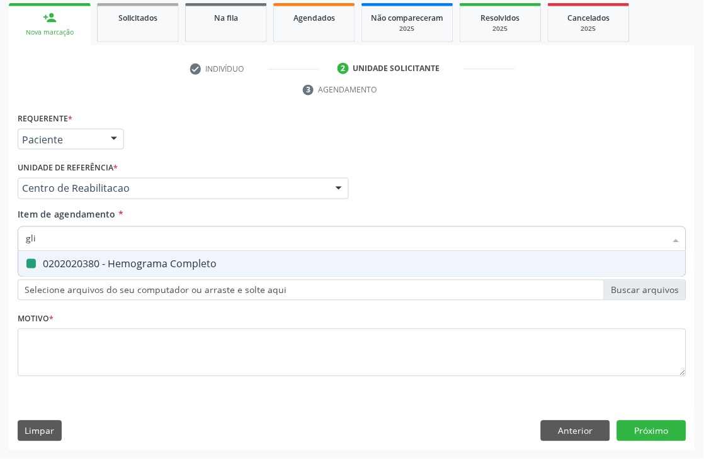
checkbox Completo "false"
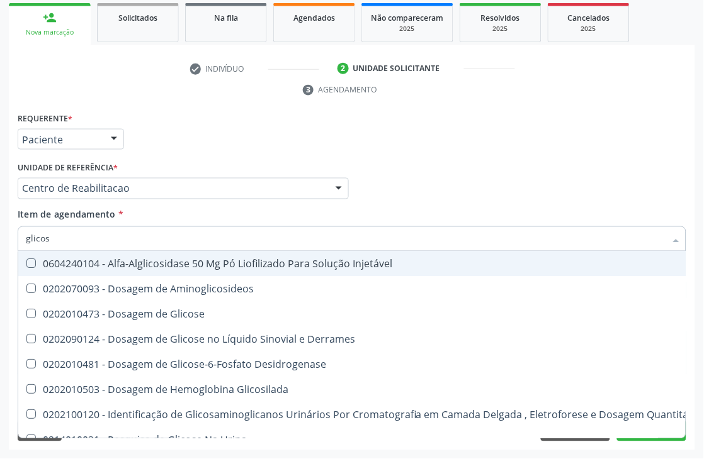
type input "glicose"
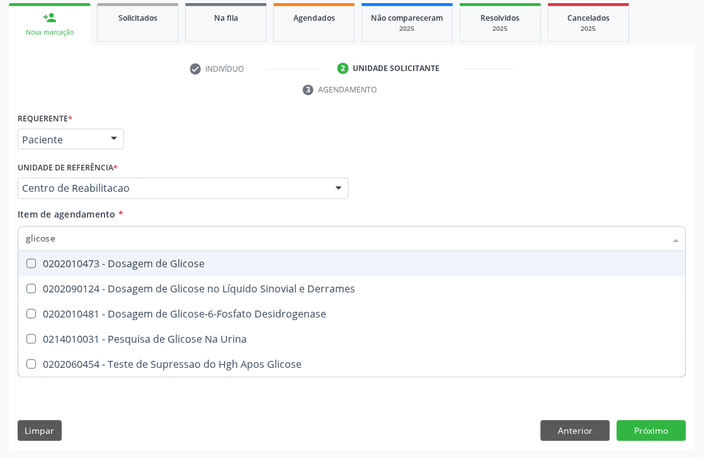
click at [41, 262] on div "0202010473 - Dosagem de Glicose" at bounding box center [352, 264] width 652 height 10
checkbox Glicose "true"
drag, startPoint x: 65, startPoint y: 237, endPoint x: 1, endPoint y: 244, distance: 64.5
click at [1, 244] on div "Acompanhamento Acompanhe a situação das marcações correntes e finalizadas Relat…" at bounding box center [352, 171] width 704 height 575
type input "hemogl"
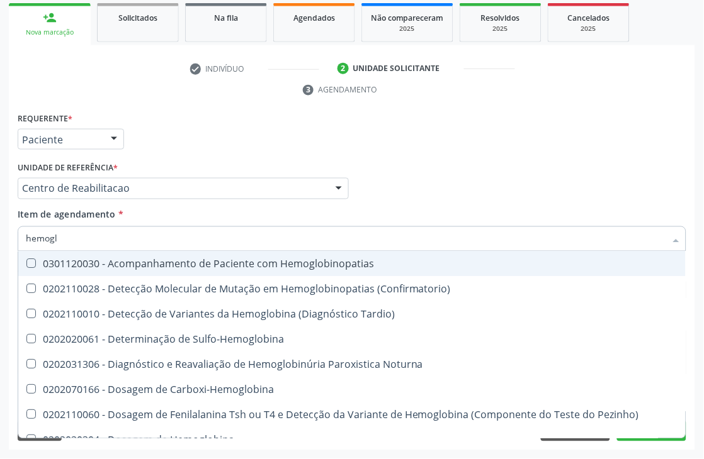
checkbox Hemoglobinopatias "false"
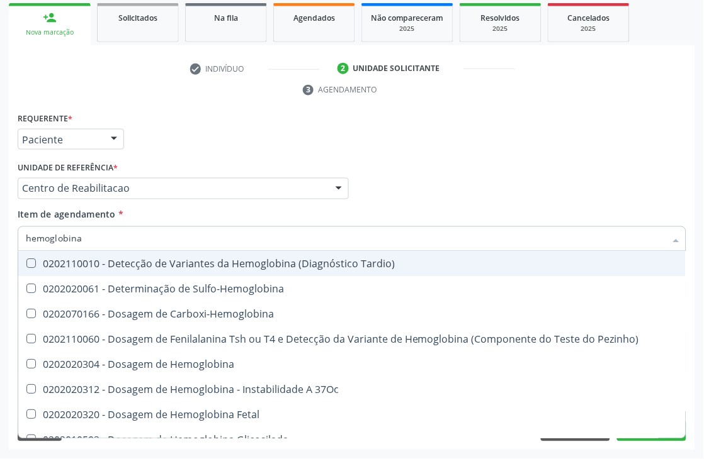
type input "hemoglobina g"
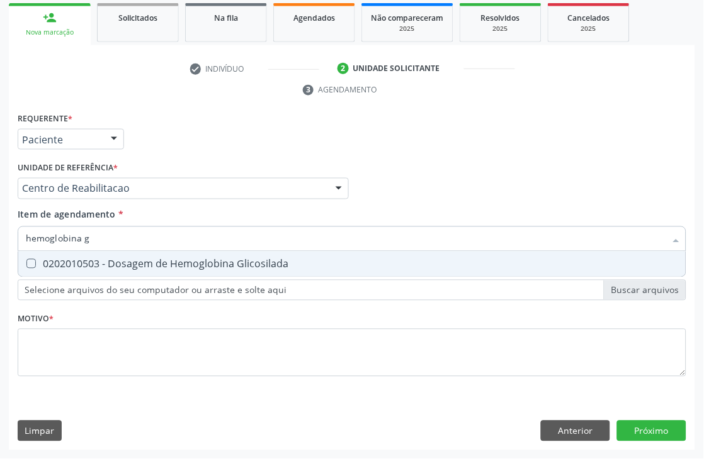
click at [47, 263] on div "0202010503 - Dosagem de Hemoglobina Glicosilada" at bounding box center [352, 264] width 652 height 10
checkbox Glicosilada "true"
drag, startPoint x: 98, startPoint y: 237, endPoint x: 0, endPoint y: 238, distance: 97.6
click at [0, 238] on div "Acompanhamento Acompanhe a situação das marcações correntes e finalizadas Relat…" at bounding box center [352, 171] width 704 height 575
type input "cole"
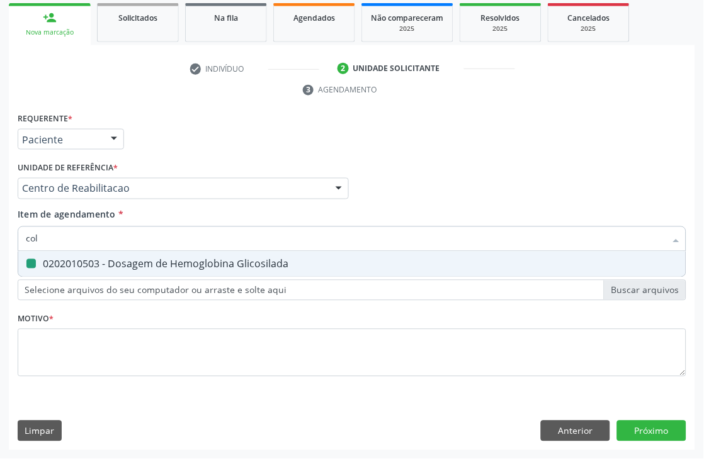
checkbox Glicosilada "false"
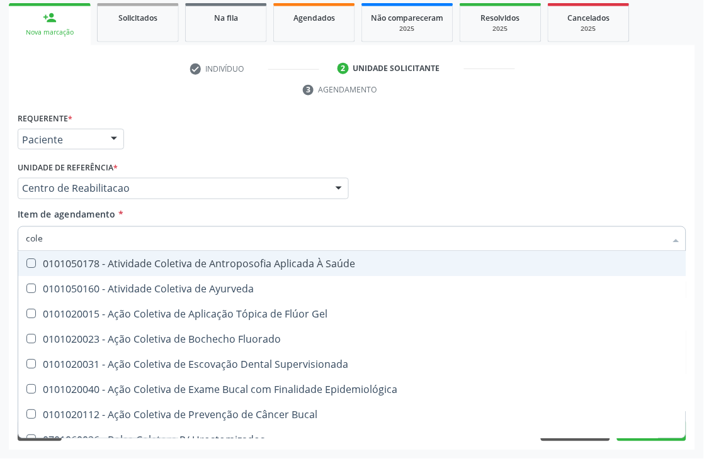
type input "coles"
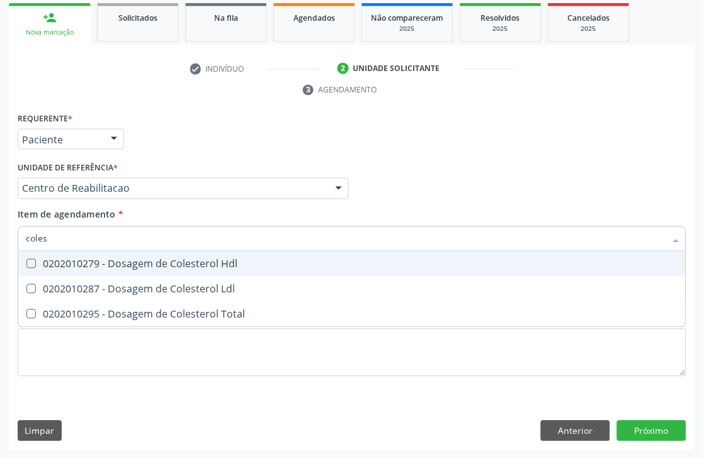
click at [40, 268] on span "0202010279 - Dosagem de Colesterol Hdl" at bounding box center [351, 264] width 667 height 25
checkbox Hdl "true"
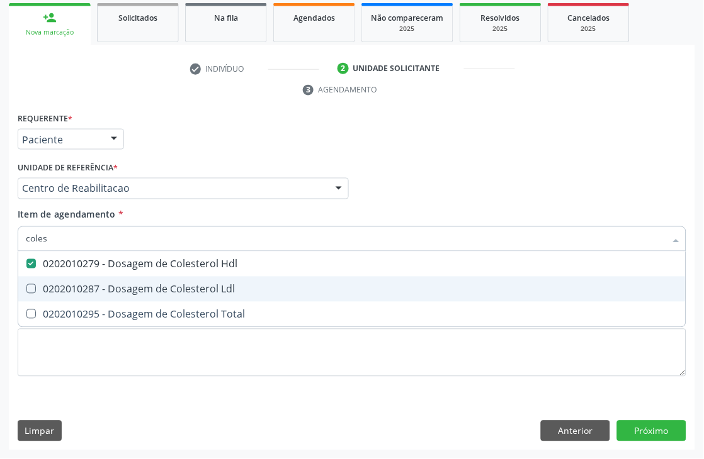
click at [39, 284] on div "0202010287 - Dosagem de Colesterol Ldl" at bounding box center [352, 289] width 652 height 10
checkbox Ldl "true"
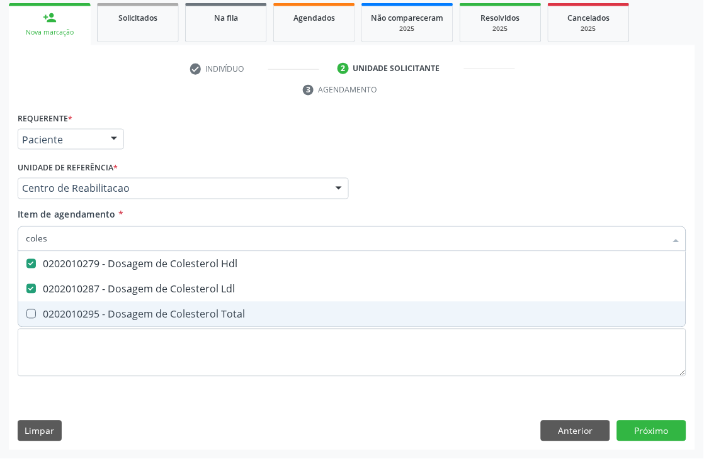
click at [40, 310] on div "0202010295 - Dosagem de Colesterol Total" at bounding box center [352, 315] width 652 height 10
checkbox Total "true"
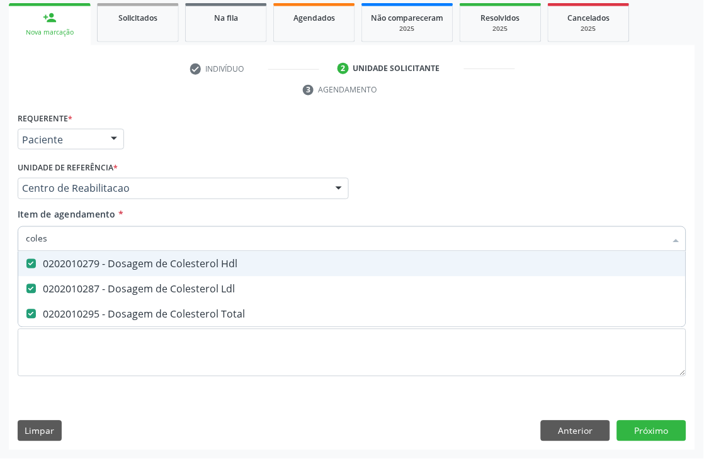
drag, startPoint x: 70, startPoint y: 240, endPoint x: 13, endPoint y: 175, distance: 86.6
click at [0, 241] on div "Acompanhamento Acompanhe a situação das marcações correntes e finalizadas Relat…" at bounding box center [352, 171] width 704 height 575
type input "coles"
click at [0, 237] on div "Acompanhamento Acompanhe a situação das marcações correntes e finalizadas Relat…" at bounding box center [352, 171] width 704 height 575
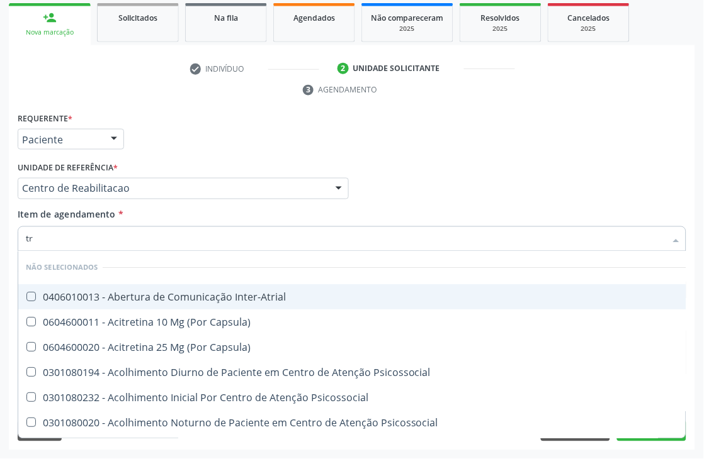
type input "tri"
checkbox Inter-Atrial "false"
checkbox Capsula\) "false"
checkbox Psicossocial "false"
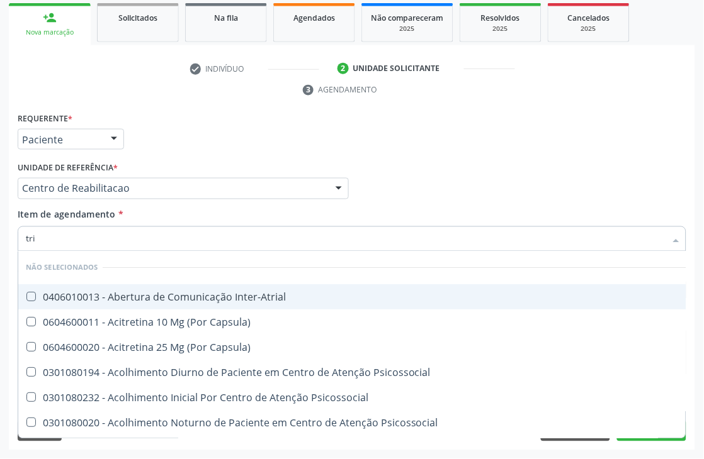
checkbox Psicossocial "false"
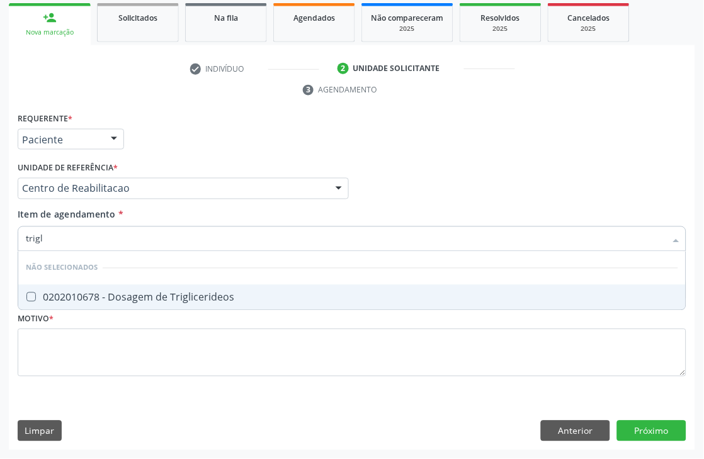
type input "trigli"
click at [154, 293] on div "0202010678 - Dosagem de Triglicerideos" at bounding box center [352, 298] width 652 height 10
checkbox Triglicerideos "true"
drag, startPoint x: 71, startPoint y: 241, endPoint x: 0, endPoint y: 250, distance: 71.7
click at [6, 250] on div "Acompanhamento Acompanhe a situação das marcações correntes e finalizadas Relat…" at bounding box center [352, 171] width 704 height 575
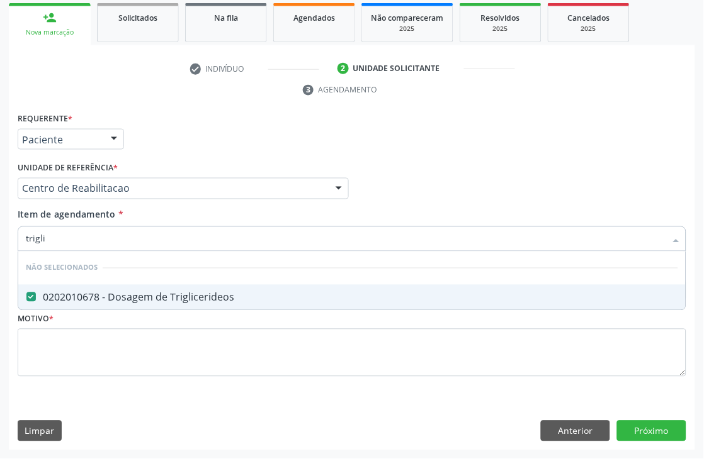
type input "trigli"
click at [0, 250] on div "Acompanhamento Acompanhe a situação das marcações correntes e finalizadas Relat…" at bounding box center [352, 171] width 704 height 575
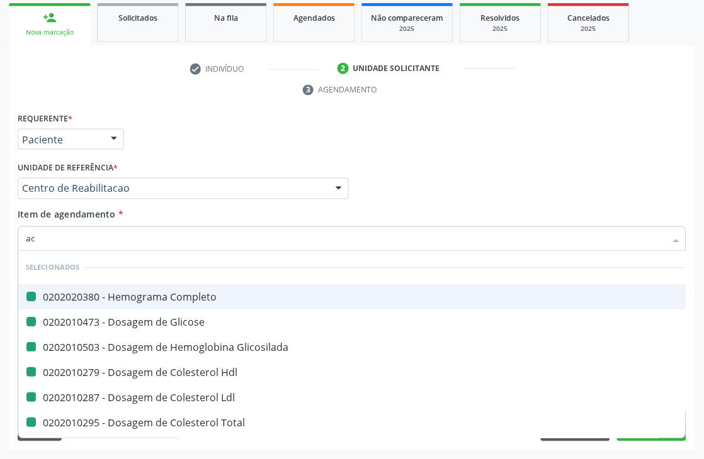
type input "aci"
checkbox Completo "false"
checkbox Glicose "false"
checkbox Glicosilada "false"
checkbox Hdl "false"
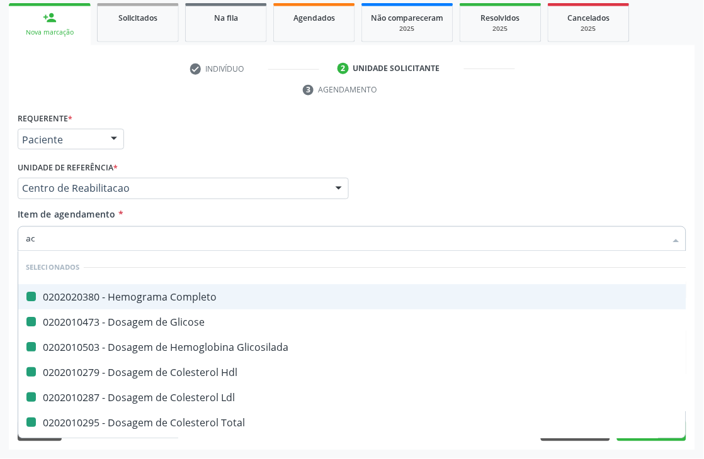
checkbox Ldl "false"
checkbox Total "false"
checkbox Triglicerideos "false"
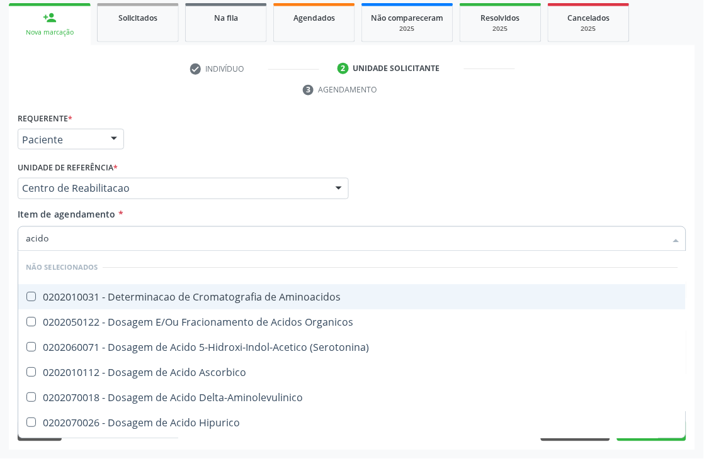
type input "acido u"
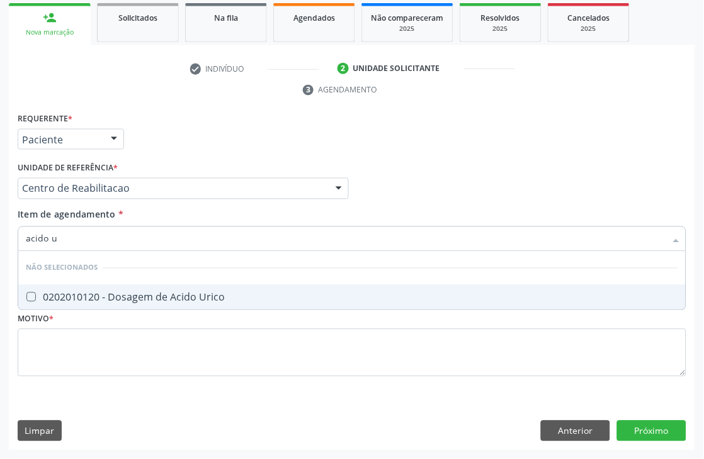
click at [61, 293] on div "0202010120 - Dosagem de Acido Urico" at bounding box center [352, 298] width 652 height 10
click at [50, 295] on div "0202010120 - Dosagem de Acido Urico" at bounding box center [352, 298] width 652 height 10
checkbox Urico "true"
drag, startPoint x: 60, startPoint y: 244, endPoint x: 0, endPoint y: 250, distance: 60.1
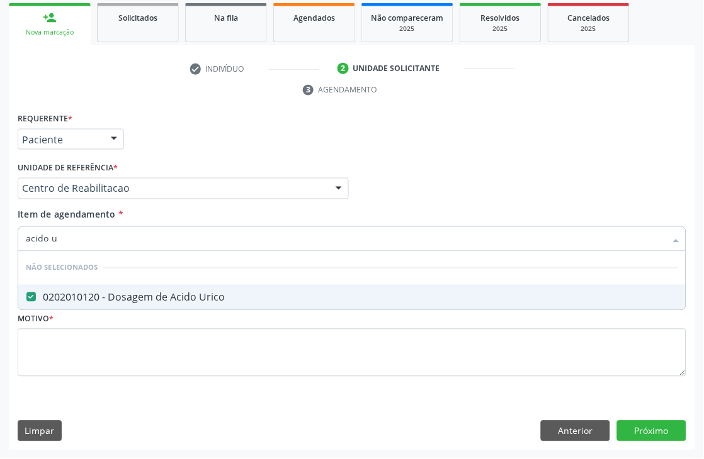
click at [0, 250] on div "Acompanhamento Acompanhe a situação das marcações correntes e finalizadas Relat…" at bounding box center [352, 171] width 704 height 575
type input "urei"
checkbox Urico "false"
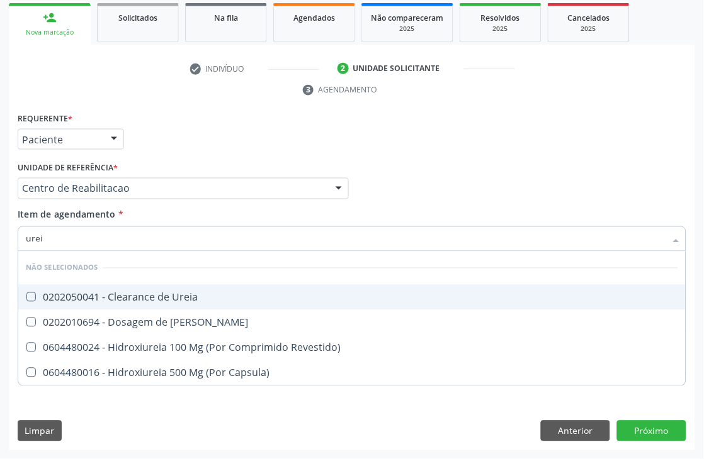
type input "ureia"
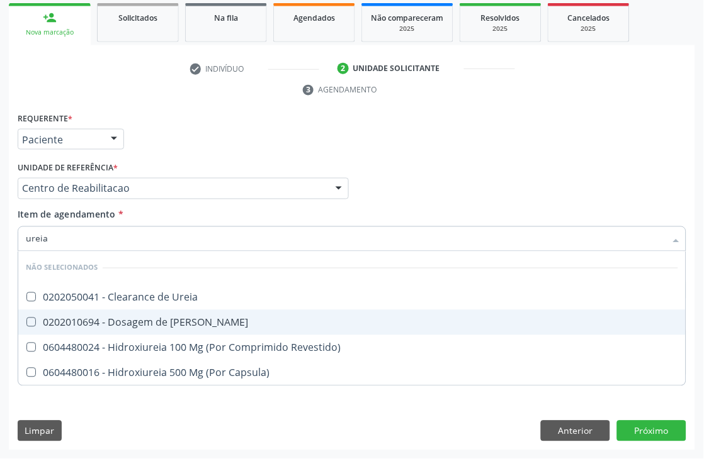
click at [77, 323] on div "0202010694 - Dosagem de Ureia" at bounding box center [352, 323] width 652 height 10
checkbox Ureia "true"
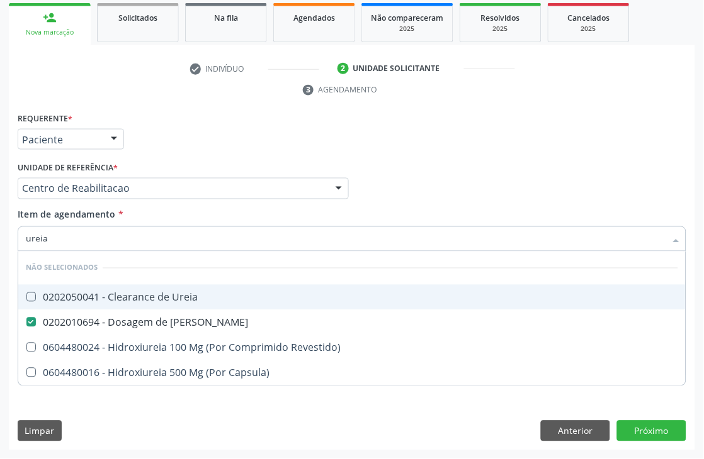
drag, startPoint x: 62, startPoint y: 238, endPoint x: 0, endPoint y: 242, distance: 61.8
click at [0, 242] on div "Acompanhamento Acompanhe a situação das marcações correntes e finalizadas Relat…" at bounding box center [352, 171] width 704 height 575
type input "cre"
checkbox Ureia "false"
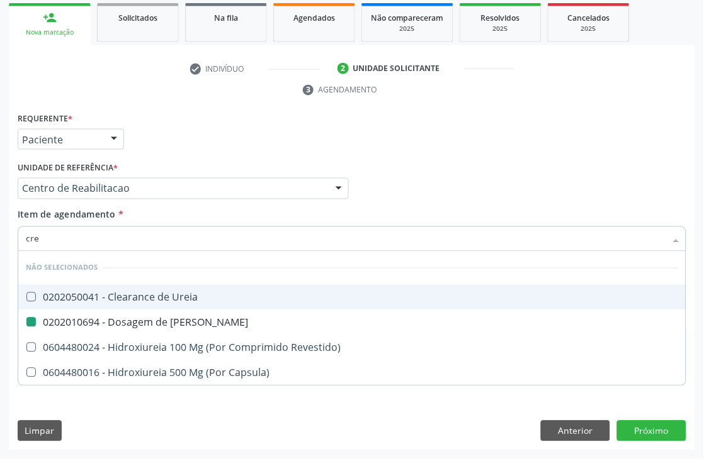
checkbox Revestido\) "false"
checkbox Capsula\) "false"
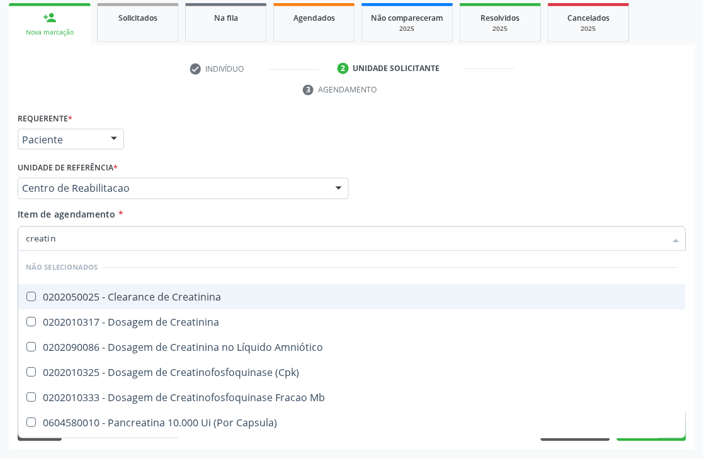
type input "creatini"
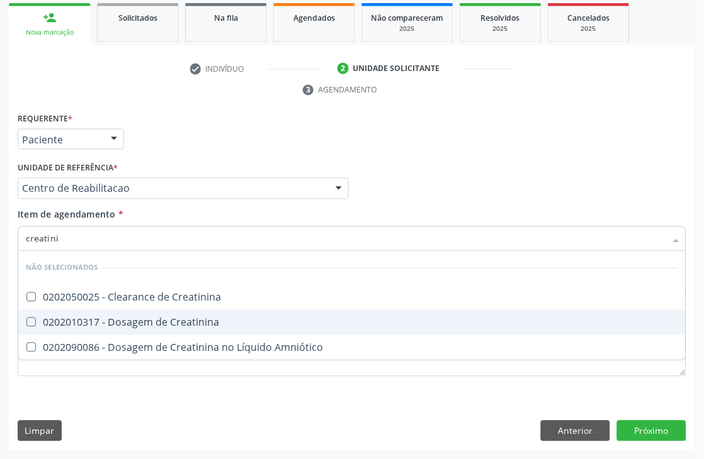
click at [58, 320] on div "0202010317 - Dosagem de Creatinina" at bounding box center [352, 323] width 652 height 10
checkbox Creatinina "true"
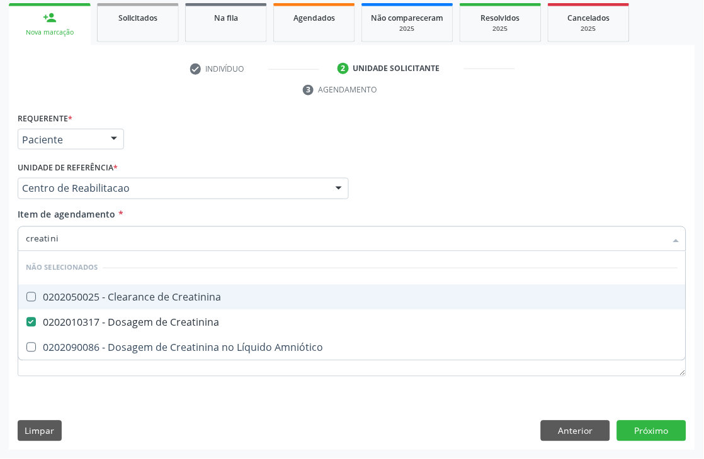
drag, startPoint x: 81, startPoint y: 233, endPoint x: 1, endPoint y: 242, distance: 79.8
click at [1, 242] on div "Acompanhamento Acompanhe a situação das marcações correntes e finalizadas Relat…" at bounding box center [352, 171] width 704 height 575
type input "cu"
checkbox Creatinina "false"
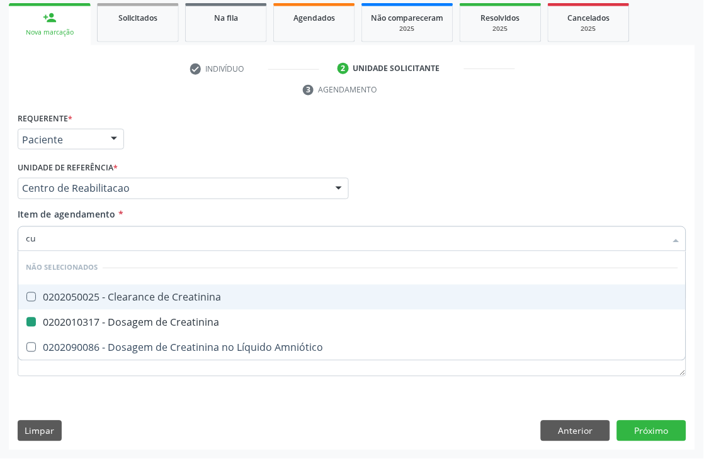
checkbox Amniótico "false"
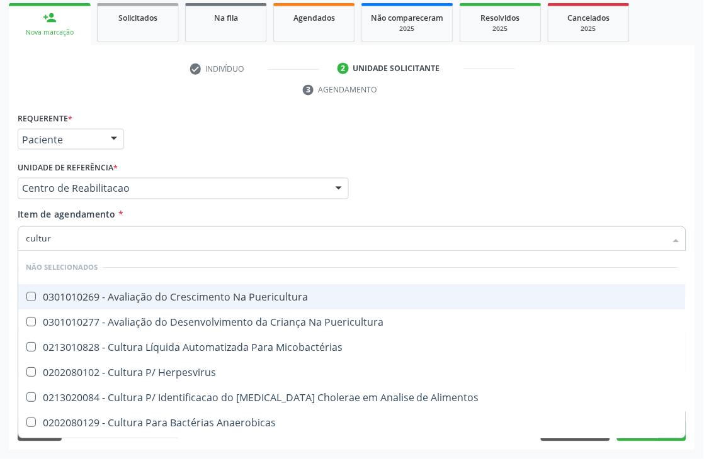
type input "cultura"
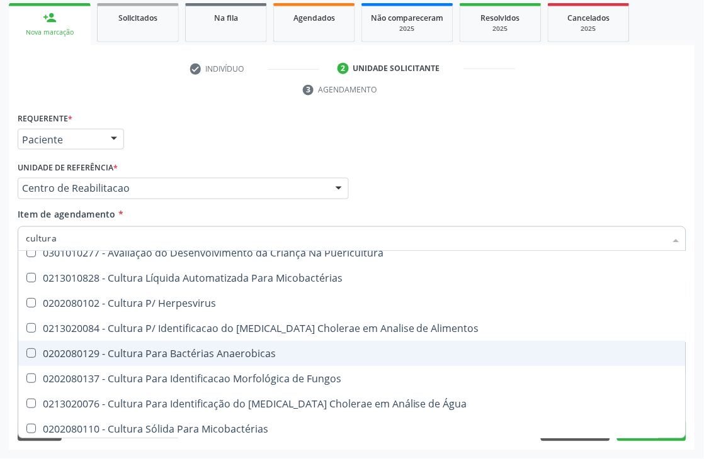
scroll to position [140, 0]
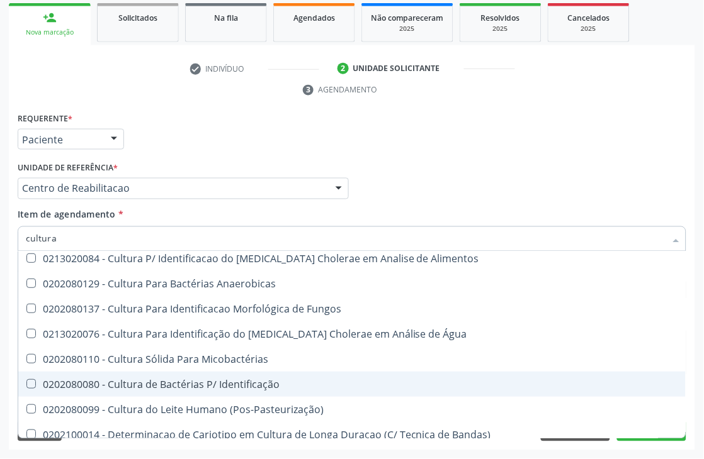
click at [296, 376] on span "0202080080 - Cultura de Bactérias P/ Identificação" at bounding box center [351, 384] width 667 height 25
checkbox Identificação "true"
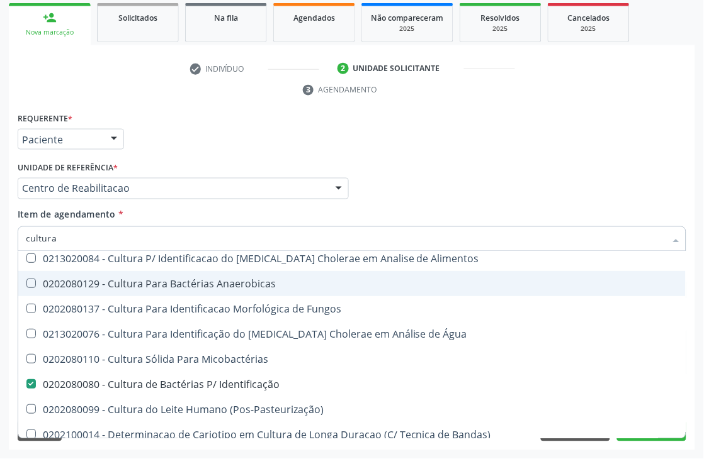
drag, startPoint x: 83, startPoint y: 239, endPoint x: 0, endPoint y: 234, distance: 83.2
click at [0, 234] on div "Acompanhamento Acompanhe a situação das marcações correntes e finalizadas Relat…" at bounding box center [352, 171] width 704 height 575
checkbox Puericultura "true"
checkbox Micobactérias "true"
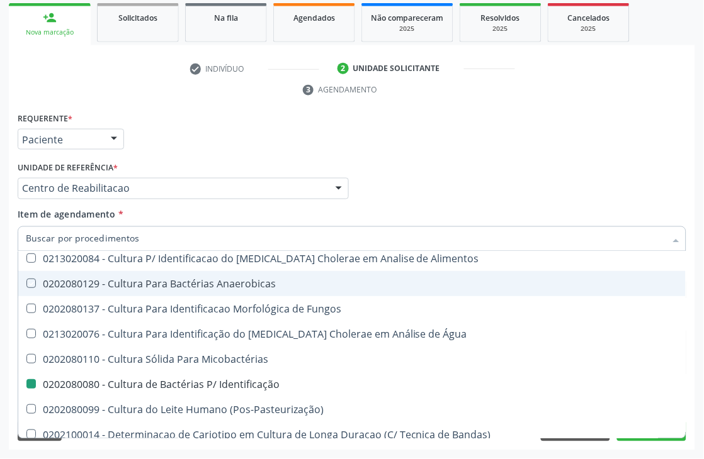
checkbox Herpesvirus "true"
checkbox Alimentos "true"
checkbox Anaerobicas "true"
checkbox Fungos "true"
checkbox Identificação "false"
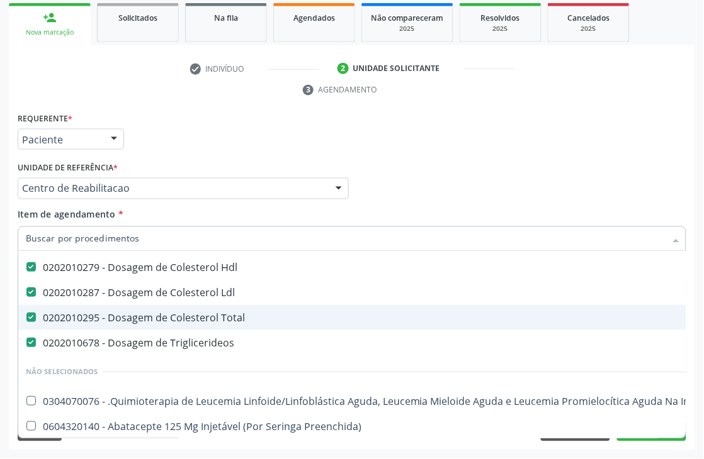
scroll to position [173, 0]
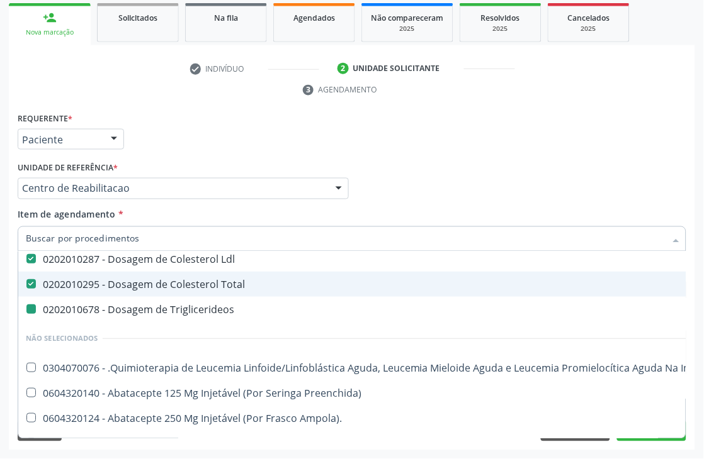
type input "t"
checkbox Triglicerideos "false"
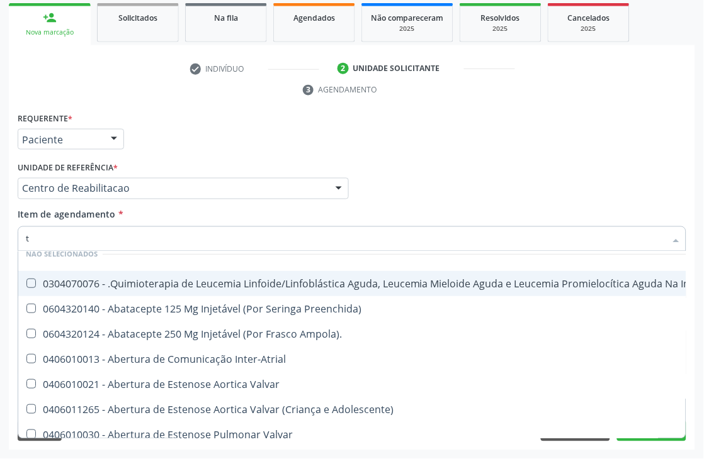
scroll to position [140, 0]
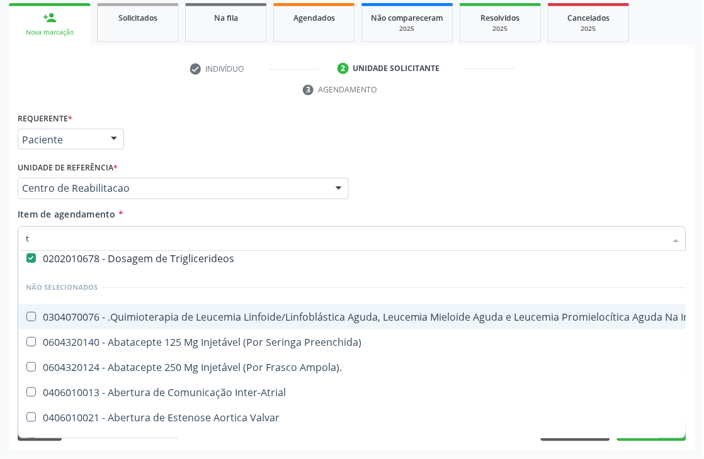
type input "t3"
checkbox Completo "false"
checkbox Hdl "false"
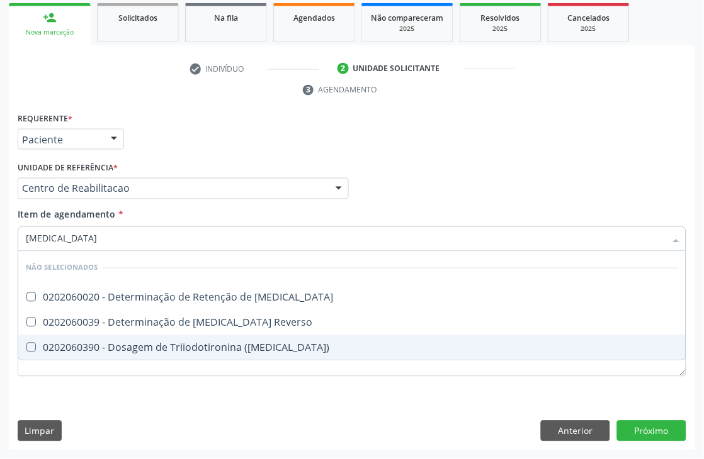
click at [161, 348] on div "0202060390 - Dosagem de Triiodotironina (T3)" at bounding box center [352, 348] width 652 height 10
checkbox \(T3\) "true"
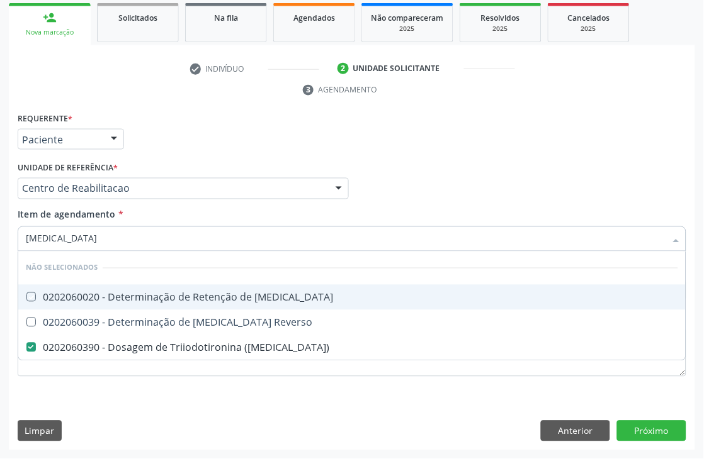
type input "t"
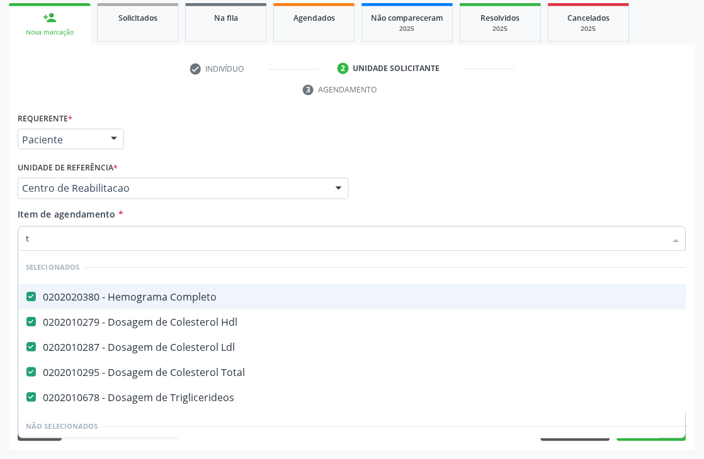
checkbox Completo "true"
checkbox Hdl "true"
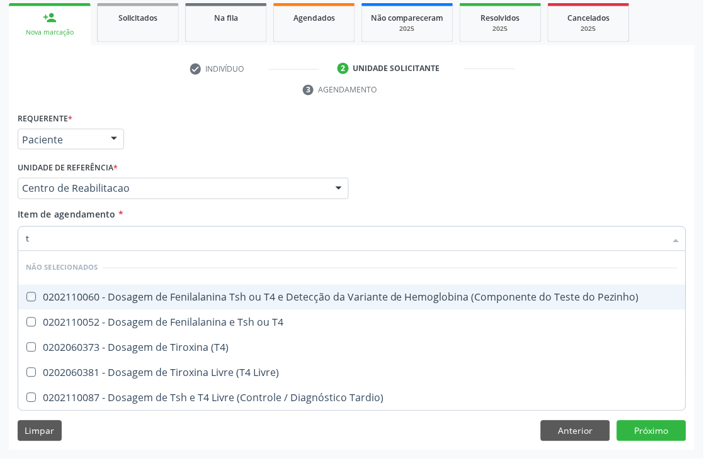
type input "t4"
checkbox Pezinho\) "false"
checkbox T4 "false"
checkbox \(T4\) "false"
checkbox Livre\) "false"
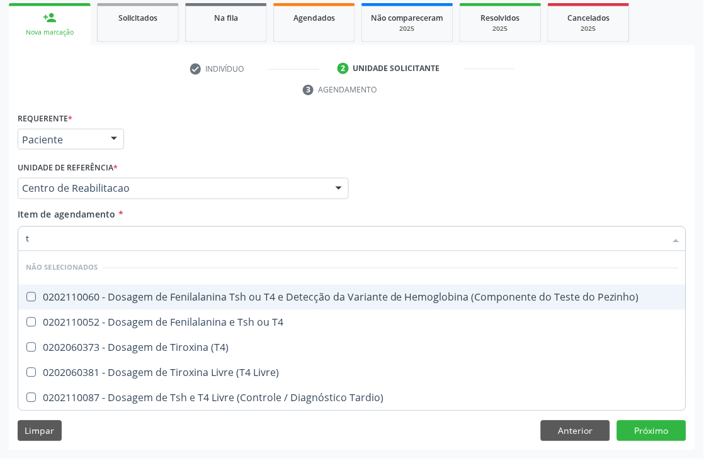
checkbox Tardio\) "false"
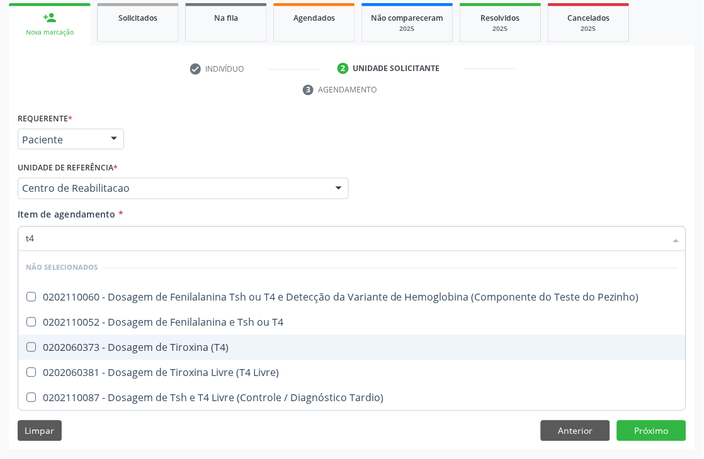
click at [57, 343] on div "0202060373 - Dosagem de Tiroxina (T4)" at bounding box center [352, 348] width 652 height 10
checkbox \(T4\) "true"
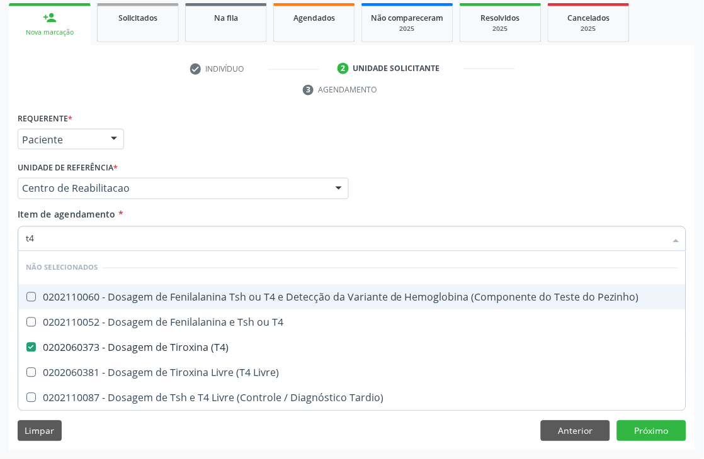
drag, startPoint x: 57, startPoint y: 244, endPoint x: 0, endPoint y: 252, distance: 57.2
click at [3, 252] on div "Acompanhamento Acompanhe a situação das marcações correntes e finalizadas Relat…" at bounding box center [352, 171] width 704 height 575
type input "ts"
checkbox Pezinho\) "false"
checkbox T4 "false"
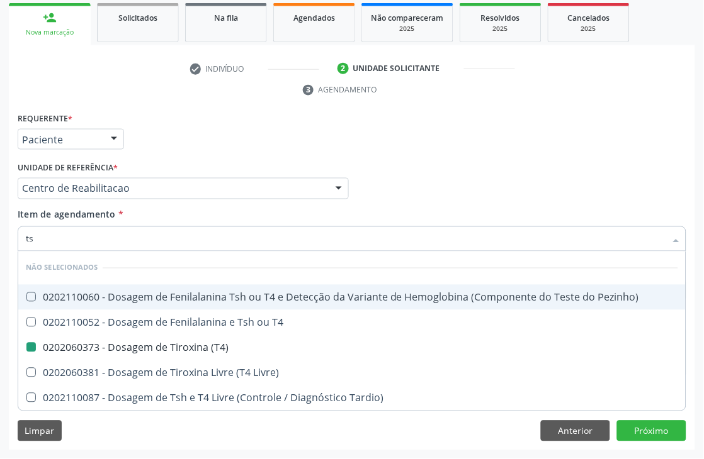
checkbox \(T4\) "false"
checkbox Livre\) "false"
checkbox Tardio\) "false"
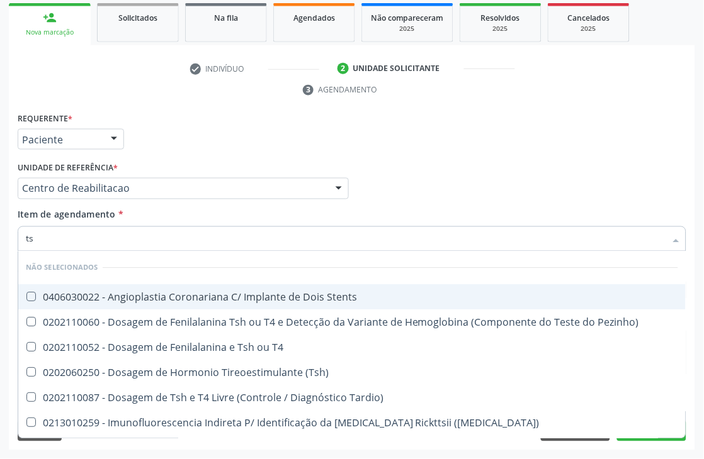
type input "tsh"
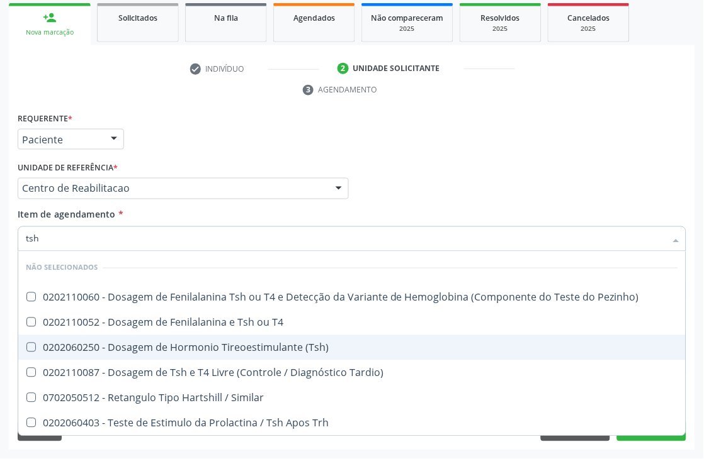
click at [74, 351] on div "0202060250 - Dosagem de Hormonio Tireoestimulante (Tsh)" at bounding box center [352, 348] width 652 height 10
checkbox \(Tsh\) "true"
click at [0, 328] on div "Acompanhamento Acompanhe a situação das marcações correntes e finalizadas Relat…" at bounding box center [352, 171] width 704 height 575
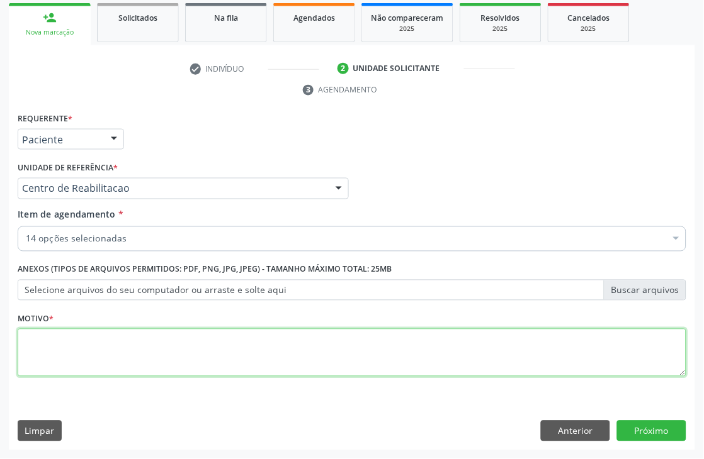
click at [108, 350] on textarea at bounding box center [352, 353] width 668 height 48
type textarea "."
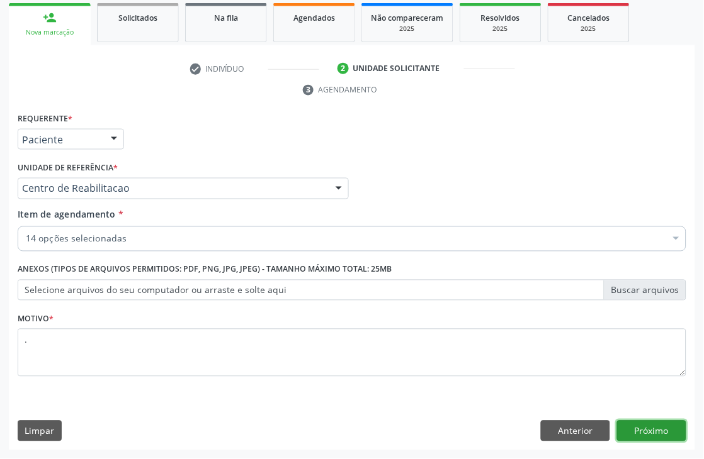
click at [655, 426] on button "Próximo" at bounding box center [651, 431] width 69 height 21
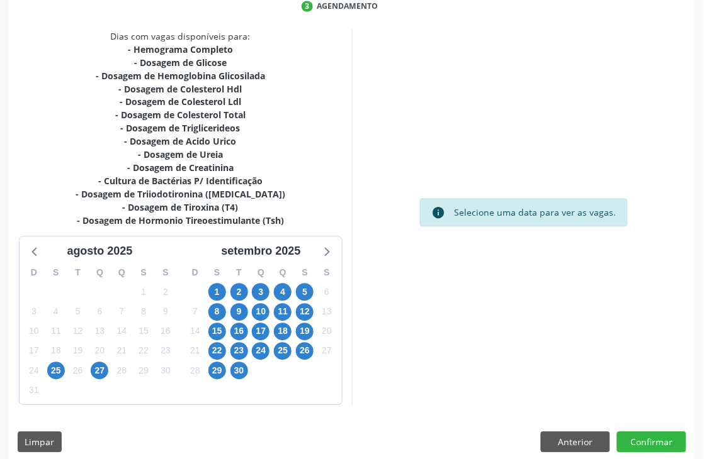
scroll to position [305, 0]
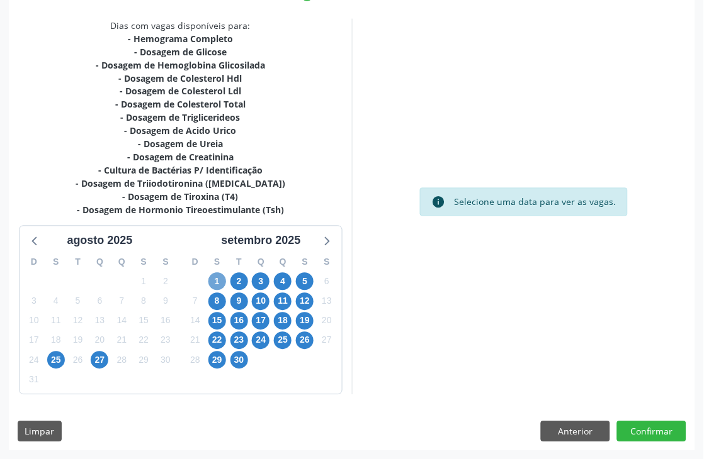
click at [216, 284] on span "1" at bounding box center [217, 282] width 18 height 18
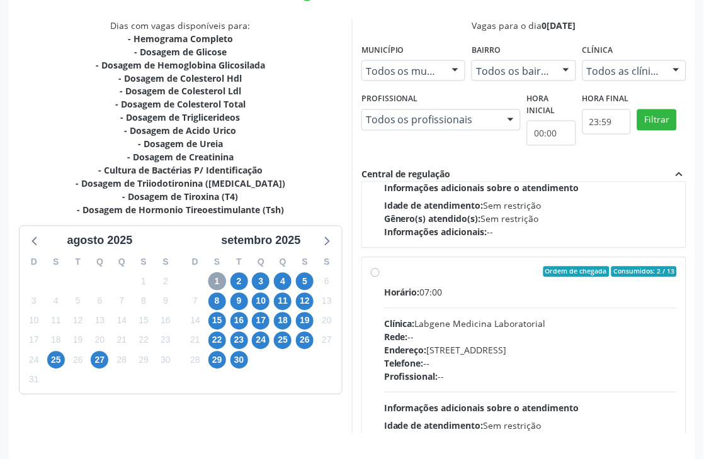
scroll to position [0, 0]
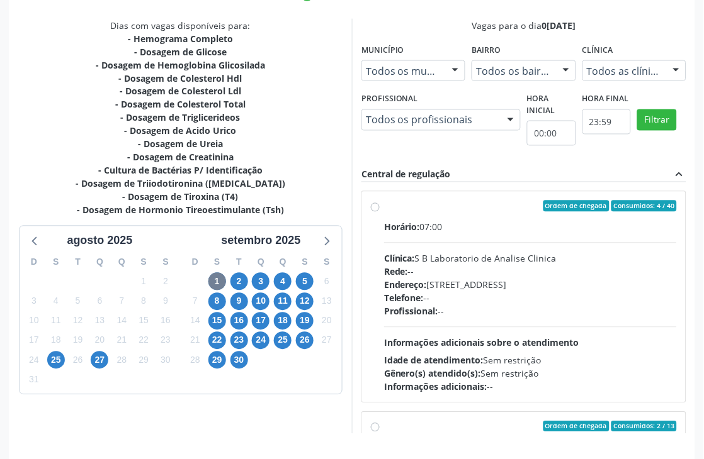
click at [545, 306] on div "Profissional: --" at bounding box center [530, 311] width 293 height 13
click at [379, 212] on input "Ordem de chegada Consumidos: 4 / 40 Horário: 07:00 Clínica: S B Laboratorio de …" at bounding box center [375, 206] width 9 height 11
radio input "true"
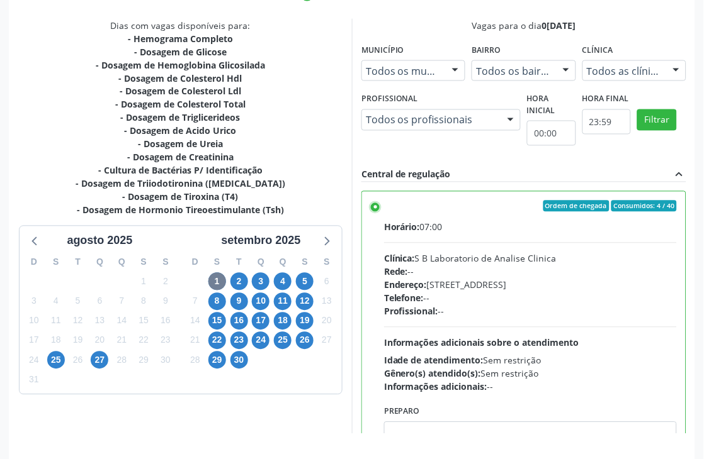
scroll to position [345, 0]
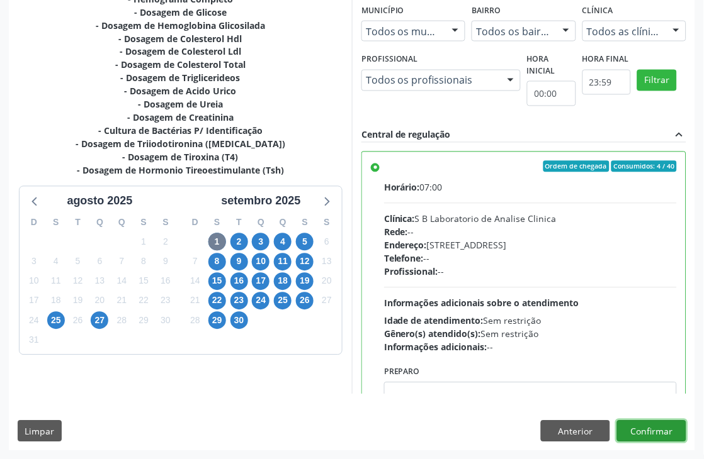
click at [661, 432] on button "Confirmar" at bounding box center [651, 431] width 69 height 21
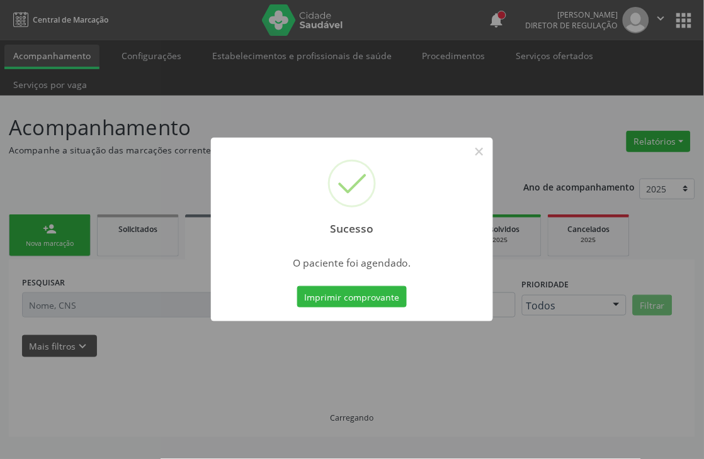
scroll to position [0, 0]
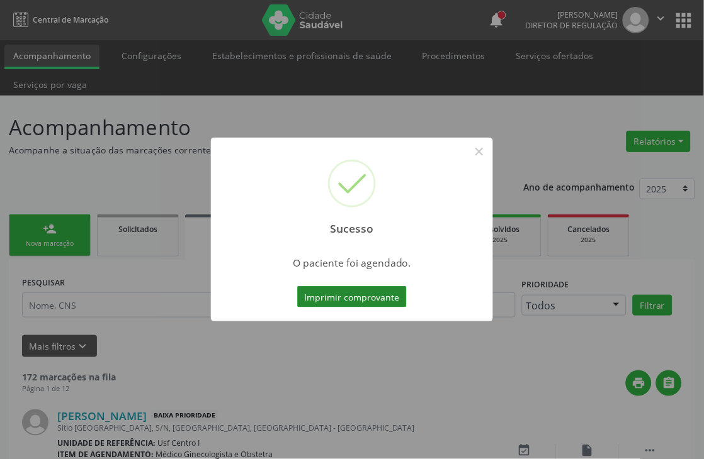
click at [391, 302] on button "Imprimir comprovante" at bounding box center [351, 296] width 109 height 21
